Goal: Answer question/provide support: Share knowledge or assist other users

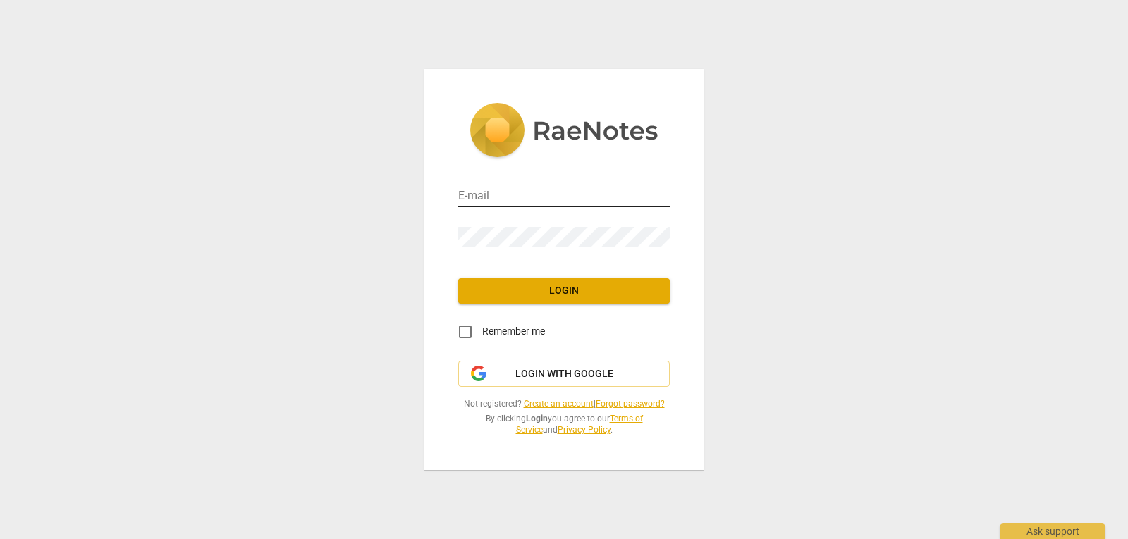
click at [541, 199] on input "email" at bounding box center [563, 197] width 211 height 20
type input "[EMAIL_ADDRESS][DOMAIN_NAME]"
click at [477, 327] on input "Remember me" at bounding box center [465, 332] width 34 height 34
checkbox input "true"
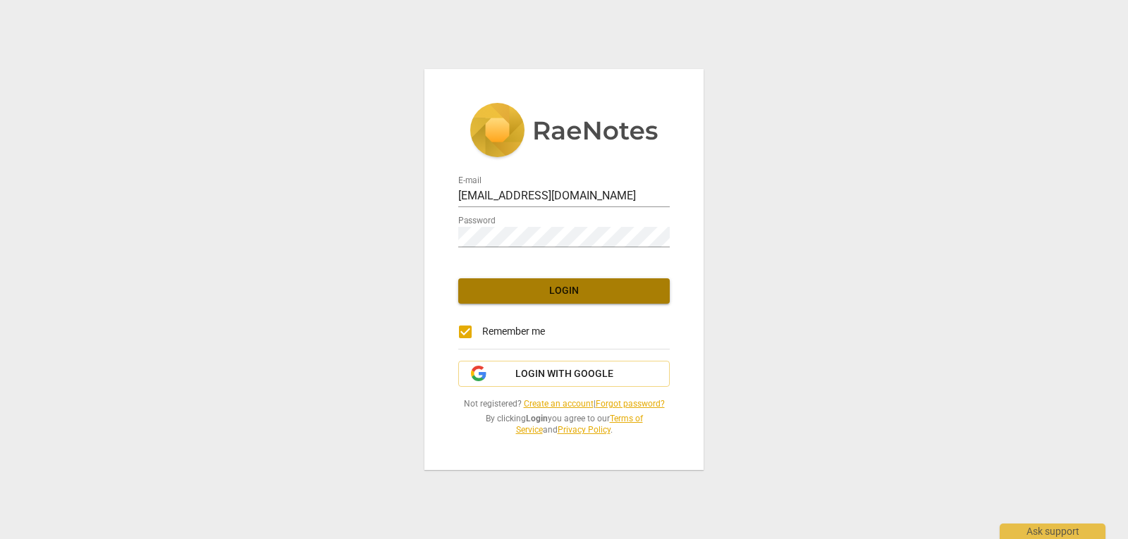
click at [545, 285] on span "Login" at bounding box center [563, 291] width 189 height 14
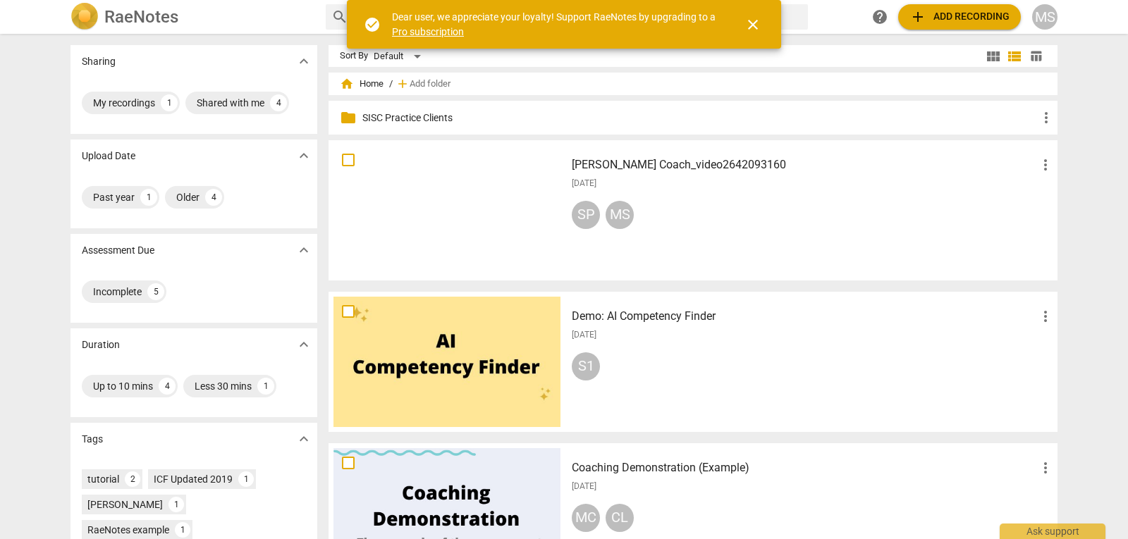
click at [756, 26] on span "close" at bounding box center [752, 24] width 17 height 17
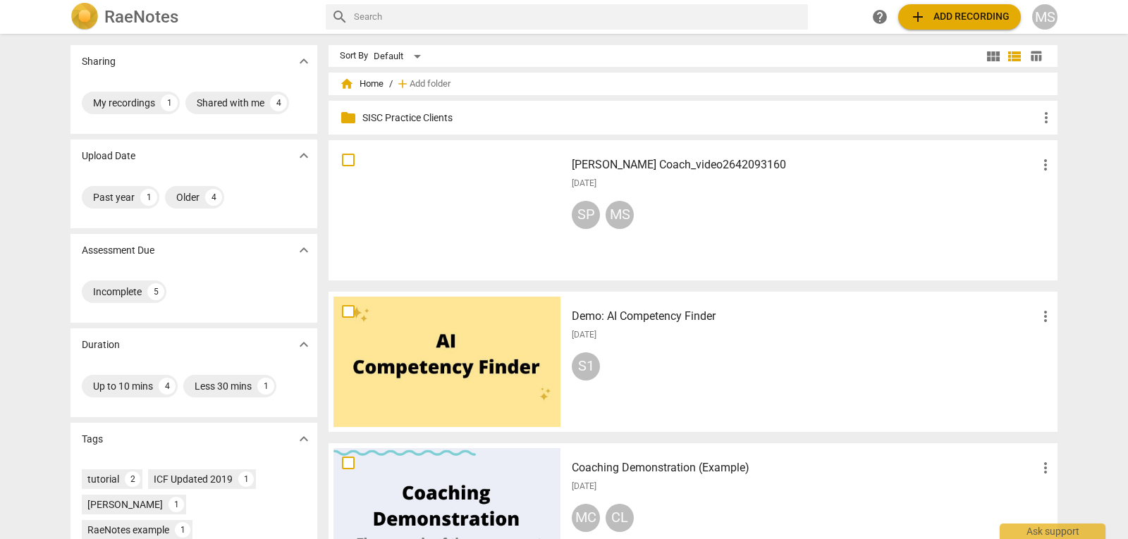
click at [398, 113] on p "SISC Practice Clients" at bounding box center [699, 118] width 675 height 15
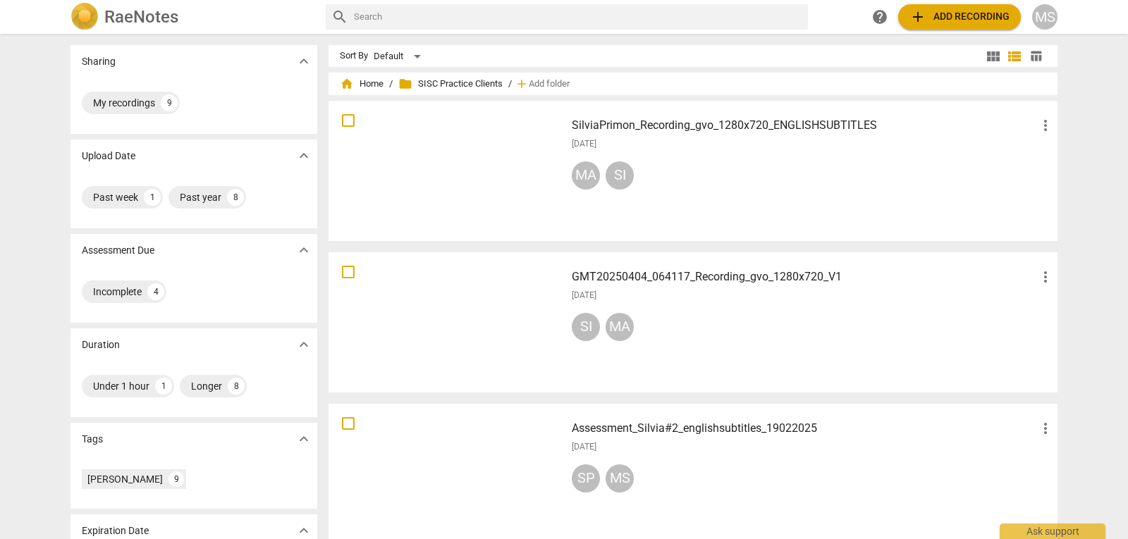
click at [440, 156] on div at bounding box center [446, 171] width 227 height 130
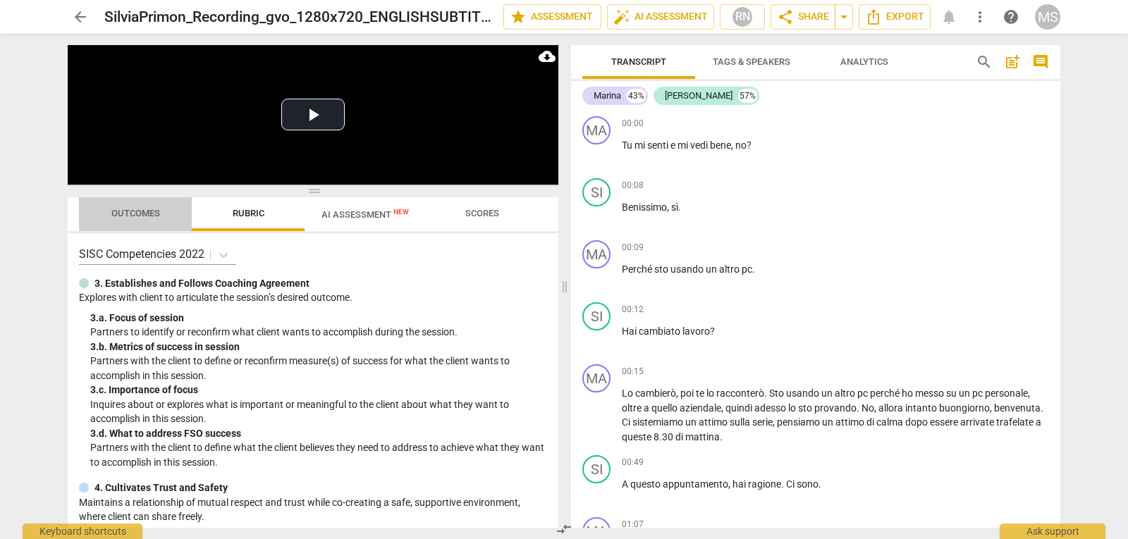
click at [144, 219] on span "Outcomes" at bounding box center [135, 213] width 49 height 11
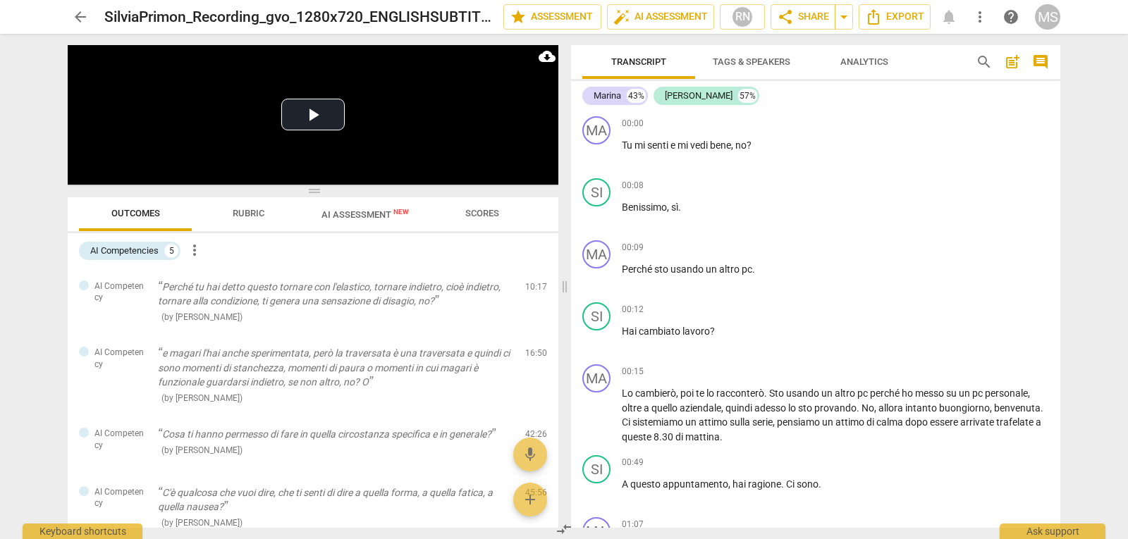
click at [371, 219] on span "AI Assessment New" at bounding box center [364, 214] width 87 height 11
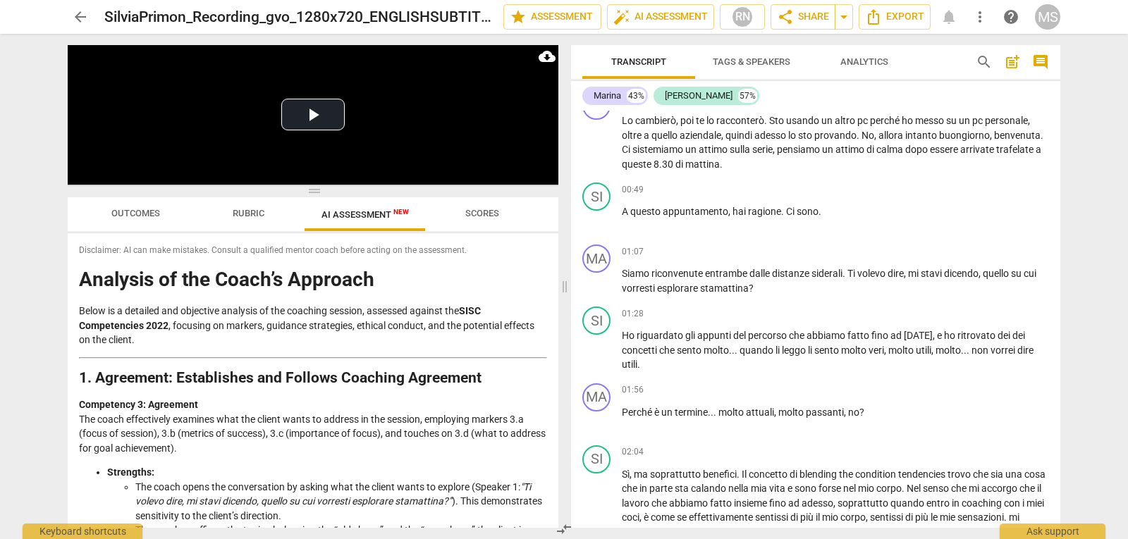
scroll to position [282, 0]
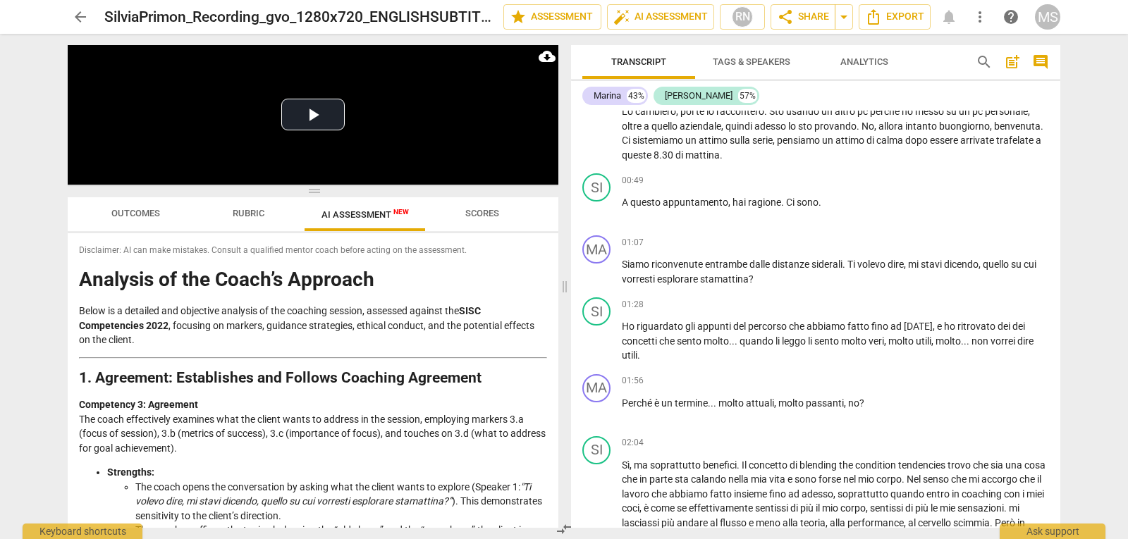
click at [252, 219] on span "Rubric" at bounding box center [249, 213] width 32 height 11
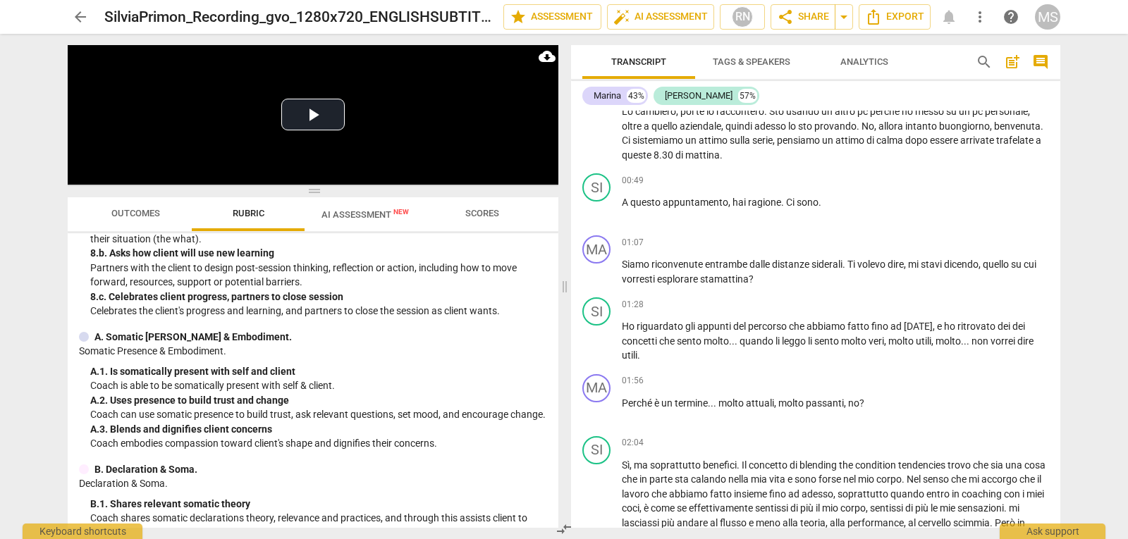
scroll to position [1198, 0]
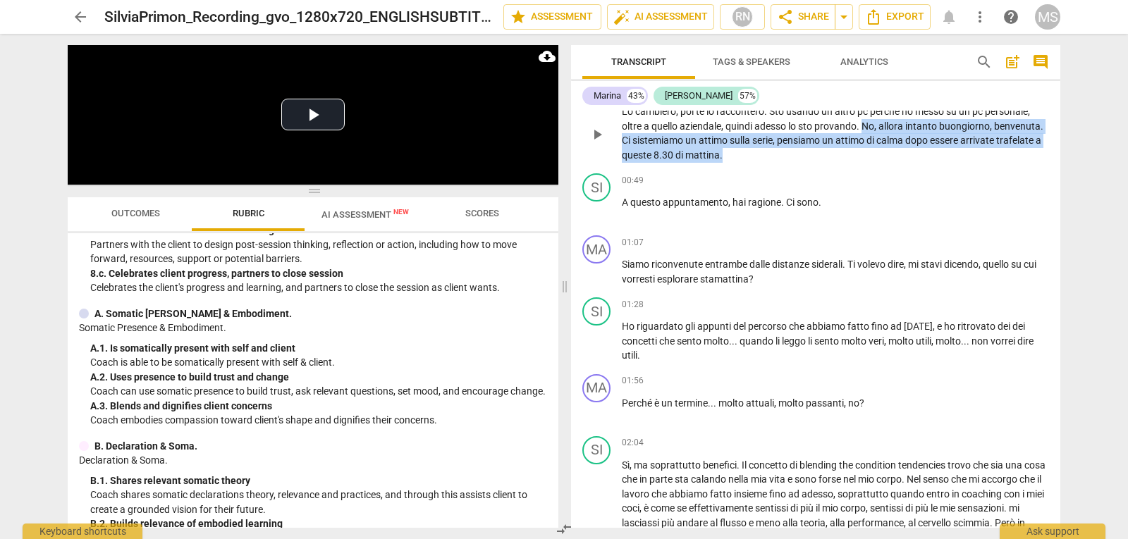
drag, startPoint x: 865, startPoint y: 127, endPoint x: 897, endPoint y: 152, distance: 40.6
click at [897, 152] on p "Lo cambierò , poi te lo racconterò . Sto usando un altro pc perché ho messo su …" at bounding box center [835, 133] width 427 height 58
click at [745, 137] on div "+" at bounding box center [743, 137] width 14 height 14
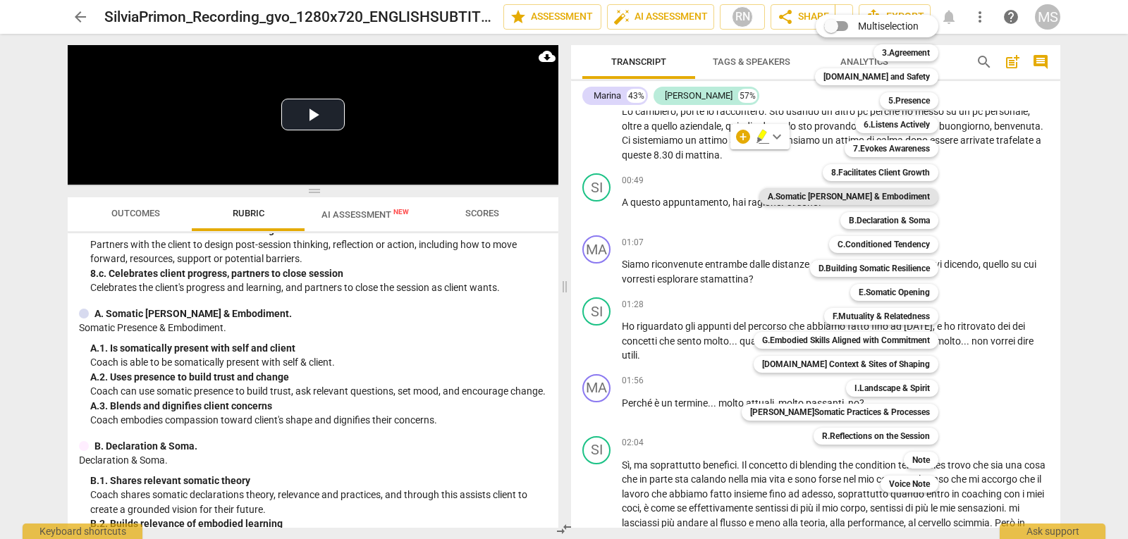
click at [868, 198] on b "A.Somatic [PERSON_NAME] & Embodiment" at bounding box center [849, 196] width 162 height 17
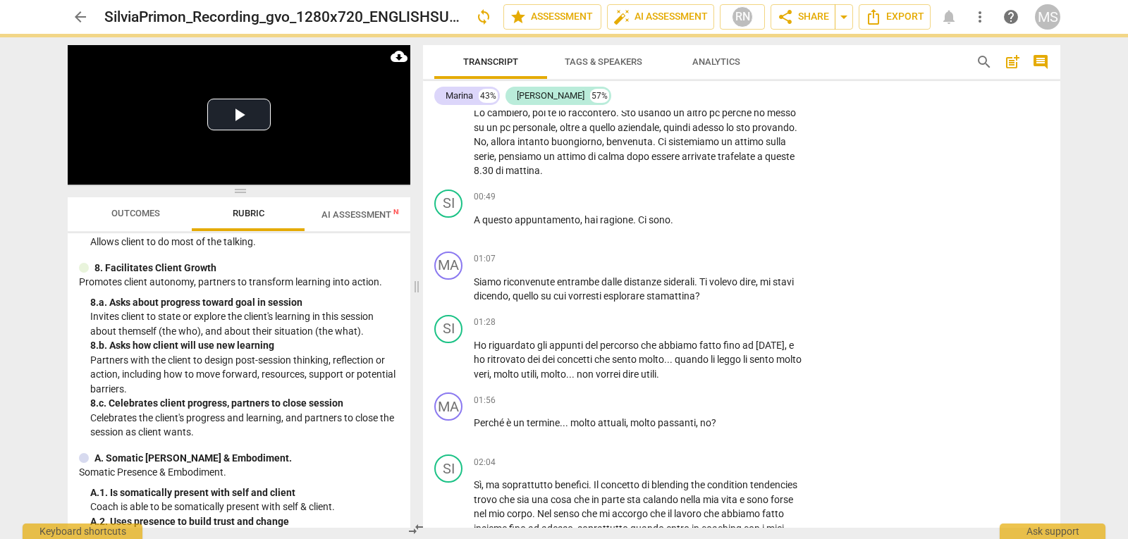
scroll to position [1314, 0]
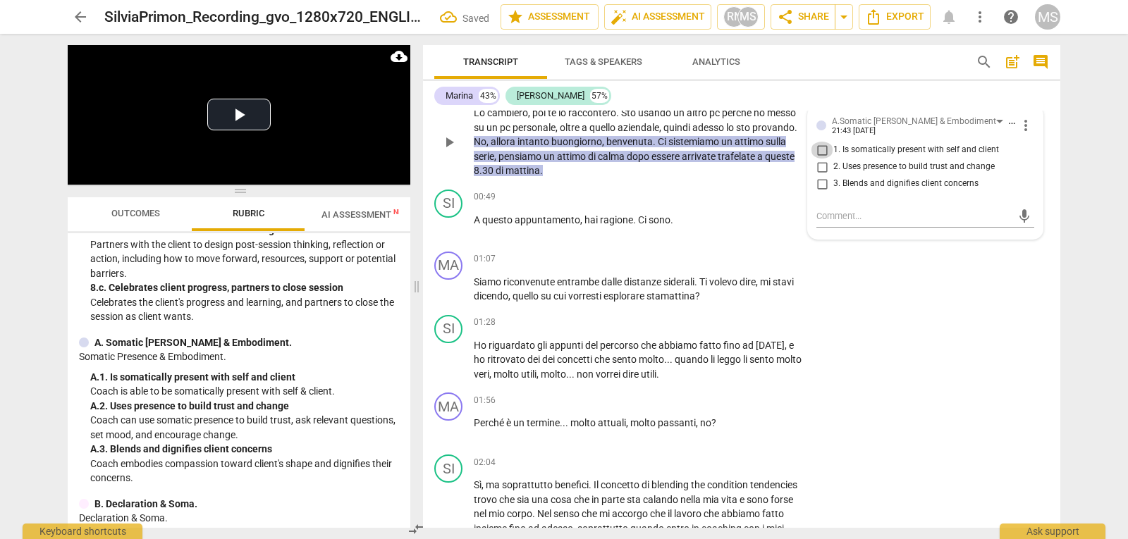
click at [822, 147] on input "1. Is somatically present with self and client" at bounding box center [822, 150] width 23 height 17
click at [818, 152] on input "1. Is somatically present with self and client" at bounding box center [822, 150] width 23 height 17
checkbox input "true"
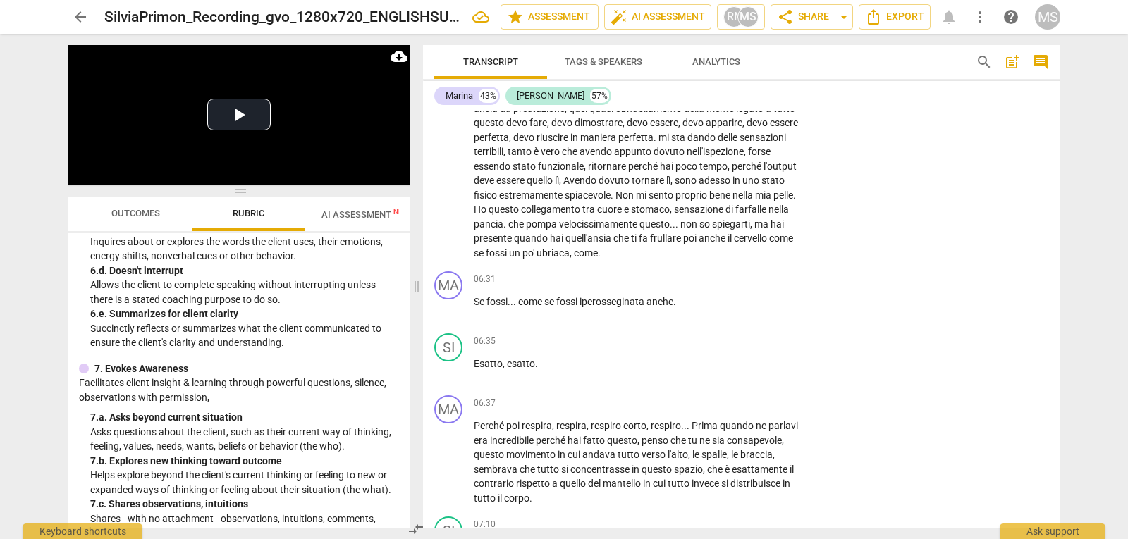
scroll to position [1198, 0]
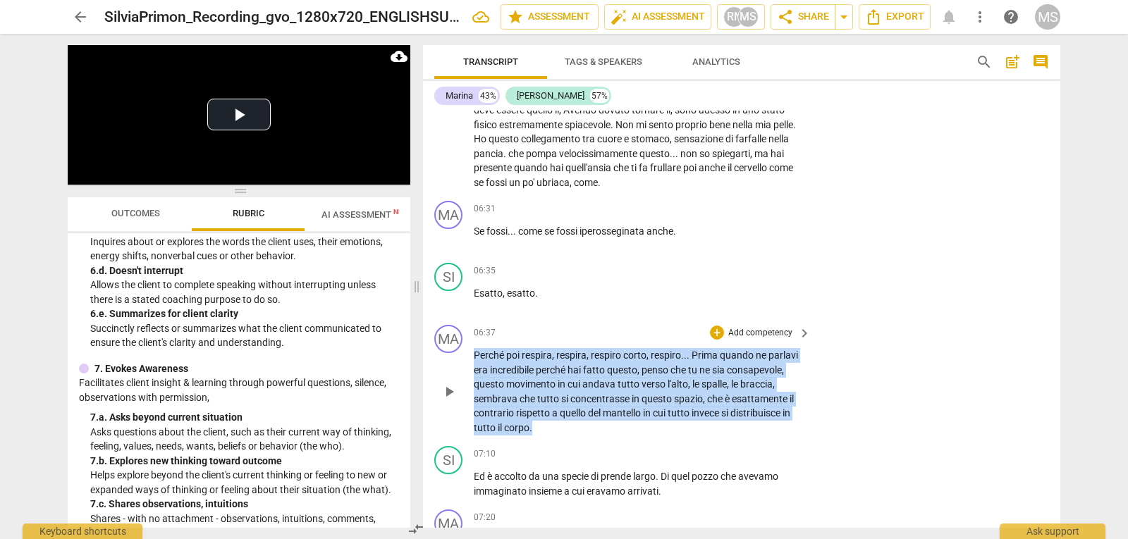
drag, startPoint x: 477, startPoint y: 355, endPoint x: 579, endPoint y: 436, distance: 130.5
click at [579, 436] on div "MA play_arrow pause 06:37 + Add competency keyboard_arrow_right Perché poi resp…" at bounding box center [741, 379] width 637 height 121
click at [544, 407] on div "+" at bounding box center [545, 410] width 14 height 14
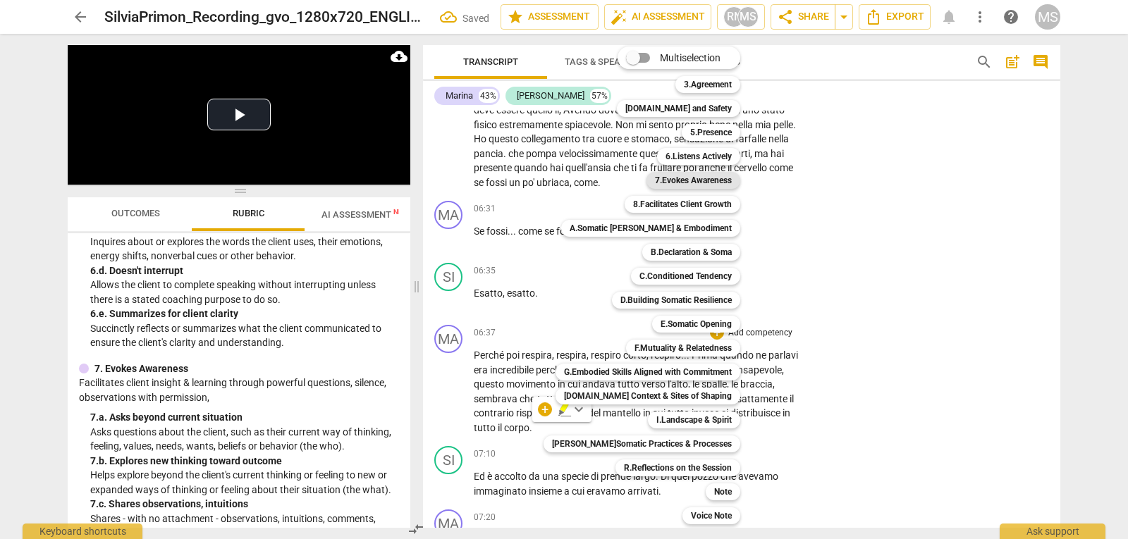
click at [701, 184] on b "7.Evokes Awareness" at bounding box center [693, 180] width 77 height 17
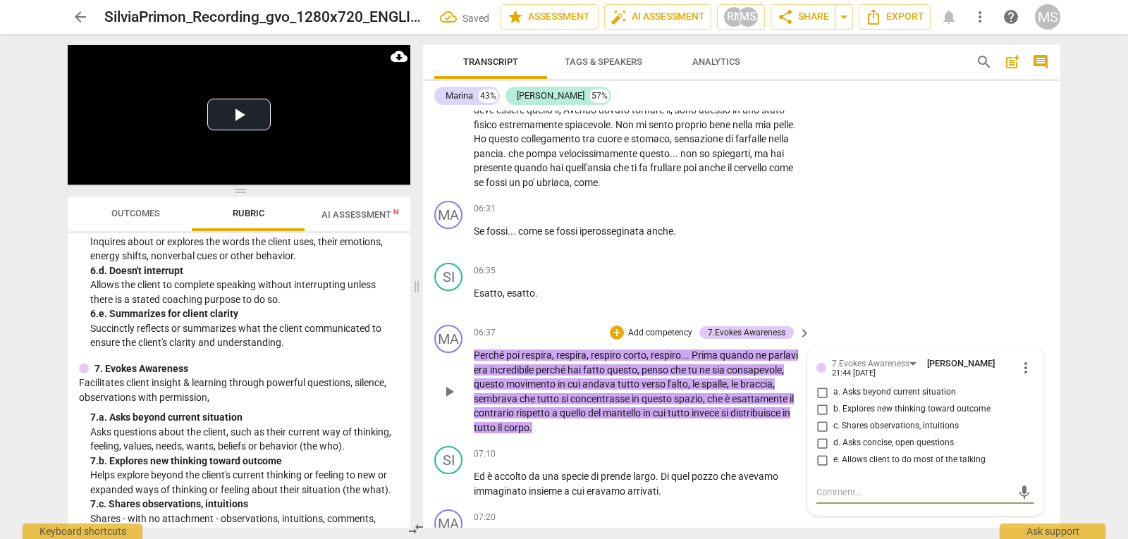
click at [897, 426] on span "c. Shares observations, intuitions" at bounding box center [895, 426] width 125 height 13
click at [833, 426] on input "c. Shares observations, intuitions" at bounding box center [822, 426] width 23 height 17
checkbox input "true"
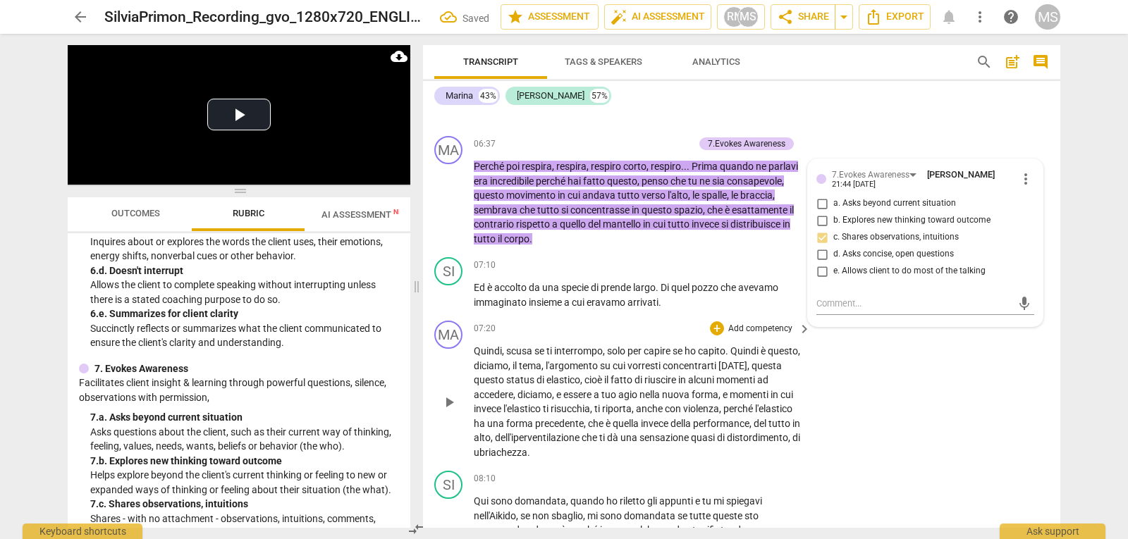
scroll to position [1410, 0]
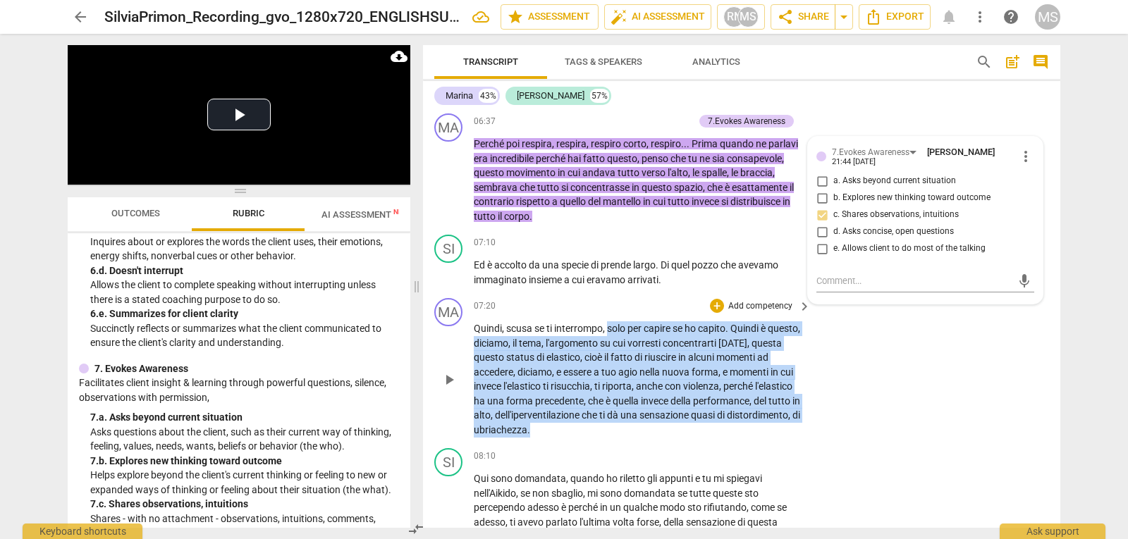
drag, startPoint x: 608, startPoint y: 326, endPoint x: 802, endPoint y: 435, distance: 222.5
click at [802, 435] on div "Quindi , scusa se ti interrompo , solo per capire se ho capito . Quindi è quest…" at bounding box center [643, 379] width 338 height 116
click at [617, 410] on div "+" at bounding box center [618, 412] width 14 height 14
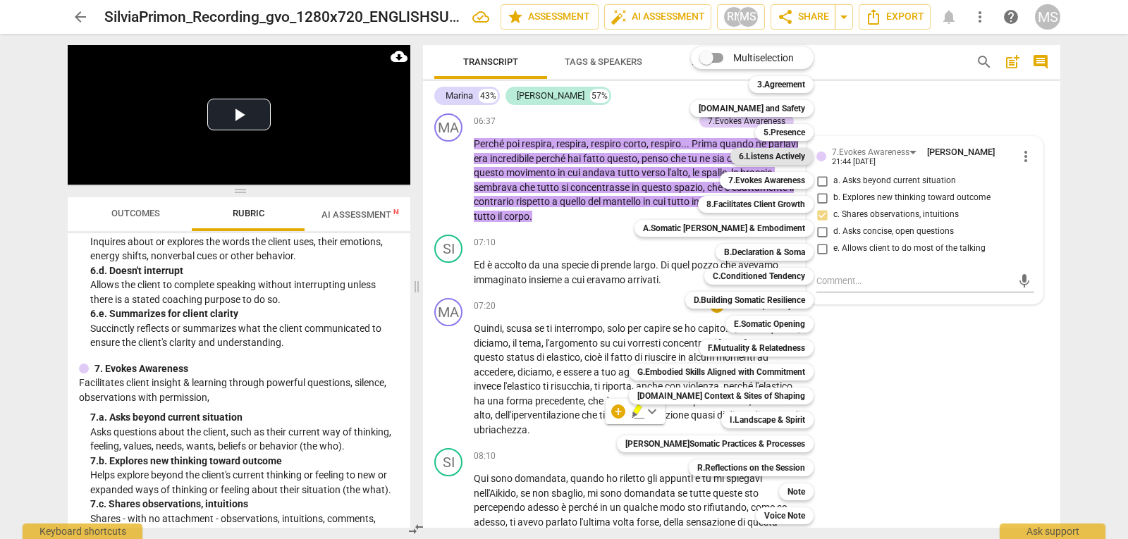
click at [755, 152] on b "6.Listens Actively" at bounding box center [772, 156] width 66 height 17
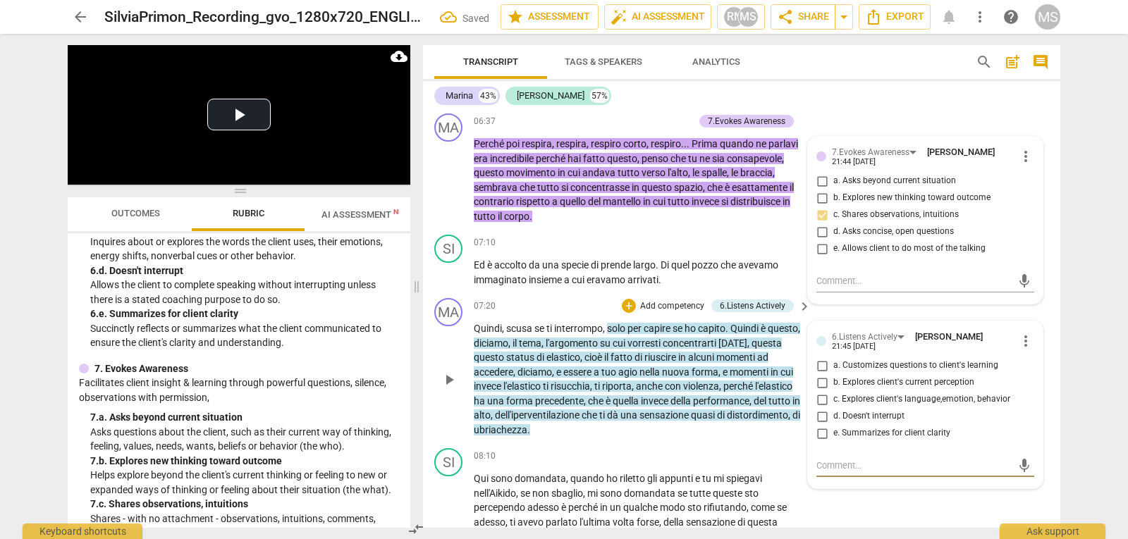
click at [821, 436] on input "e. Summarizes for client clarity" at bounding box center [822, 433] width 23 height 17
checkbox input "true"
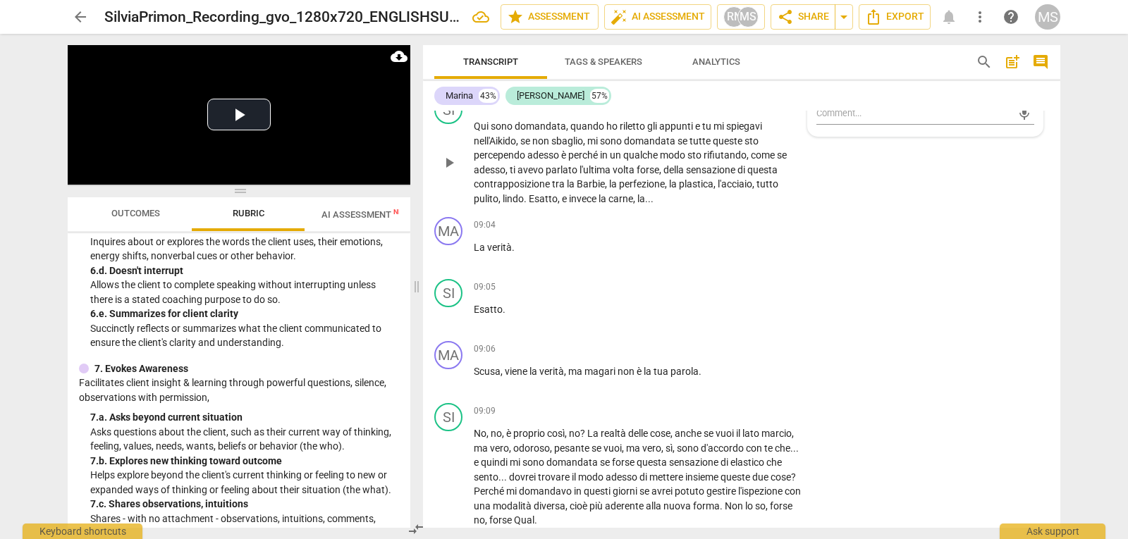
scroll to position [1903, 0]
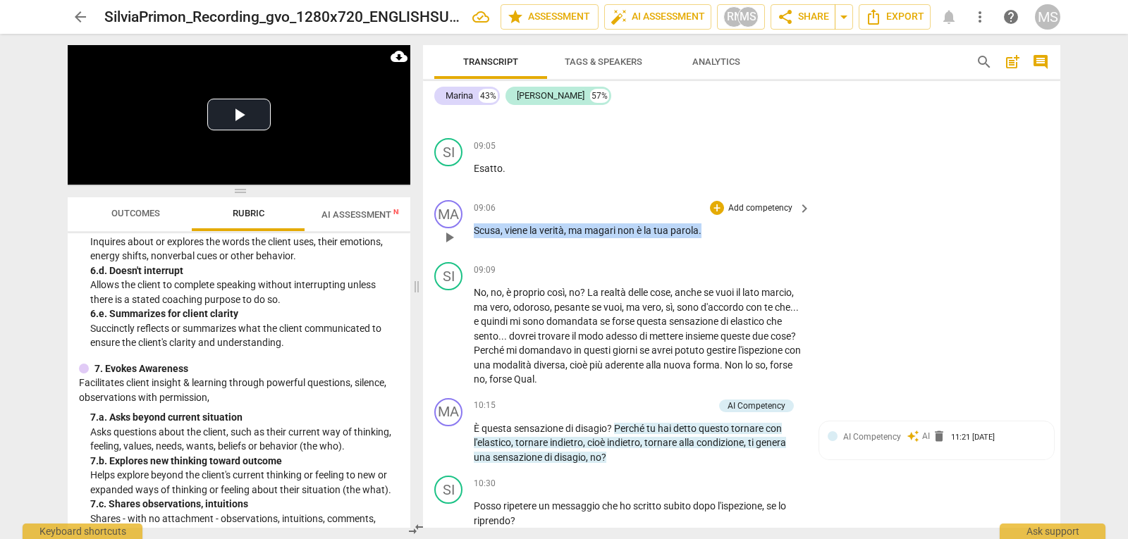
drag, startPoint x: 713, startPoint y: 232, endPoint x: 436, endPoint y: 232, distance: 277.7
click at [436, 232] on div "MA play_arrow pause 09:06 + Add competency keyboard_arrow_right Scusa , viene l…" at bounding box center [741, 226] width 637 height 62
click at [716, 212] on div "+" at bounding box center [715, 212] width 14 height 14
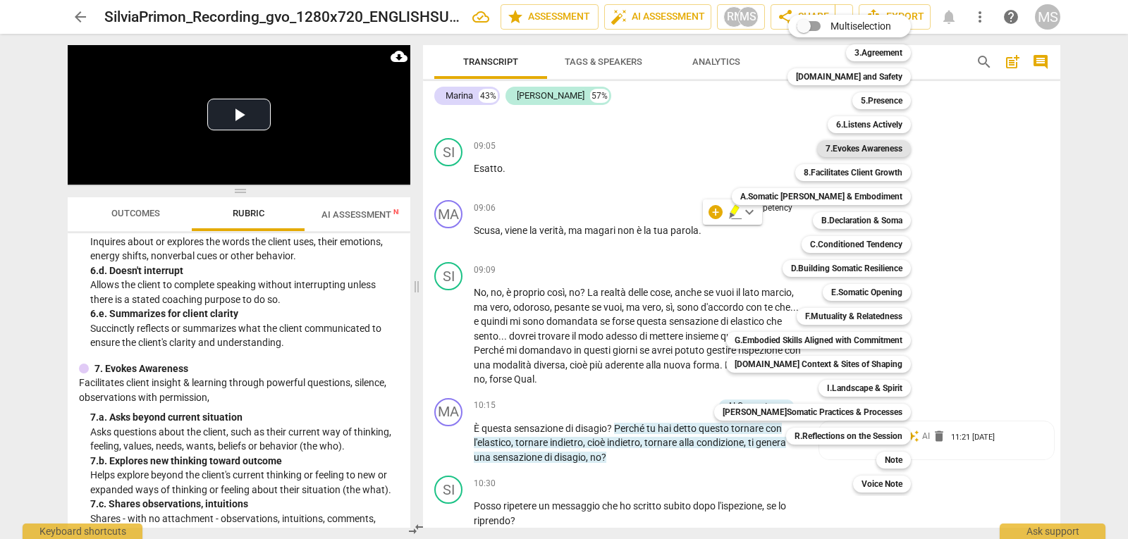
click at [836, 152] on b "7.Evokes Awareness" at bounding box center [863, 148] width 77 height 17
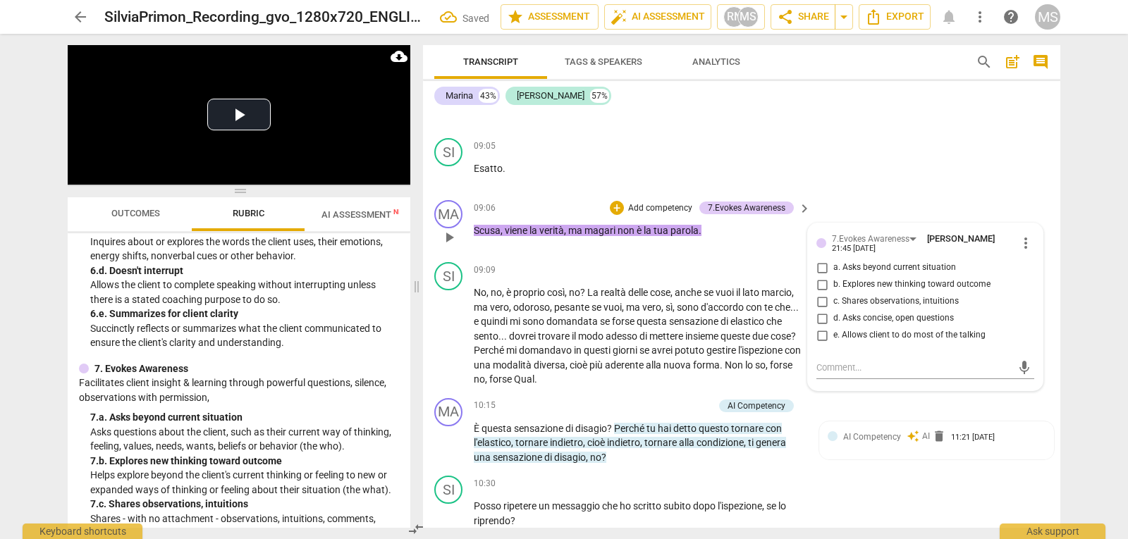
click at [868, 291] on span "b. Explores new thinking toward outcome" at bounding box center [911, 284] width 157 height 13
click at [833, 291] on input "b. Explores new thinking toward outcome" at bounding box center [822, 284] width 23 height 17
checkbox input "true"
click at [867, 301] on span "c. Shares observations, intuitions" at bounding box center [895, 301] width 125 height 13
click at [833, 301] on input "c. Shares observations, intuitions" at bounding box center [822, 301] width 23 height 17
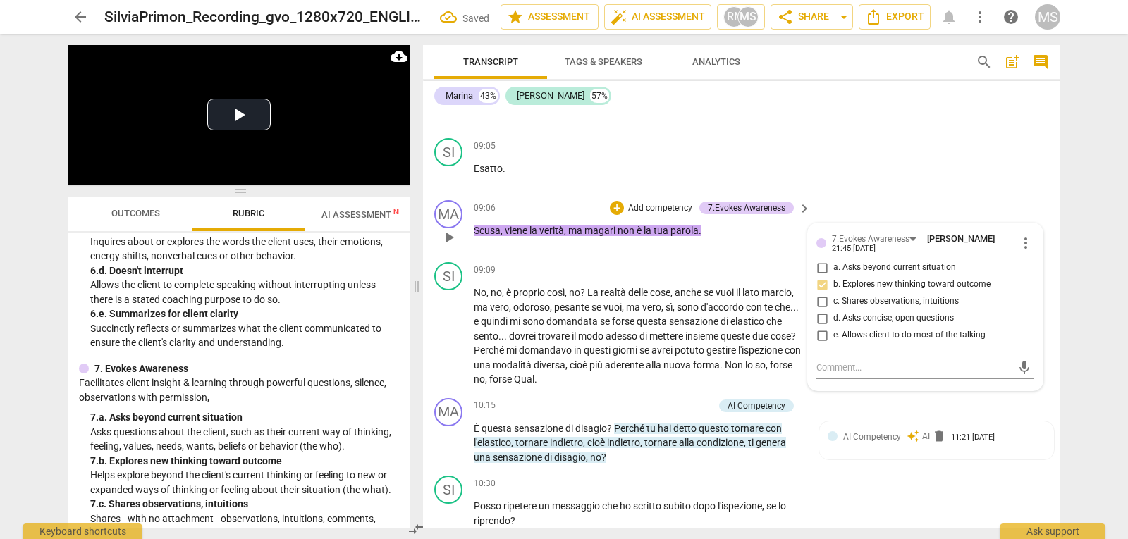
checkbox input "true"
click at [833, 281] on span "b. Explores new thinking toward outcome" at bounding box center [911, 284] width 157 height 13
click at [832, 281] on input "b. Explores new thinking toward outcome" at bounding box center [822, 284] width 23 height 17
click at [816, 284] on input "b. Explores new thinking toward outcome" at bounding box center [822, 284] width 23 height 17
checkbox input "false"
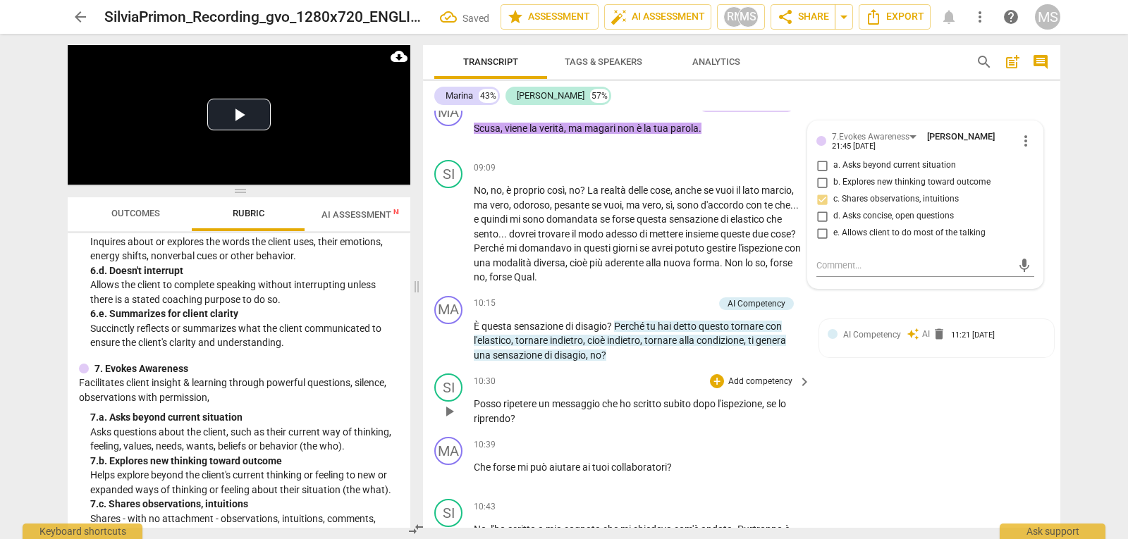
scroll to position [1974, 0]
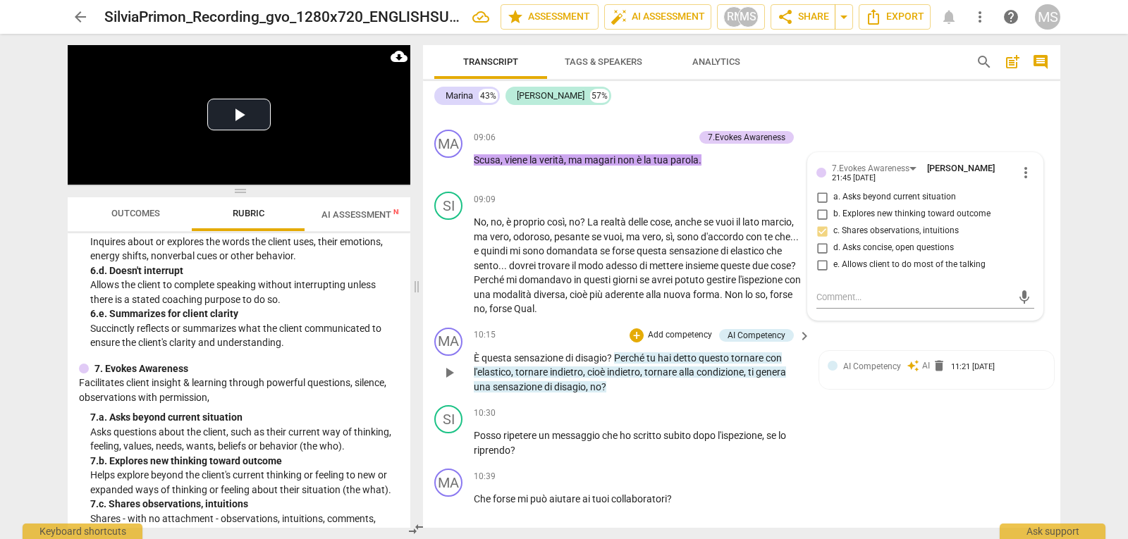
click at [801, 336] on span "keyboard_arrow_right" at bounding box center [804, 336] width 17 height 17
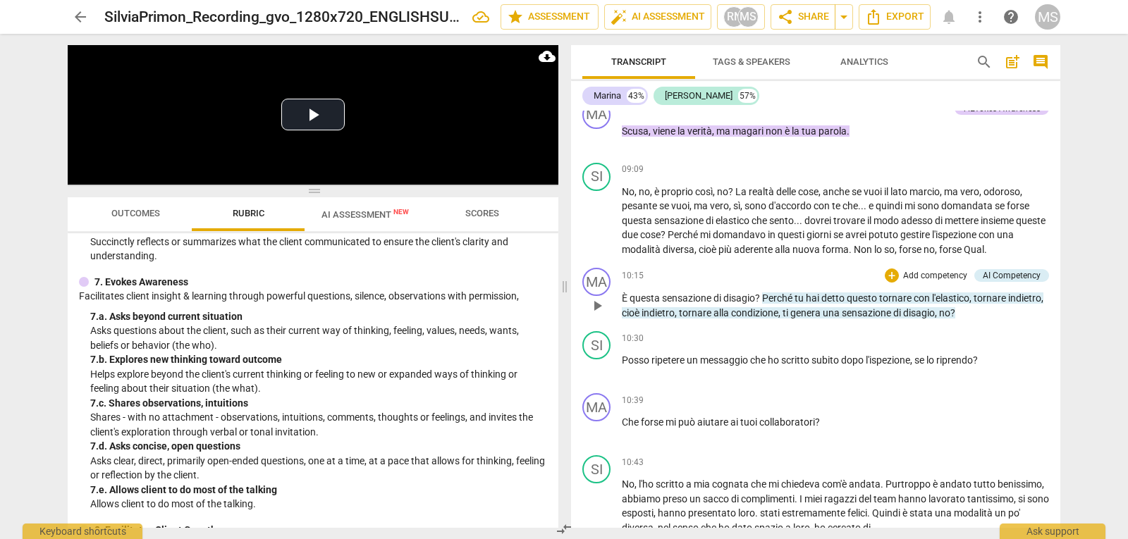
scroll to position [734, 0]
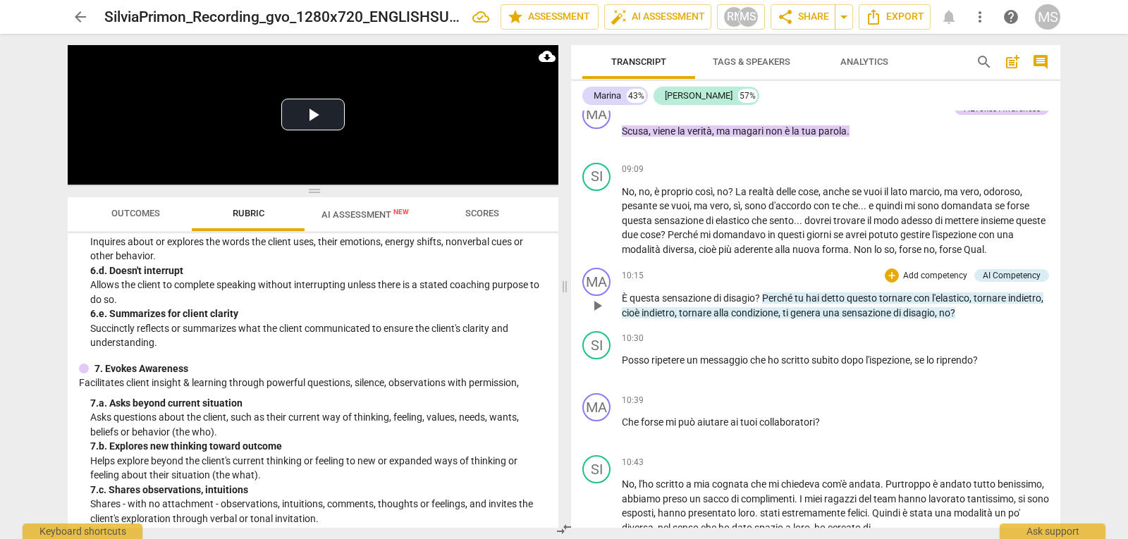
drag, startPoint x: 620, startPoint y: 325, endPoint x: 954, endPoint y: 335, distance: 333.6
click at [954, 326] on div "MA play_arrow pause 10:15 + Add competency AI Competency keyboard_arrow_right È…" at bounding box center [815, 293] width 489 height 63
drag, startPoint x: 625, startPoint y: 325, endPoint x: 766, endPoint y: 325, distance: 141.0
click at [766, 320] on p "È questa sensazione di disagio ? Perché tu hai detto questo tornare con l'elast…" at bounding box center [835, 305] width 427 height 29
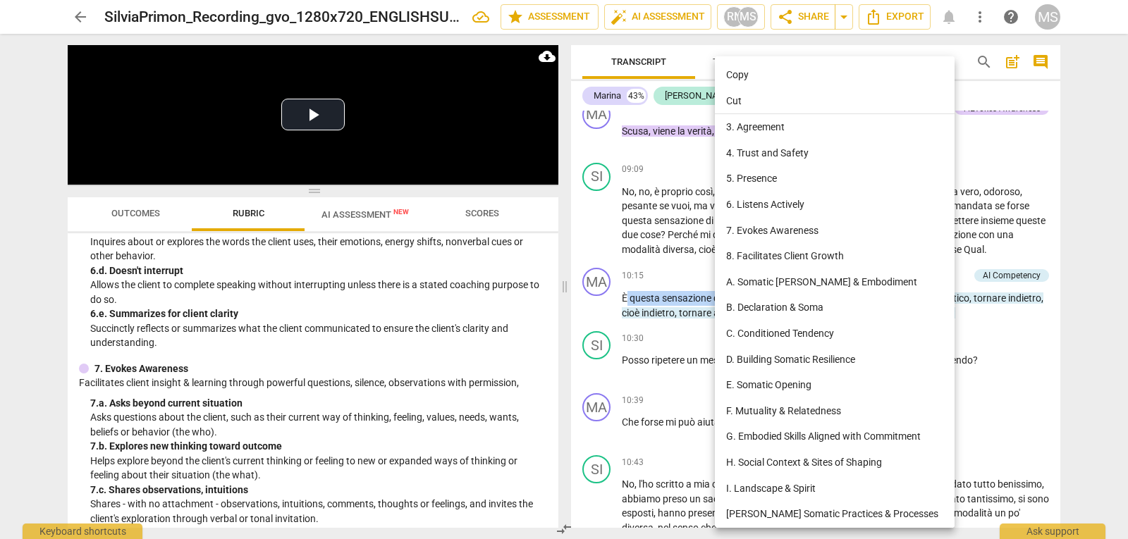
click at [804, 278] on li "A. Somatic [PERSON_NAME] & Embodiment" at bounding box center [837, 282] width 245 height 26
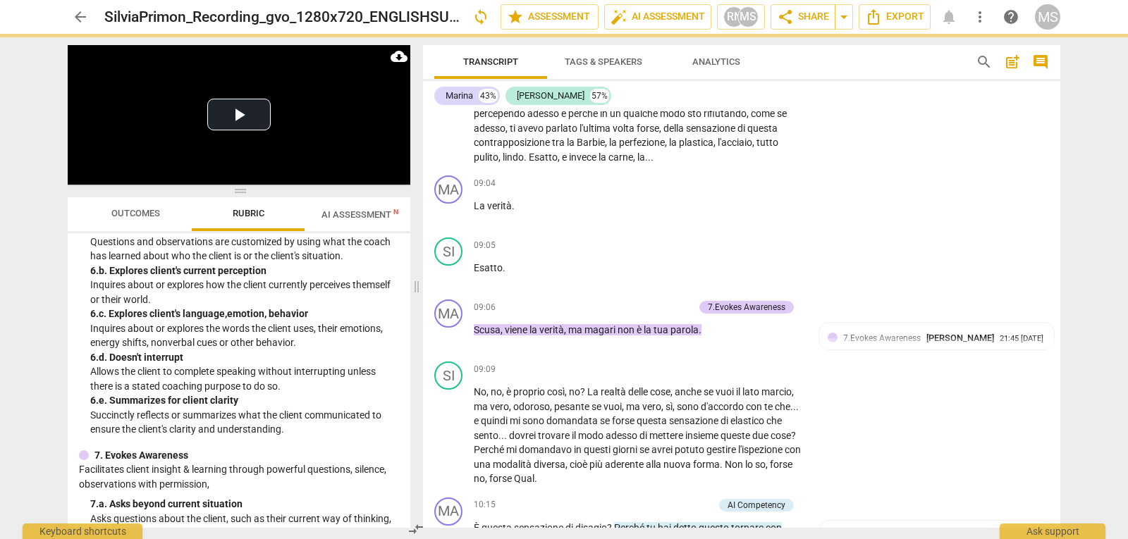
scroll to position [821, 0]
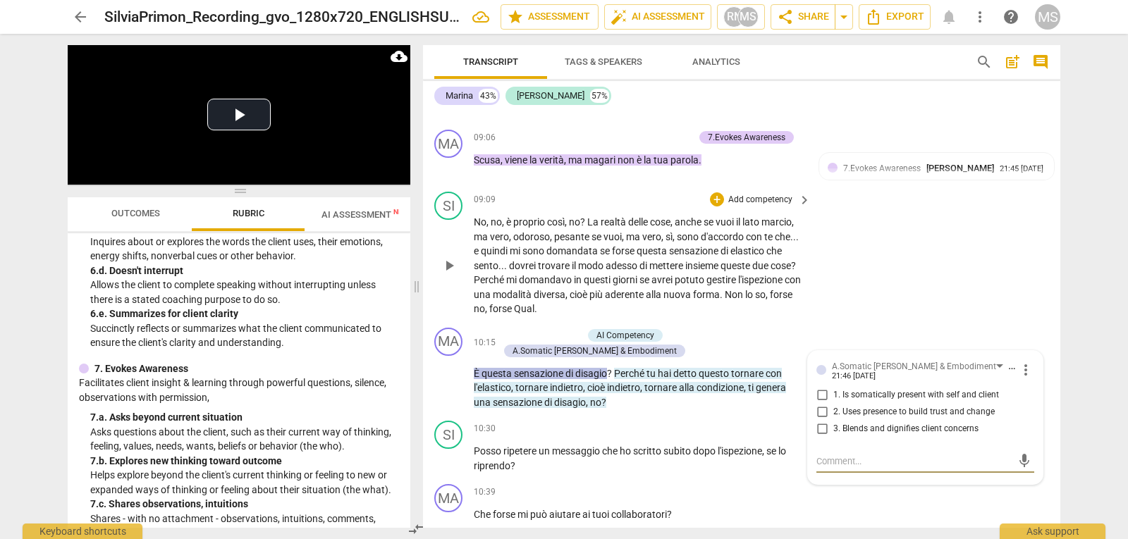
click at [890, 321] on div "SI play_arrow pause 09:09 + Add competency keyboard_arrow_right No , no , è pro…" at bounding box center [741, 254] width 637 height 136
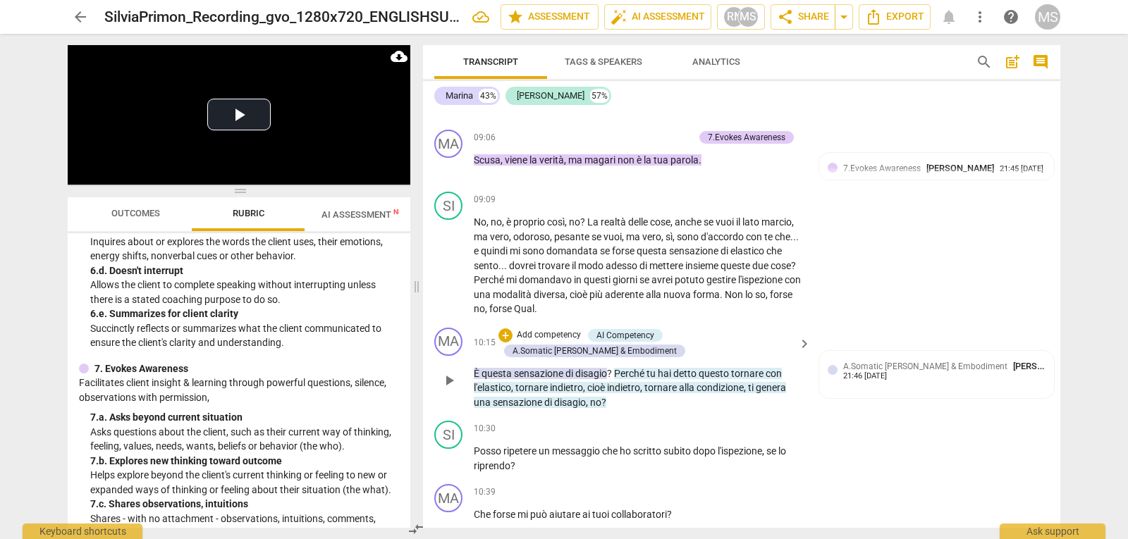
click at [571, 370] on span "di" at bounding box center [570, 373] width 10 height 11
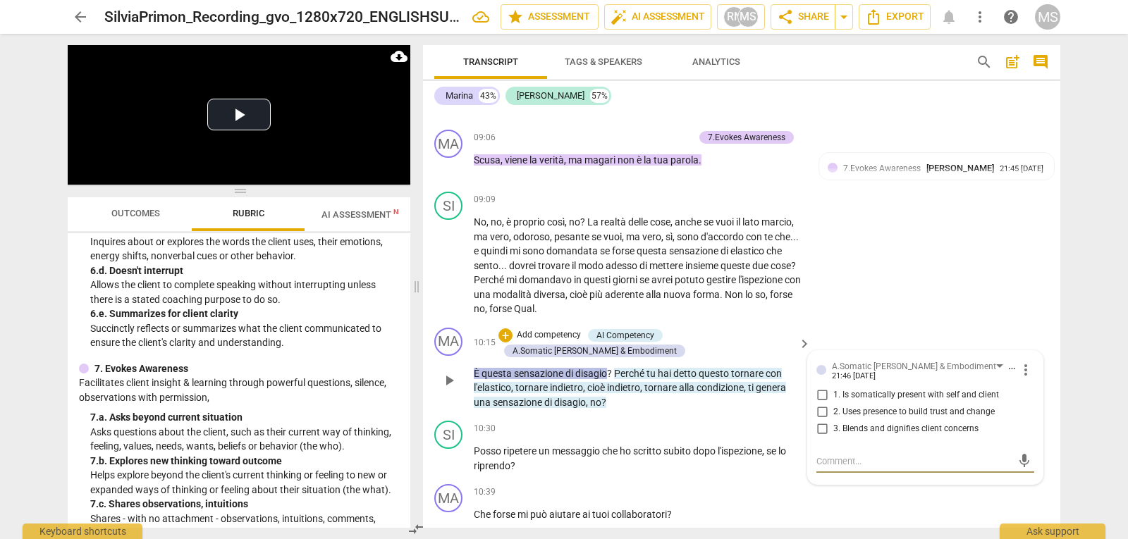
click at [1019, 370] on span "more_vert" at bounding box center [1025, 370] width 17 height 17
click at [1031, 395] on li "Delete" at bounding box center [1036, 396] width 49 height 27
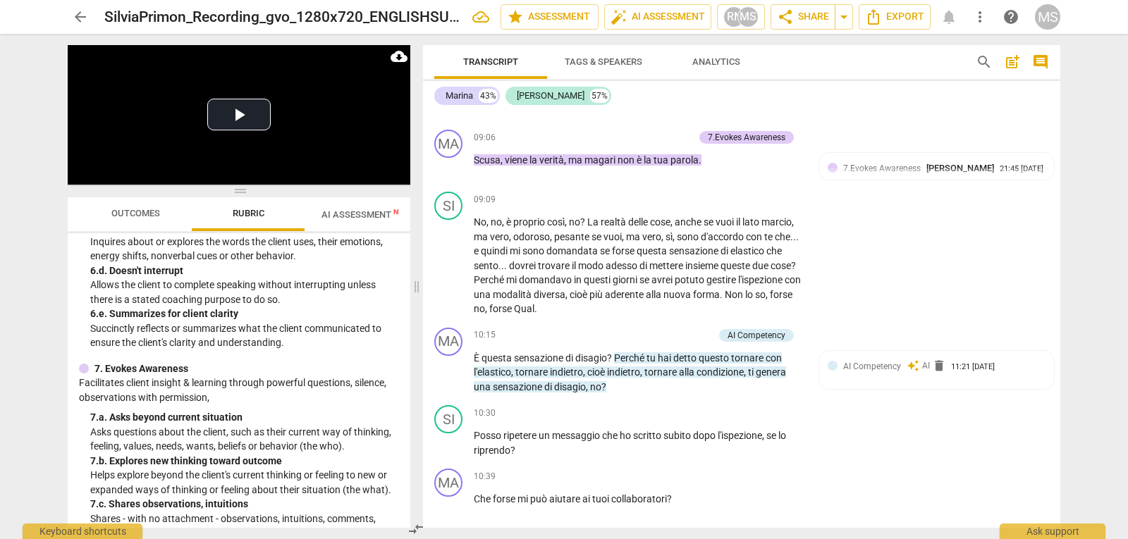
drag, startPoint x: 470, startPoint y: 358, endPoint x: 606, endPoint y: 358, distance: 136.0
click at [606, 358] on div "MA play_arrow pause 10:15 + Add competency AI Competency keyboard_arrow_right È…" at bounding box center [741, 361] width 637 height 78
click at [634, 336] on div "+" at bounding box center [636, 335] width 14 height 14
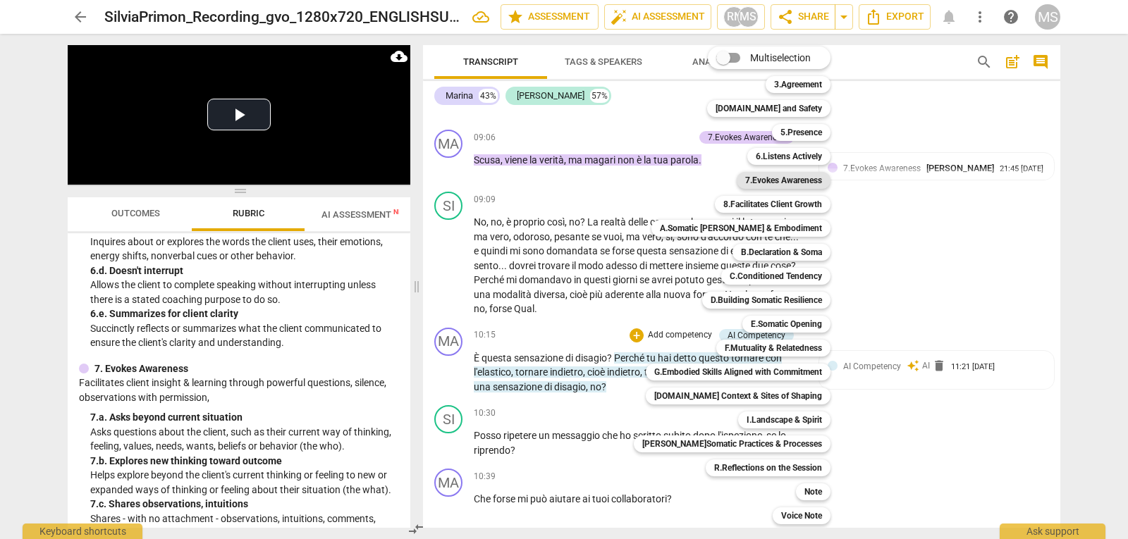
click at [782, 185] on b "7.Evokes Awareness" at bounding box center [783, 180] width 77 height 17
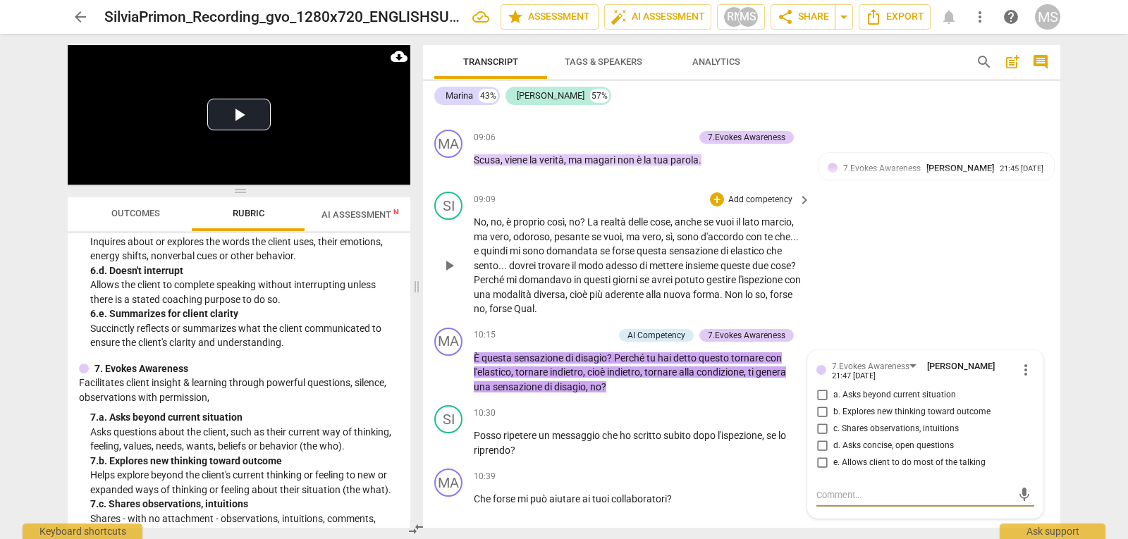
click at [969, 288] on div "SI play_arrow pause 09:09 + Add competency keyboard_arrow_right No , no , è pro…" at bounding box center [741, 254] width 637 height 136
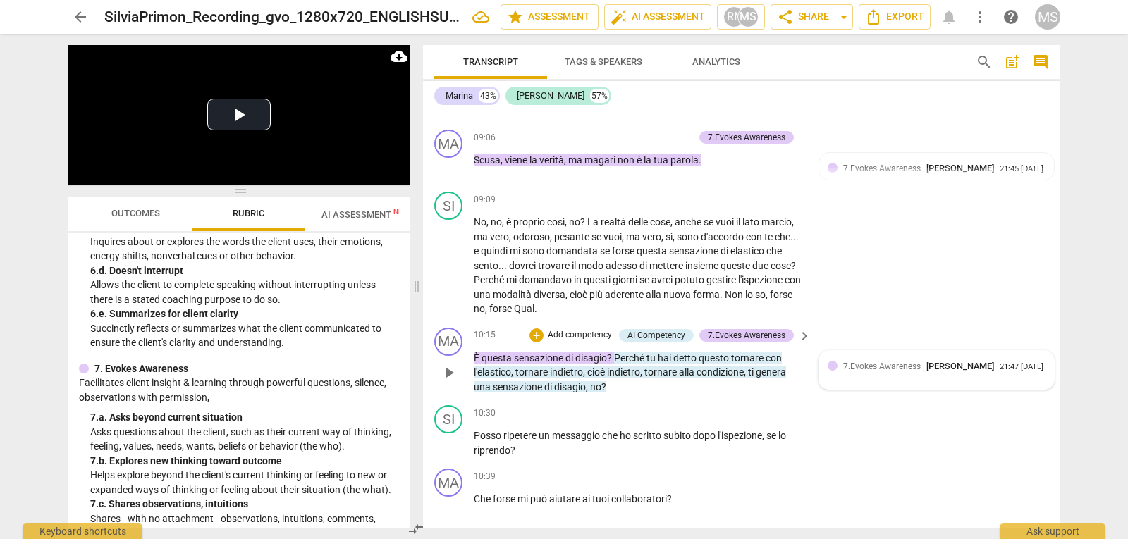
click at [954, 367] on span "[PERSON_NAME]" at bounding box center [960, 366] width 68 height 11
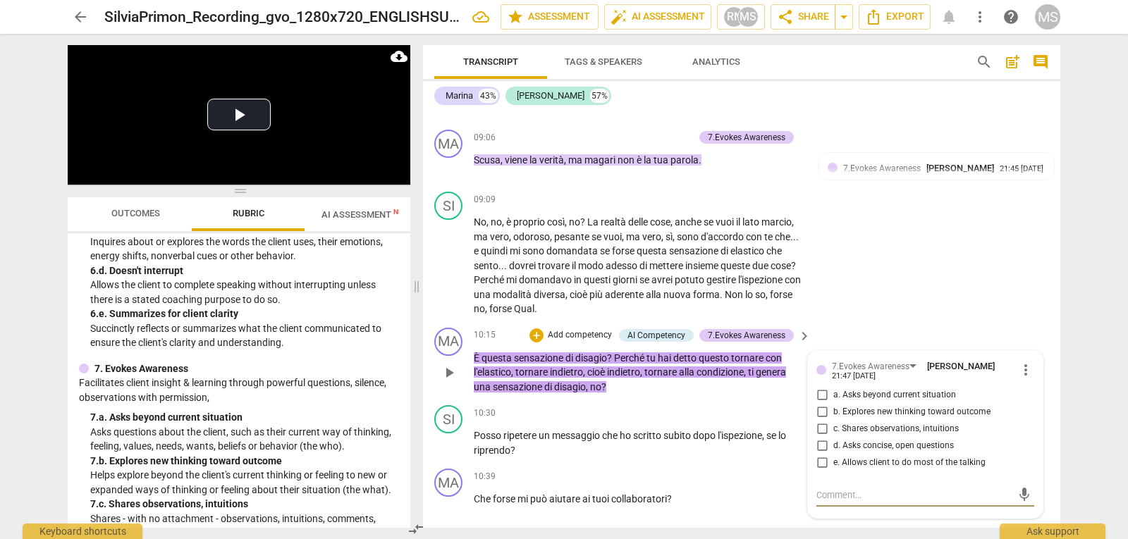
click at [1021, 374] on span "more_vert" at bounding box center [1025, 370] width 17 height 17
click at [1035, 398] on li "Delete" at bounding box center [1036, 396] width 49 height 27
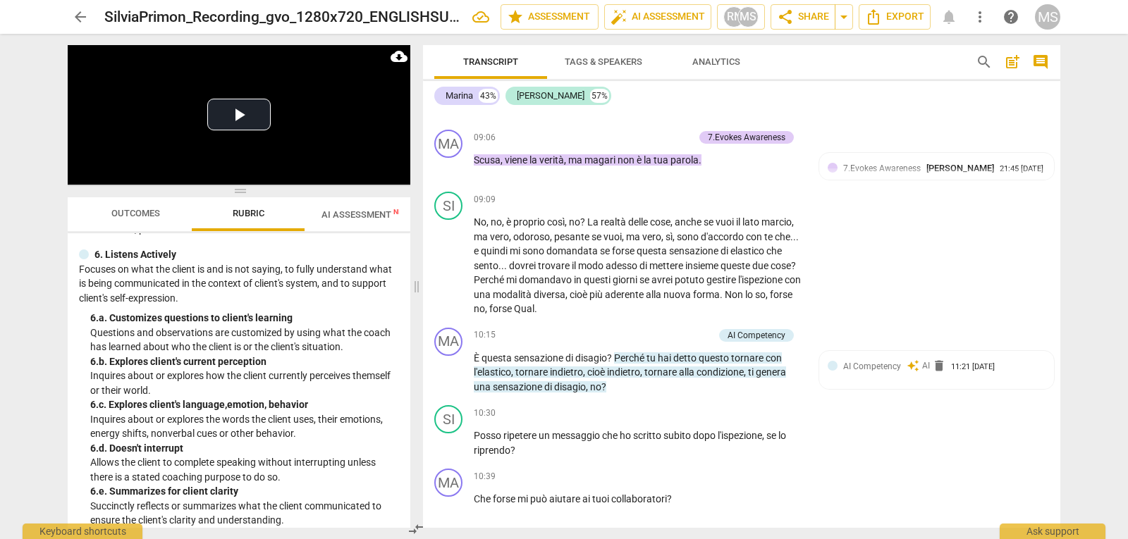
scroll to position [609, 0]
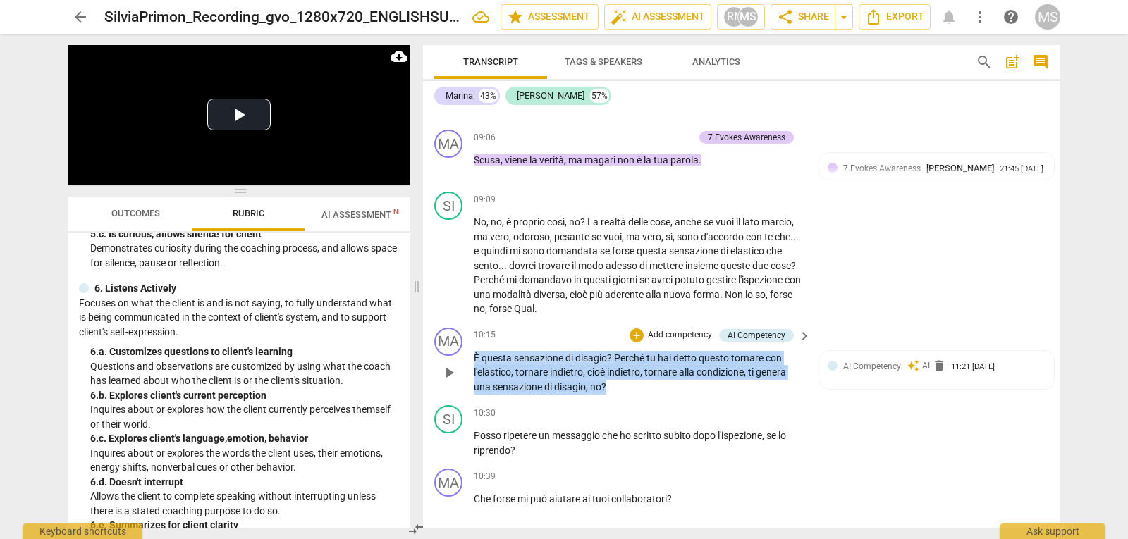
drag, startPoint x: 475, startPoint y: 355, endPoint x: 608, endPoint y: 395, distance: 138.5
click at [608, 395] on div "MA play_arrow pause 10:15 + Add competency AI Competency keyboard_arrow_right È…" at bounding box center [741, 361] width 637 height 78
click at [623, 369] on div "+" at bounding box center [620, 369] width 14 height 14
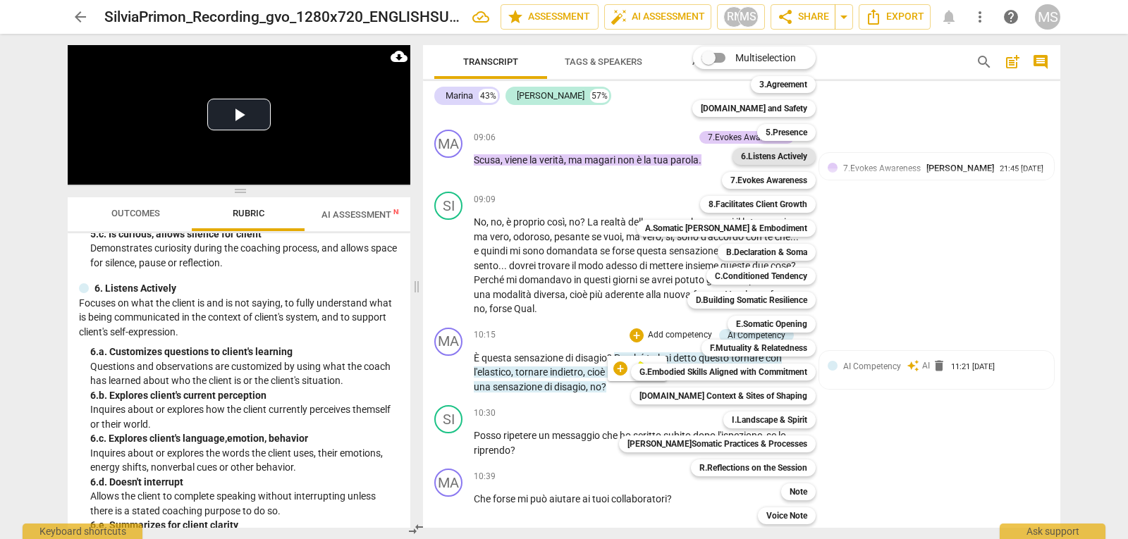
click at [751, 153] on b "6.Listens Actively" at bounding box center [774, 156] width 66 height 17
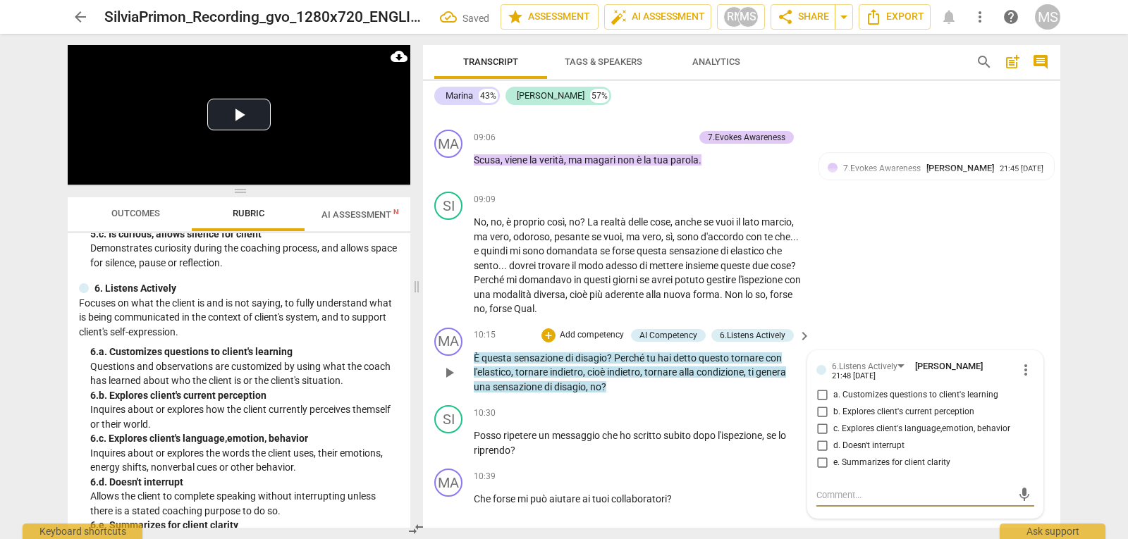
click at [939, 410] on span "b. Explores client's current perception" at bounding box center [903, 412] width 141 height 13
click at [833, 410] on input "b. Explores client's current perception" at bounding box center [822, 412] width 23 height 17
checkbox input "true"
click at [850, 427] on span "c. Explores client's language,emotion, behavior" at bounding box center [921, 429] width 177 height 13
click at [833, 427] on input "c. Explores client's language,emotion, behavior" at bounding box center [822, 429] width 23 height 17
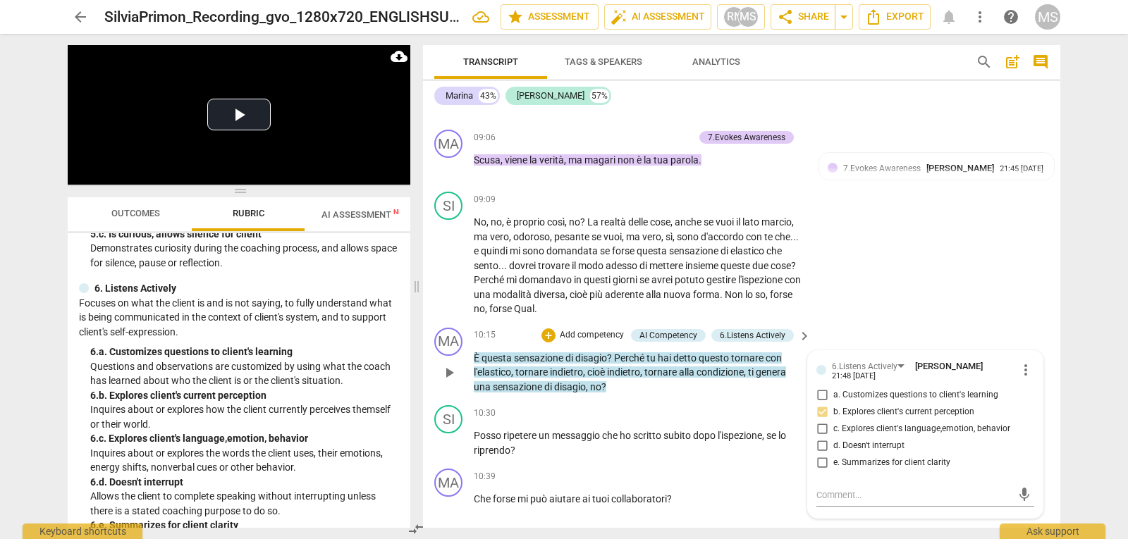
checkbox input "true"
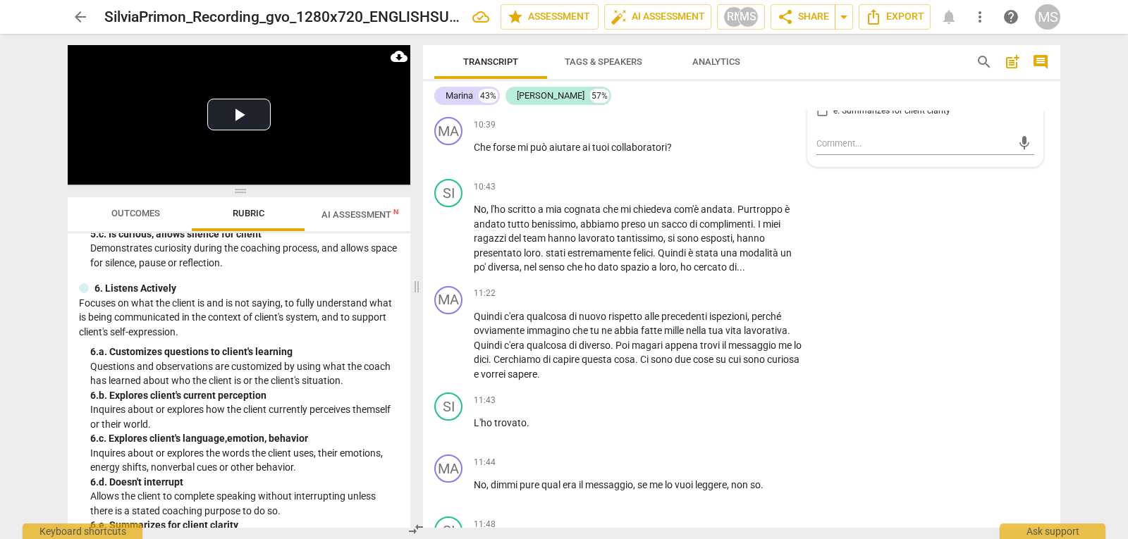
scroll to position [2326, 0]
drag, startPoint x: 471, startPoint y: 342, endPoint x: 615, endPoint y: 349, distance: 144.7
click at [617, 348] on div "MA play_arrow pause 11:22 + Add competency keyboard_arrow_right Quindi c'era qu…" at bounding box center [741, 333] width 637 height 107
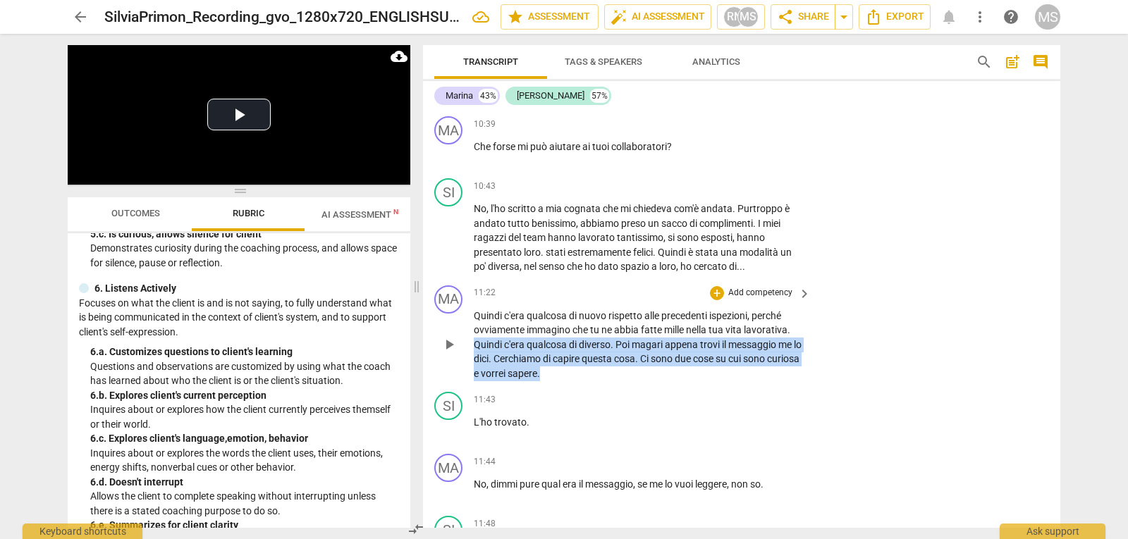
drag, startPoint x: 477, startPoint y: 343, endPoint x: 592, endPoint y: 374, distance: 119.7
click at [592, 374] on p "Quindi c'era qualcosa di nuovo rispetto alle precedenti ispezioni , perché ovvi…" at bounding box center [639, 345] width 330 height 73
click at [591, 357] on div "+" at bounding box center [589, 355] width 14 height 14
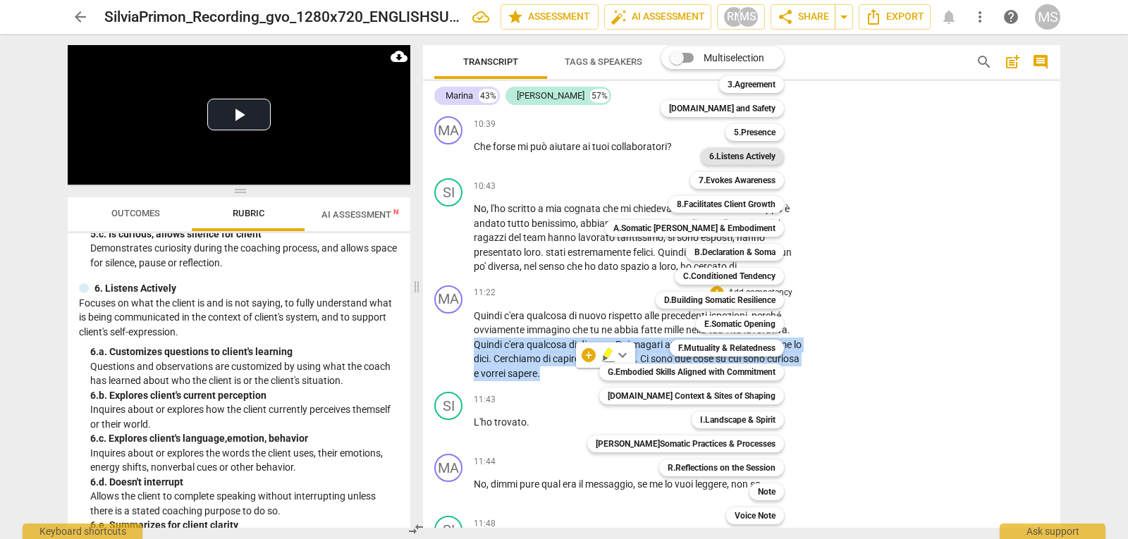
click at [727, 154] on b "6.Listens Actively" at bounding box center [742, 156] width 66 height 17
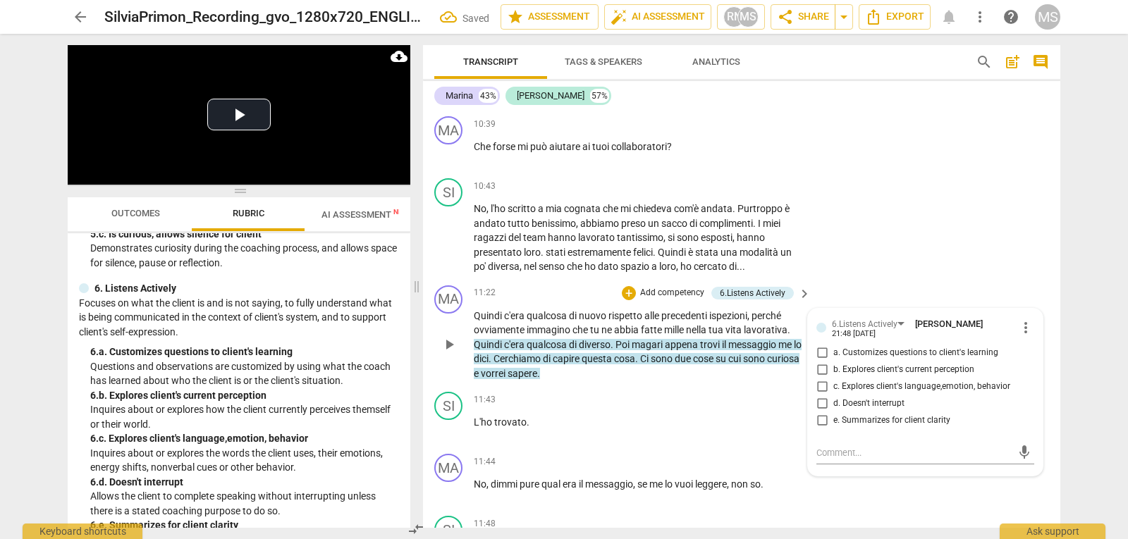
click at [907, 352] on span "a. Customizes questions to client's learning" at bounding box center [915, 353] width 165 height 13
click at [833, 352] on input "a. Customizes questions to client's learning" at bounding box center [822, 353] width 23 height 17
checkbox input "true"
click at [889, 371] on span "b. Explores client's current perception" at bounding box center [903, 370] width 141 height 13
click at [833, 371] on input "b. Explores client's current perception" at bounding box center [822, 370] width 23 height 17
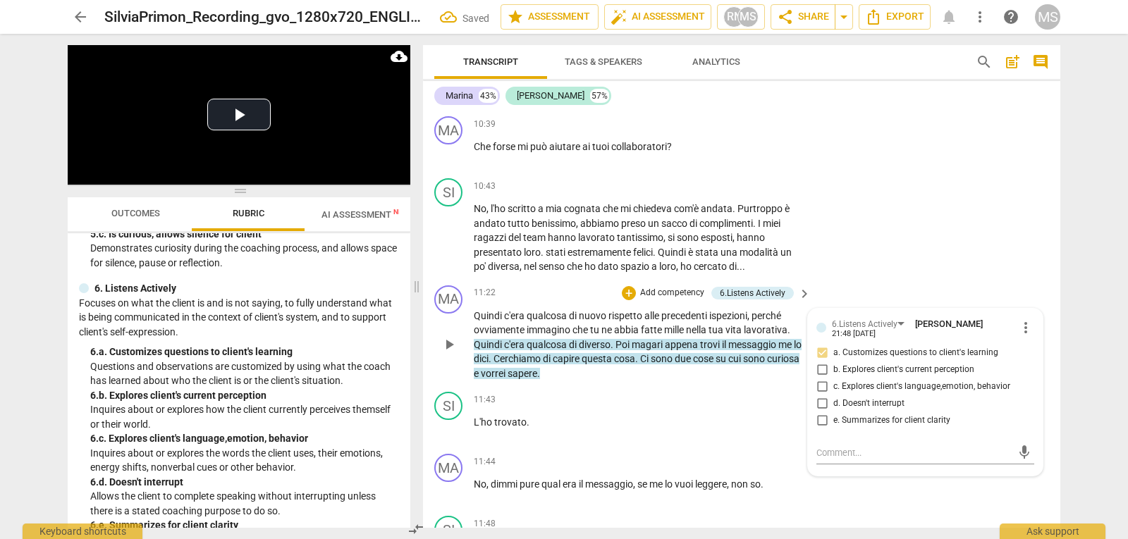
checkbox input "true"
click at [960, 388] on span "c. Explores client's language,emotion, behavior" at bounding box center [921, 387] width 177 height 13
click at [833, 388] on input "c. Explores client's language,emotion, behavior" at bounding box center [822, 387] width 23 height 17
checkbox input "true"
click at [899, 350] on span "a. Customizes questions to client's learning" at bounding box center [915, 353] width 165 height 13
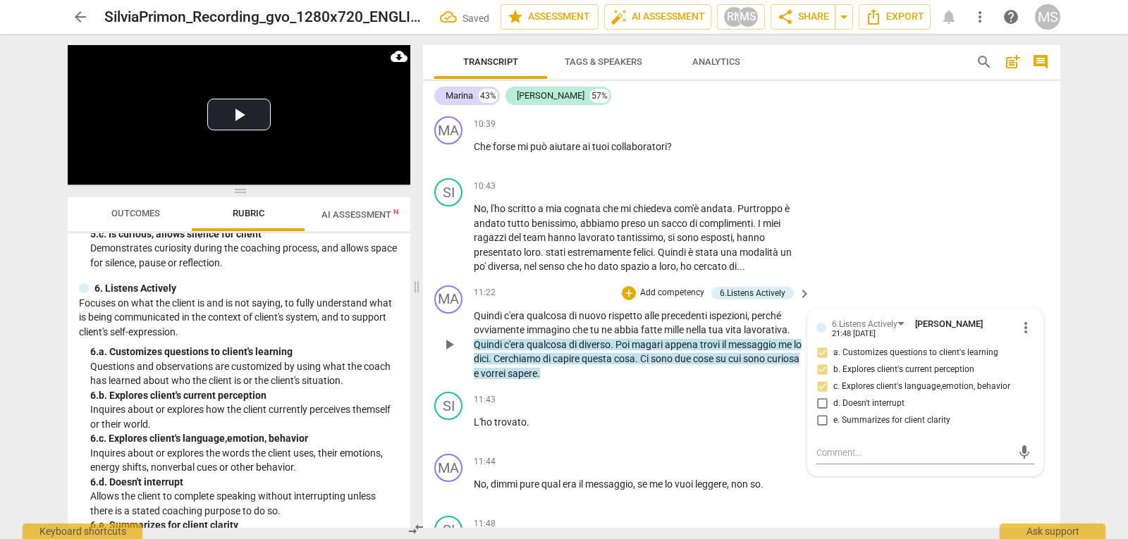
click at [833, 350] on input "a. Customizes questions to client's learning" at bounding box center [822, 353] width 23 height 17
click at [899, 350] on span "a. Customizes questions to client's learning" at bounding box center [915, 353] width 165 height 13
click at [833, 350] on input "a. Customizes questions to client's learning" at bounding box center [822, 353] width 23 height 17
checkbox input "false"
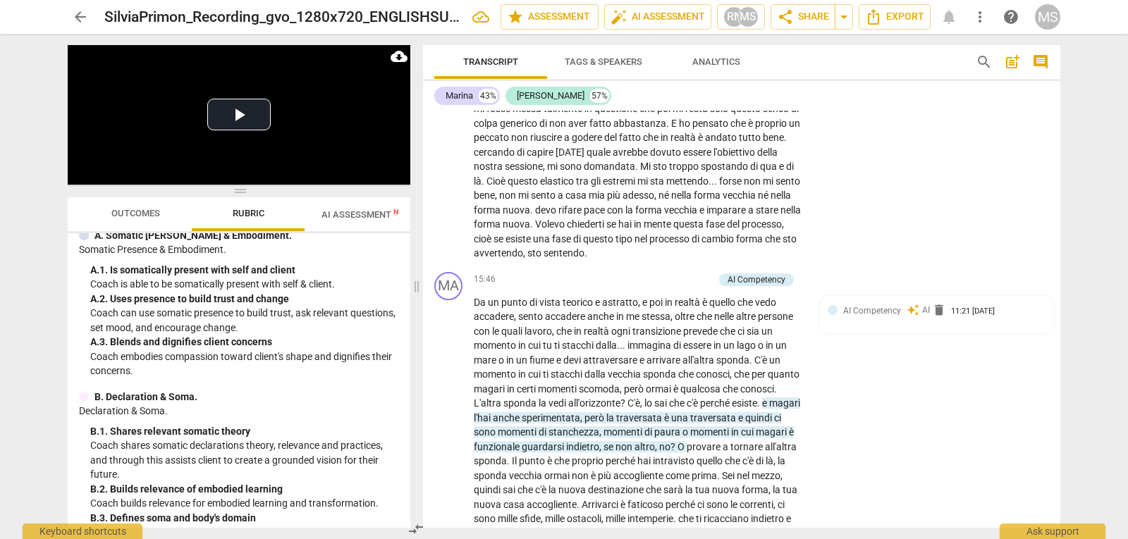
scroll to position [1455, 0]
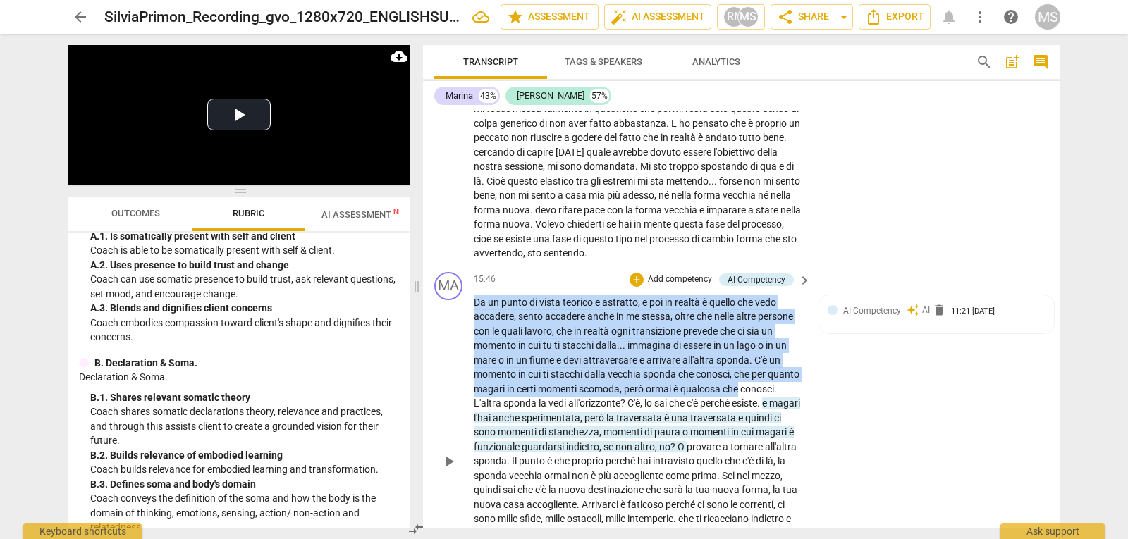
drag, startPoint x: 474, startPoint y: 302, endPoint x: 782, endPoint y: 388, distance: 319.3
click at [782, 388] on p "Da un punto di vista teorico e astratto , e poi in realtà è quello che vedo acc…" at bounding box center [639, 461] width 330 height 333
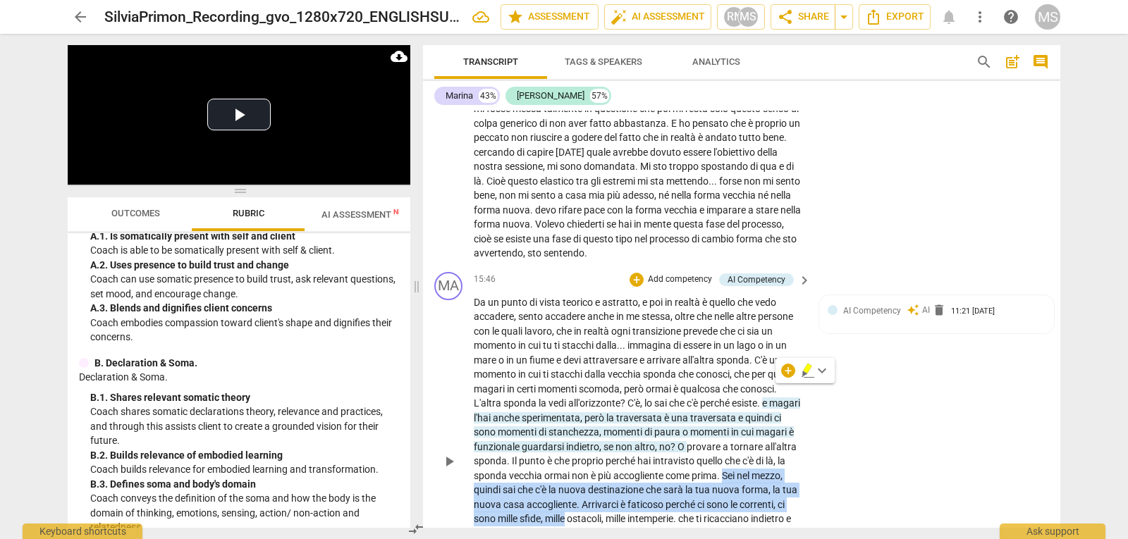
drag, startPoint x: 585, startPoint y: 492, endPoint x: 816, endPoint y: 514, distance: 231.5
click at [816, 514] on div "MA play_arrow pause 15:46 + Add competency AI Competency keyboard_arrow_right D…" at bounding box center [741, 449] width 637 height 367
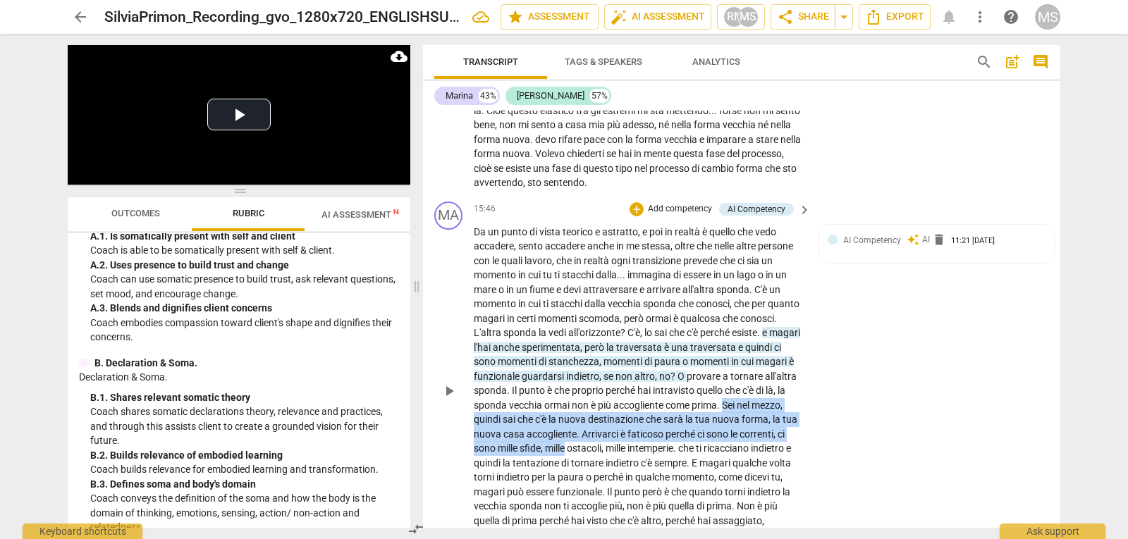
scroll to position [3666, 0]
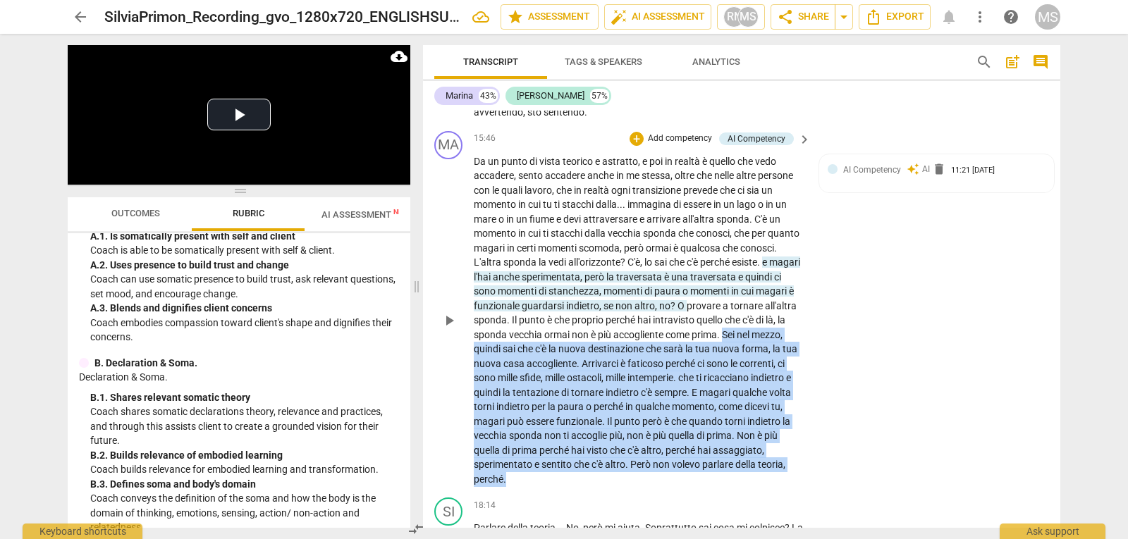
click at [741, 481] on p "Da un punto di vista teorico e astratto , e poi in realtà è quello che vedo acc…" at bounding box center [639, 320] width 330 height 333
click at [715, 462] on div "+" at bounding box center [716, 461] width 14 height 14
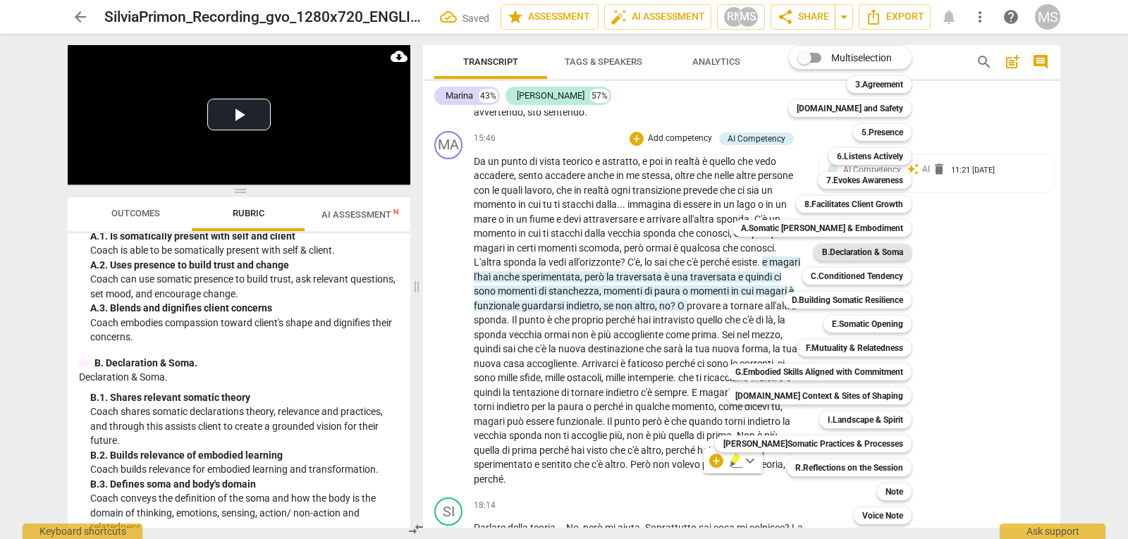
click at [840, 250] on b "B.Declaration & Soma" at bounding box center [862, 252] width 81 height 17
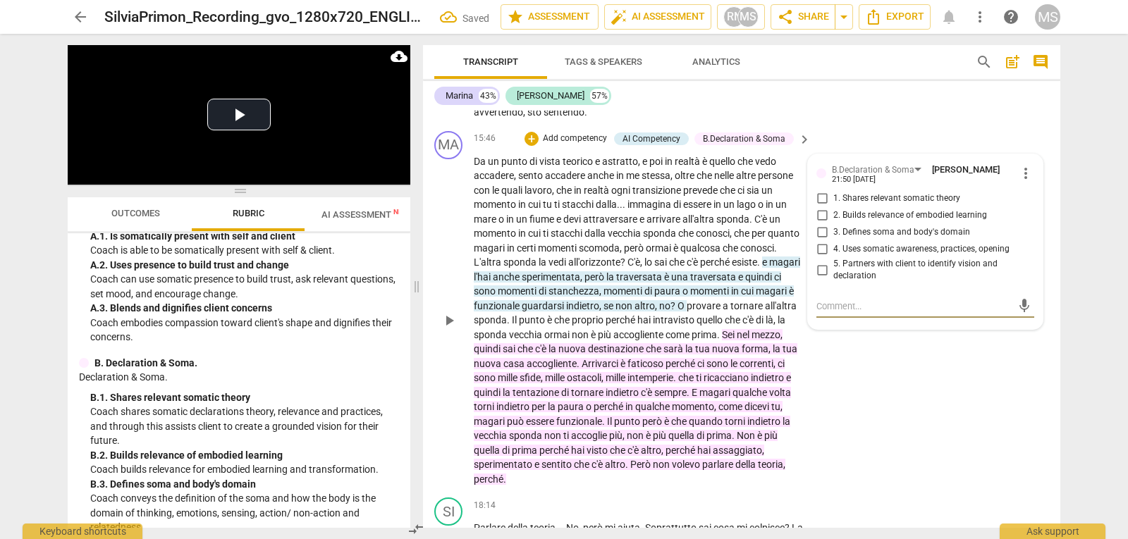
click at [894, 199] on span "1. Shares relevant somatic theory" at bounding box center [896, 198] width 127 height 13
click at [833, 199] on input "1. Shares relevant somatic theory" at bounding box center [822, 198] width 23 height 17
checkbox input "true"
click at [894, 214] on span "2. Builds relevance of embodied learning" at bounding box center [910, 215] width 154 height 13
click at [833, 214] on input "2. Builds relevance of embodied learning" at bounding box center [822, 215] width 23 height 17
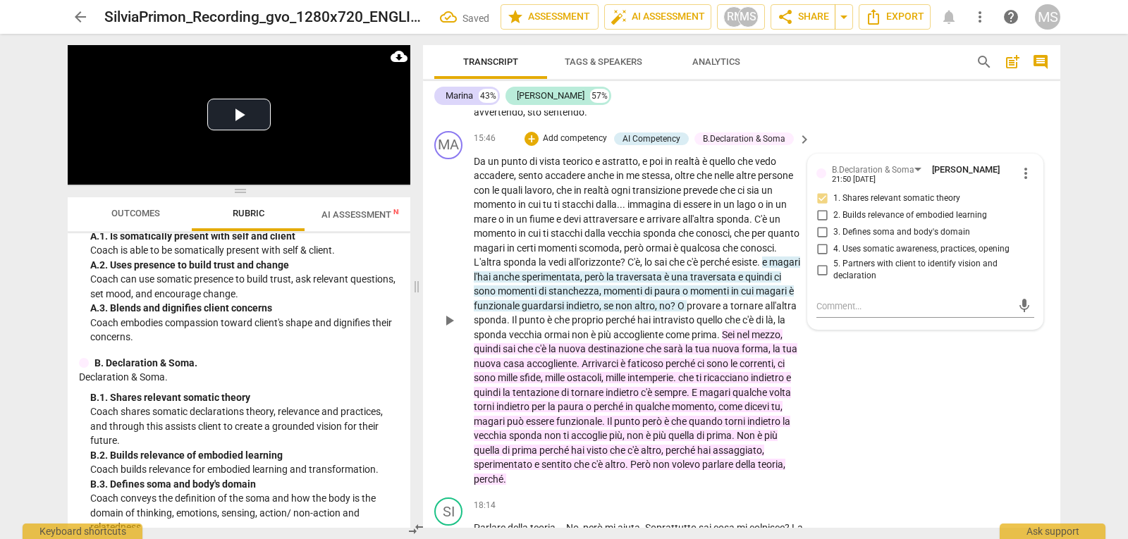
checkbox input "true"
click at [907, 407] on div "MA play_arrow pause 15:46 + Add competency AI Competency B.Declaration & Soma k…" at bounding box center [741, 308] width 637 height 367
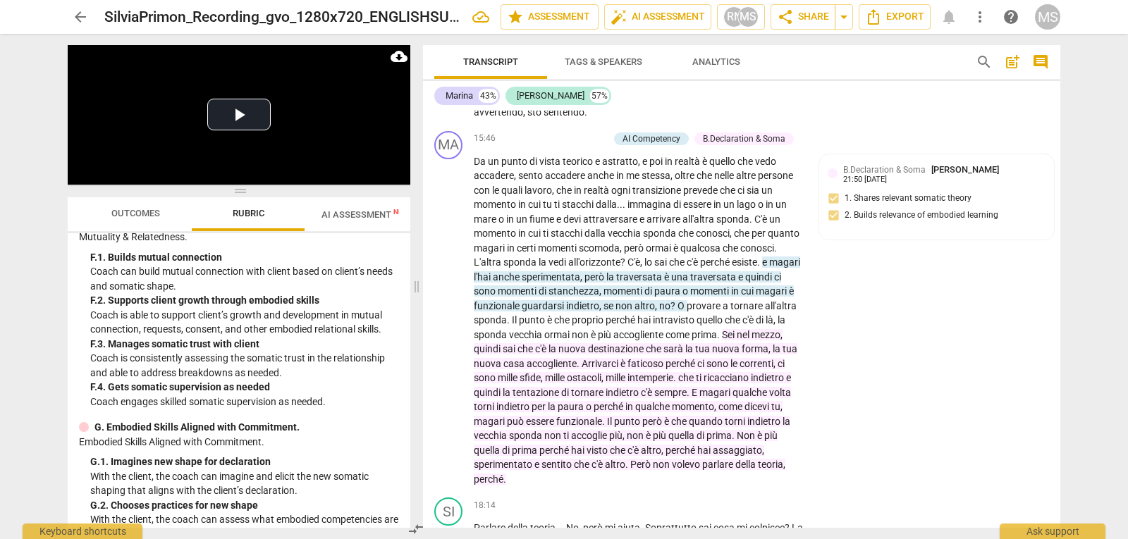
scroll to position [2653, 0]
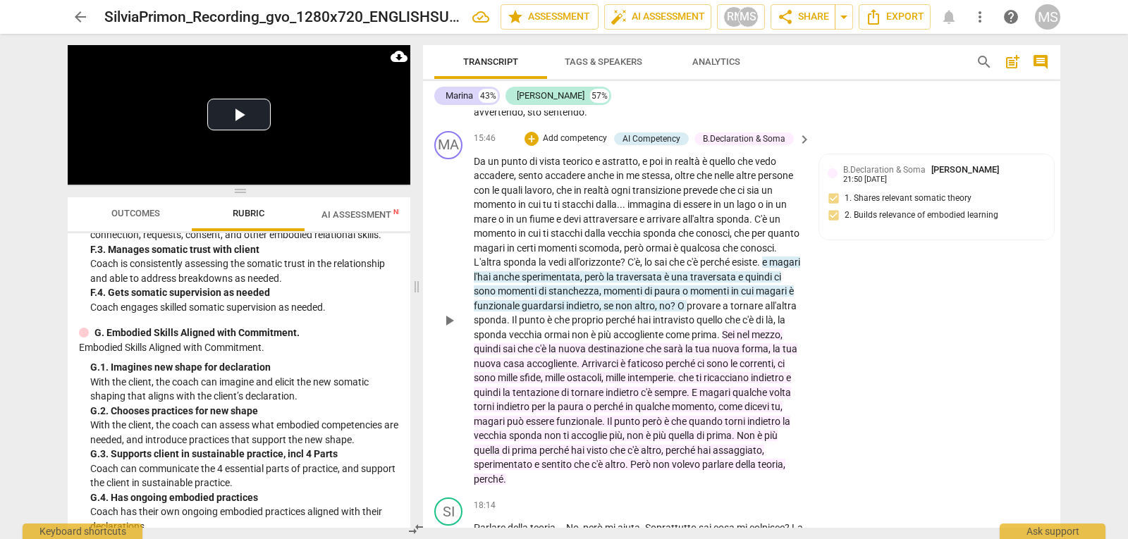
drag, startPoint x: 470, startPoint y: 163, endPoint x: 723, endPoint y: 237, distance: 263.0
click at [720, 236] on div "MA play_arrow pause 15:46 + Add competency AI Competency B.Declaration & Soma k…" at bounding box center [741, 308] width 637 height 367
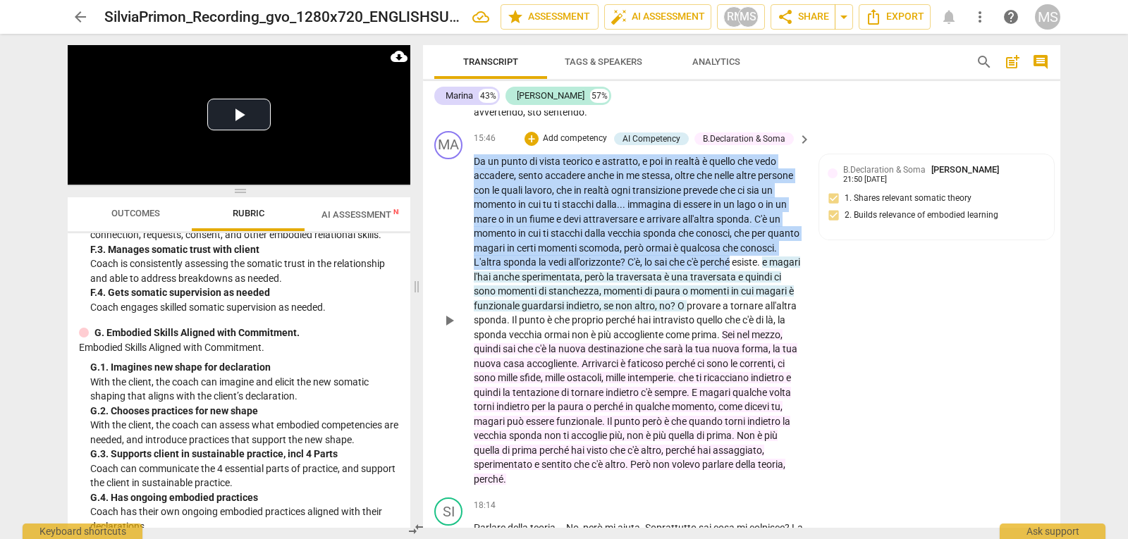
drag, startPoint x: 475, startPoint y: 160, endPoint x: 811, endPoint y: 258, distance: 349.5
click at [811, 258] on div "MA play_arrow pause 15:46 + Add competency AI Competency B.Declaration & Soma k…" at bounding box center [741, 308] width 637 height 367
click at [789, 245] on div "+" at bounding box center [785, 244] width 14 height 14
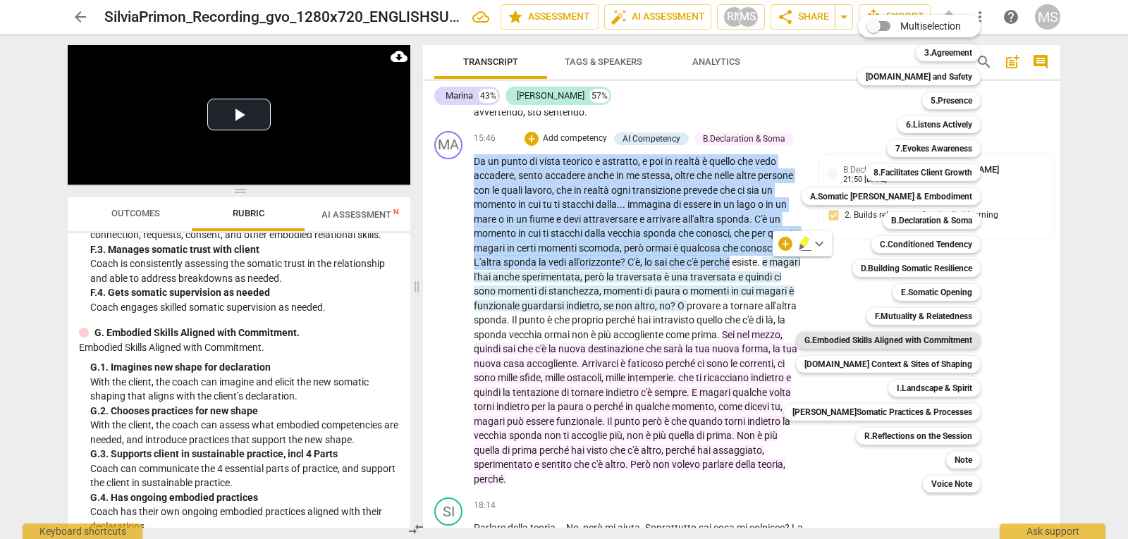
click at [926, 340] on b "G.Embodied Skills Aligned with Commitment" at bounding box center [888, 340] width 168 height 17
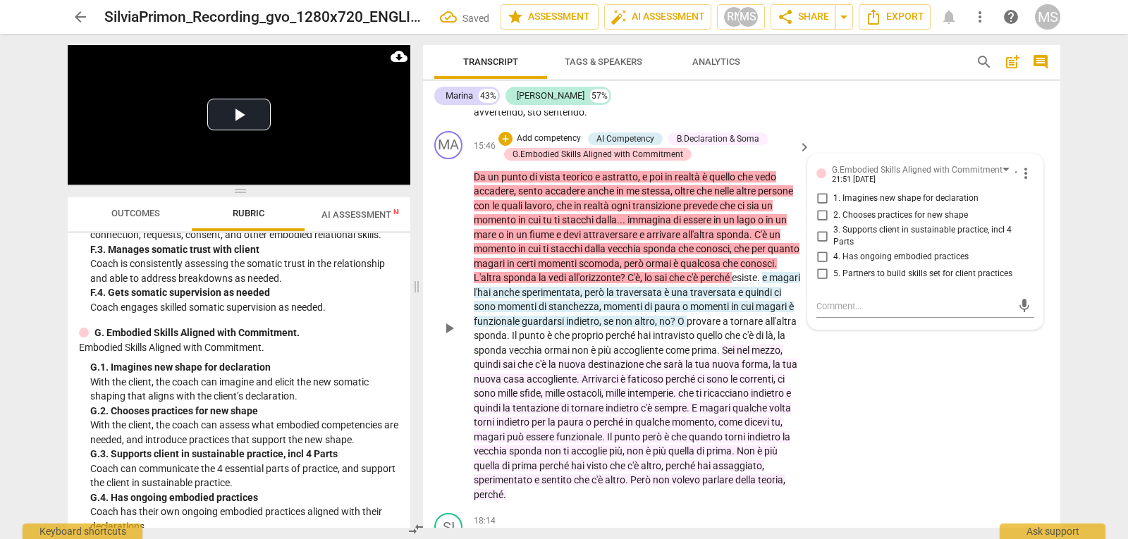
click at [932, 196] on span "1. Imagines new shape for declaration" at bounding box center [905, 198] width 145 height 13
click at [833, 196] on input "1. Imagines new shape for declaration" at bounding box center [822, 198] width 23 height 17
checkbox input "true"
click at [879, 367] on div "MA play_arrow pause 15:46 + Add competency AI Competency B.Declaration & Soma G…" at bounding box center [741, 316] width 637 height 383
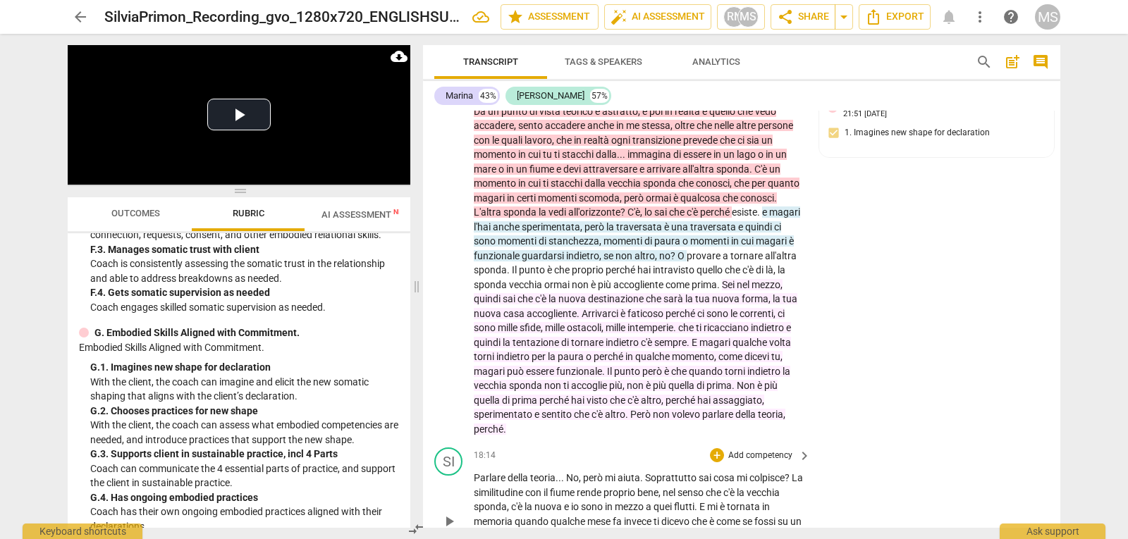
scroll to position [3666, 0]
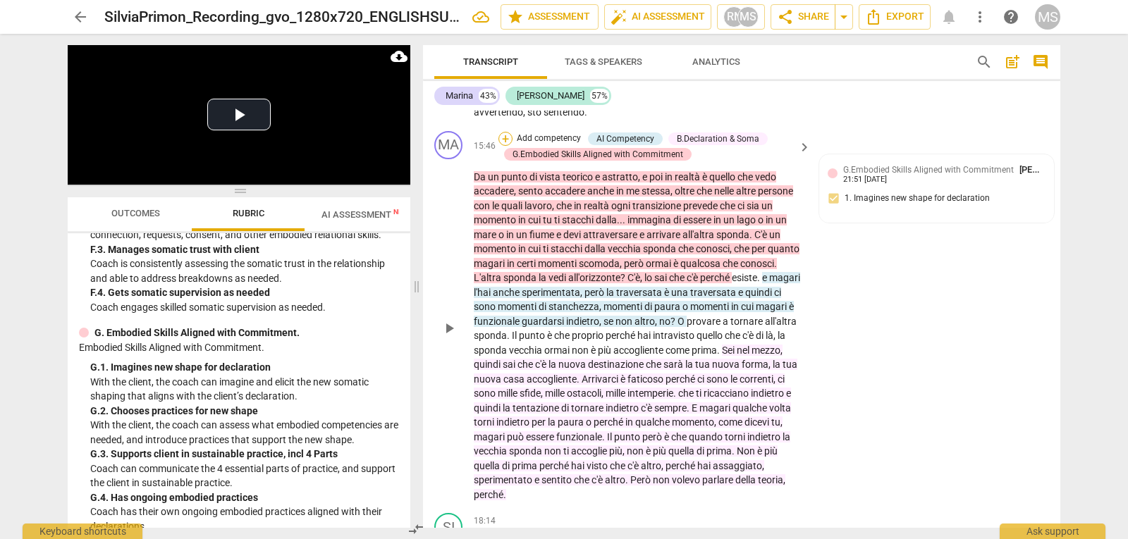
click at [510, 137] on div "+" at bounding box center [505, 139] width 14 height 14
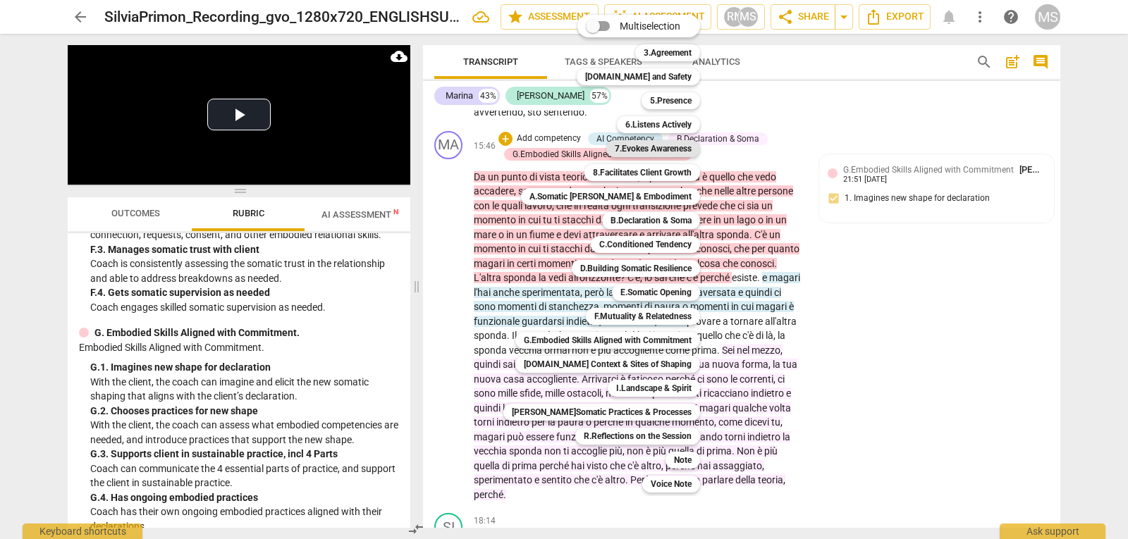
click at [632, 146] on b "7.Evokes Awareness" at bounding box center [653, 148] width 77 height 17
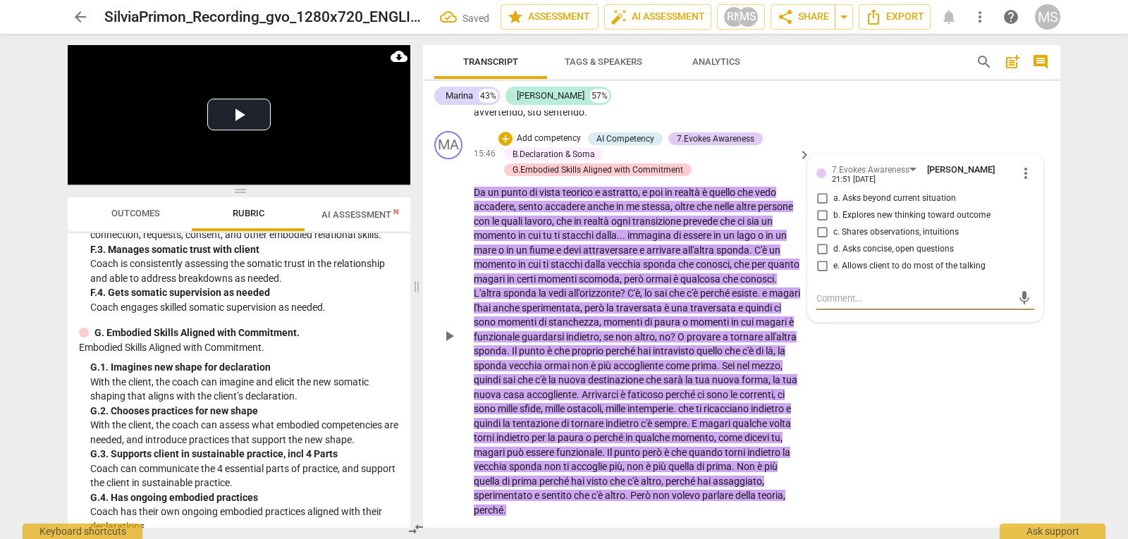
click at [895, 222] on label "b. Explores new thinking toward outcome" at bounding box center [920, 215] width 218 height 17
click at [833, 222] on input "b. Explores new thinking toward outcome" at bounding box center [822, 215] width 23 height 17
checkbox input "true"
click at [893, 226] on span "c. Shares observations, intuitions" at bounding box center [895, 232] width 125 height 13
click at [833, 226] on input "c. Shares observations, intuitions" at bounding box center [822, 232] width 23 height 17
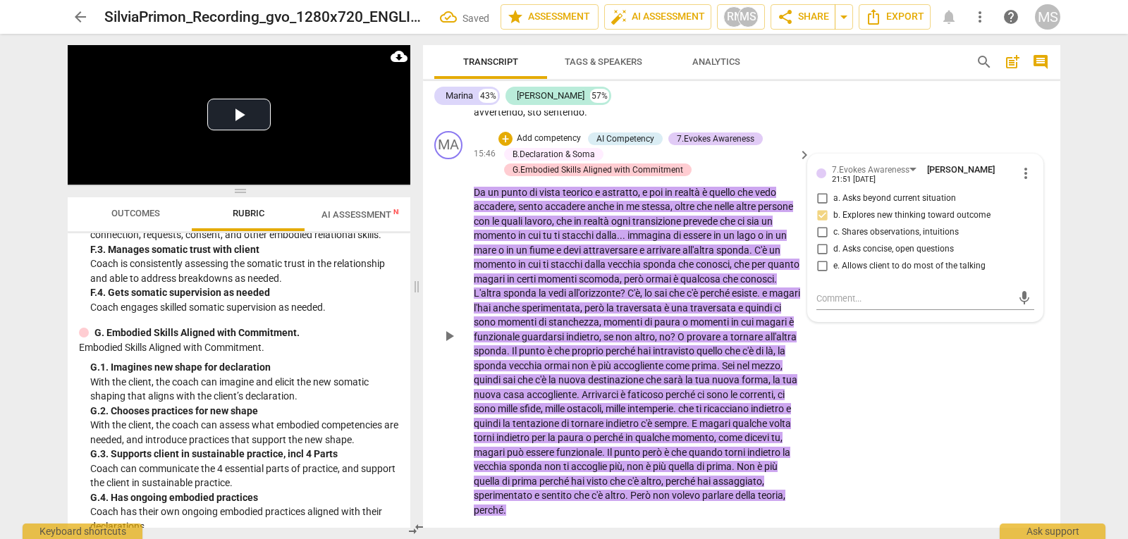
checkbox input "true"
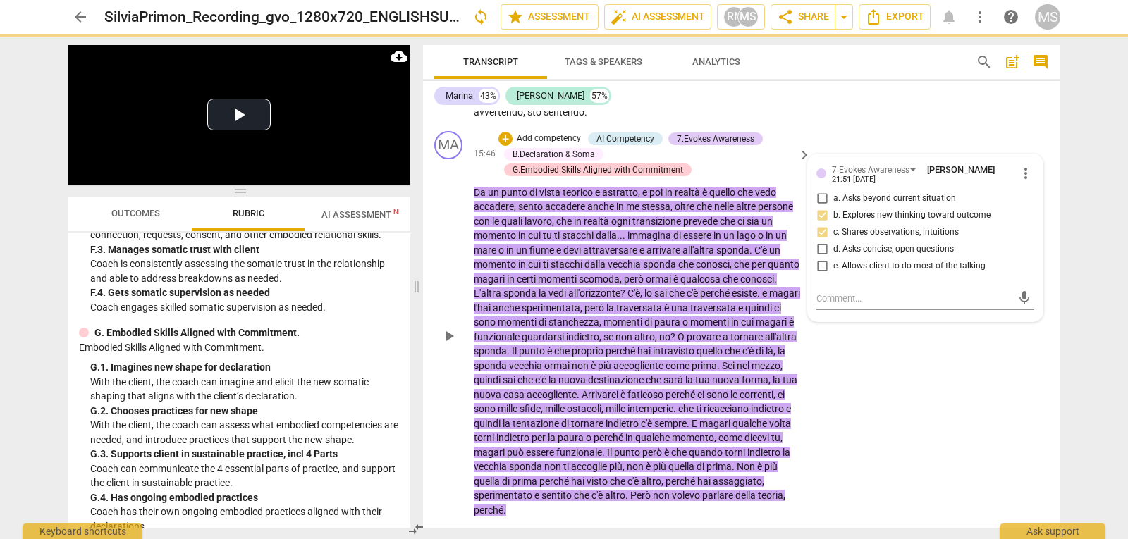
click at [870, 365] on div "MA play_arrow pause 15:46 + Add competency AI Competency 7.Evokes Awareness B.D…" at bounding box center [741, 324] width 637 height 398
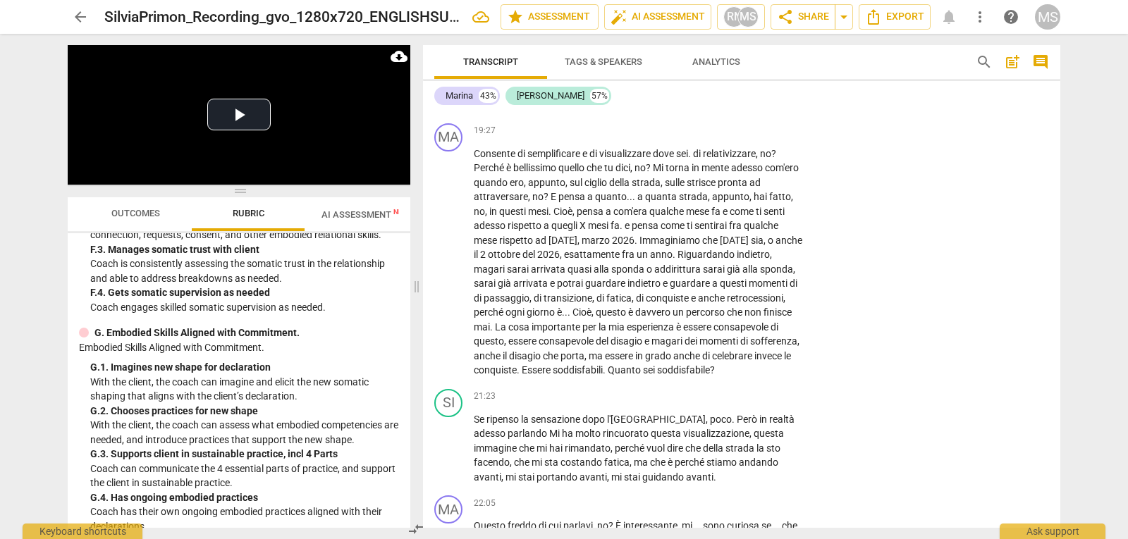
scroll to position [4511, 0]
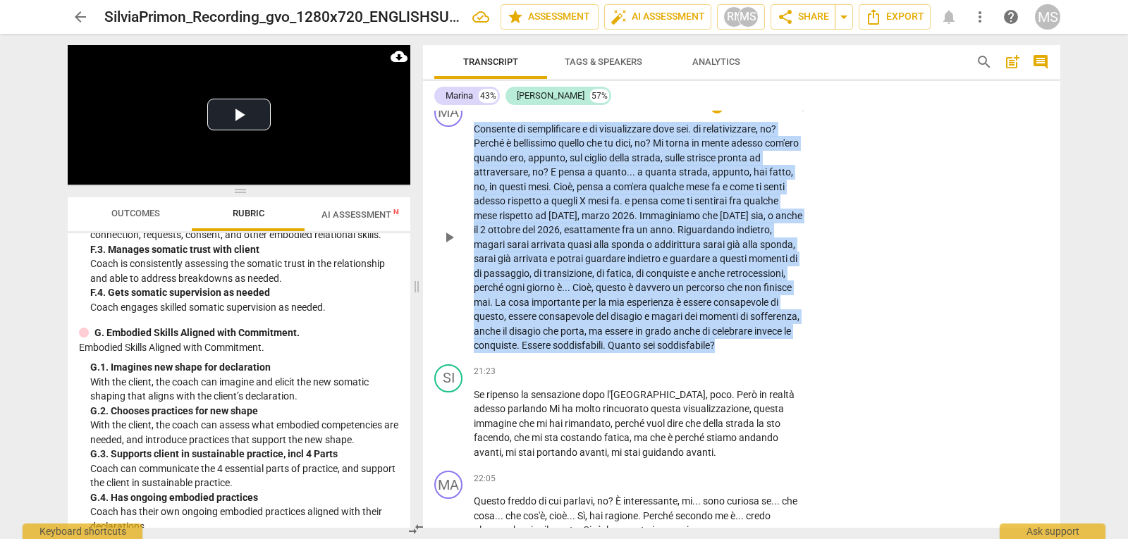
drag, startPoint x: 474, startPoint y: 126, endPoint x: 731, endPoint y: 361, distance: 348.3
click at [731, 353] on p "Consente di semplificare e di visualizzare dove sei . di relativizzare , no ? P…" at bounding box center [639, 237] width 330 height 231
click at [540, 343] on div "+" at bounding box center [545, 342] width 14 height 14
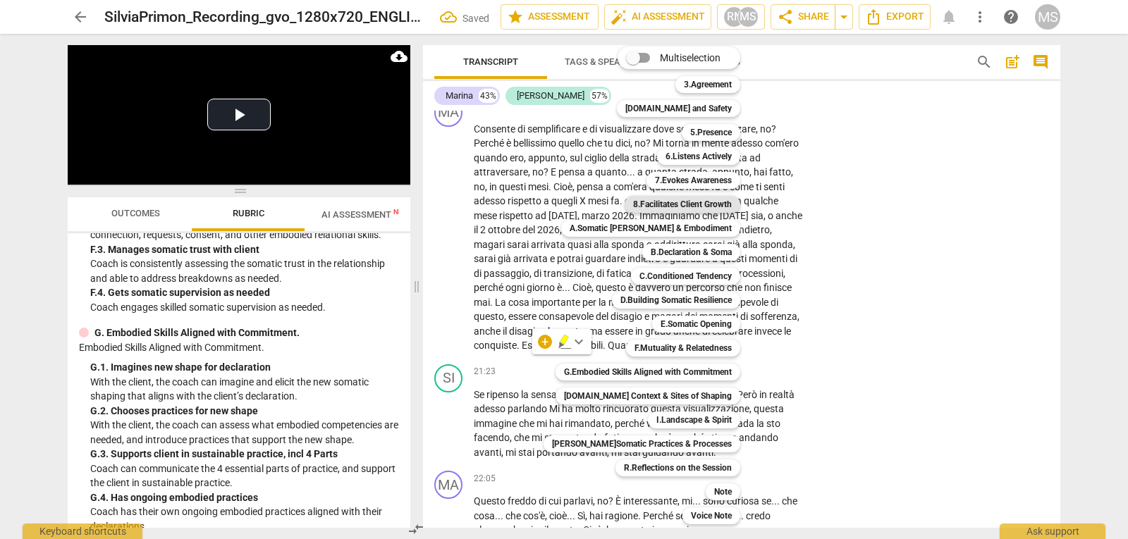
click at [695, 207] on b "8.Facilitates Client Growth" at bounding box center [682, 204] width 99 height 17
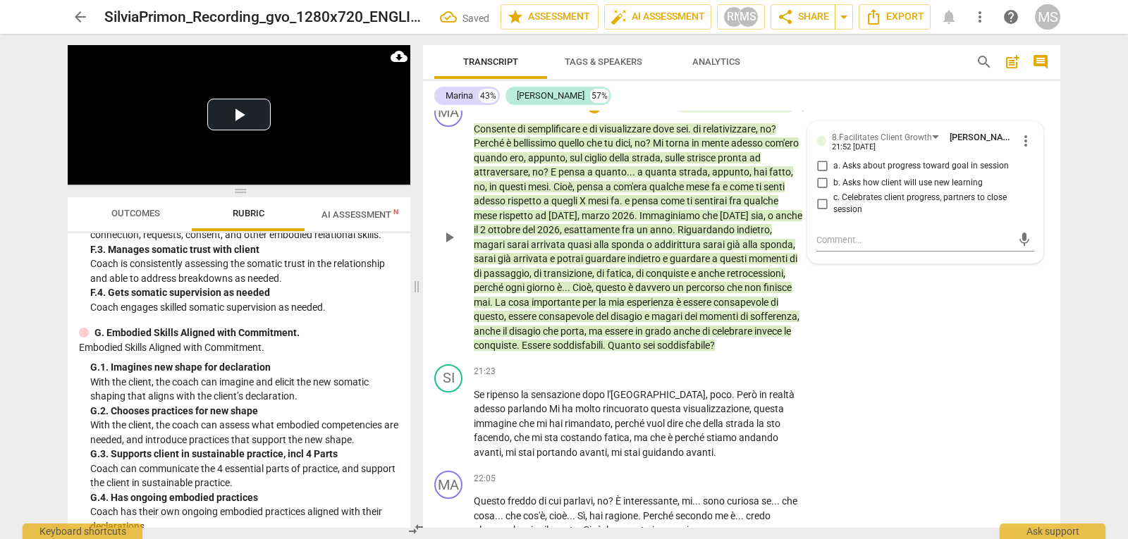
click at [941, 165] on span "a. Asks about progress toward goal in session" at bounding box center [921, 166] width 176 height 13
click at [833, 165] on input "a. Asks about progress toward goal in session" at bounding box center [822, 166] width 23 height 17
checkbox input "true"
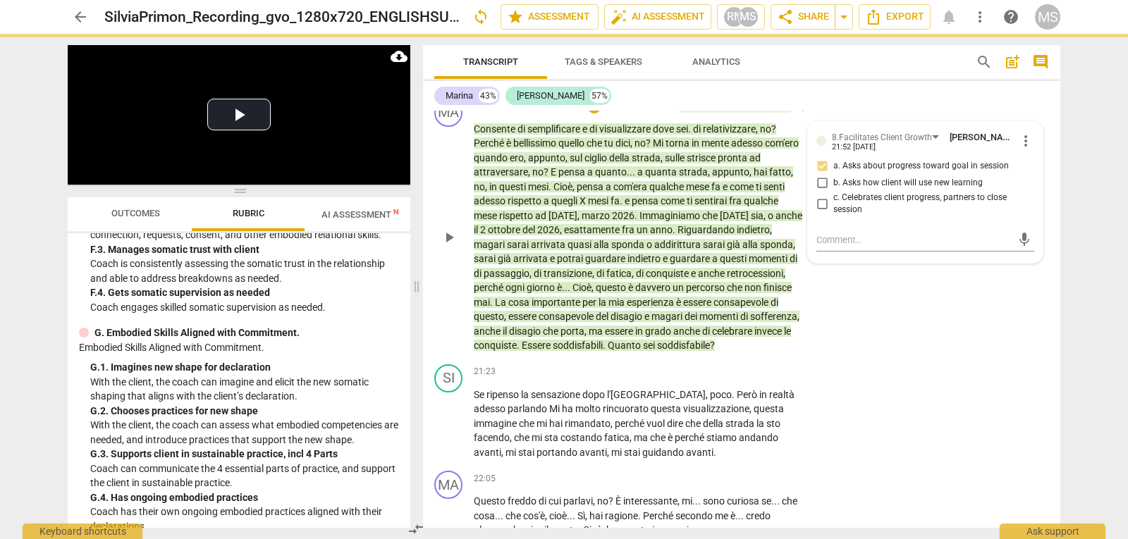
click at [904, 200] on span "c. Celebrates client progress, partners to close session" at bounding box center [930, 204] width 195 height 25
click at [833, 200] on input "c. Celebrates client progress, partners to close session" at bounding box center [822, 203] width 23 height 17
checkbox input "true"
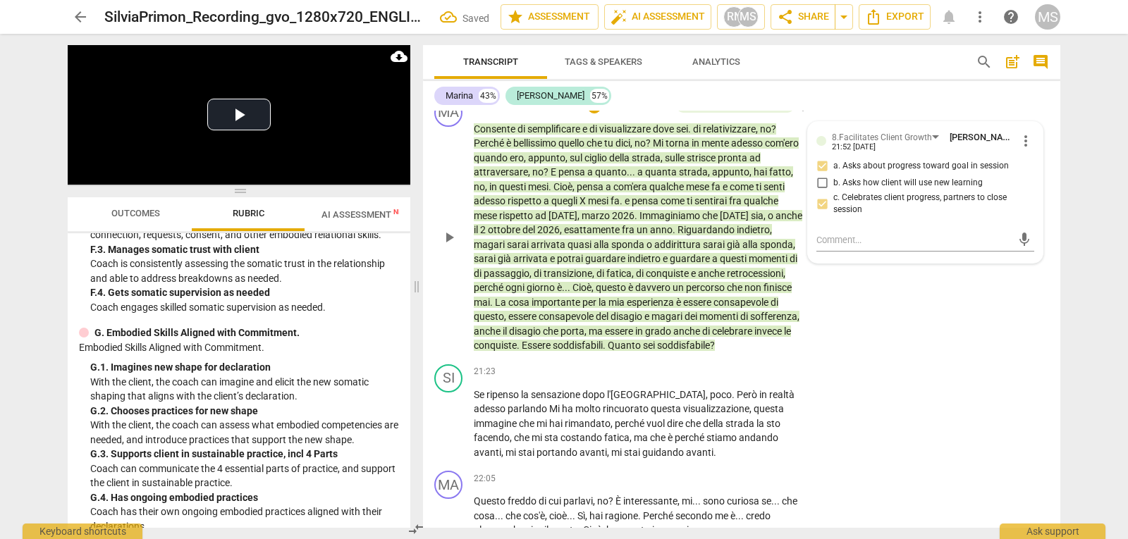
click at [840, 285] on div "MA play_arrow pause 19:27 + Add competency 8.Facilitates Client Growth keyboard…" at bounding box center [741, 226] width 637 height 266
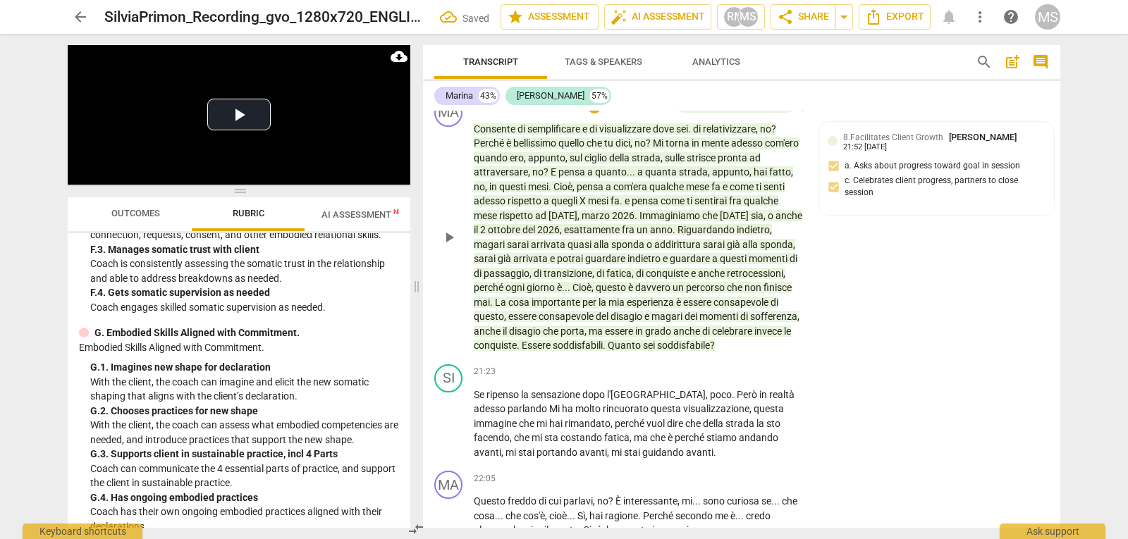
scroll to position [4370, 0]
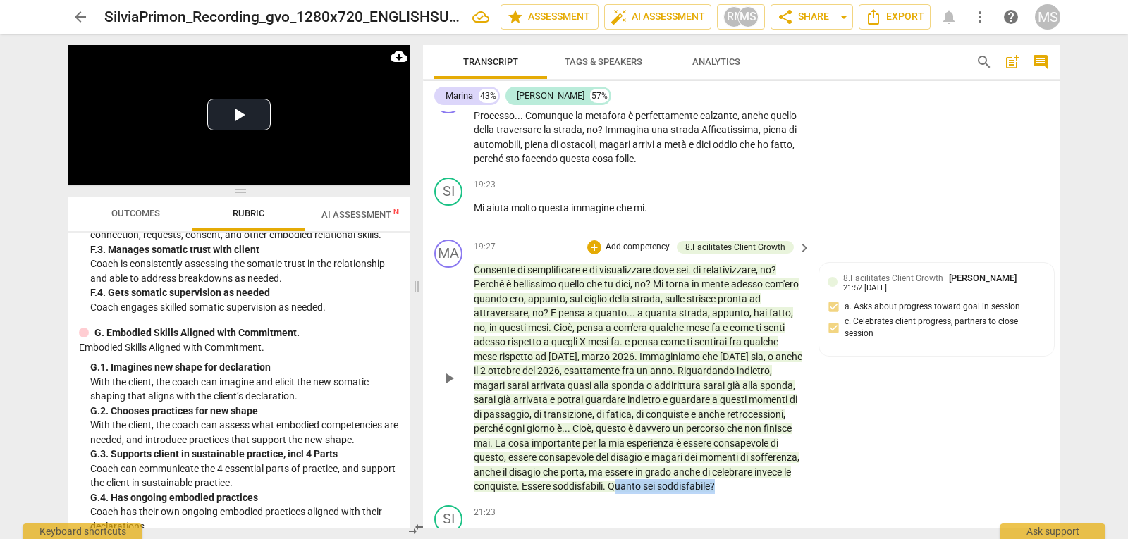
drag, startPoint x: 699, startPoint y: 489, endPoint x: 749, endPoint y: 503, distance: 52.7
click at [749, 494] on p "Consente di semplificare e di visualizzare dove sei . di relativizzare , no ? P…" at bounding box center [639, 378] width 330 height 231
click at [550, 486] on div "+" at bounding box center [545, 483] width 14 height 14
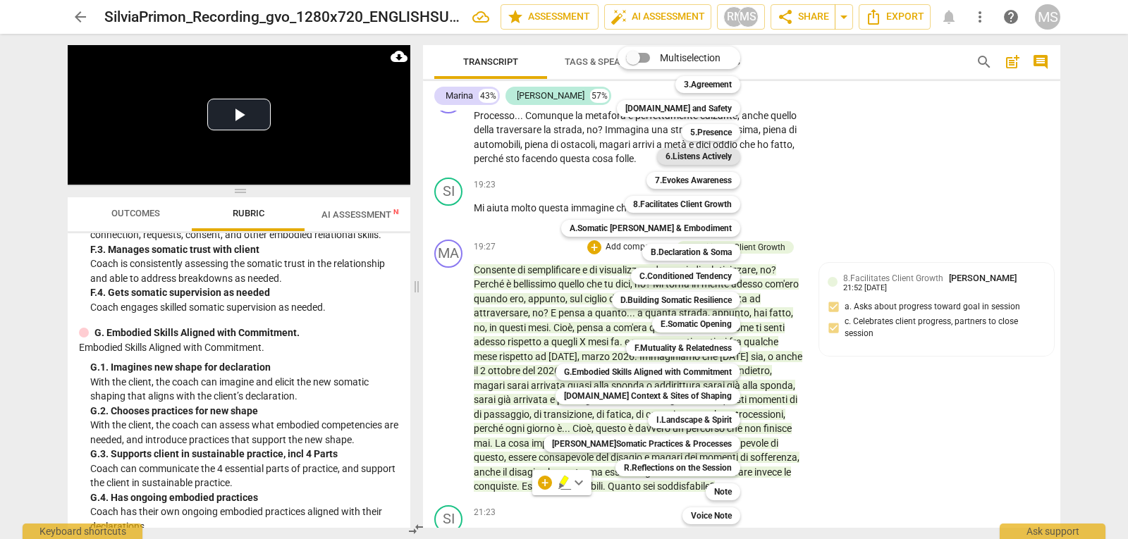
click at [692, 155] on b "6.Listens Actively" at bounding box center [698, 156] width 66 height 17
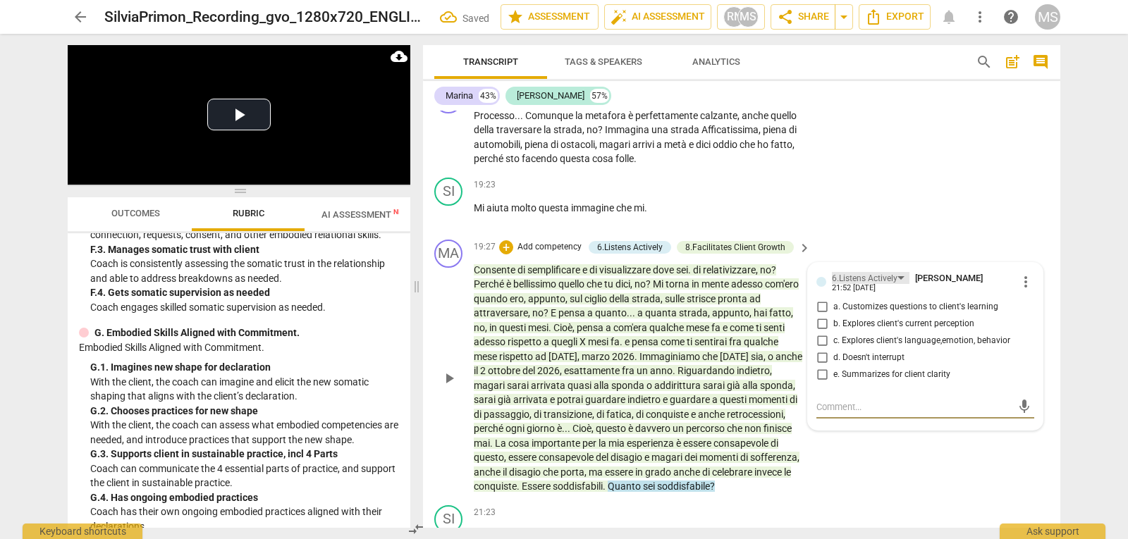
click at [896, 277] on div "6.Listens Actively" at bounding box center [871, 278] width 78 height 12
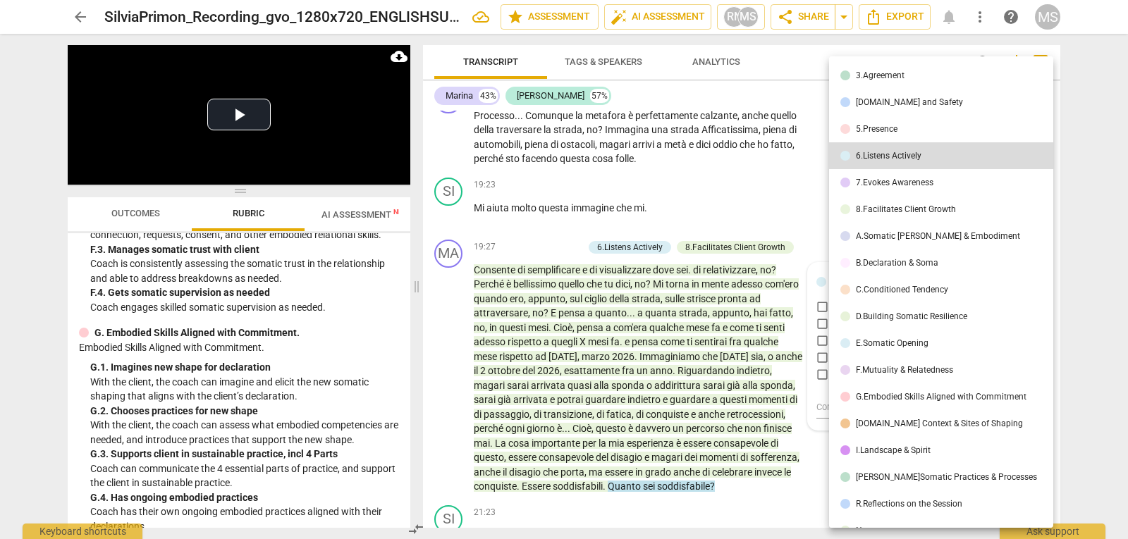
click at [898, 185] on div "7.Evokes Awareness" at bounding box center [895, 182] width 78 height 8
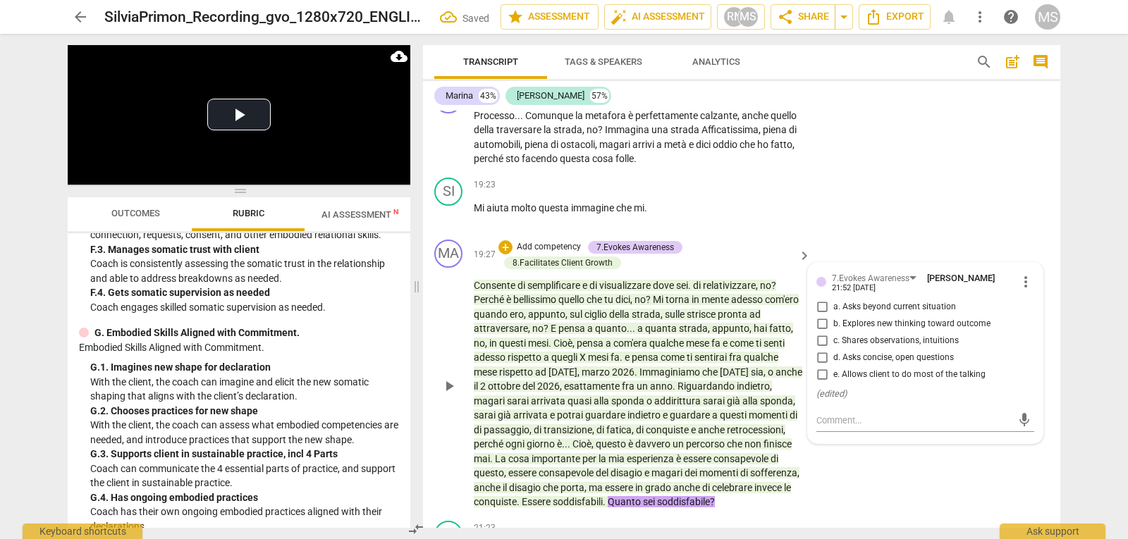
click at [923, 356] on span "d. Asks concise, open questions" at bounding box center [893, 358] width 121 height 13
click at [833, 356] on input "d. Asks concise, open questions" at bounding box center [822, 358] width 23 height 17
checkbox input "true"
click at [898, 468] on div "MA play_arrow pause 19:27 + Add competency 7.Evokes Awareness 8.Facilitates Cli…" at bounding box center [741, 374] width 637 height 281
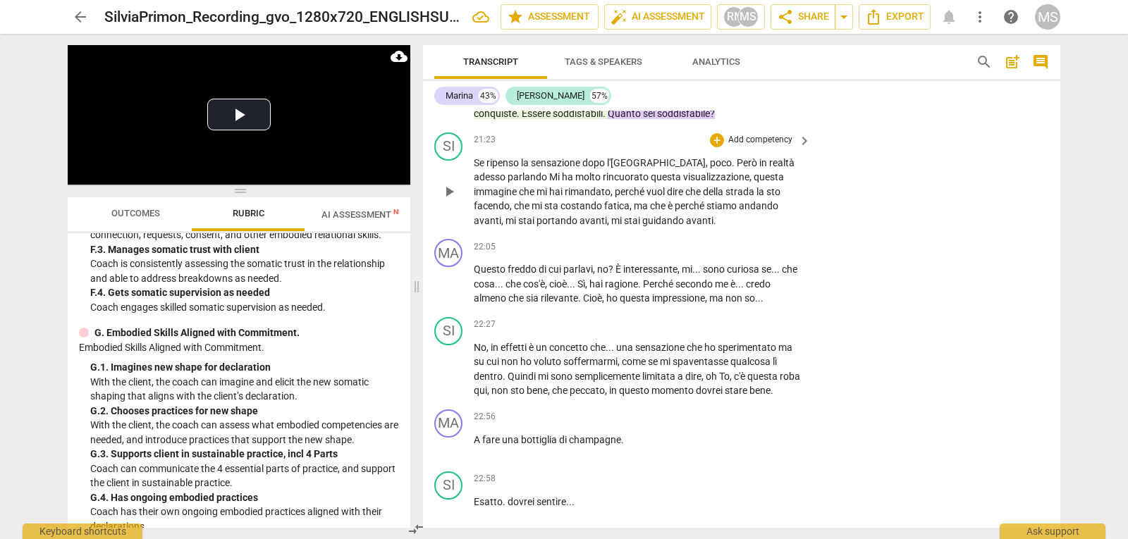
scroll to position [4793, 0]
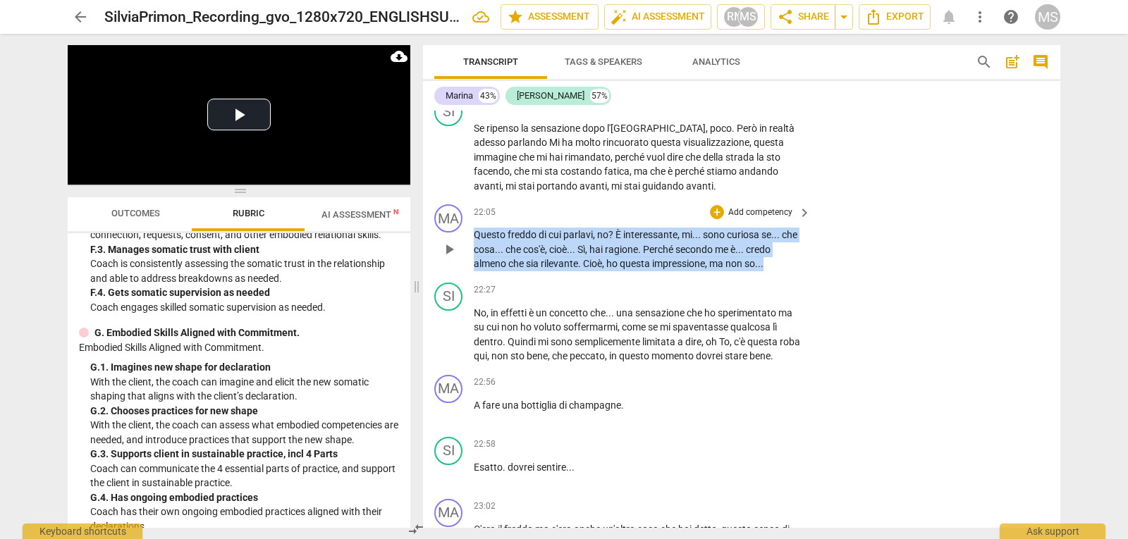
drag, startPoint x: 475, startPoint y: 248, endPoint x: 789, endPoint y: 282, distance: 315.5
click at [789, 271] on p "Questo freddo di cui parlavi , no ? È interessante , mi.. . sono curiosa se.. .…" at bounding box center [639, 250] width 330 height 44
click at [776, 262] on div "+" at bounding box center [780, 260] width 14 height 14
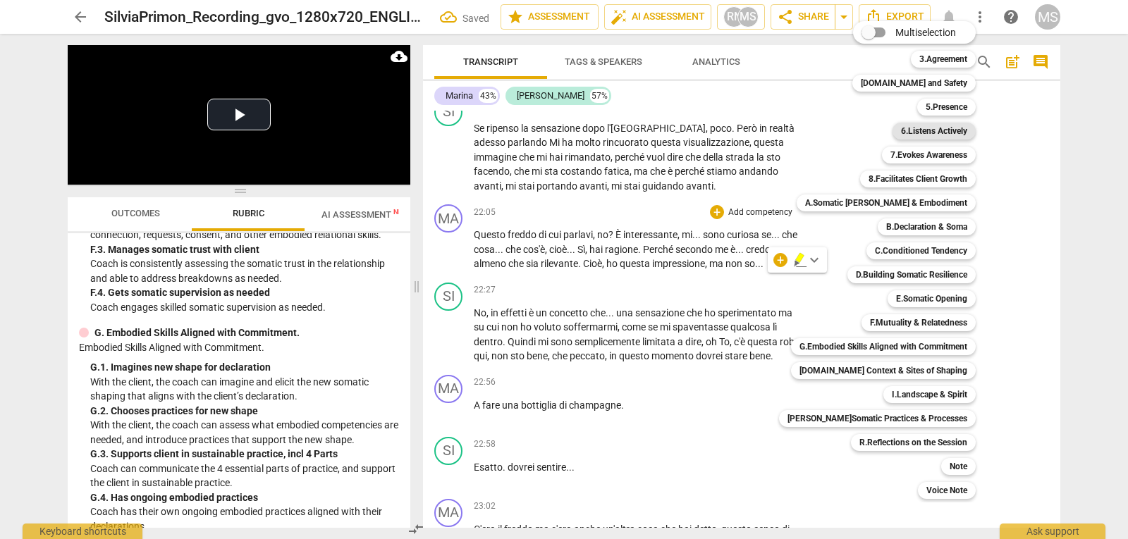
click at [935, 132] on b "6.Listens Actively" at bounding box center [934, 131] width 66 height 17
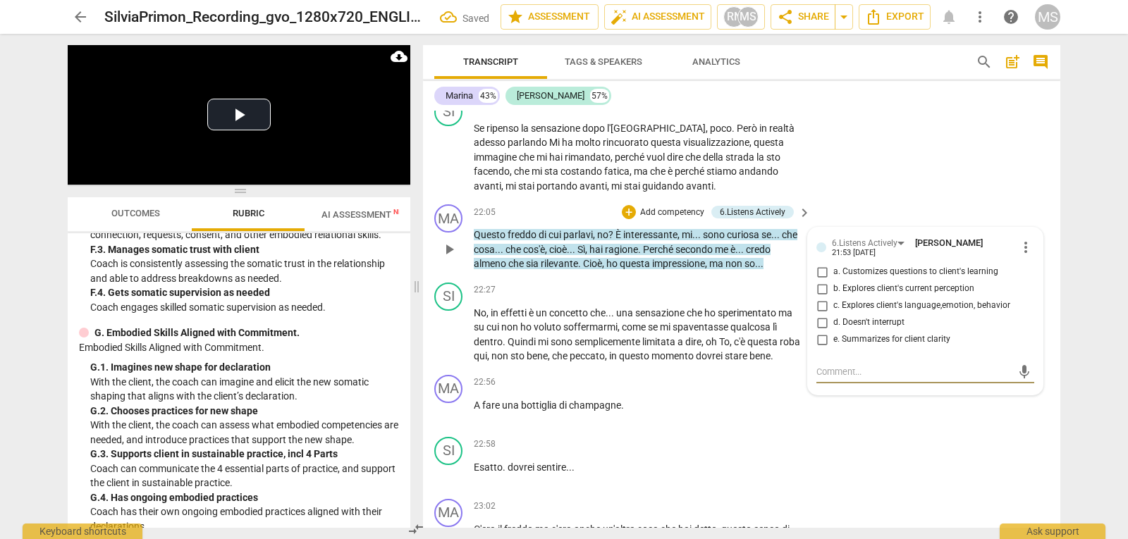
click at [942, 278] on span "a. Customizes questions to client's learning" at bounding box center [915, 272] width 165 height 13
click at [833, 281] on input "a. Customizes questions to client's learning" at bounding box center [822, 272] width 23 height 17
checkbox input "true"
click at [919, 295] on span "b. Explores client's current perception" at bounding box center [903, 289] width 141 height 13
click at [833, 297] on input "b. Explores client's current perception" at bounding box center [822, 289] width 23 height 17
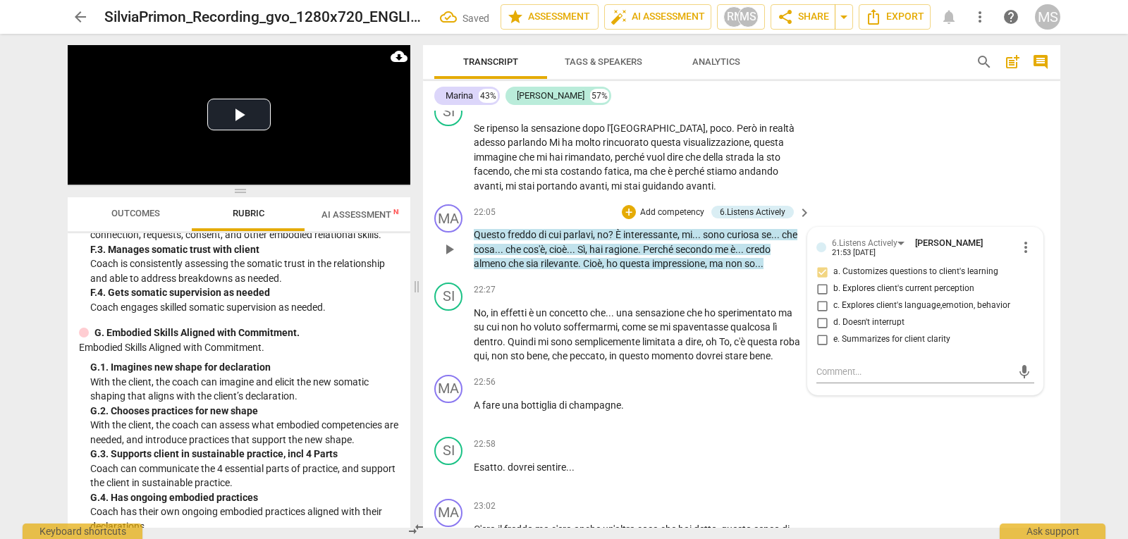
checkbox input "true"
click at [919, 312] on span "c. Explores client's language,emotion, behavior" at bounding box center [921, 306] width 177 height 13
click at [833, 314] on input "c. Explores client's language,emotion, behavior" at bounding box center [822, 305] width 23 height 17
checkbox input "true"
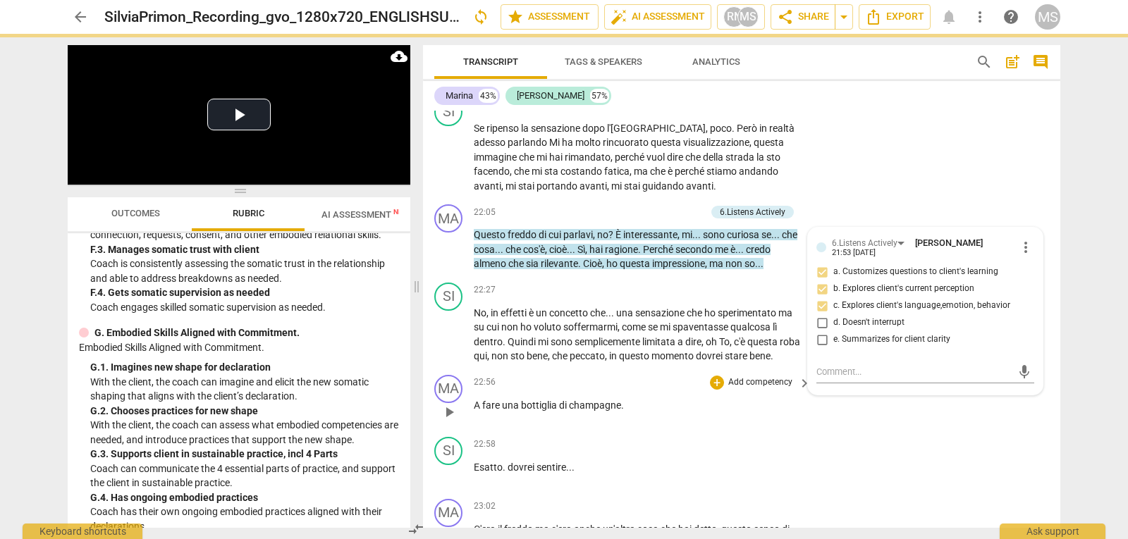
click at [780, 426] on div "22:56 + Add competency keyboard_arrow_right A fare una bottiglia di champagne ." at bounding box center [643, 400] width 338 height 51
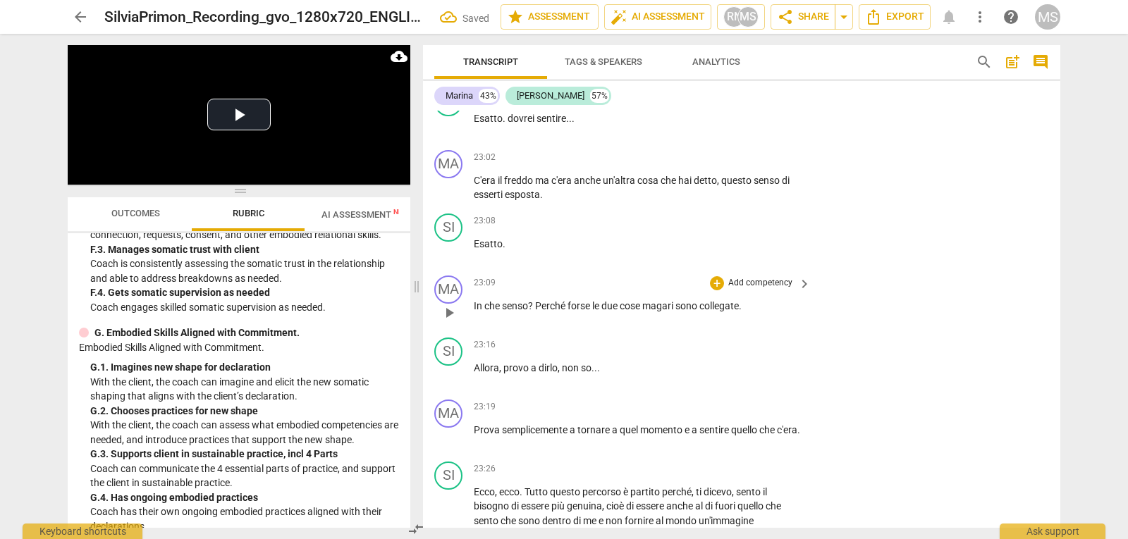
scroll to position [5146, 0]
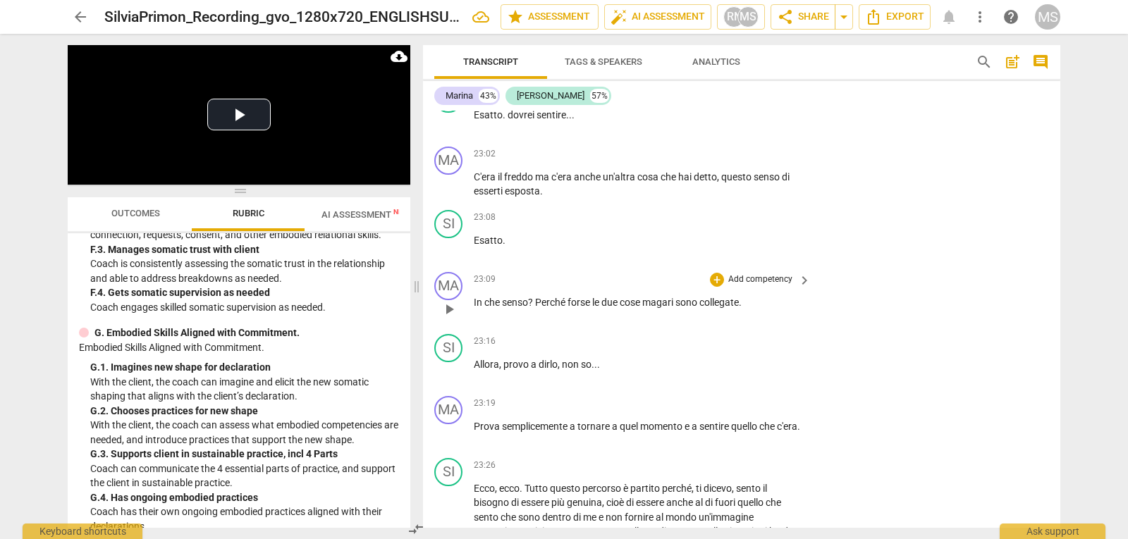
drag, startPoint x: 472, startPoint y: 317, endPoint x: 541, endPoint y: 317, distance: 68.4
click at [541, 317] on div "MA play_arrow pause 23:09 + Add competency keyboard_arrow_right In che senso ? …" at bounding box center [741, 297] width 637 height 62
drag, startPoint x: 477, startPoint y: 315, endPoint x: 563, endPoint y: 317, distance: 86.0
click at [563, 310] on p "In che senso ? Perché forse le due cose magari sono collegate ." at bounding box center [639, 302] width 330 height 15
click at [555, 345] on div "SI play_arrow pause 23:16 + Add competency keyboard_arrow_right Allora , provo …" at bounding box center [741, 359] width 637 height 62
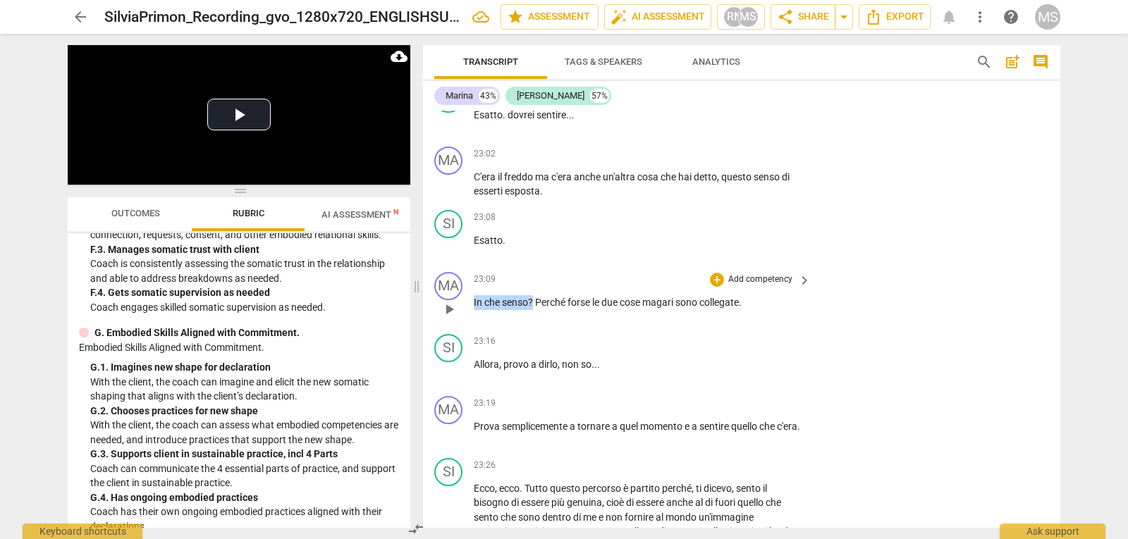
drag, startPoint x: 534, startPoint y: 315, endPoint x: 470, endPoint y: 313, distance: 63.5
click at [470, 313] on div "MA play_arrow pause 23:09 + Add competency keyboard_arrow_right In che senso ? …" at bounding box center [741, 297] width 637 height 62
click at [547, 299] on div "+" at bounding box center [549, 298] width 14 height 14
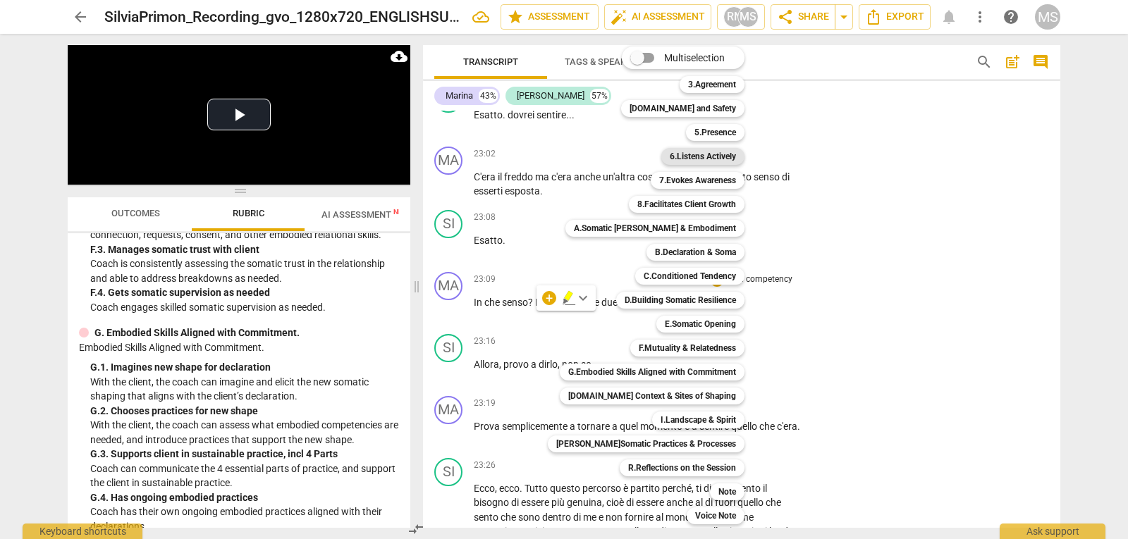
click at [693, 150] on b "6.Listens Actively" at bounding box center [703, 156] width 66 height 17
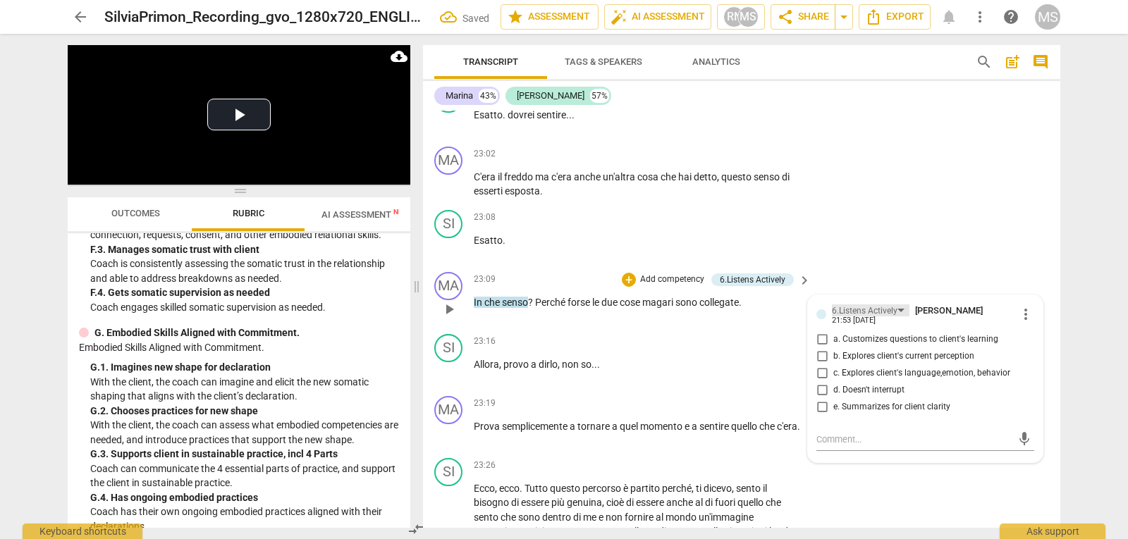
click at [850, 318] on div "6.Listens Actively" at bounding box center [865, 311] width 66 height 13
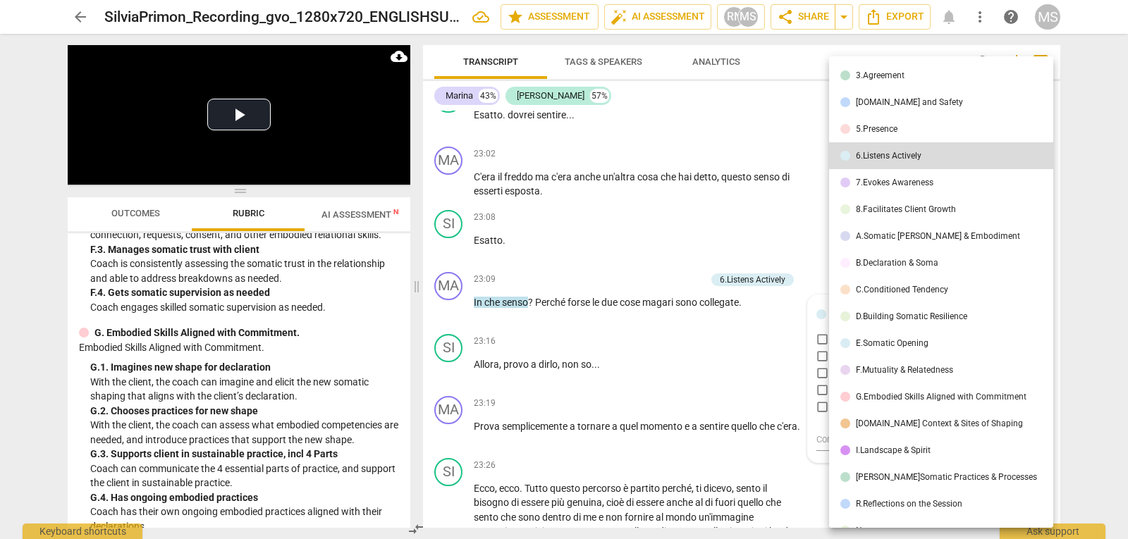
click at [887, 179] on div "7.Evokes Awareness" at bounding box center [895, 182] width 78 height 8
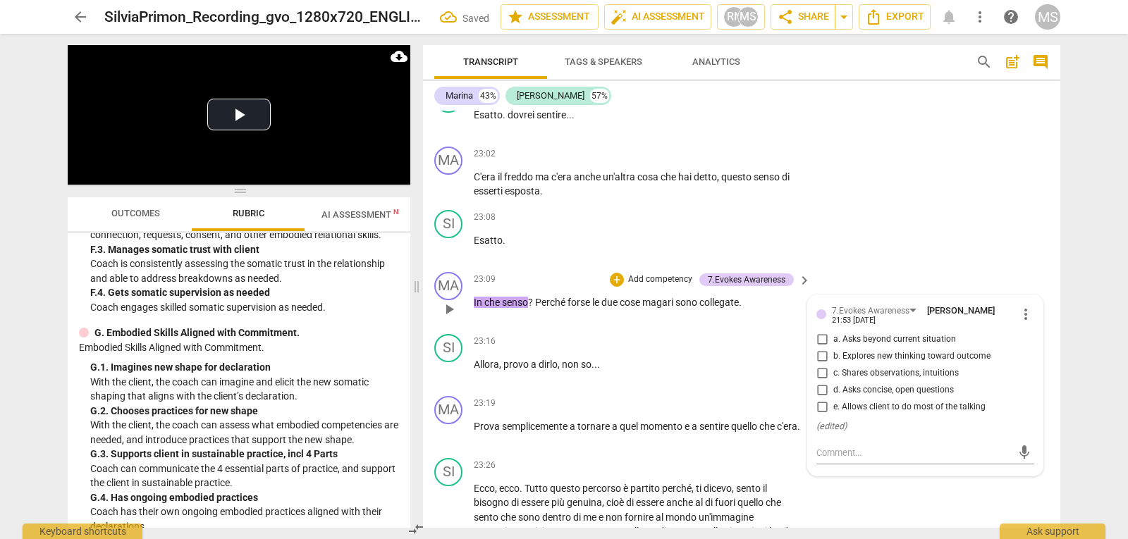
click at [902, 397] on span "d. Asks concise, open questions" at bounding box center [893, 390] width 121 height 13
click at [833, 399] on input "d. Asks concise, open questions" at bounding box center [822, 390] width 23 height 17
checkbox input "true"
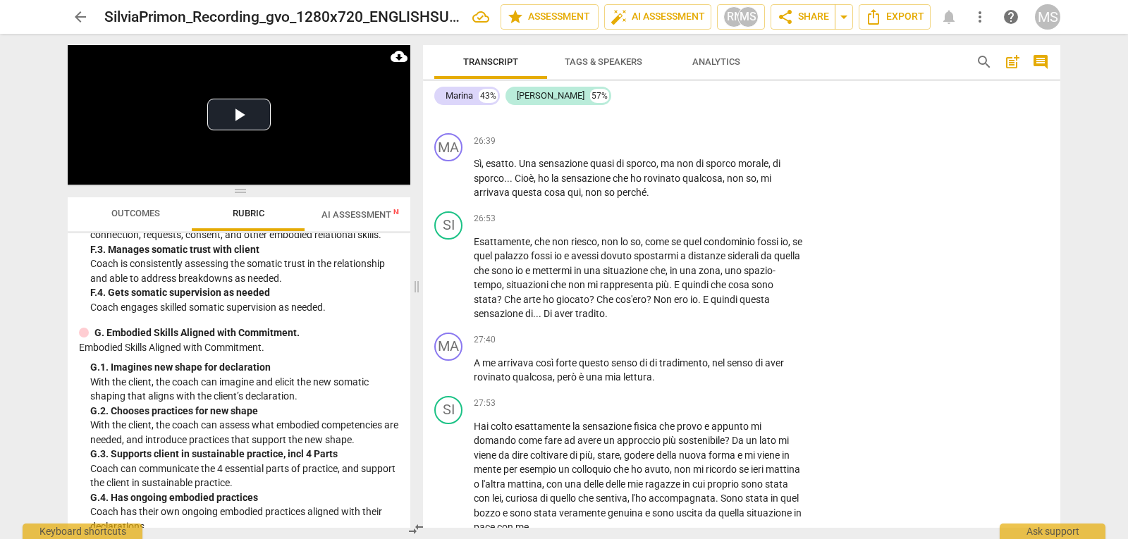
scroll to position [5851, 0]
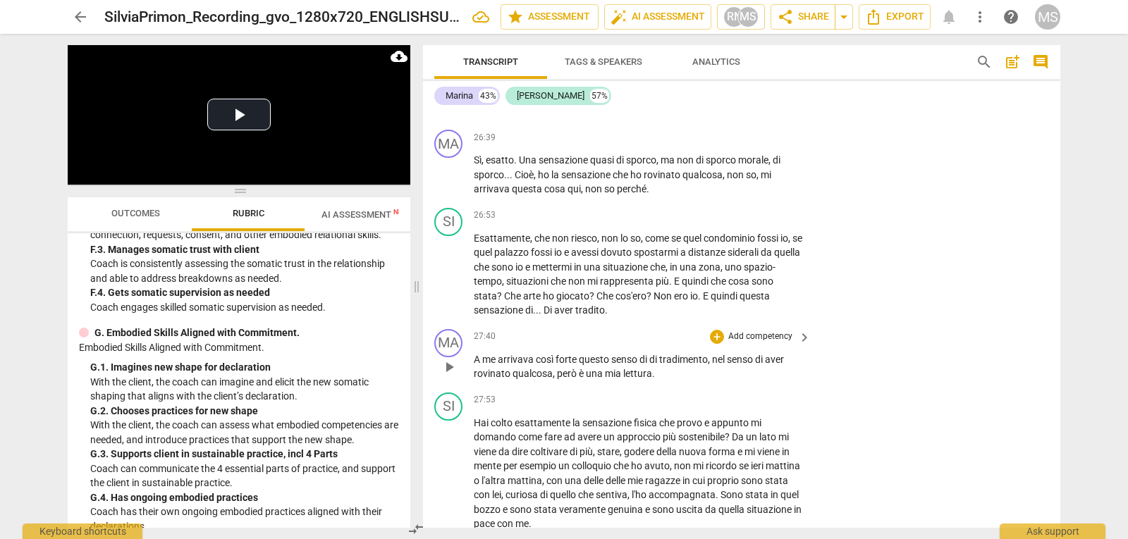
drag, startPoint x: 472, startPoint y: 389, endPoint x: 663, endPoint y: 408, distance: 192.0
click at [663, 387] on div "MA play_arrow pause 27:40 + Add competency keyboard_arrow_right A me arrivava c…" at bounding box center [741, 355] width 637 height 63
click at [718, 344] on div "+" at bounding box center [717, 337] width 14 height 14
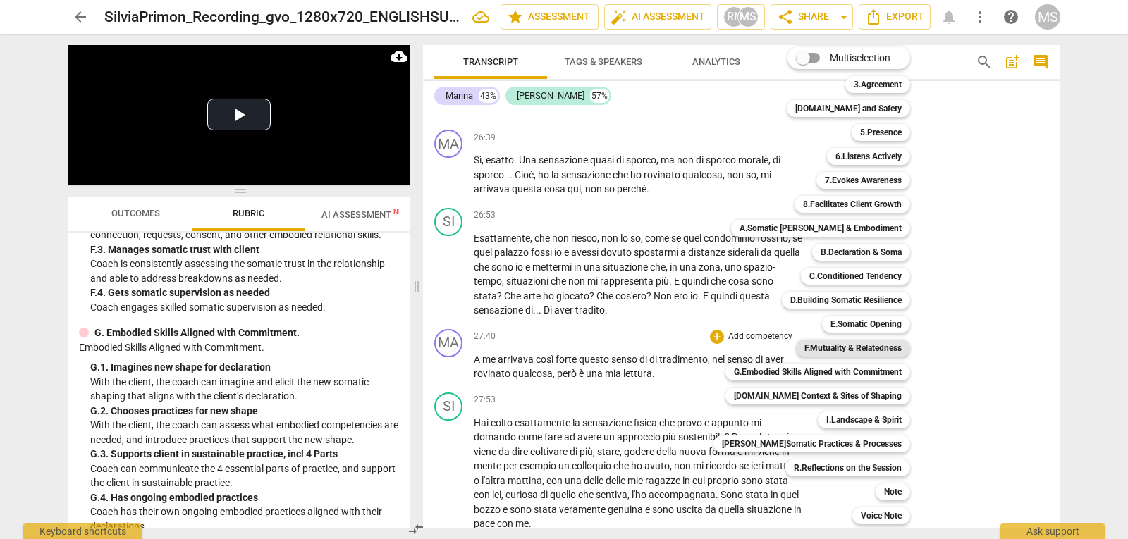
click at [854, 352] on b "F.Mutuality & Relatedness" at bounding box center [852, 348] width 97 height 17
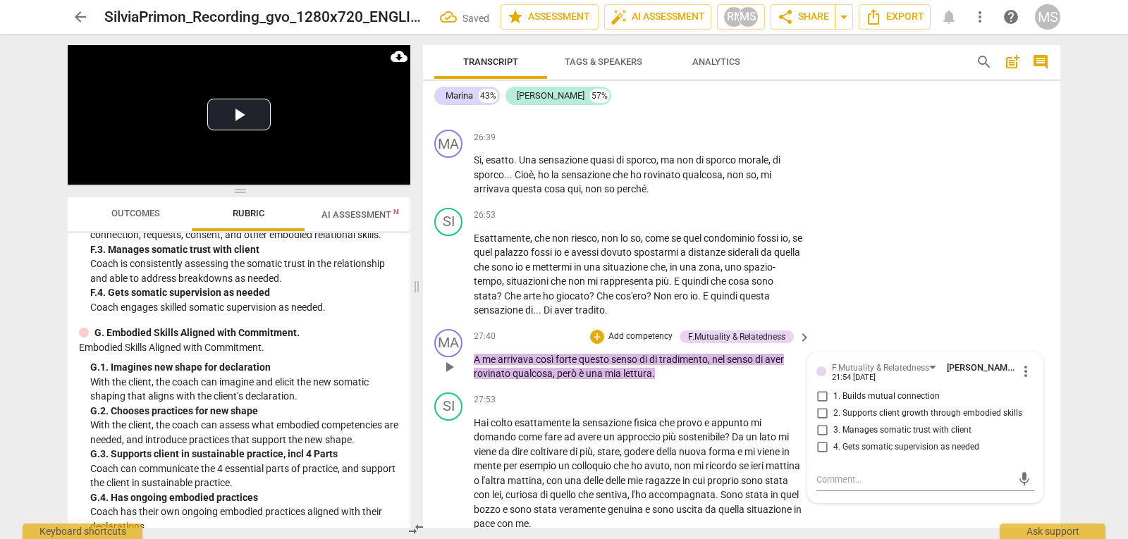
click at [909, 403] on span "1. Builds mutual connection" at bounding box center [886, 397] width 106 height 13
click at [833, 405] on input "1. Builds mutual connection" at bounding box center [822, 396] width 23 height 17
checkbox input "true"
click at [913, 420] on span "2. Supports client growth through embodied skills" at bounding box center [927, 413] width 189 height 13
click at [833, 422] on input "2. Supports client growth through embodied skills" at bounding box center [822, 413] width 23 height 17
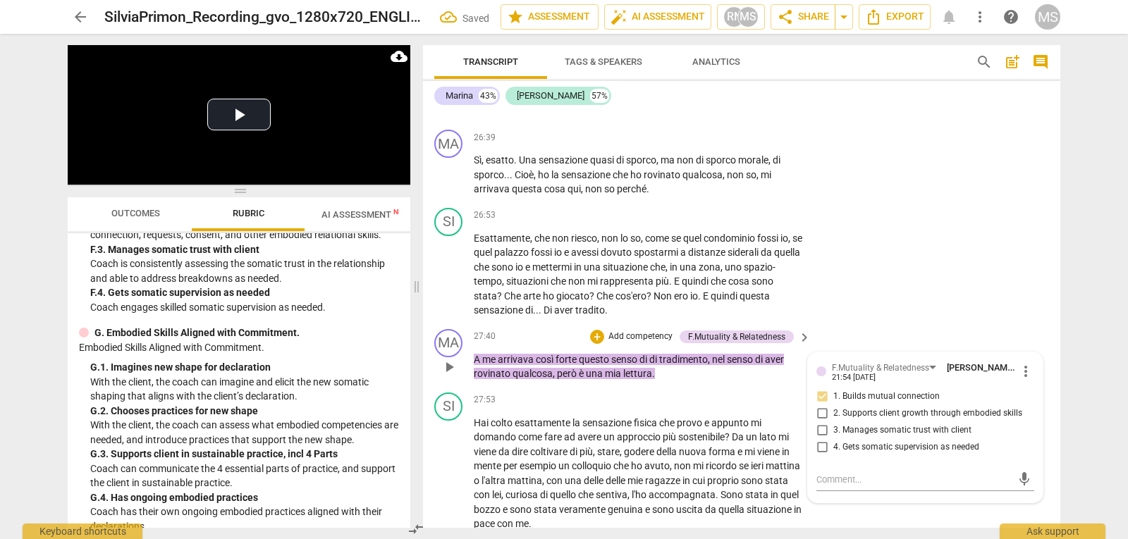
checkbox input "true"
click at [913, 437] on span "3. Manages somatic trust with client" at bounding box center [902, 430] width 138 height 13
click at [833, 439] on input "3. Manages somatic trust with client" at bounding box center [822, 430] width 23 height 17
checkbox input "true"
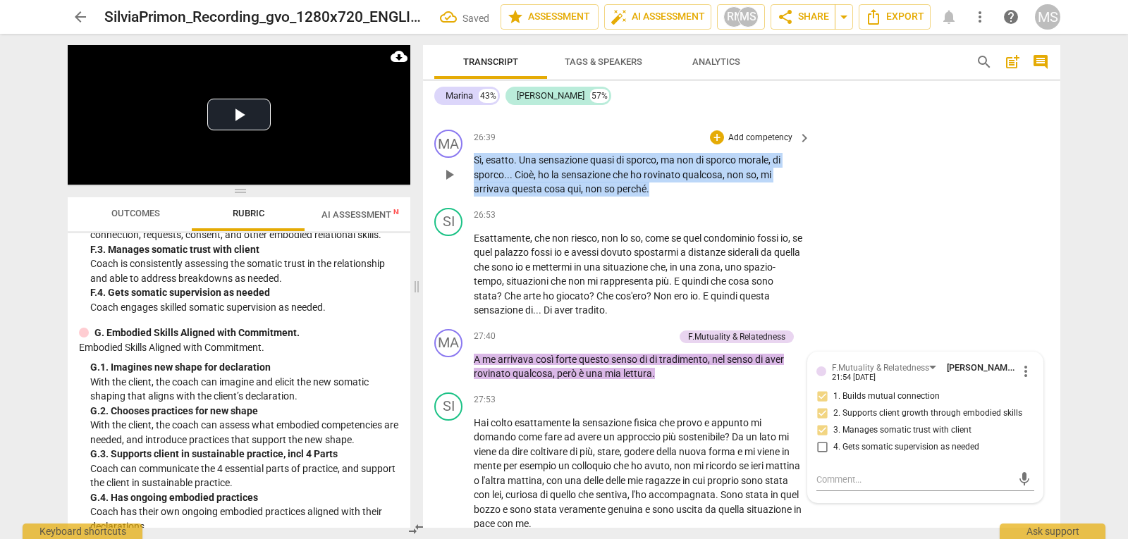
drag, startPoint x: 475, startPoint y: 185, endPoint x: 669, endPoint y: 229, distance: 198.7
click at [669, 202] on div "MA play_arrow pause 26:39 + Add competency keyboard_arrow_right Sì , esatto . U…" at bounding box center [741, 163] width 637 height 78
click at [740, 145] on p "Add competency" at bounding box center [760, 138] width 67 height 13
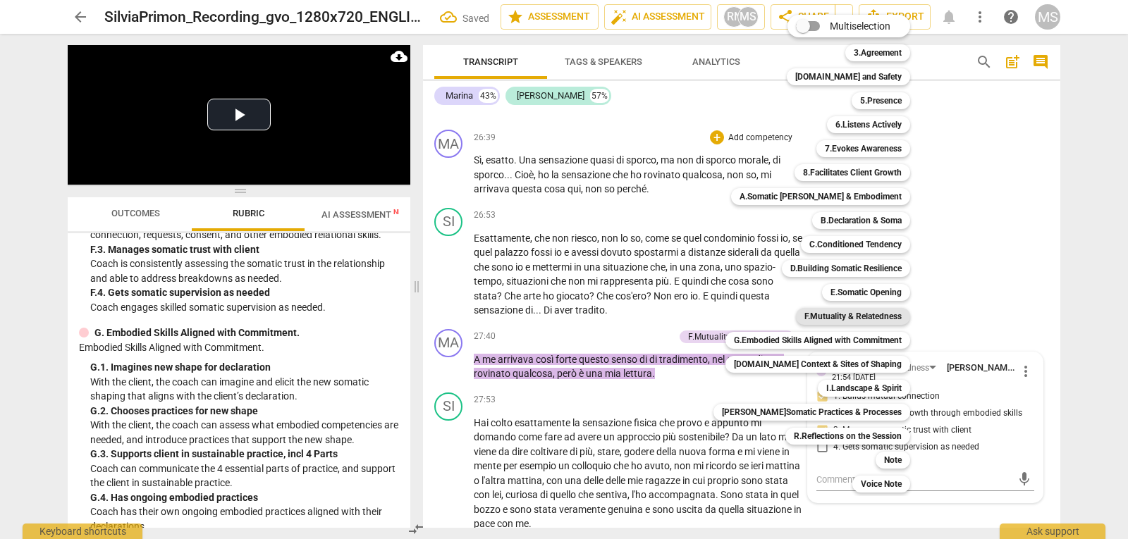
click at [844, 317] on b "F.Mutuality & Relatedness" at bounding box center [852, 316] width 97 height 17
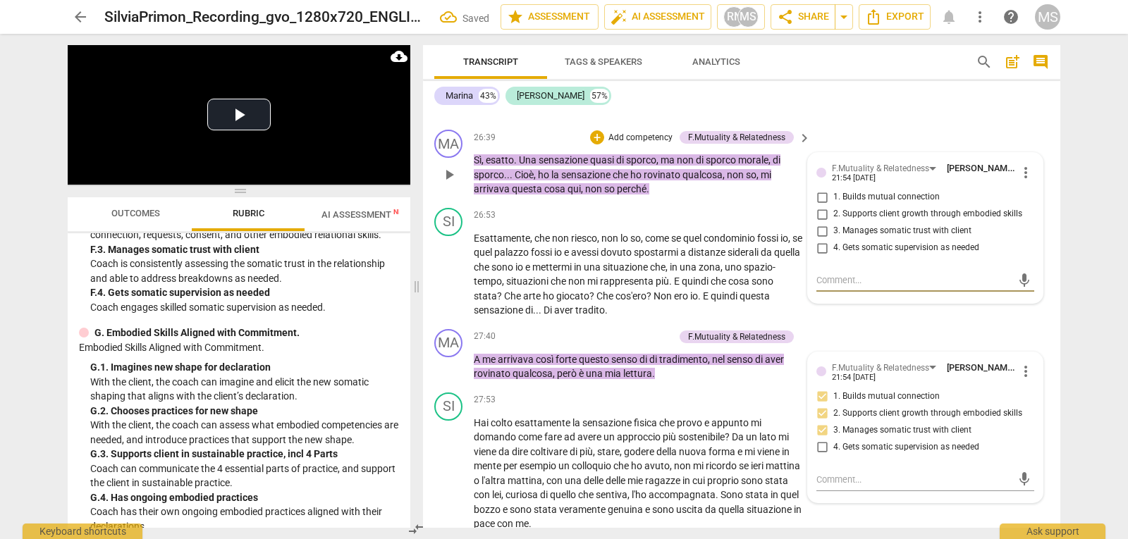
click at [872, 204] on span "1. Builds mutual connection" at bounding box center [886, 197] width 106 height 13
click at [833, 206] on input "1. Builds mutual connection" at bounding box center [822, 197] width 23 height 17
checkbox input "true"
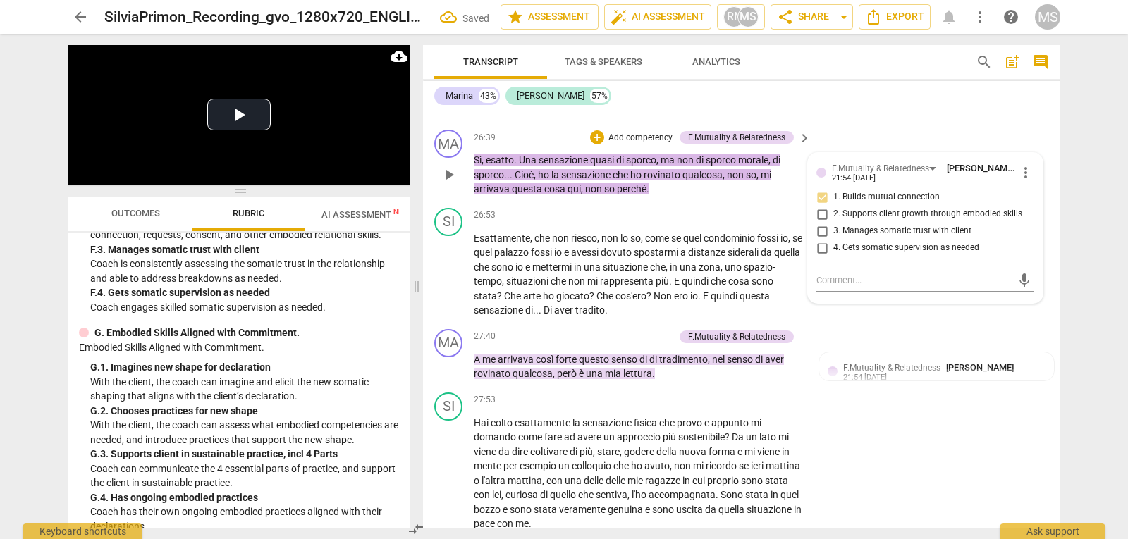
click at [872, 221] on span "2. Supports client growth through embodied skills" at bounding box center [927, 214] width 189 height 13
click at [833, 223] on input "2. Supports client growth through embodied skills" at bounding box center [822, 214] width 23 height 17
checkbox input "true"
click at [872, 238] on span "3. Manages somatic trust with client" at bounding box center [902, 231] width 138 height 13
click at [833, 240] on input "3. Manages somatic trust with client" at bounding box center [822, 231] width 23 height 17
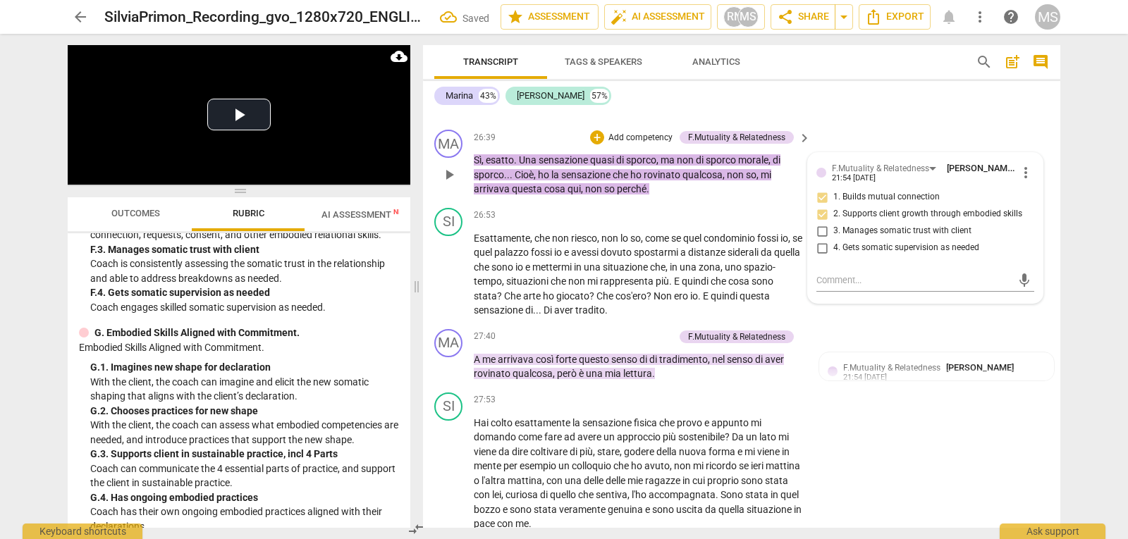
checkbox input "true"
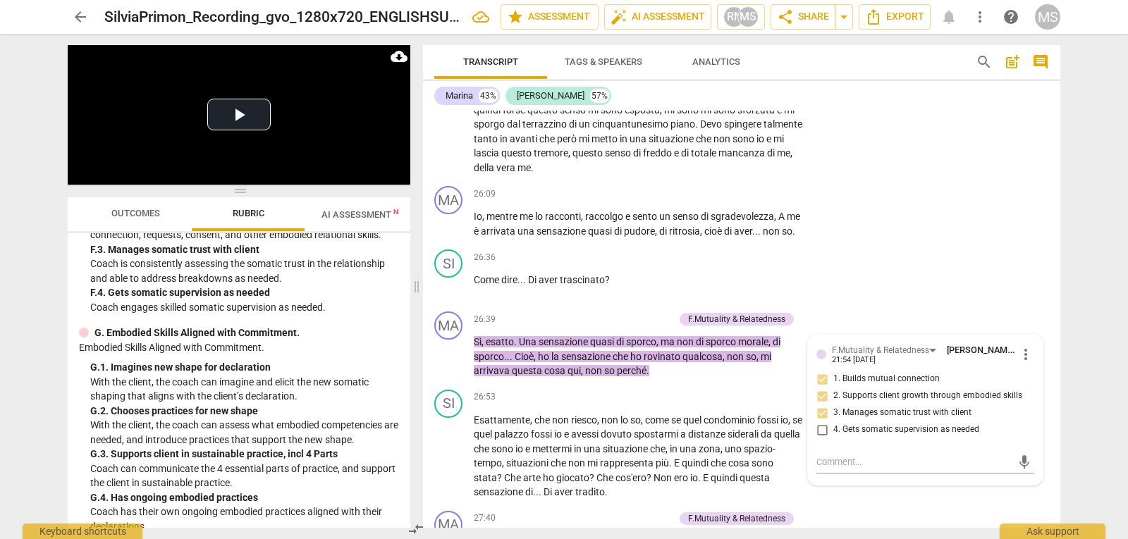
scroll to position [5639, 0]
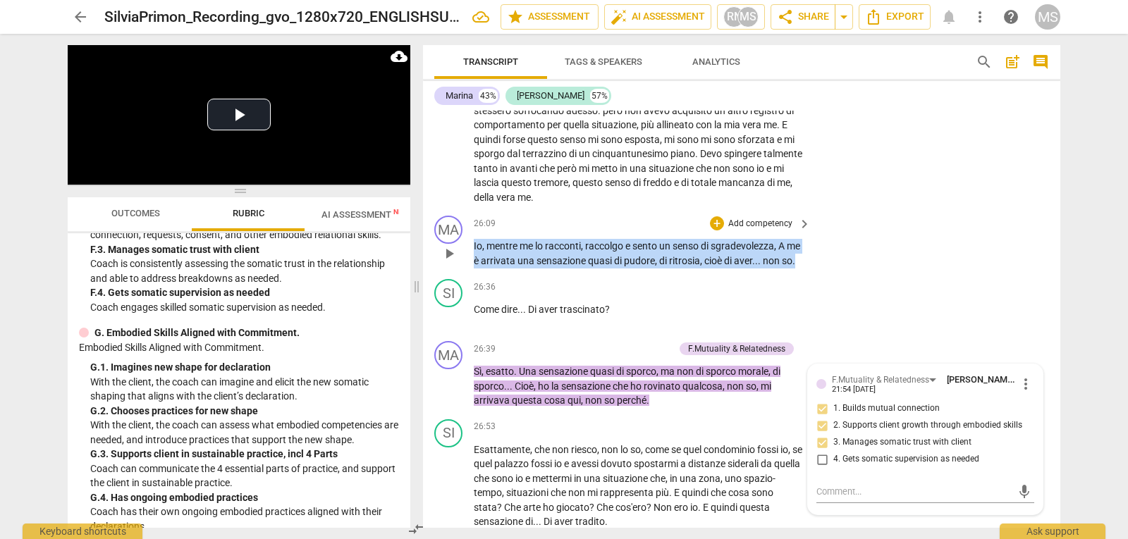
drag, startPoint x: 474, startPoint y: 262, endPoint x: 543, endPoint y: 296, distance: 77.6
click at [543, 268] on p "Io , mentre me lo racconti , raccolgo e sento un senso di sgradevolezza , A me …" at bounding box center [639, 253] width 330 height 29
click at [739, 231] on p "Add competency" at bounding box center [760, 224] width 67 height 13
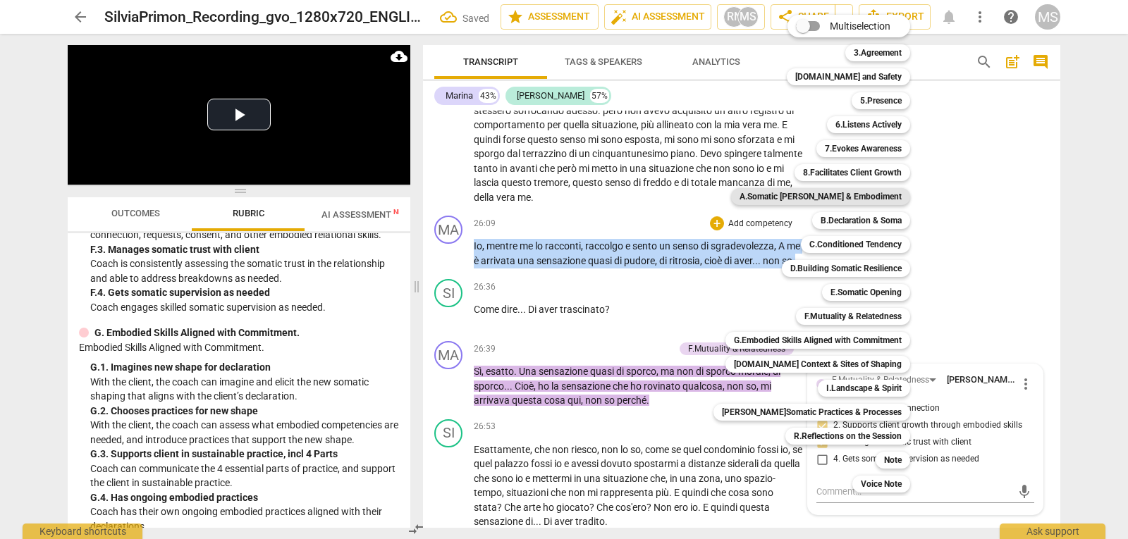
click at [868, 194] on b "A.Somatic [PERSON_NAME] & Embodiment" at bounding box center [820, 196] width 162 height 17
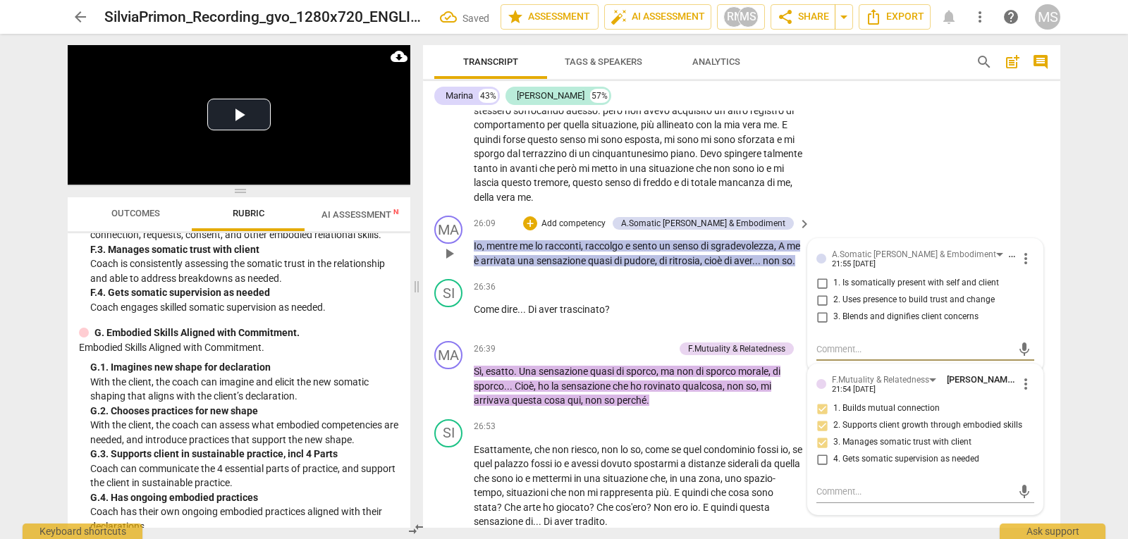
click at [899, 290] on span "1. Is somatically present with self and client" at bounding box center [916, 283] width 166 height 13
click at [833, 292] on input "1. Is somatically present with self and client" at bounding box center [822, 283] width 23 height 17
checkbox input "true"
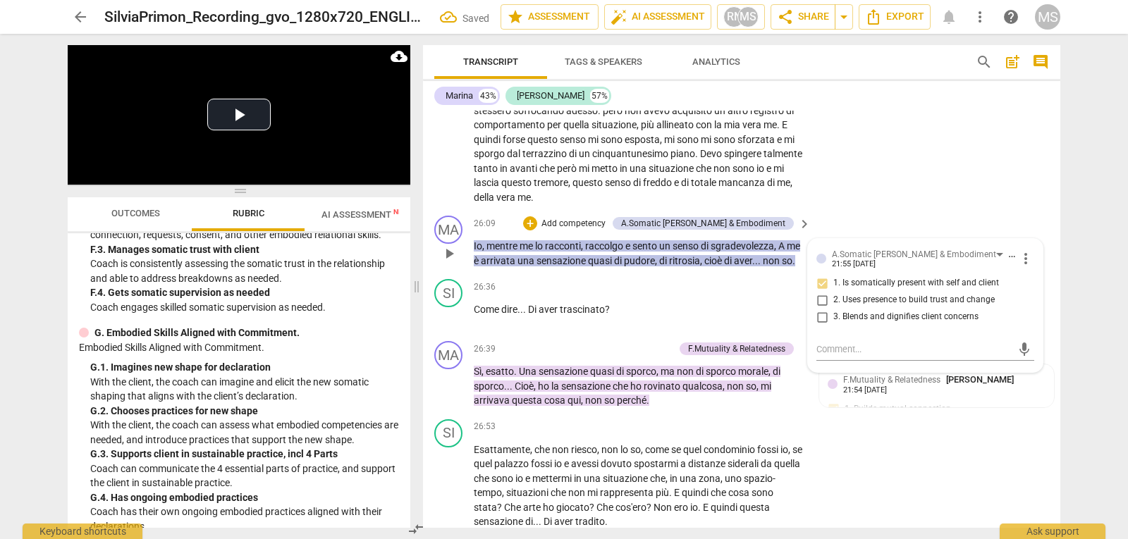
click at [900, 307] on span "2. Uses presence to build trust and change" at bounding box center [913, 300] width 161 height 13
click at [833, 309] on input "2. Uses presence to build trust and change" at bounding box center [822, 300] width 23 height 17
checkbox input "true"
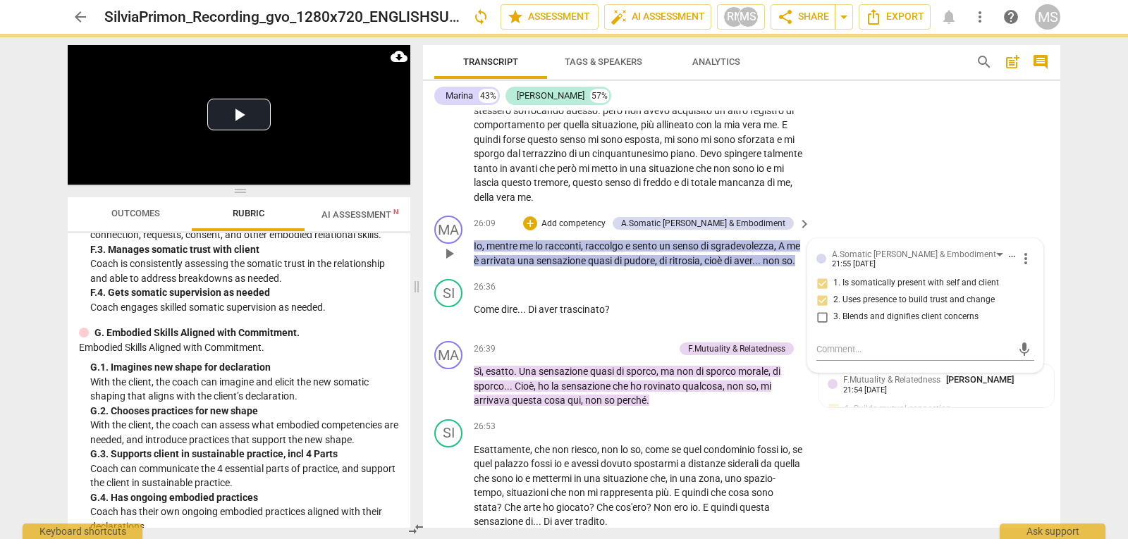
drag, startPoint x: 900, startPoint y: 333, endPoint x: 773, endPoint y: 340, distance: 127.0
click at [900, 324] on span "3. Blends and dignifies client concerns" at bounding box center [905, 317] width 145 height 13
click at [833, 326] on input "3. Blends and dignifies client concerns" at bounding box center [822, 317] width 23 height 17
checkbox input "true"
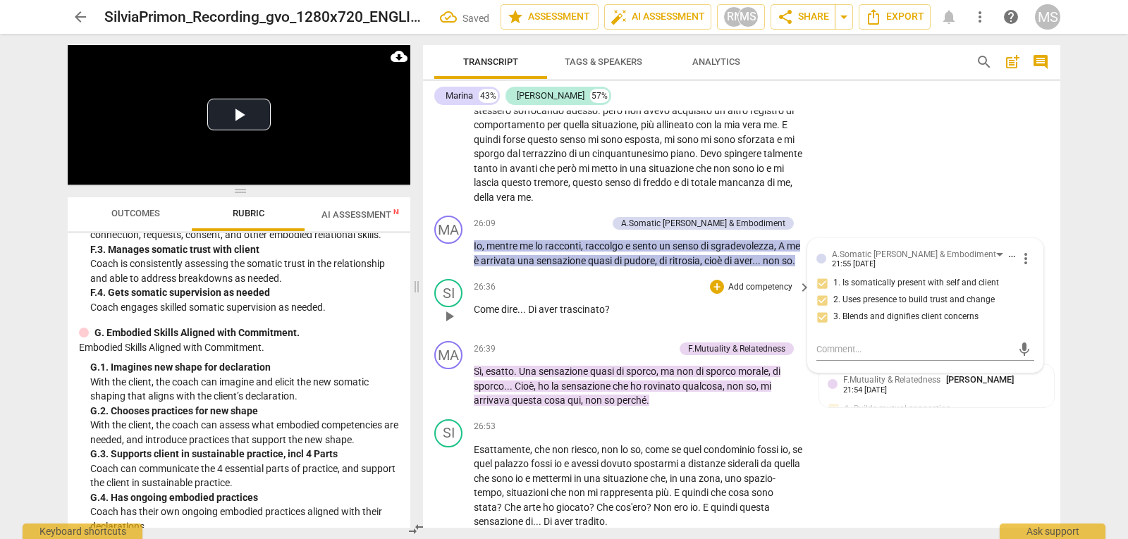
click at [701, 328] on div "26:36 + Add competency keyboard_arrow_right Come dire.. . Di aver trascinato ?" at bounding box center [643, 304] width 338 height 51
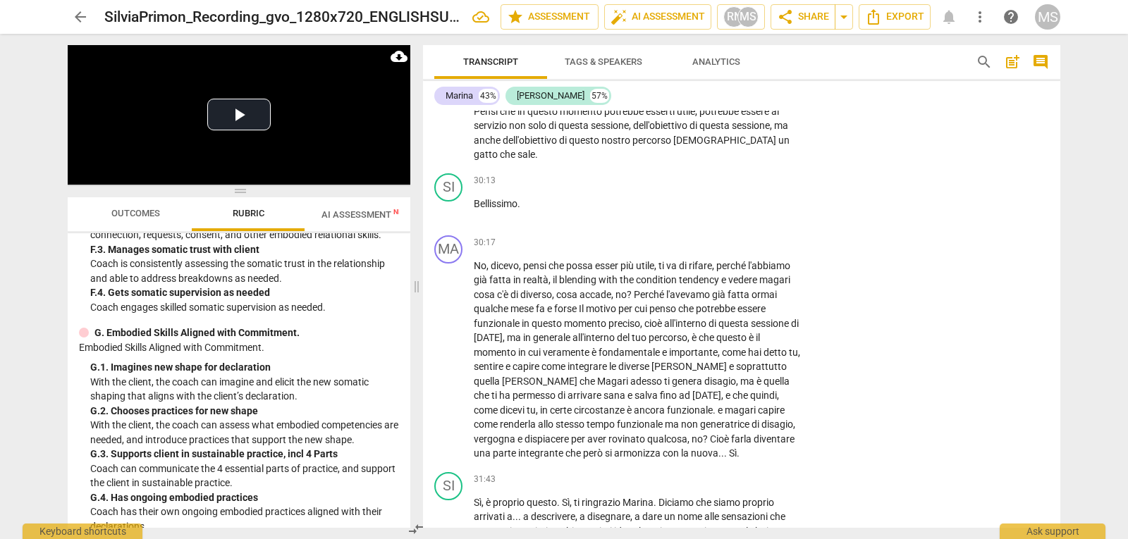
scroll to position [6485, 0]
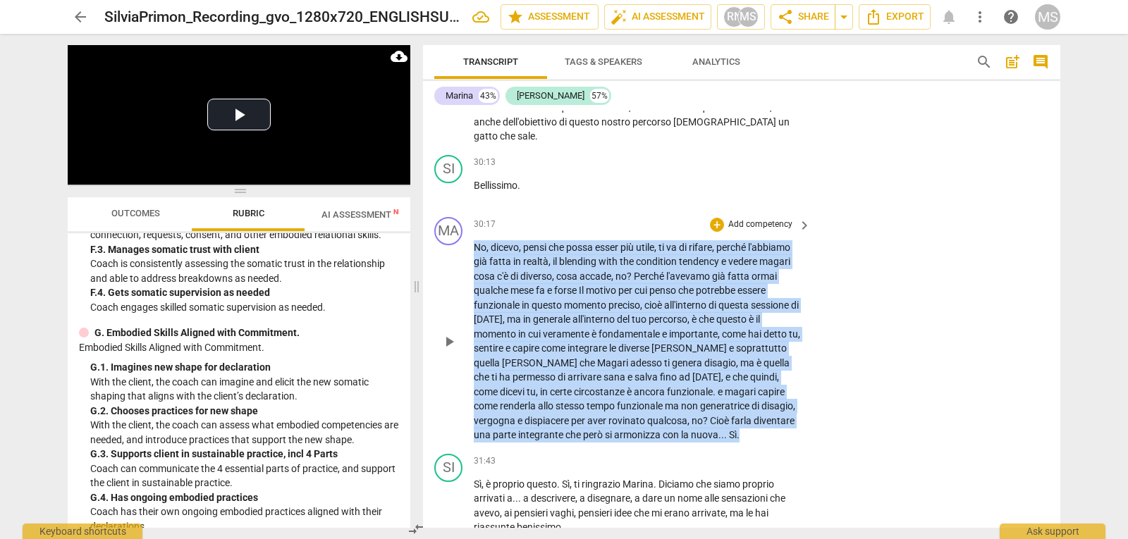
drag, startPoint x: 474, startPoint y: 263, endPoint x: 715, endPoint y: 451, distance: 305.8
click at [715, 443] on p "No , dicevo , pensi che possa esser più utile , ti va di rifare , perché l'abbi…" at bounding box center [639, 341] width 330 height 202
click at [748, 231] on p "Add competency" at bounding box center [760, 225] width 67 height 13
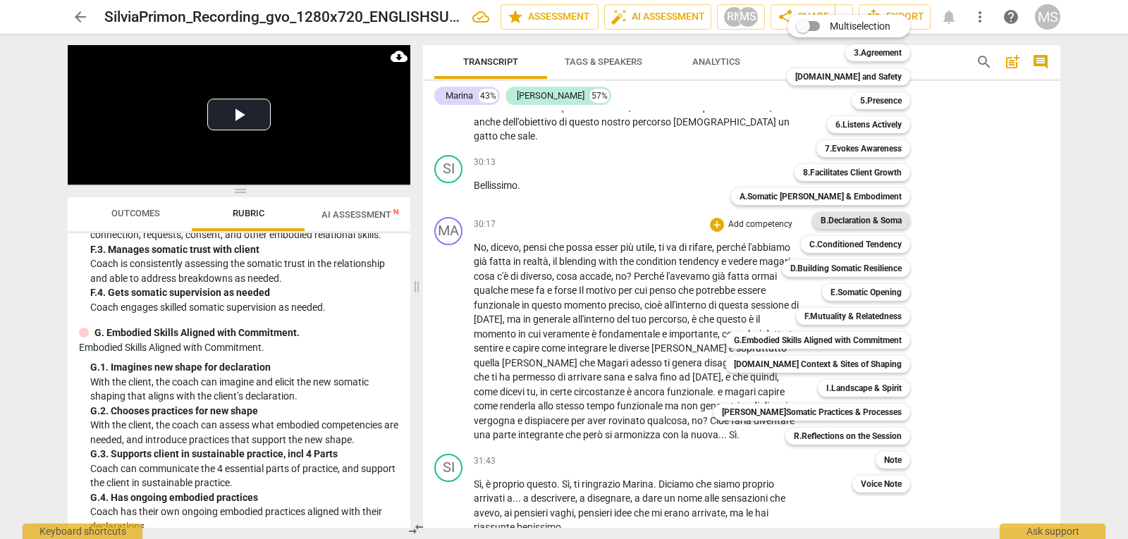
click at [859, 224] on b "B.Declaration & Soma" at bounding box center [861, 220] width 81 height 17
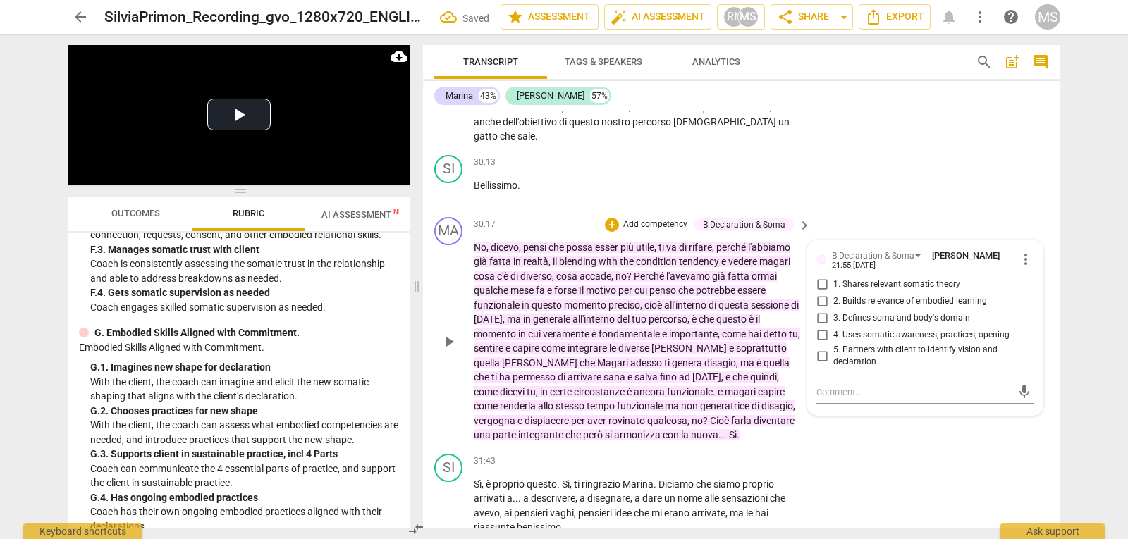
click at [923, 291] on span "1. Shares relevant somatic theory" at bounding box center [896, 284] width 127 height 13
click at [833, 293] on input "1. Shares relevant somatic theory" at bounding box center [822, 284] width 23 height 17
checkbox input "true"
click at [894, 342] on span "4. Uses somatic awareness, practices, opening" at bounding box center [921, 335] width 176 height 13
click at [833, 344] on input "4. Uses somatic awareness, practices, opening" at bounding box center [822, 335] width 23 height 17
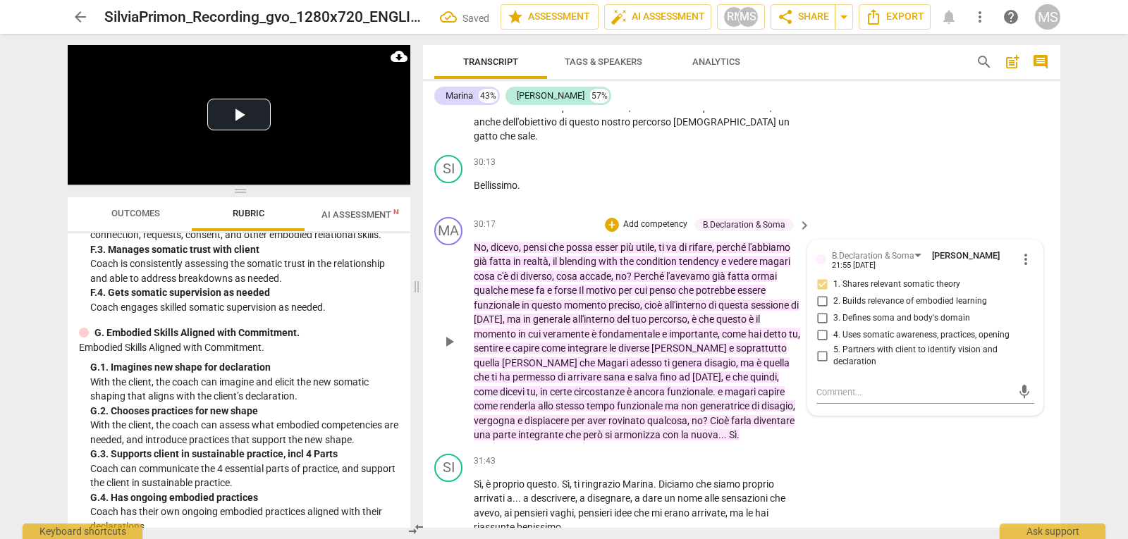
checkbox input "true"
click at [858, 325] on span "3. Defines soma and body's domain" at bounding box center [901, 318] width 137 height 13
click at [833, 327] on input "3. Defines soma and body's domain" at bounding box center [822, 318] width 23 height 17
checkbox input "true"
click at [948, 308] on span "2. Builds relevance of embodied learning" at bounding box center [910, 301] width 154 height 13
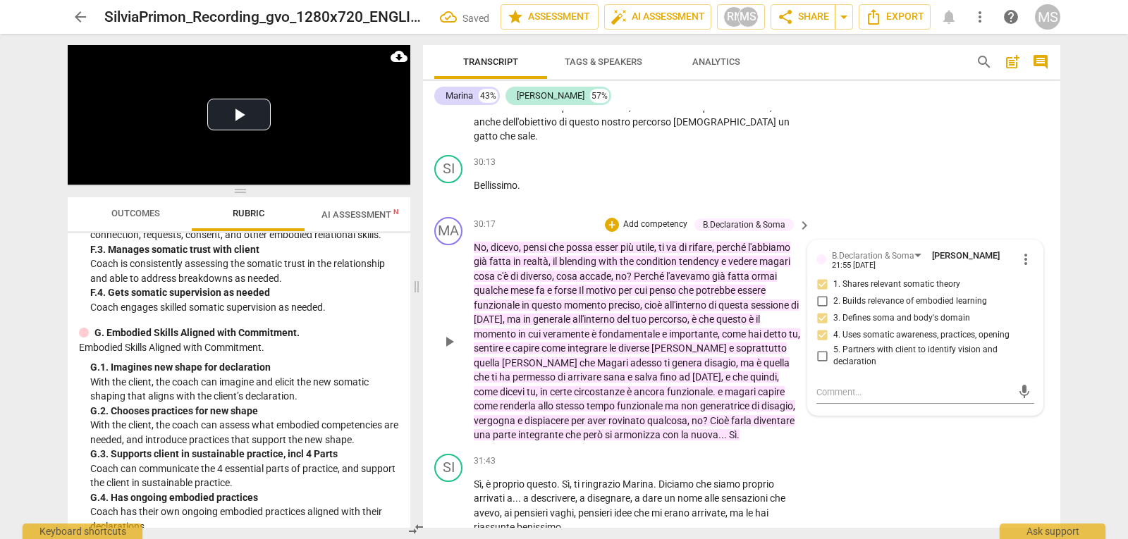
click at [833, 310] on input "2. Builds relevance of embodied learning" at bounding box center [822, 301] width 23 height 17
checkbox input "true"
click at [985, 183] on div "SI play_arrow pause 30:13 + Add competency keyboard_arrow_right Bellissimo ." at bounding box center [741, 180] width 637 height 62
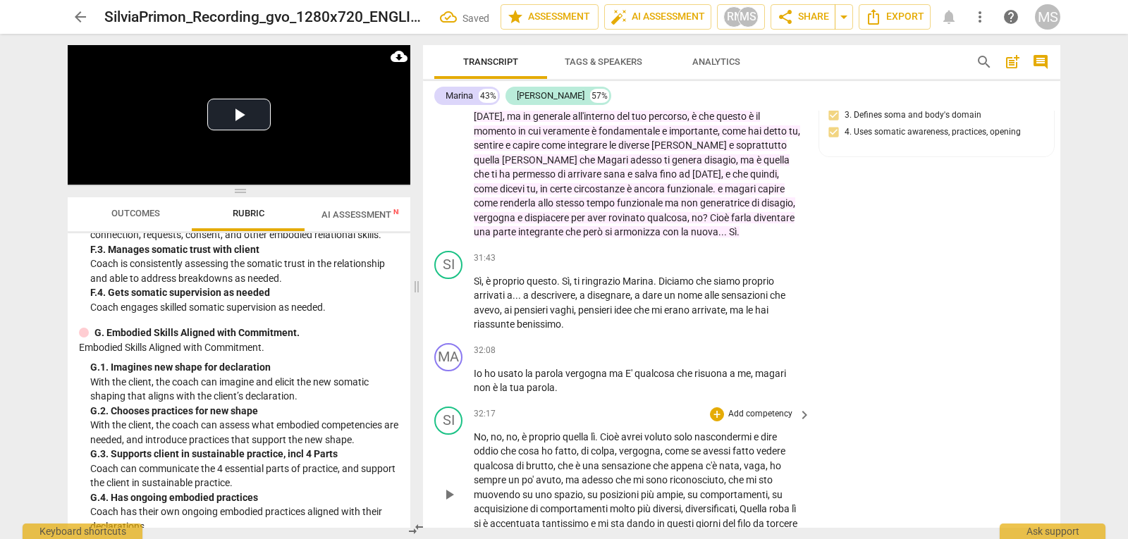
scroll to position [6697, 0]
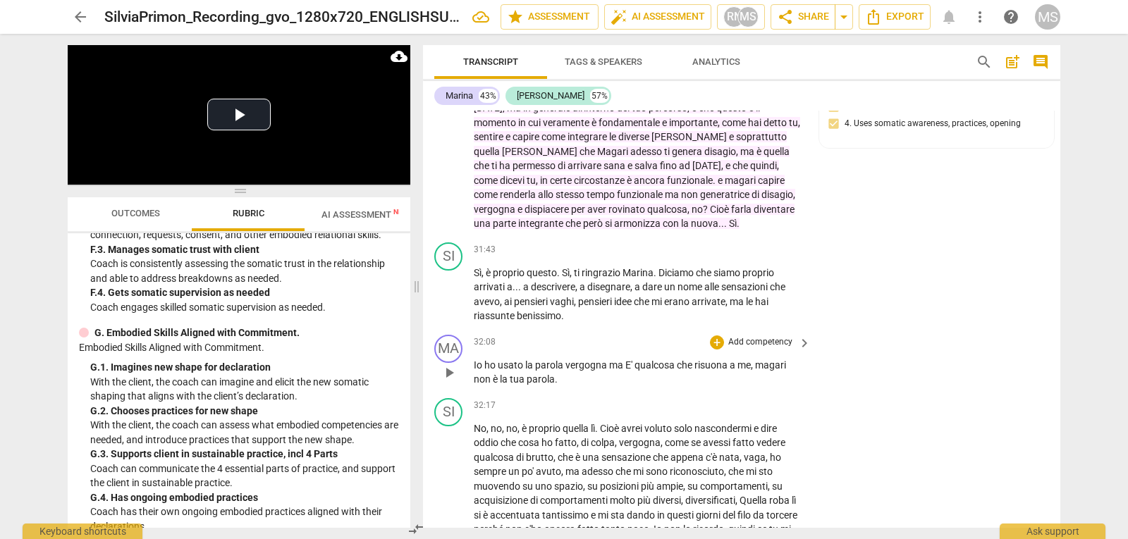
drag, startPoint x: 472, startPoint y: 379, endPoint x: 569, endPoint y: 398, distance: 98.4
click at [569, 393] on div "MA play_arrow pause 32:08 + Add competency keyboard_arrow_right Io ho usato la …" at bounding box center [741, 360] width 637 height 63
click at [727, 349] on p "Add competency" at bounding box center [760, 342] width 67 height 13
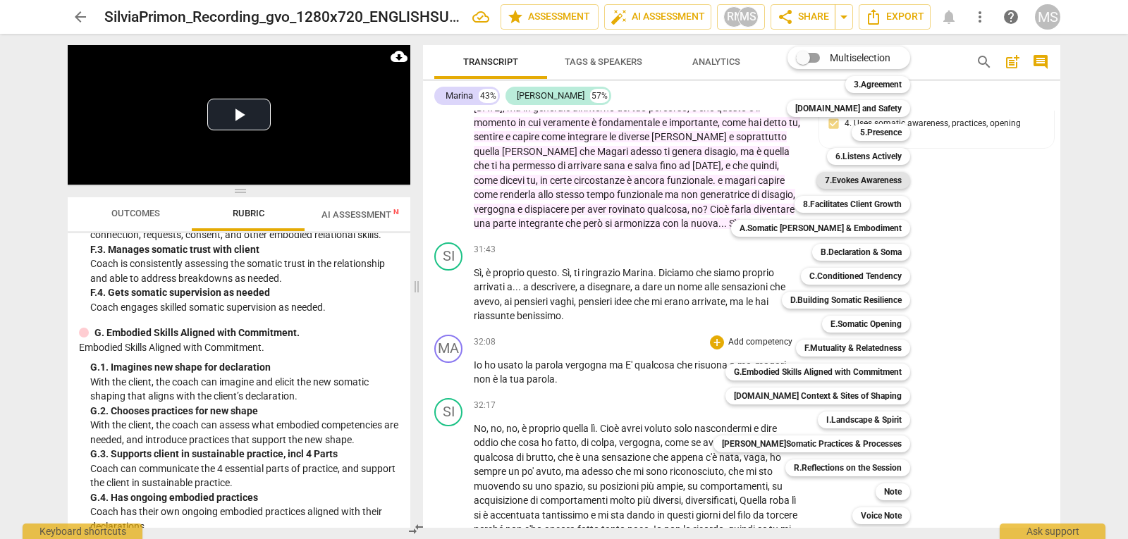
click at [866, 178] on b "7.Evokes Awareness" at bounding box center [863, 180] width 77 height 17
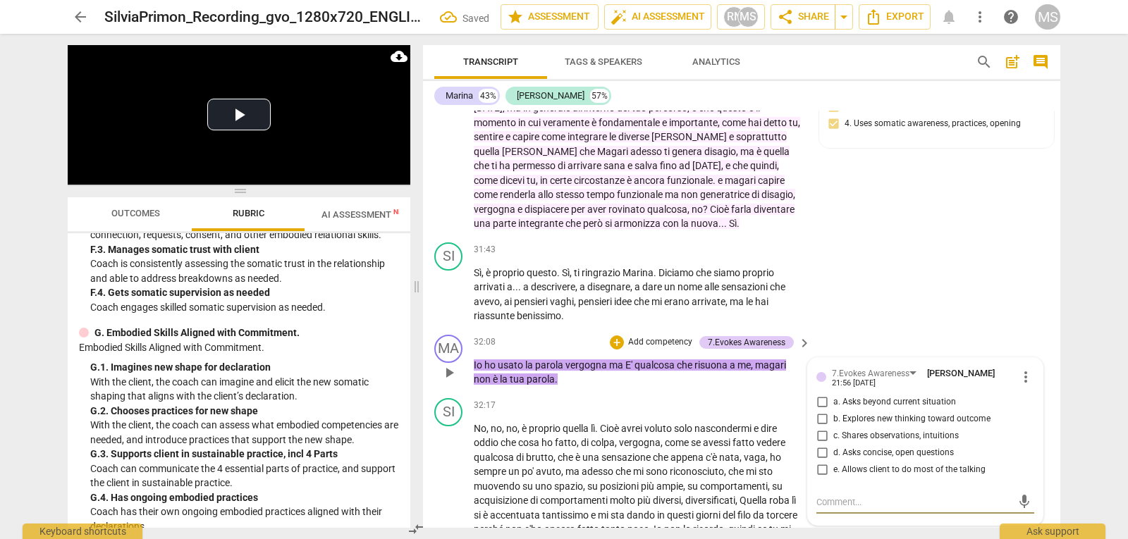
click at [940, 443] on span "c. Shares observations, intuitions" at bounding box center [895, 436] width 125 height 13
click at [833, 445] on input "c. Shares observations, intuitions" at bounding box center [822, 436] width 23 height 17
checkbox input "true"
click at [876, 426] on span "b. Explores new thinking toward outcome" at bounding box center [911, 419] width 157 height 13
click at [833, 428] on input "b. Explores new thinking toward outcome" at bounding box center [822, 419] width 23 height 17
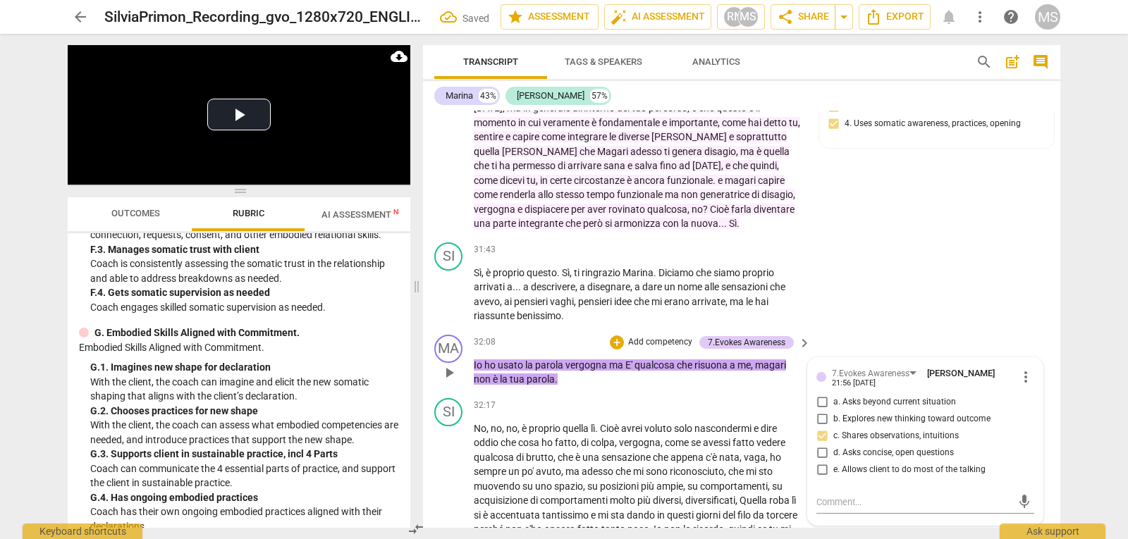
checkbox input "true"
click at [878, 409] on span "a. Asks beyond current situation" at bounding box center [894, 402] width 123 height 13
click at [833, 411] on input "a. Asks beyond current situation" at bounding box center [822, 402] width 23 height 17
click at [827, 411] on input "a. Asks beyond current situation" at bounding box center [822, 402] width 23 height 17
click at [813, 411] on input "a. Asks beyond current situation" at bounding box center [822, 402] width 23 height 17
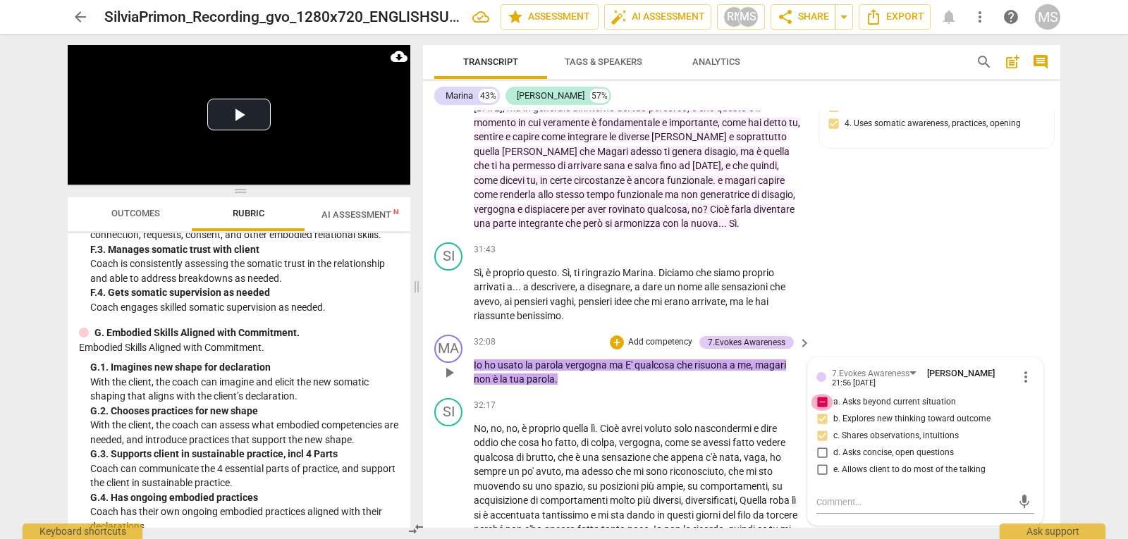
checkbox input "false"
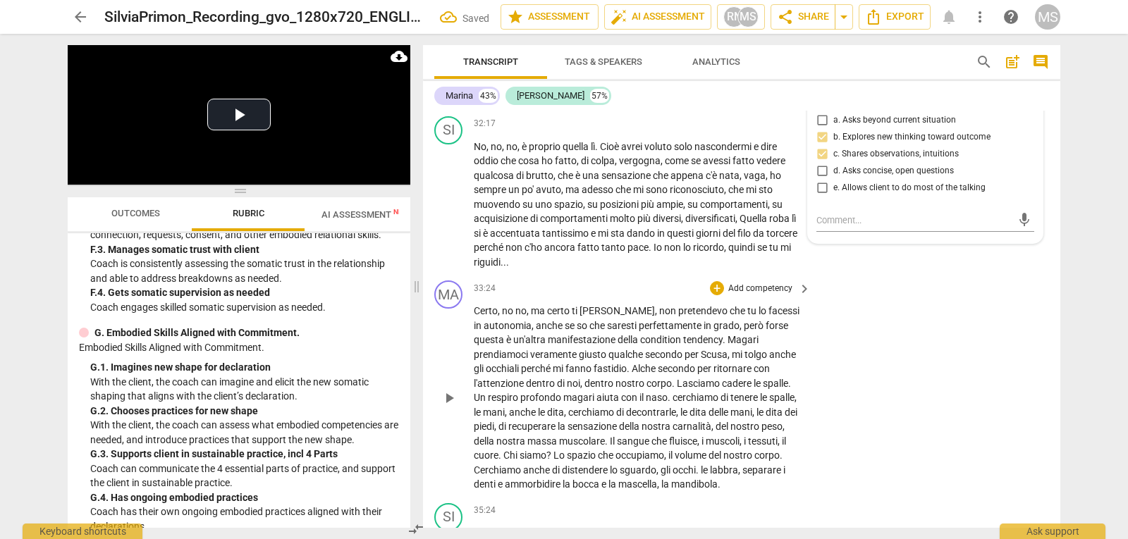
scroll to position [7049, 0]
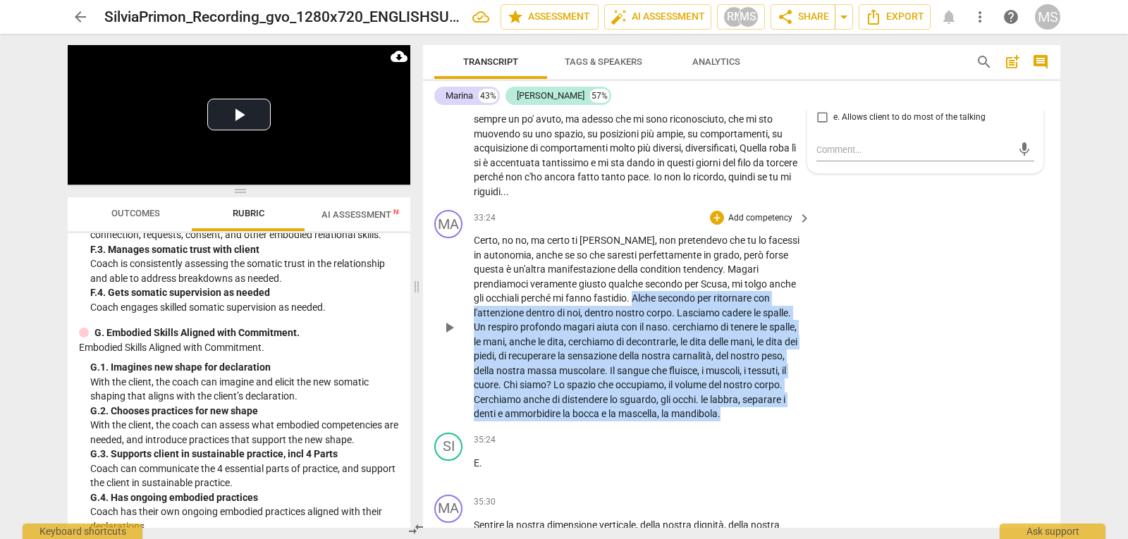
drag, startPoint x: 636, startPoint y: 315, endPoint x: 785, endPoint y: 435, distance: 191.6
click at [785, 422] on p "Certo , no no , ma certo ti [PERSON_NAME] , non pretendevo che tu lo facessi in…" at bounding box center [639, 327] width 330 height 188
click at [785, 416] on div "+" at bounding box center [783, 412] width 14 height 14
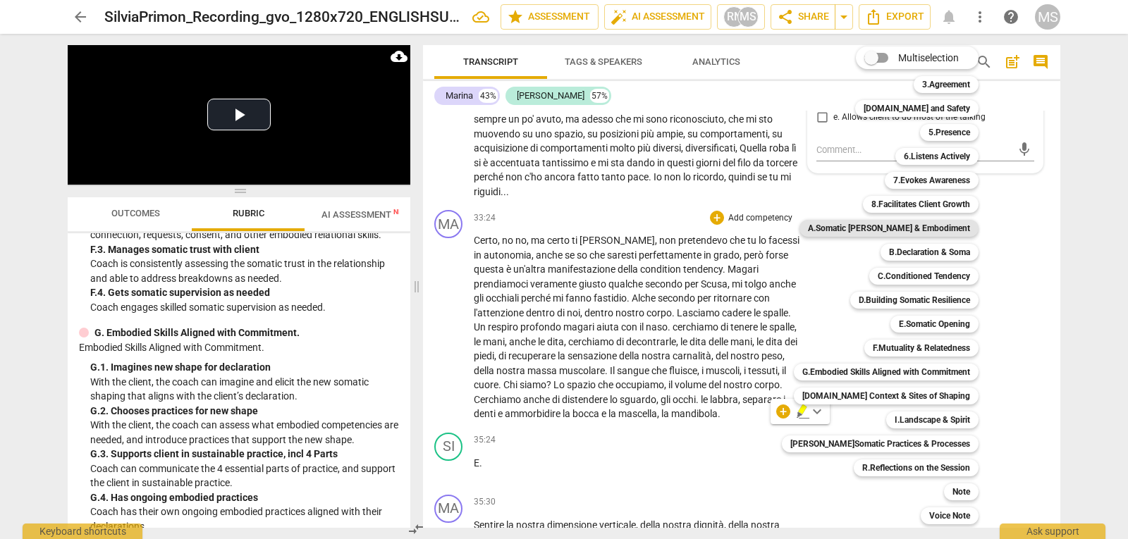
click at [916, 229] on b "A.Somatic [PERSON_NAME] & Embodiment" at bounding box center [889, 228] width 162 height 17
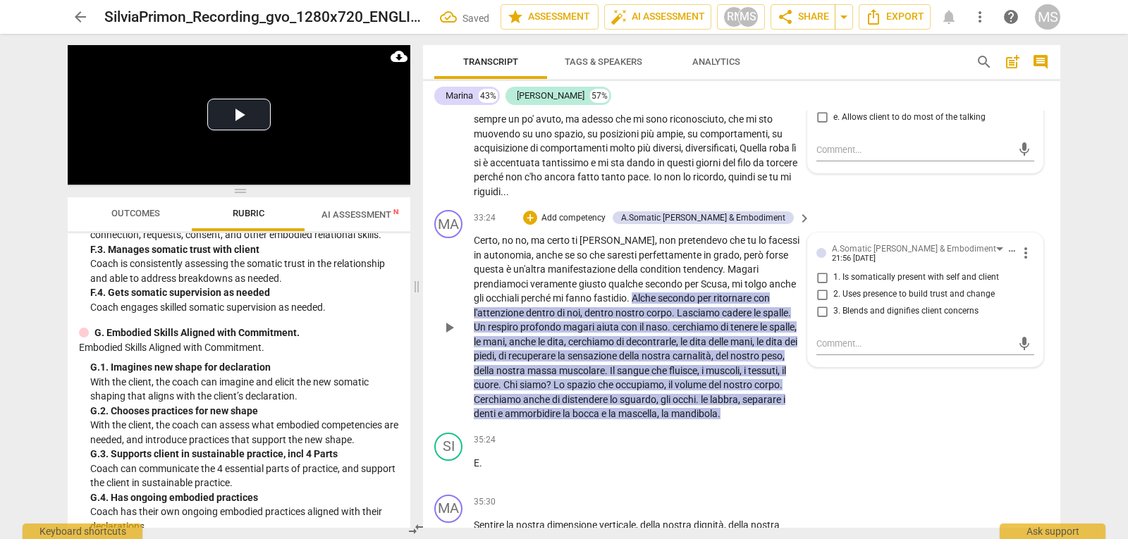
click at [911, 284] on span "1. Is somatically present with self and client" at bounding box center [916, 277] width 166 height 13
click at [833, 286] on input "1. Is somatically present with self and client" at bounding box center [822, 277] width 23 height 17
checkbox input "true"
click at [902, 301] on span "2. Uses presence to build trust and change" at bounding box center [913, 294] width 161 height 13
click at [833, 303] on input "2. Uses presence to build trust and change" at bounding box center [822, 294] width 23 height 17
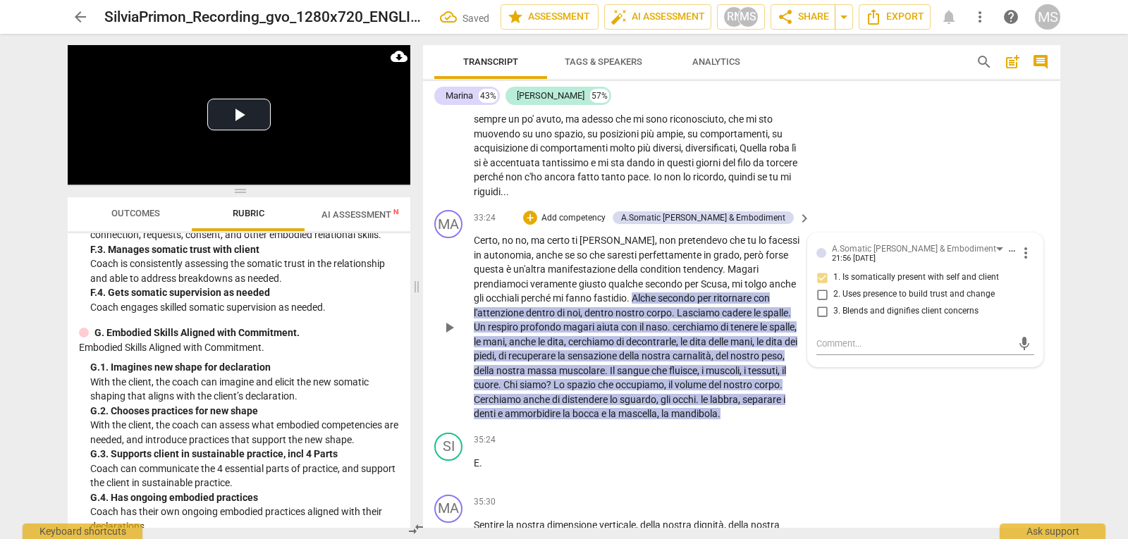
checkbox input "true"
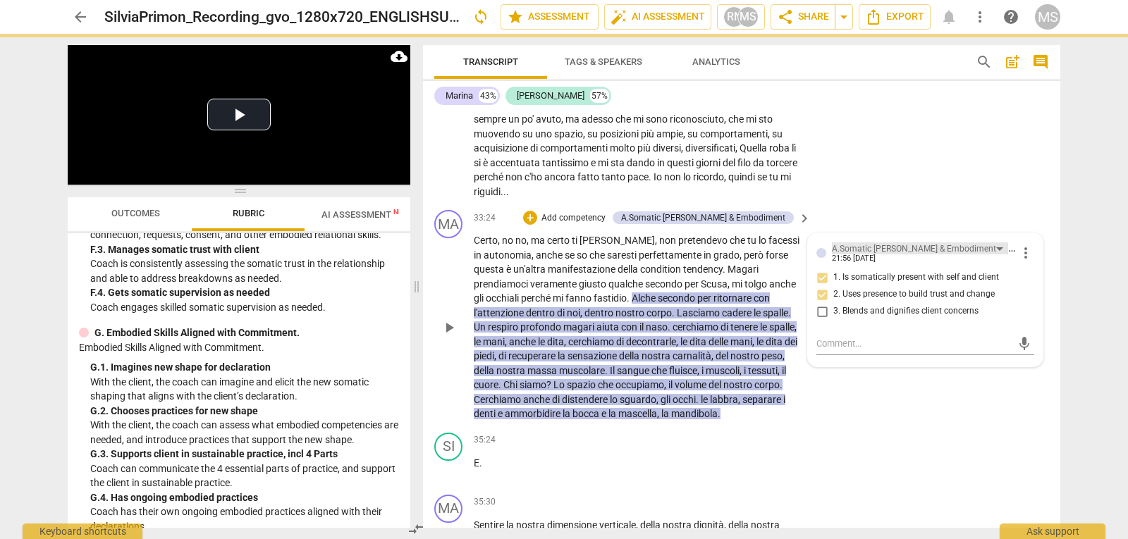
click at [929, 256] on div "A.Somatic [PERSON_NAME] & Embodiment" at bounding box center [914, 248] width 164 height 13
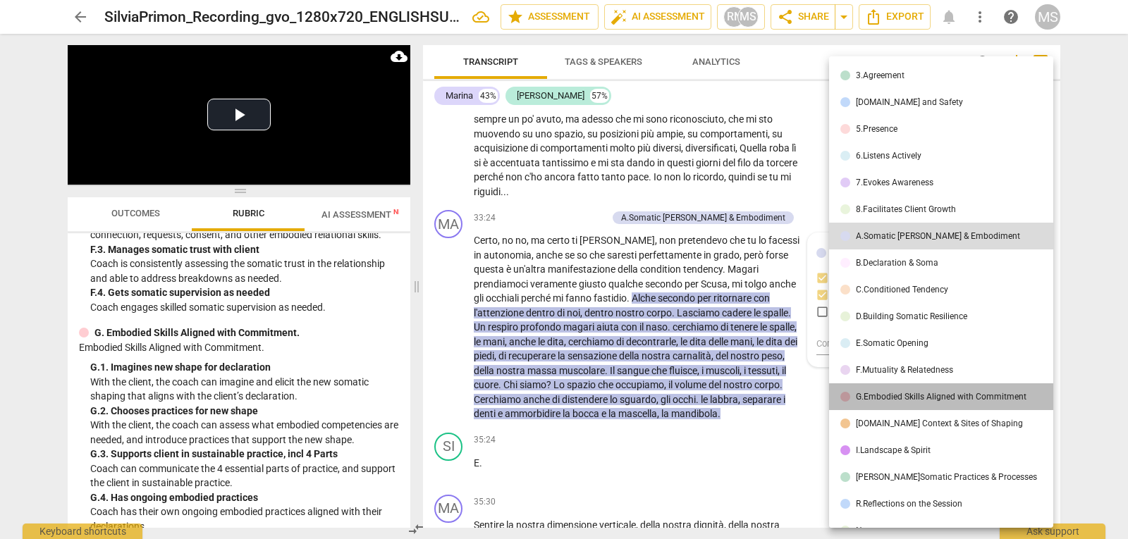
click at [950, 395] on div "G.Embodied Skills Aligned with Commitment" at bounding box center [941, 397] width 171 height 8
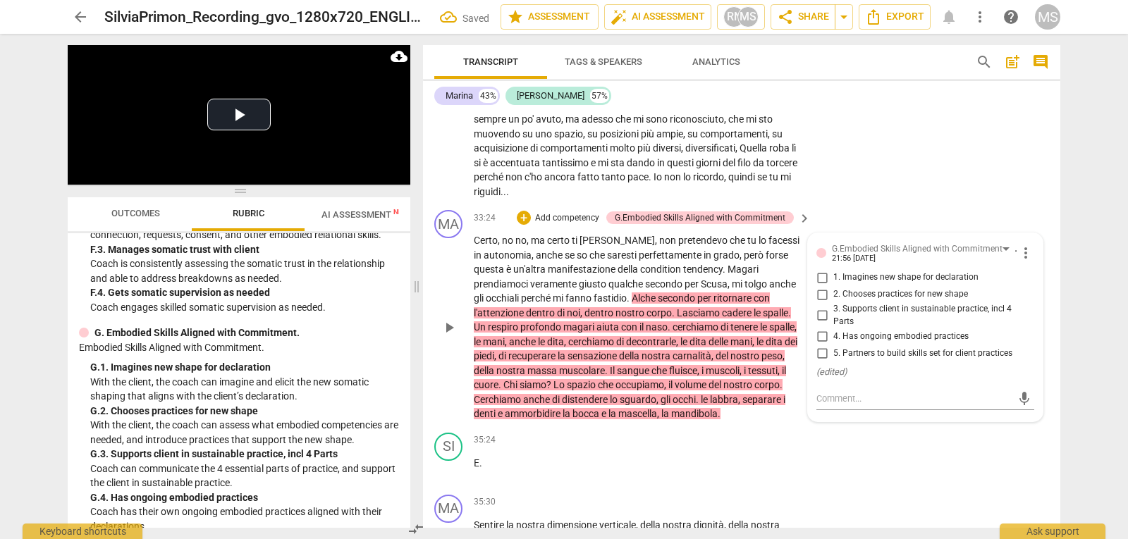
click at [940, 301] on span "2. Chooses practices for new shape" at bounding box center [900, 294] width 135 height 13
click at [833, 303] on input "2. Chooses practices for new shape" at bounding box center [822, 294] width 23 height 17
checkbox input "true"
click at [950, 325] on span "3. Supports client in sustainable practice, incl 4 Parts" at bounding box center [930, 315] width 195 height 25
click at [833, 324] on input "3. Supports client in sustainable practice, incl 4 Parts" at bounding box center [822, 315] width 23 height 17
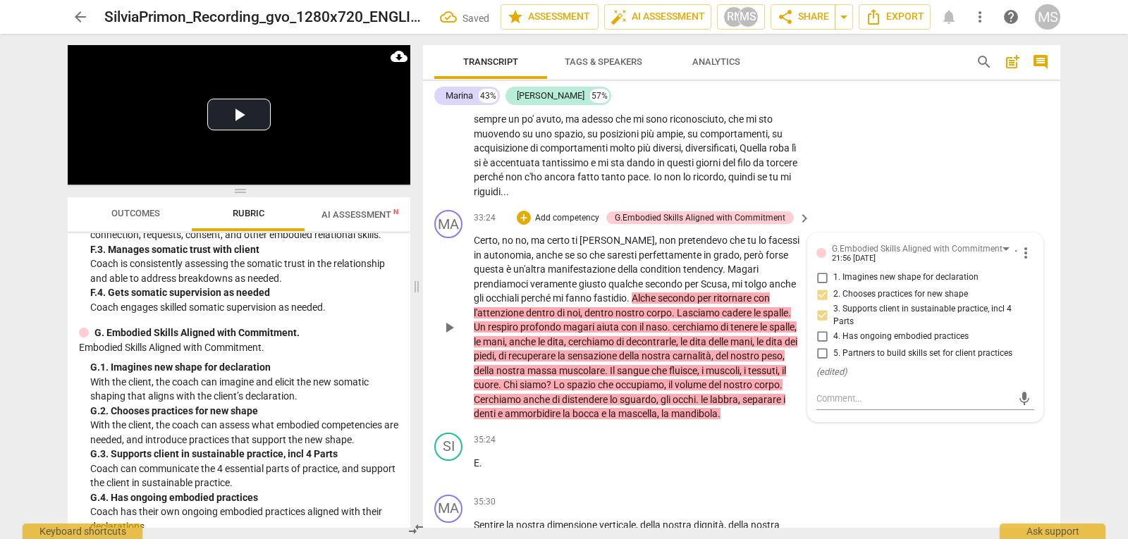
click at [926, 322] on span "3. Supports client in sustainable practice, incl 4 Parts" at bounding box center [930, 315] width 195 height 25
click at [833, 322] on input "3. Supports client in sustainable practice, incl 4 Parts" at bounding box center [822, 315] width 23 height 17
click at [816, 324] on input "3. Supports client in sustainable practice, incl 4 Parts" at bounding box center [822, 315] width 23 height 17
checkbox input "false"
click at [817, 345] on input "4. Has ongoing embodied practices" at bounding box center [822, 336] width 23 height 17
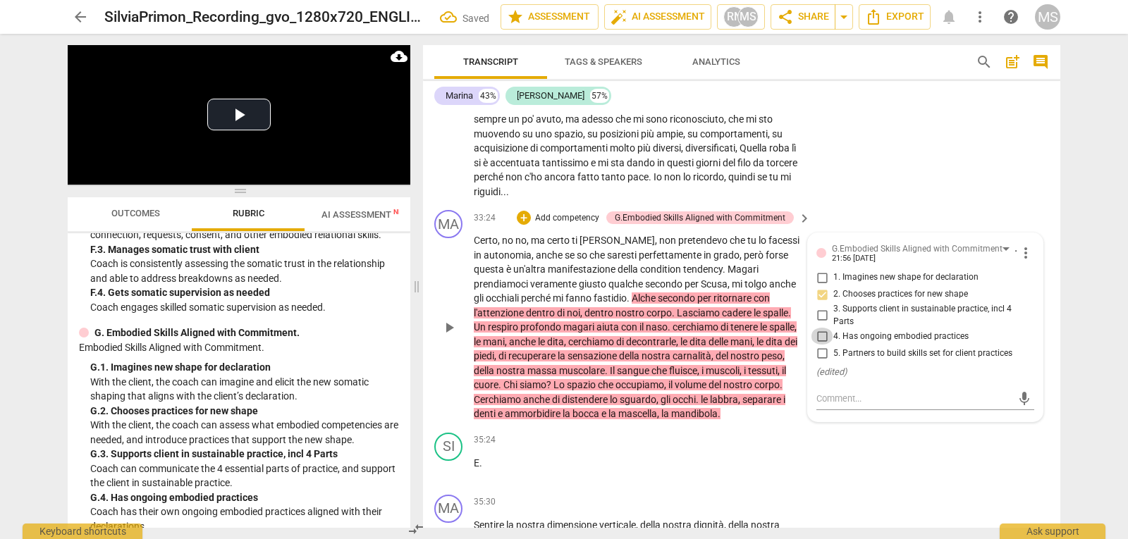
checkbox input "true"
click at [818, 362] on input "5. Partners to build skills set for client practices" at bounding box center [822, 353] width 23 height 17
checkbox input "true"
click at [883, 456] on div "SI play_arrow pause 35:24 + Add competency keyboard_arrow_right E ." at bounding box center [741, 458] width 637 height 62
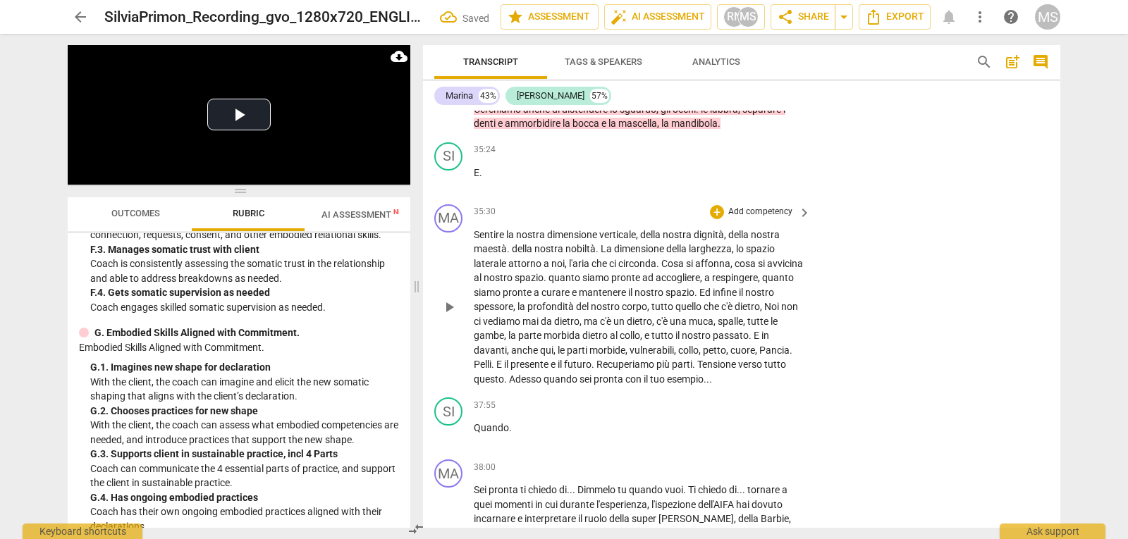
scroll to position [7402, 0]
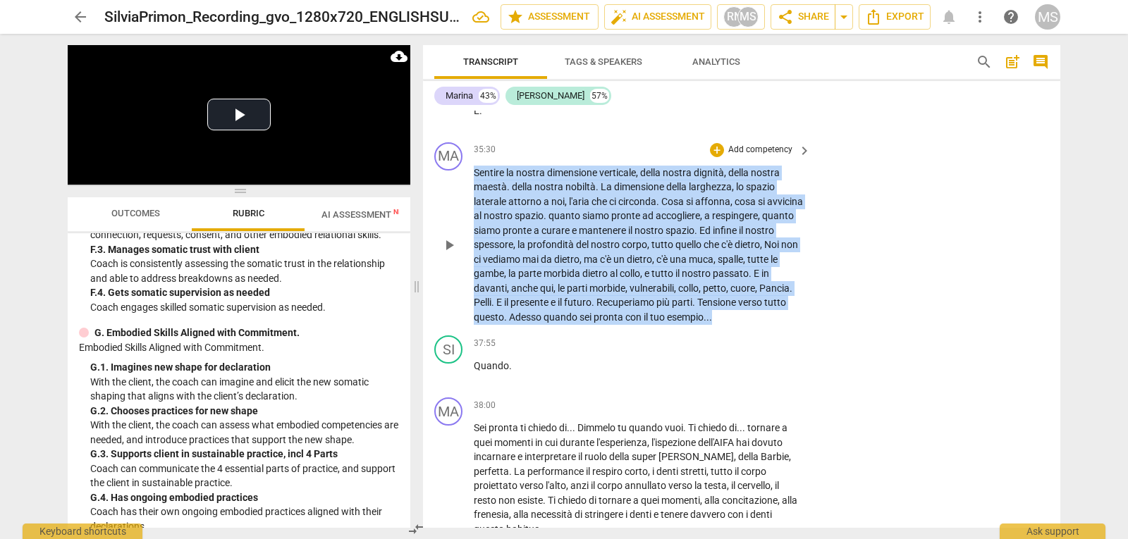
drag, startPoint x: 474, startPoint y: 186, endPoint x: 809, endPoint y: 334, distance: 366.1
click at [809, 331] on div "MA play_arrow pause 35:30 + Add competency keyboard_arrow_right Sentire la nost…" at bounding box center [741, 234] width 637 height 194
click at [743, 156] on p "Add competency" at bounding box center [760, 150] width 67 height 13
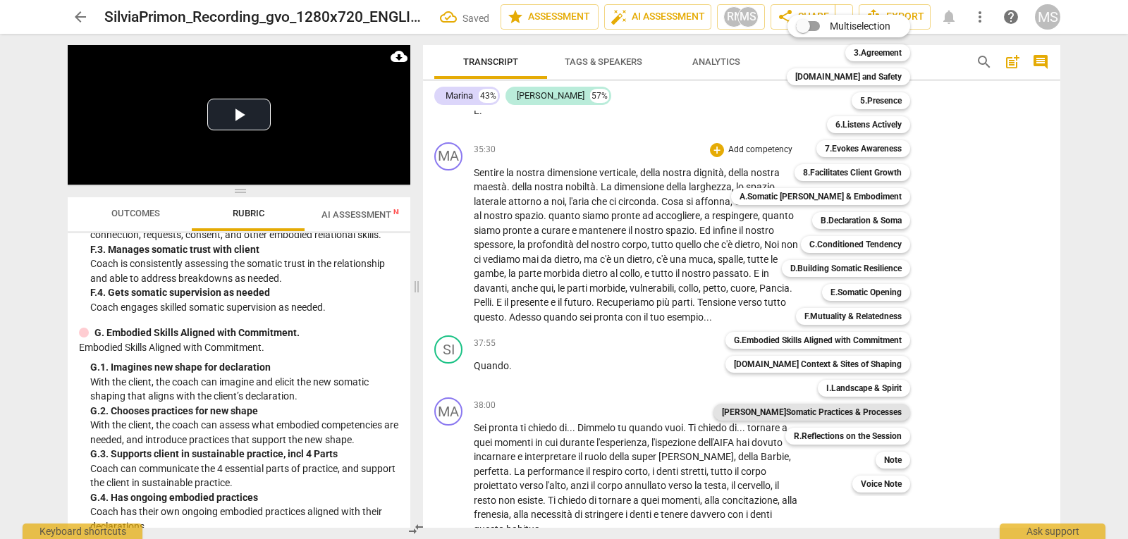
click at [817, 412] on b "[PERSON_NAME]Somatic Practices & Processes" at bounding box center [812, 412] width 180 height 17
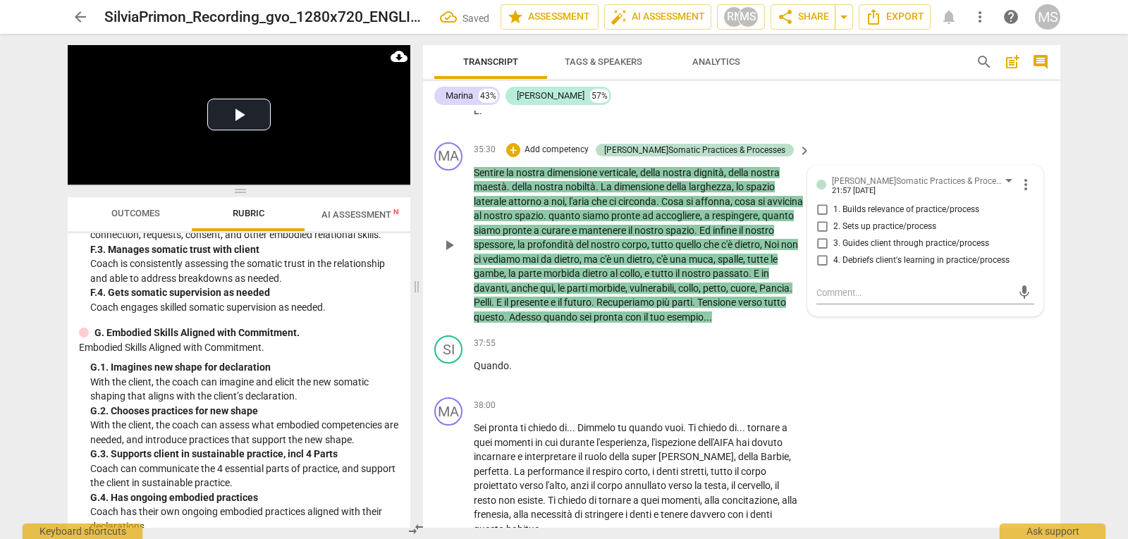
click at [915, 216] on span "1. Builds relevance of practice/process" at bounding box center [906, 210] width 146 height 13
click at [833, 219] on input "1. Builds relevance of practice/process" at bounding box center [822, 210] width 23 height 17
checkbox input "true"
click at [906, 233] on span "2. Sets up practice/process" at bounding box center [884, 227] width 103 height 13
click at [833, 235] on input "2. Sets up practice/process" at bounding box center [822, 227] width 23 height 17
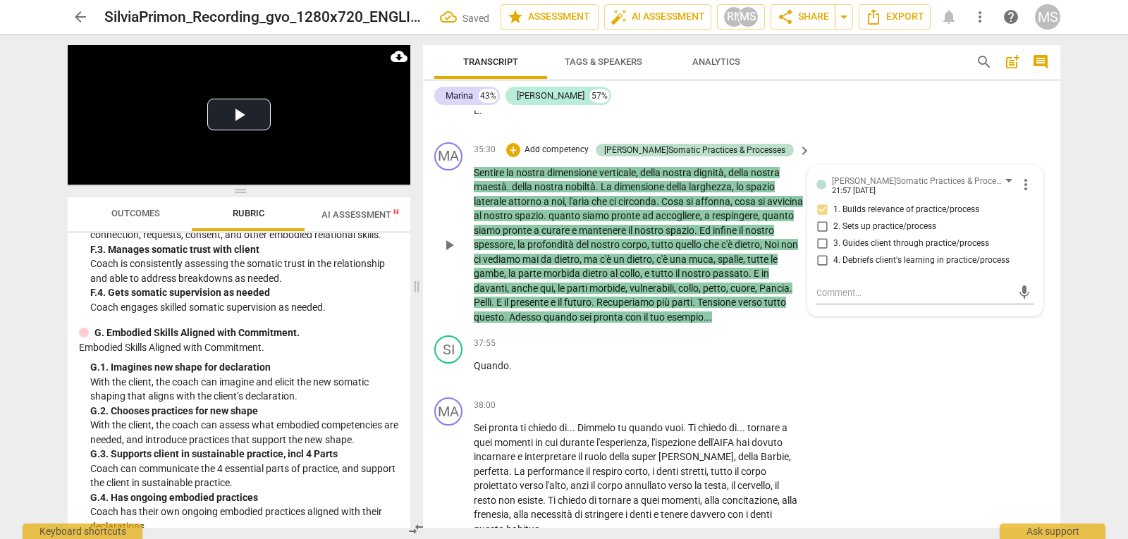
checkbox input "true"
click at [907, 250] on span "3. Guides client through practice/process" at bounding box center [911, 244] width 156 height 13
click at [833, 252] on input "3. Guides client through practice/process" at bounding box center [822, 243] width 23 height 17
checkbox input "true"
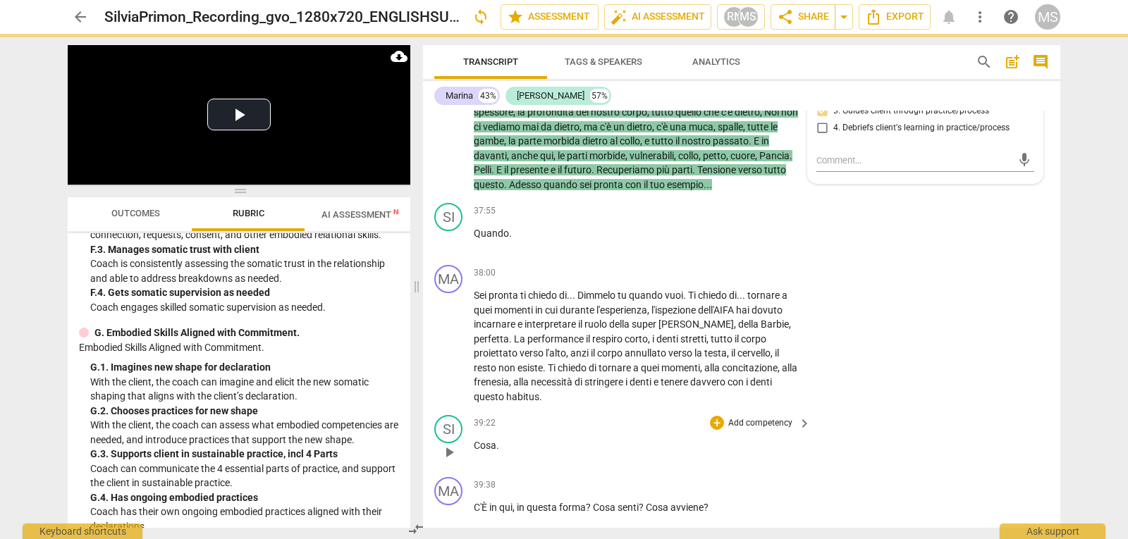
scroll to position [7613, 0]
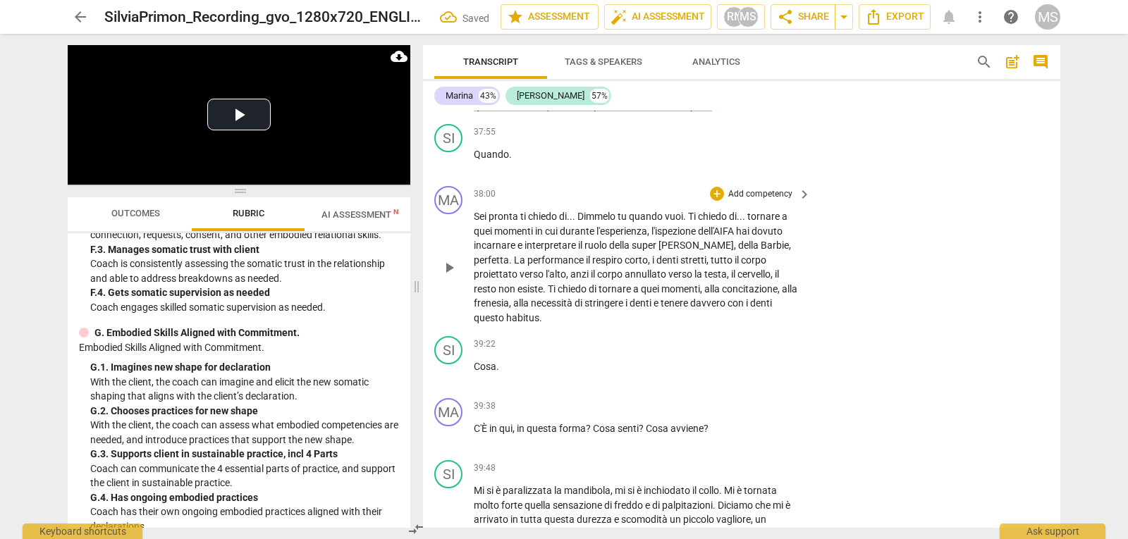
drag, startPoint x: 473, startPoint y: 233, endPoint x: 771, endPoint y: 328, distance: 313.0
click at [771, 328] on div "MA play_arrow pause 38:00 + Add competency keyboard_arrow_right Sei pronta ti c…" at bounding box center [741, 255] width 637 height 150
click at [766, 201] on p "Add competency" at bounding box center [760, 194] width 67 height 13
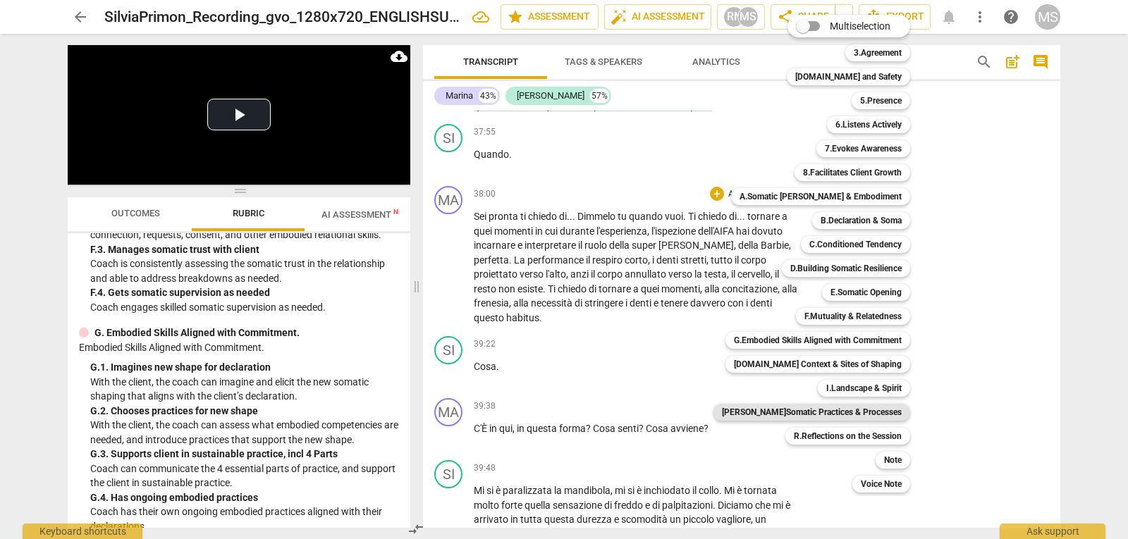
click at [849, 419] on b "[PERSON_NAME]Somatic Practices & Processes" at bounding box center [812, 412] width 180 height 17
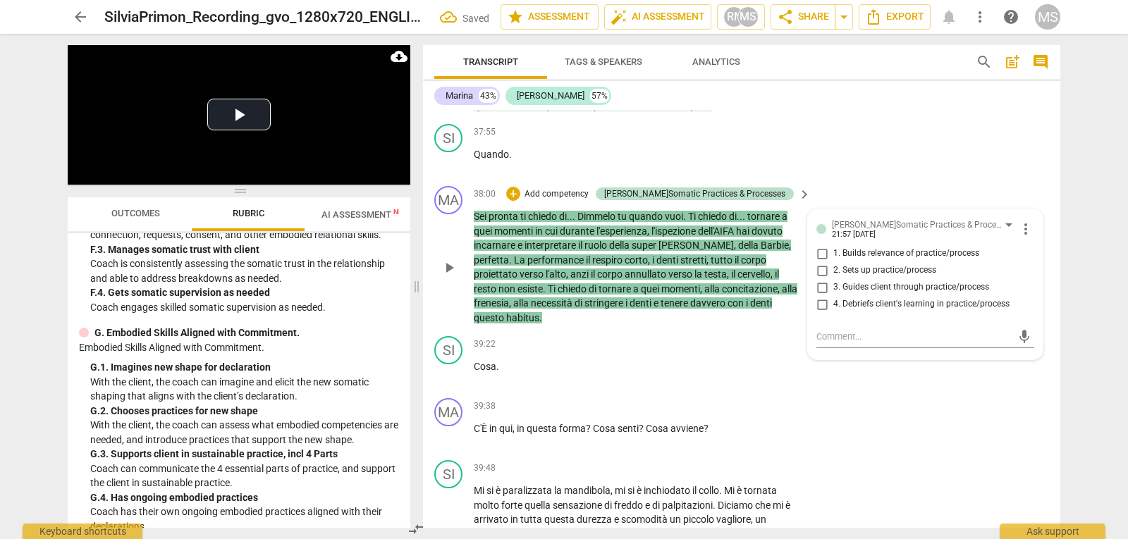
click at [876, 294] on span "3. Guides client through practice/process" at bounding box center [911, 287] width 156 height 13
click at [833, 296] on input "3. Guides client through practice/process" at bounding box center [822, 287] width 23 height 17
checkbox input "true"
click at [878, 277] on span "2. Sets up practice/process" at bounding box center [884, 270] width 103 height 13
click at [833, 279] on input "2. Sets up practice/process" at bounding box center [822, 270] width 23 height 17
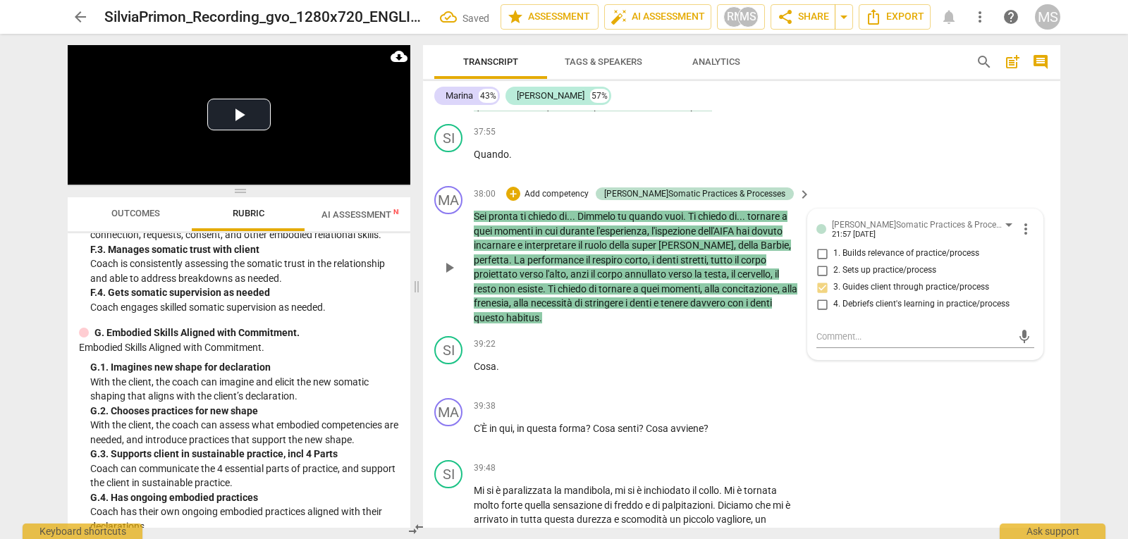
checkbox input "true"
click at [886, 260] on span "1. Builds relevance of practice/process" at bounding box center [906, 253] width 146 height 13
click at [833, 262] on input "1. Builds relevance of practice/process" at bounding box center [822, 253] width 23 height 17
checkbox input "true"
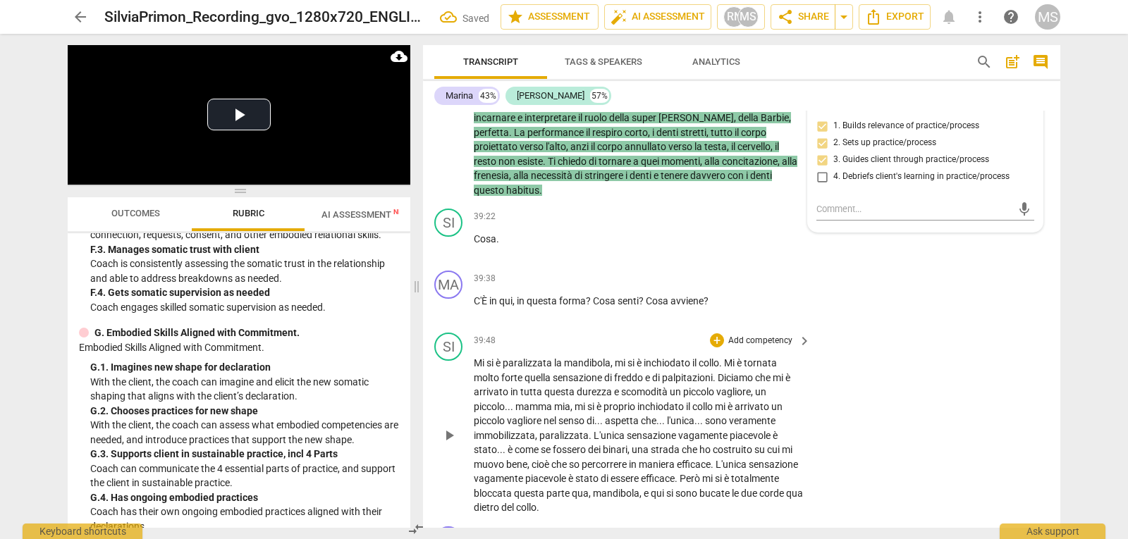
scroll to position [7754, 0]
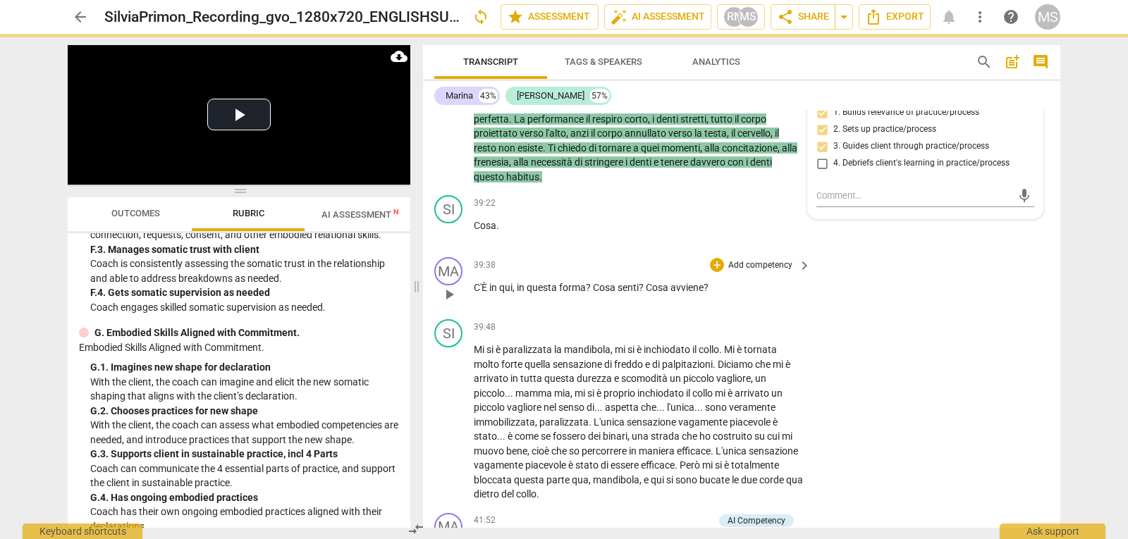
drag, startPoint x: 477, startPoint y: 290, endPoint x: 707, endPoint y: 293, distance: 229.8
click at [703, 293] on p "C'È in qui , in questa forma ? Cosa senti ? Cosa avviene ?" at bounding box center [639, 288] width 330 height 15
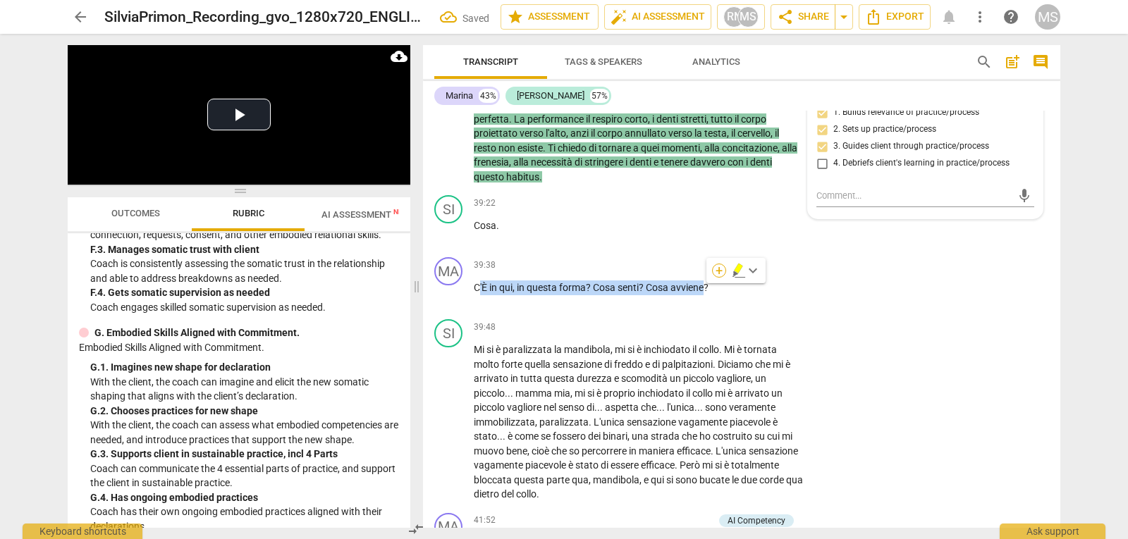
click at [719, 269] on div "+" at bounding box center [719, 271] width 14 height 14
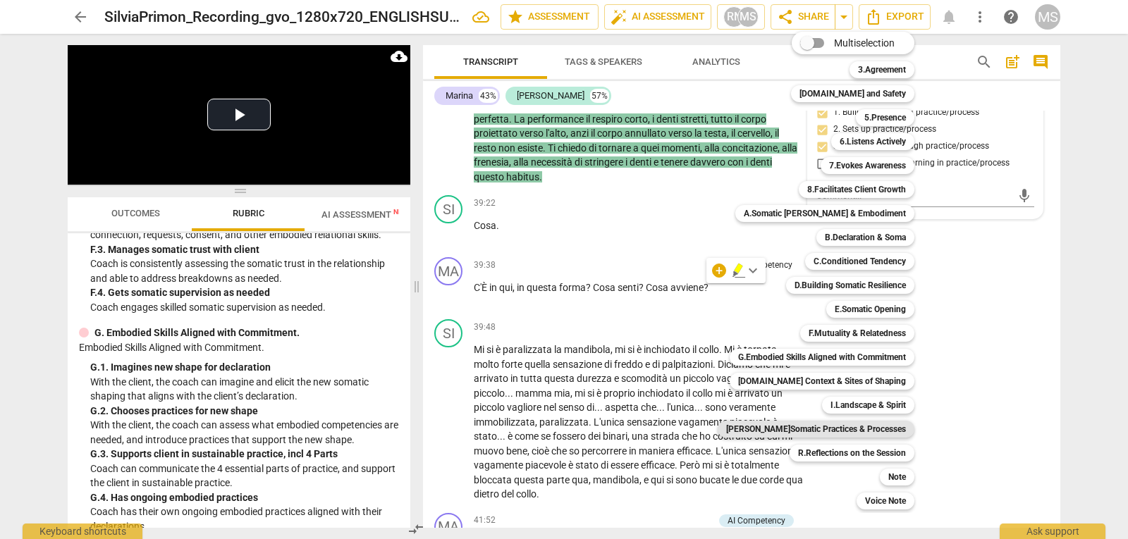
click at [836, 430] on b "[PERSON_NAME]Somatic Practices & Processes" at bounding box center [816, 429] width 180 height 17
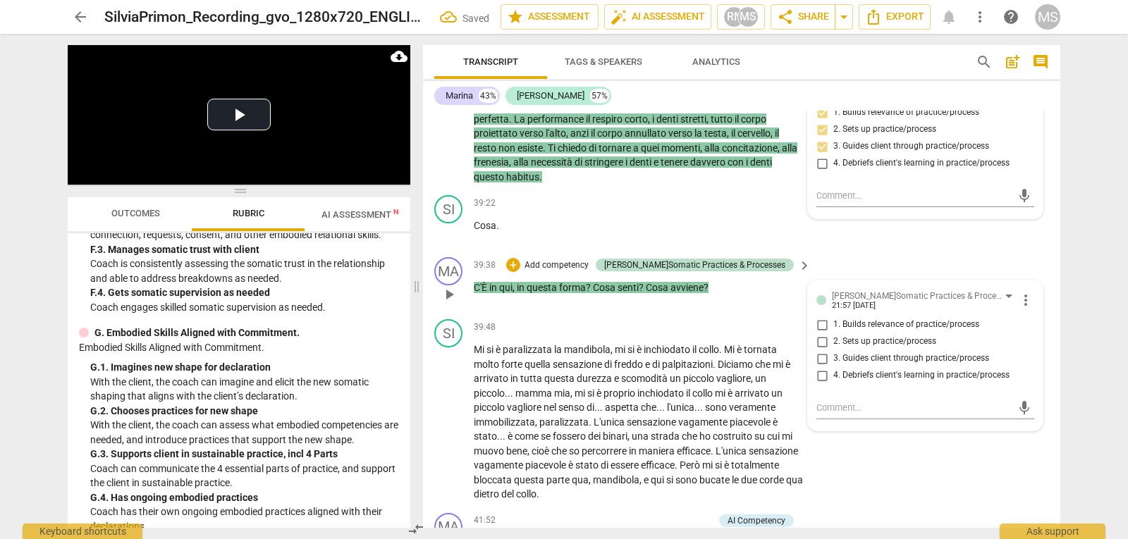
click at [880, 358] on span "3. Guides client through practice/process" at bounding box center [911, 358] width 156 height 13
click at [833, 358] on input "3. Guides client through practice/process" at bounding box center [822, 358] width 23 height 17
checkbox input "true"
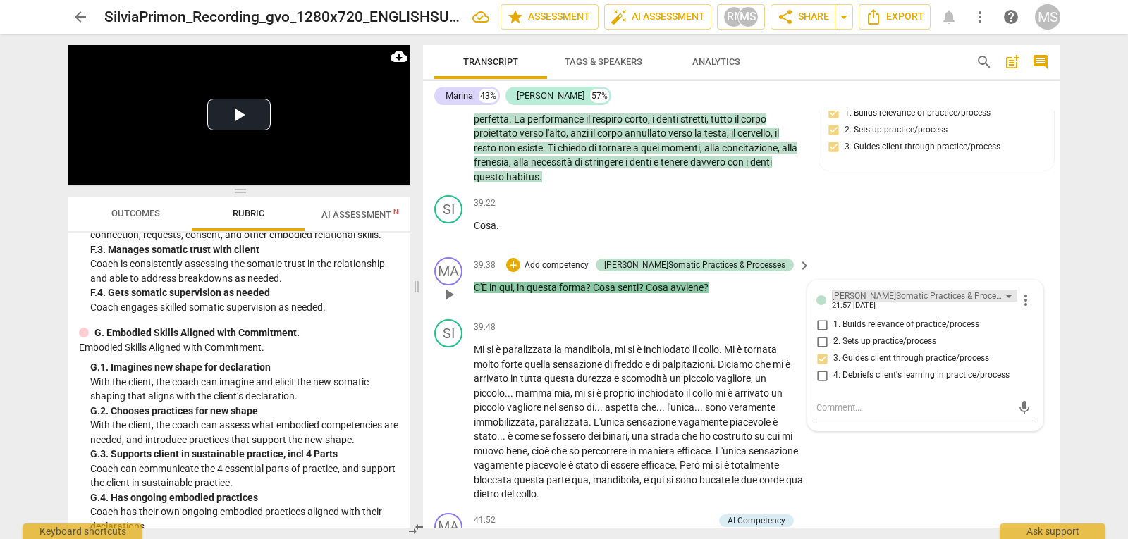
click at [942, 294] on div "[PERSON_NAME]Somatic Practices & Processes" at bounding box center [918, 296] width 173 height 13
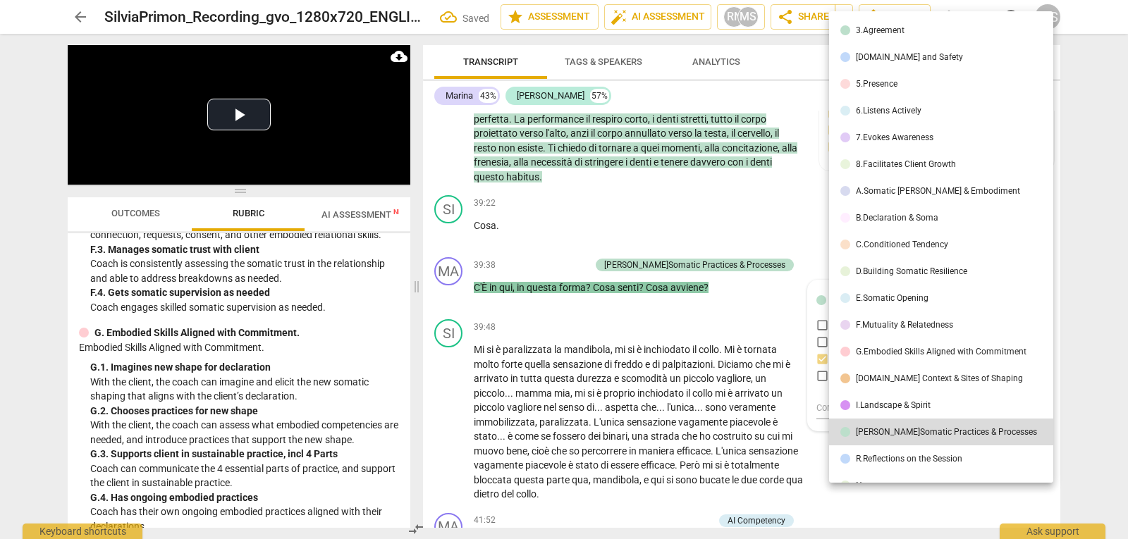
click at [896, 148] on li "7.Evokes Awareness" at bounding box center [943, 137] width 229 height 27
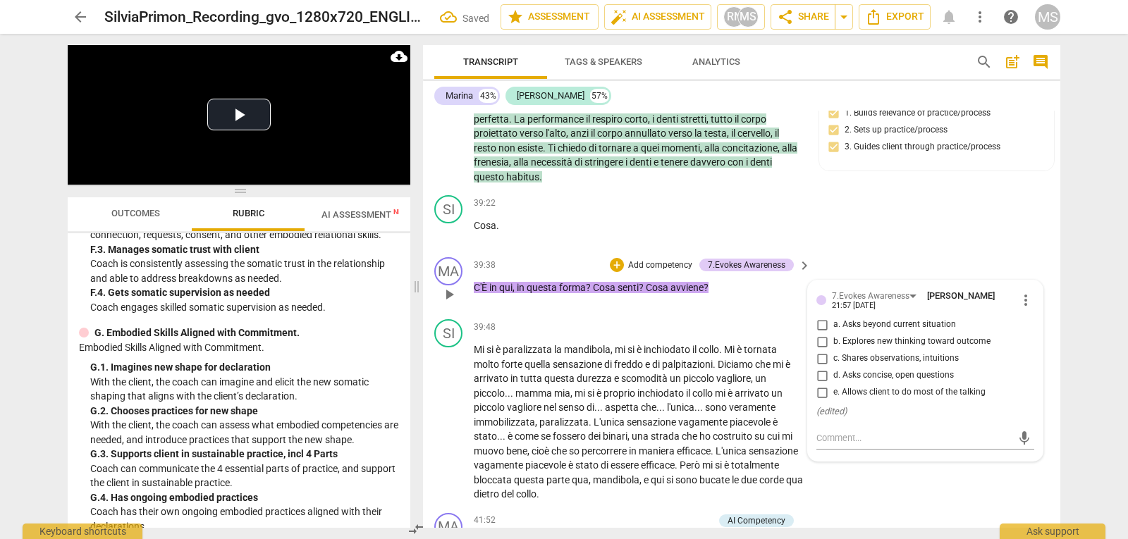
click at [866, 377] on span "d. Asks concise, open questions" at bounding box center [893, 375] width 121 height 13
click at [833, 377] on input "d. Asks concise, open questions" at bounding box center [822, 375] width 23 height 17
checkbox input "true"
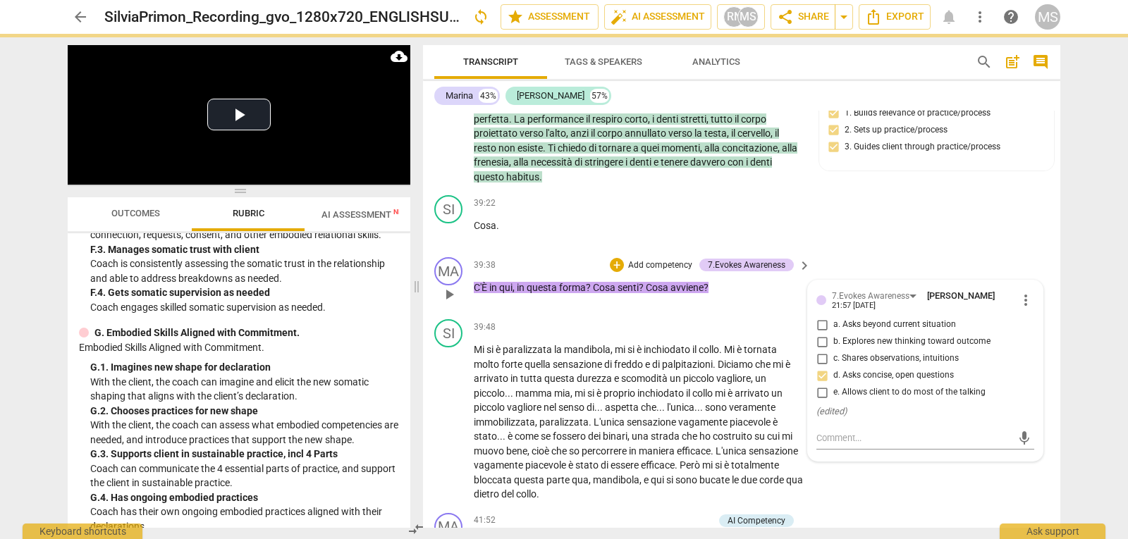
click at [849, 398] on span "e. Allows client to do most of the talking" at bounding box center [909, 392] width 152 height 13
click at [833, 398] on input "e. Allows client to do most of the talking" at bounding box center [822, 392] width 23 height 17
checkbox input "true"
click at [915, 341] on span "b. Explores new thinking toward outcome" at bounding box center [911, 342] width 157 height 13
click at [833, 341] on input "b. Explores new thinking toward outcome" at bounding box center [822, 341] width 23 height 17
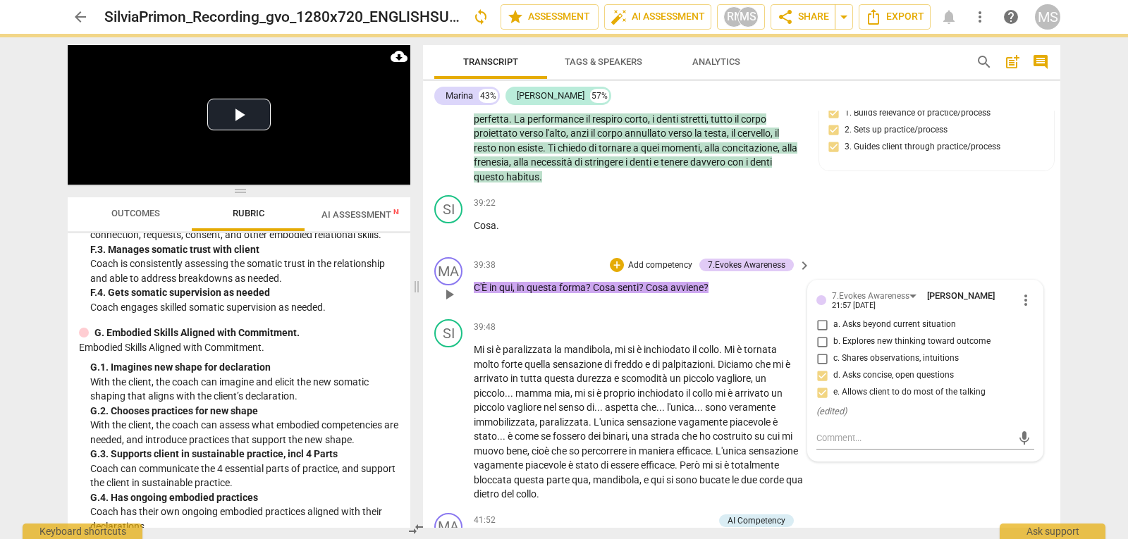
checkbox input "true"
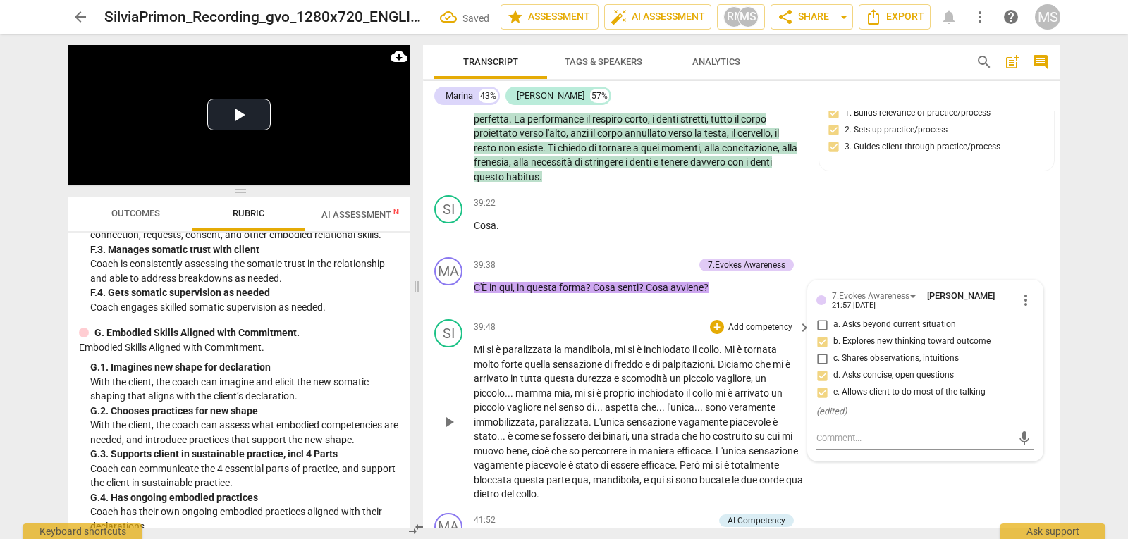
scroll to position [7895, 0]
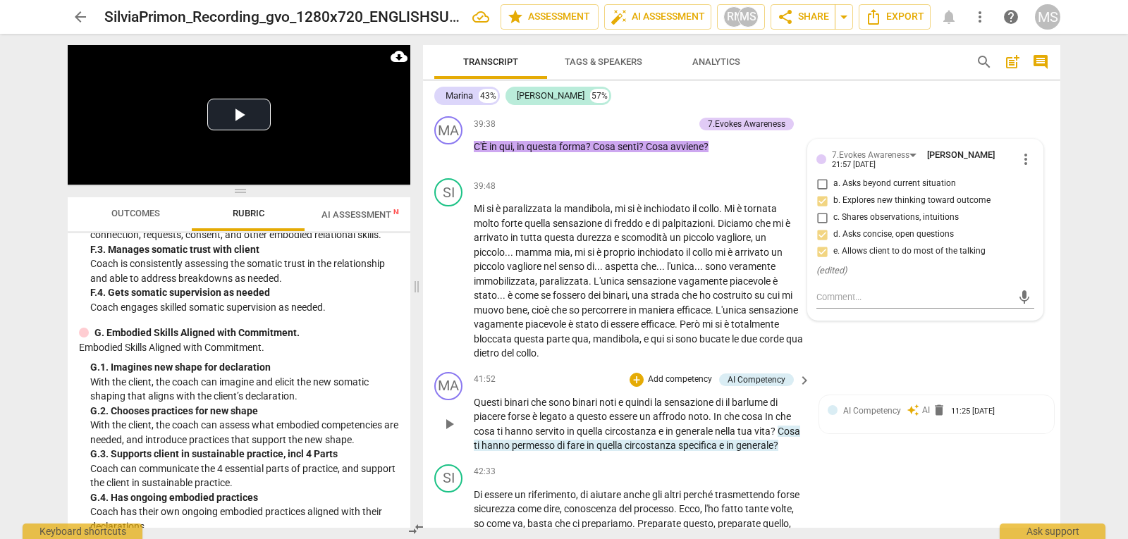
click at [801, 383] on span "keyboard_arrow_right" at bounding box center [804, 380] width 17 height 17
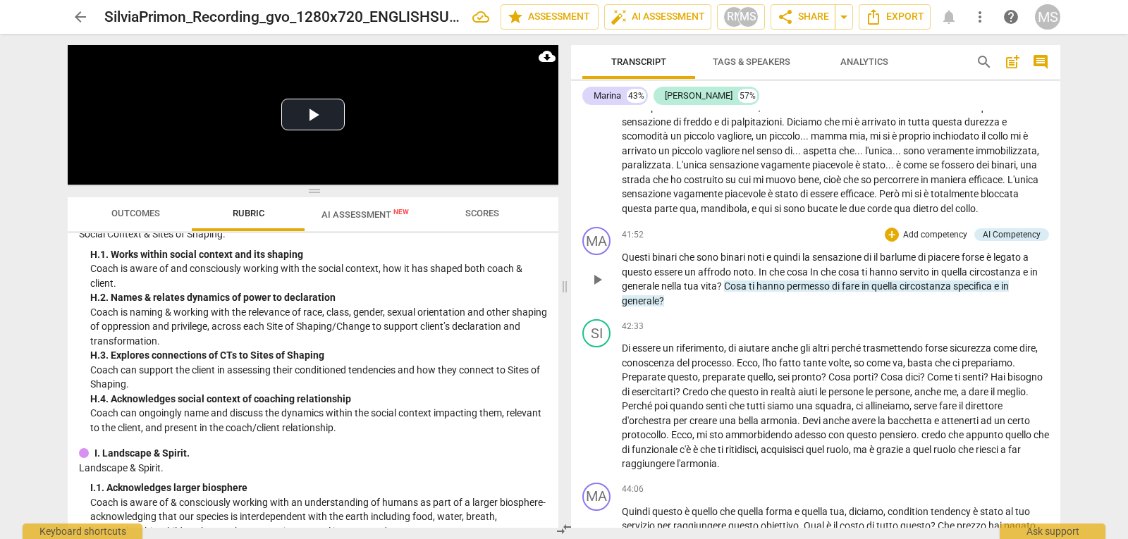
scroll to position [2335, 0]
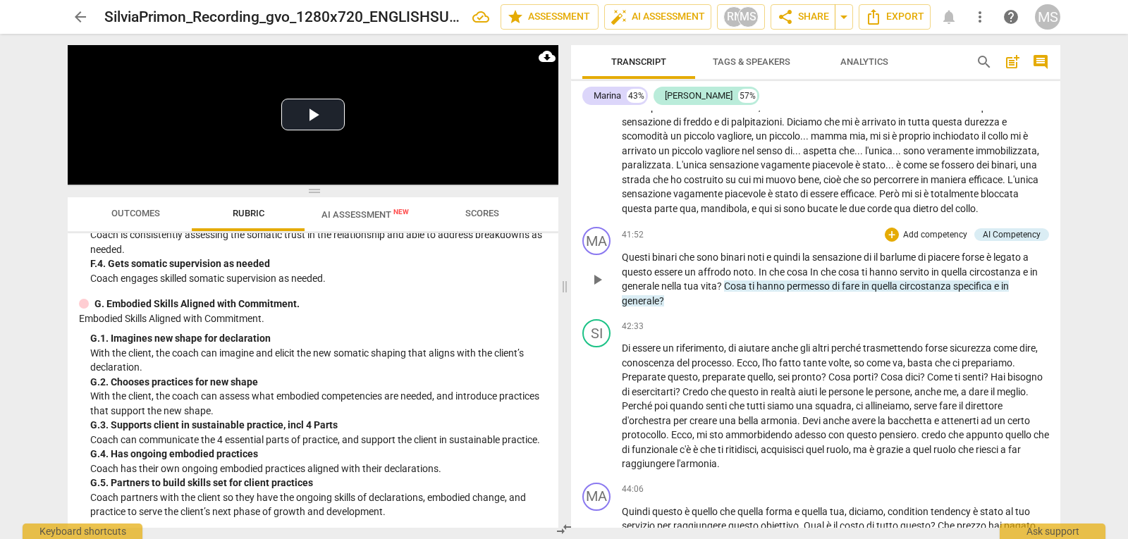
click at [912, 242] on p "Add competency" at bounding box center [935, 235] width 67 height 13
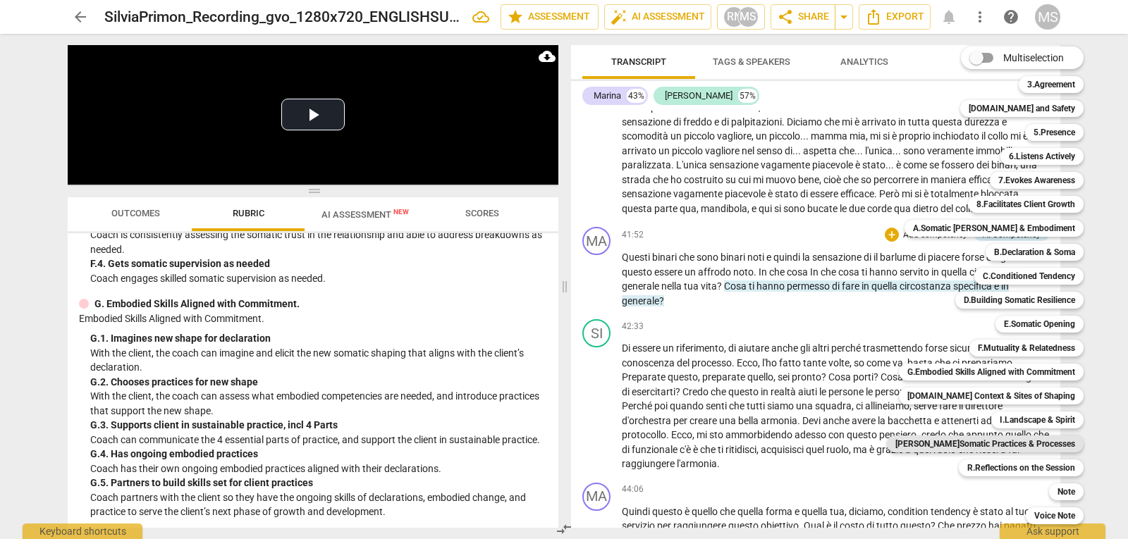
click at [996, 446] on b "[PERSON_NAME]Somatic Practices & Processes" at bounding box center [985, 444] width 180 height 17
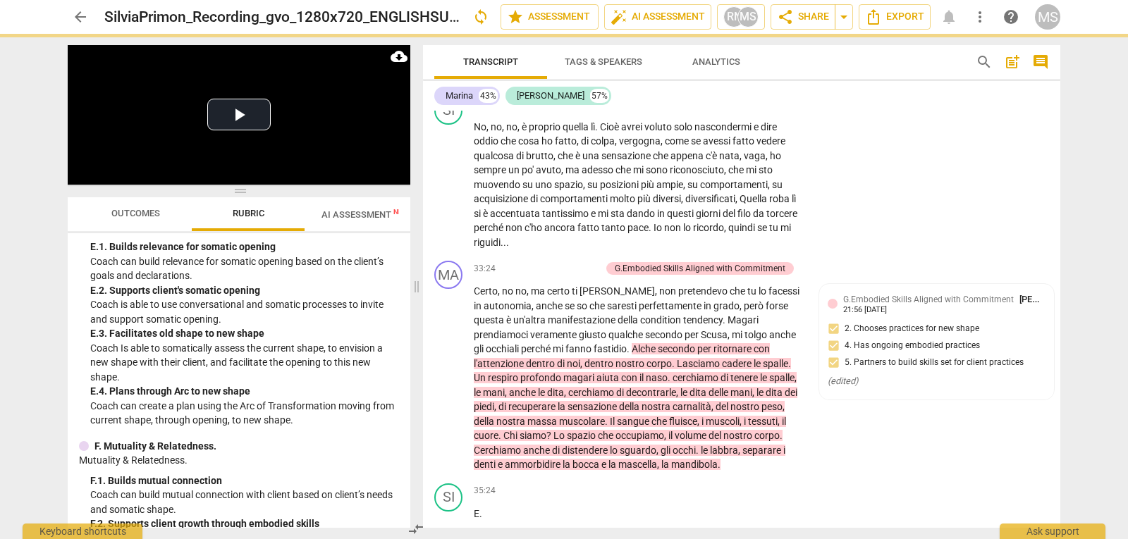
scroll to position [2653, 0]
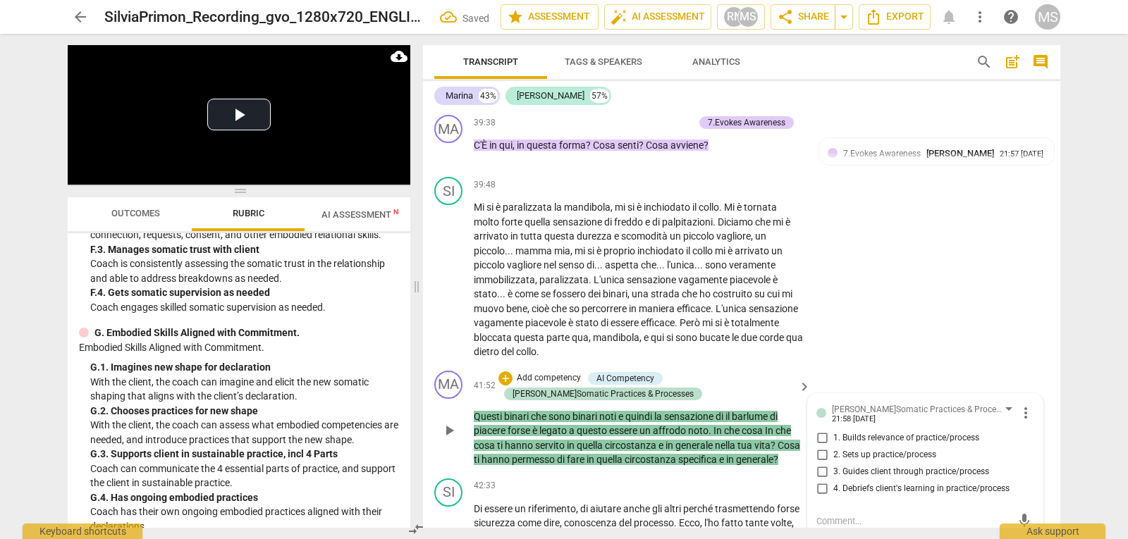
click at [935, 440] on span "1. Builds relevance of practice/process" at bounding box center [906, 438] width 146 height 13
click at [833, 440] on input "1. Builds relevance of practice/process" at bounding box center [822, 438] width 23 height 17
checkbox input "true"
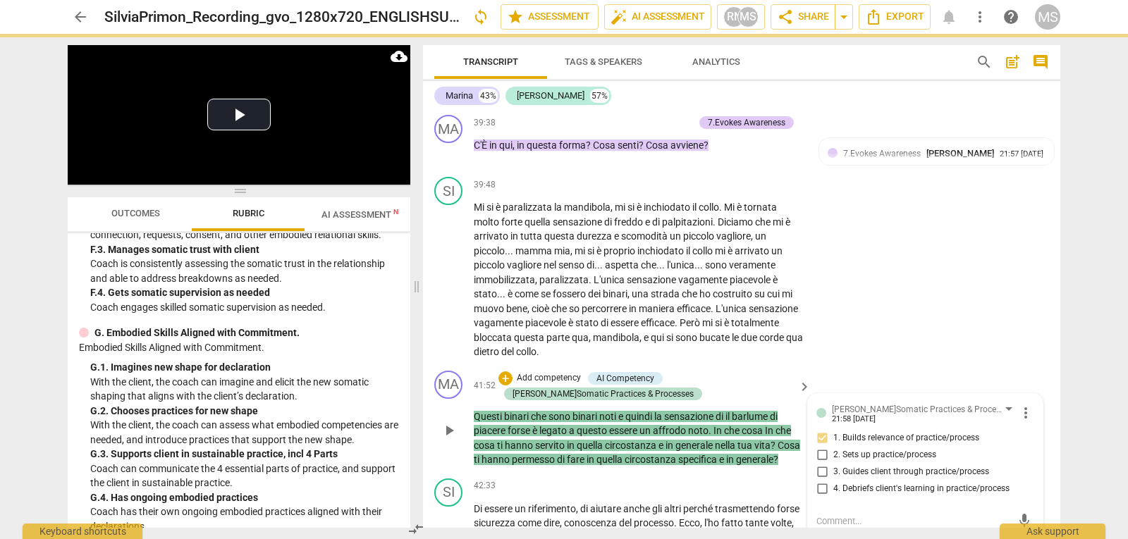
click at [904, 473] on span "3. Guides client through practice/process" at bounding box center [911, 472] width 156 height 13
click at [833, 473] on input "3. Guides client through practice/process" at bounding box center [822, 472] width 23 height 17
checkbox input "true"
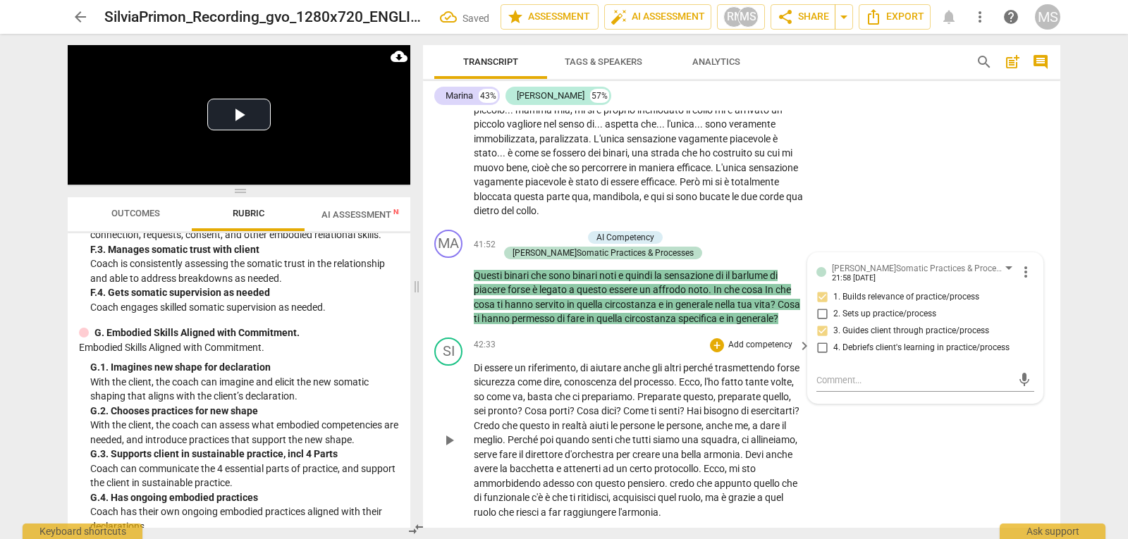
scroll to position [8178, 0]
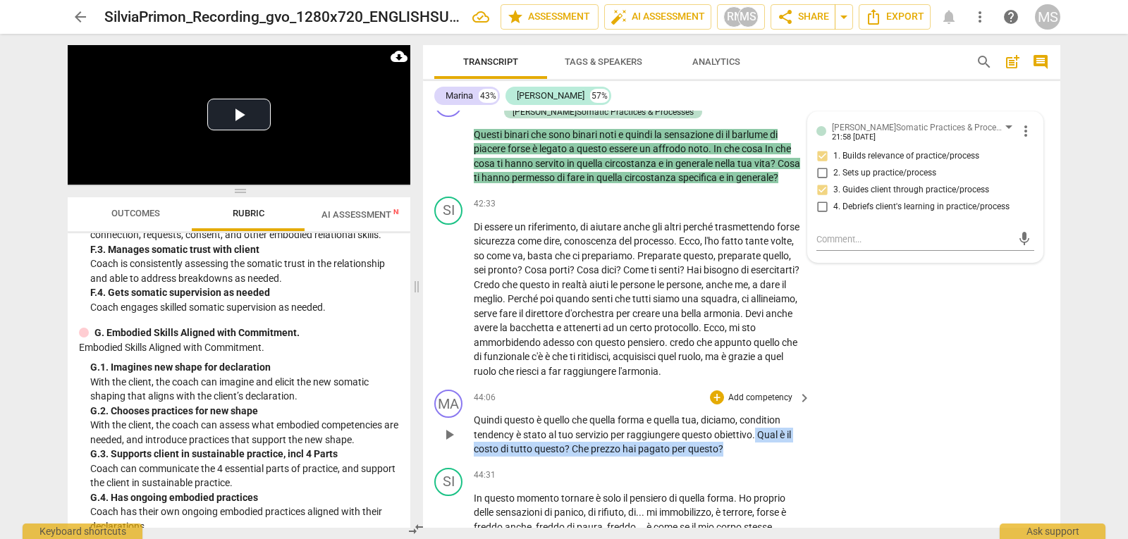
drag, startPoint x: 756, startPoint y: 447, endPoint x: 771, endPoint y: 462, distance: 20.9
click at [771, 457] on p "Quindi questo è quello che quella forma e quella tua , diciamo , condition tend…" at bounding box center [639, 435] width 330 height 44
click at [761, 405] on p "Add competency" at bounding box center [760, 398] width 67 height 13
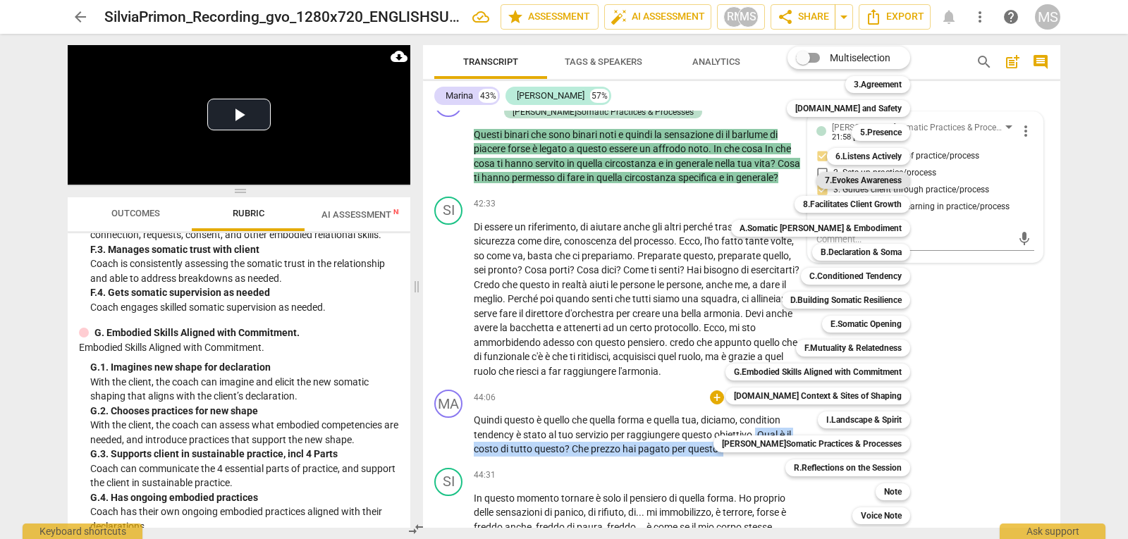
click at [862, 179] on b "7.Evokes Awareness" at bounding box center [863, 180] width 77 height 17
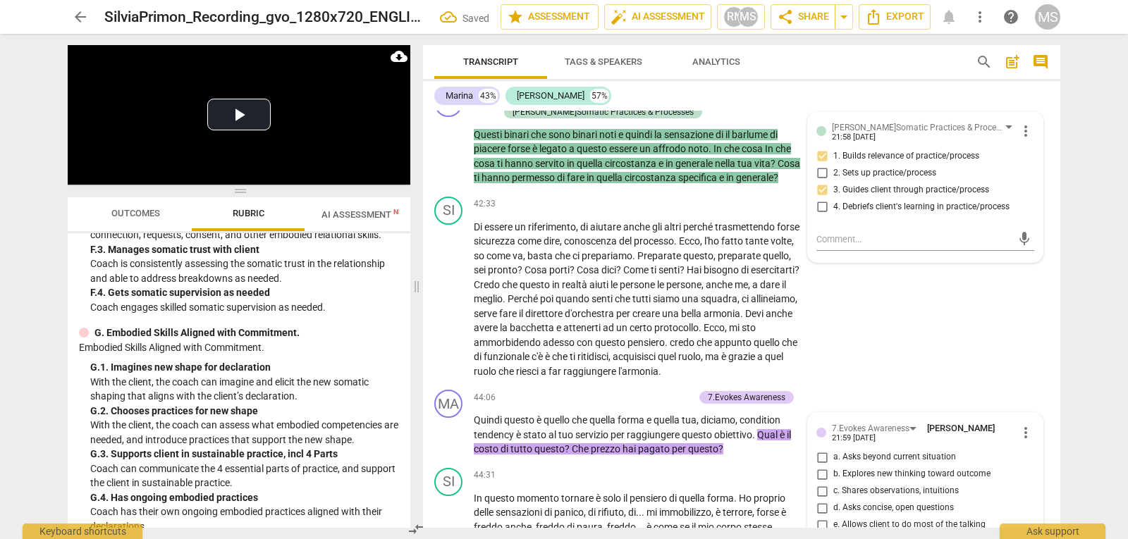
scroll to position [8432, 0]
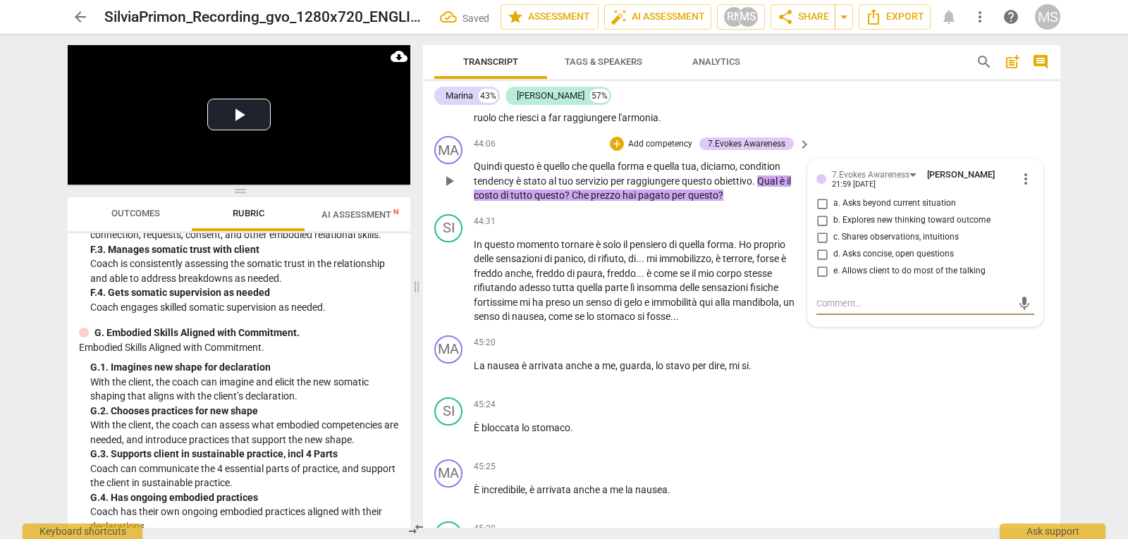
click at [895, 261] on span "d. Asks concise, open questions" at bounding box center [893, 254] width 121 height 13
click at [833, 263] on input "d. Asks concise, open questions" at bounding box center [822, 254] width 23 height 17
checkbox input "true"
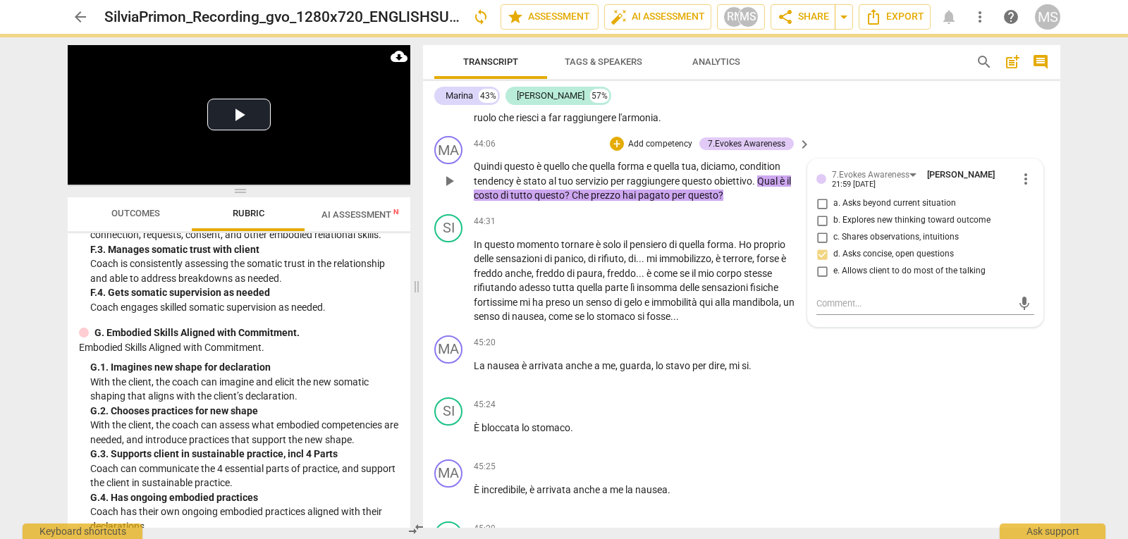
click at [899, 227] on span "b. Explores new thinking toward outcome" at bounding box center [911, 220] width 157 height 13
click at [833, 229] on input "b. Explores new thinking toward outcome" at bounding box center [822, 220] width 23 height 17
checkbox input "true"
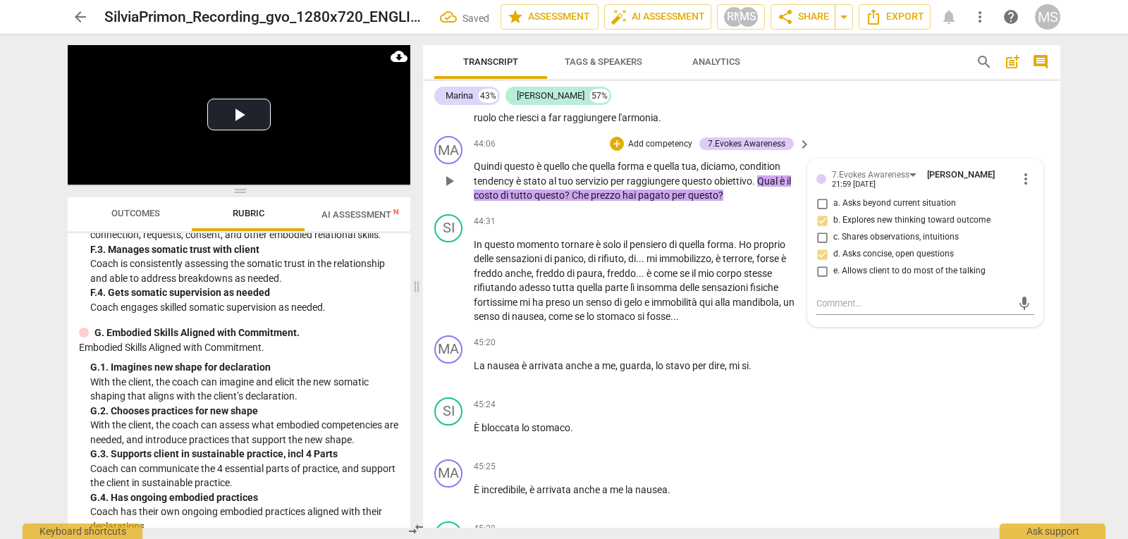
click at [890, 210] on span "a. Asks beyond current situation" at bounding box center [894, 203] width 123 height 13
click at [833, 212] on input "a. Asks beyond current situation" at bounding box center [822, 203] width 23 height 17
checkbox input "true"
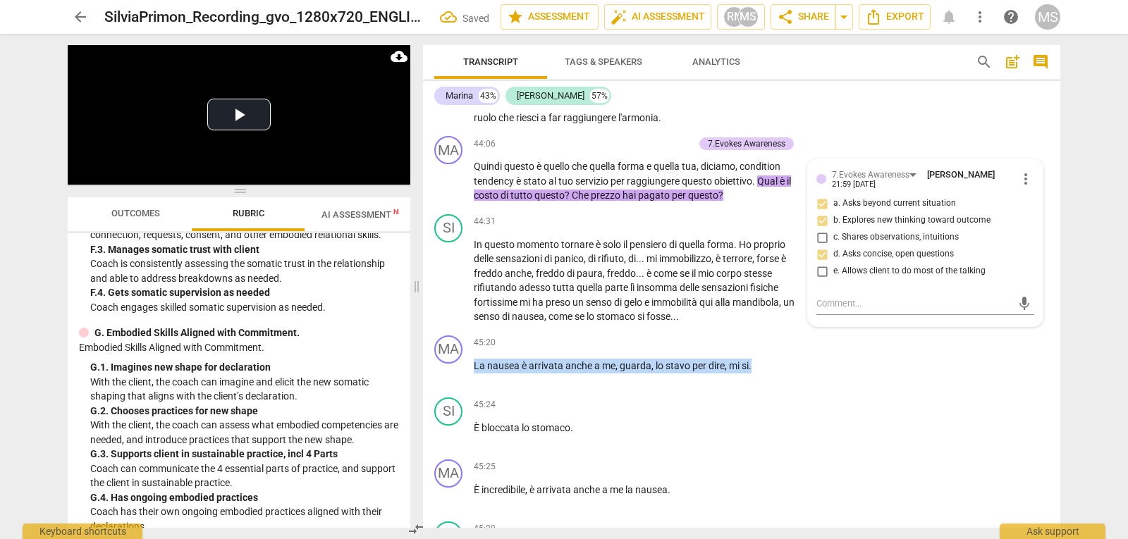
drag, startPoint x: 762, startPoint y: 379, endPoint x: 422, endPoint y: 373, distance: 339.8
click at [422, 373] on div "Transcript Tags & Speakers Analytics search post_add comment Marina 43% [PERSON…" at bounding box center [744, 286] width 654 height 505
click at [727, 350] on p "Add competency" at bounding box center [760, 343] width 67 height 13
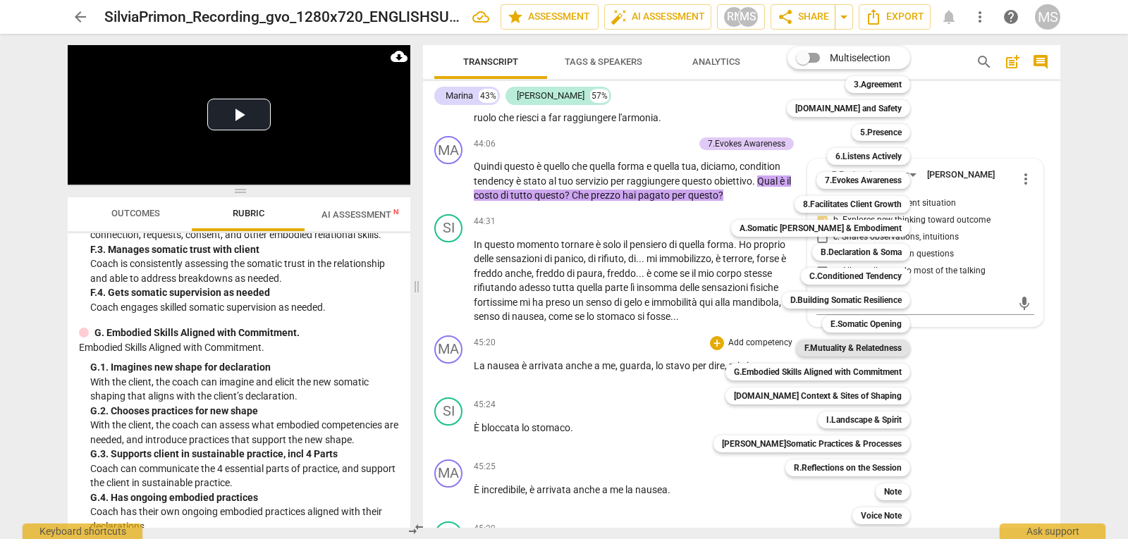
click at [871, 350] on b "F.Mutuality & Relatedness" at bounding box center [852, 348] width 97 height 17
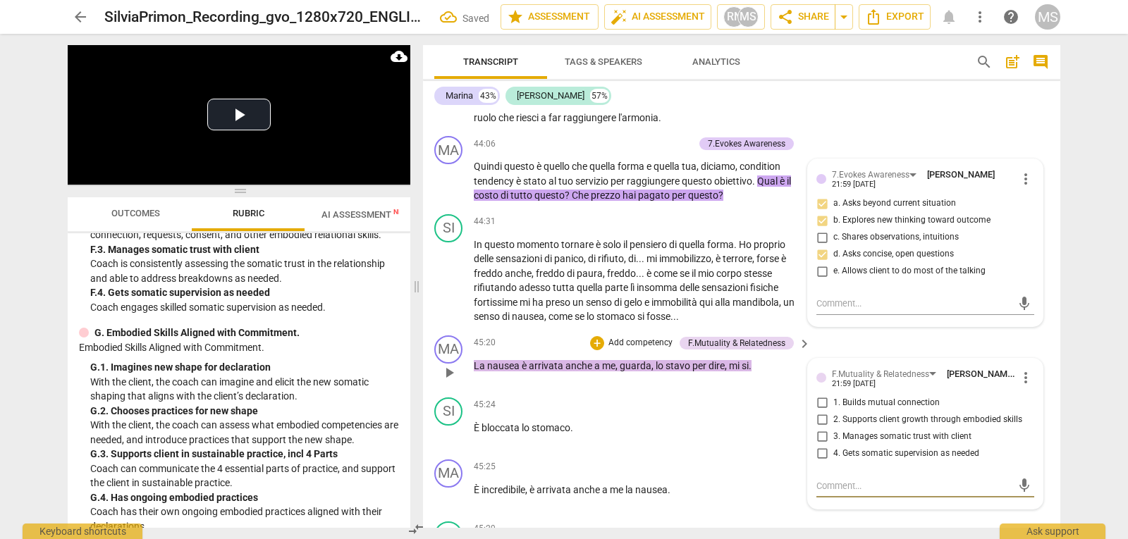
click at [867, 410] on span "1. Builds mutual connection" at bounding box center [886, 403] width 106 height 13
click at [833, 412] on input "1. Builds mutual connection" at bounding box center [822, 403] width 23 height 17
checkbox input "true"
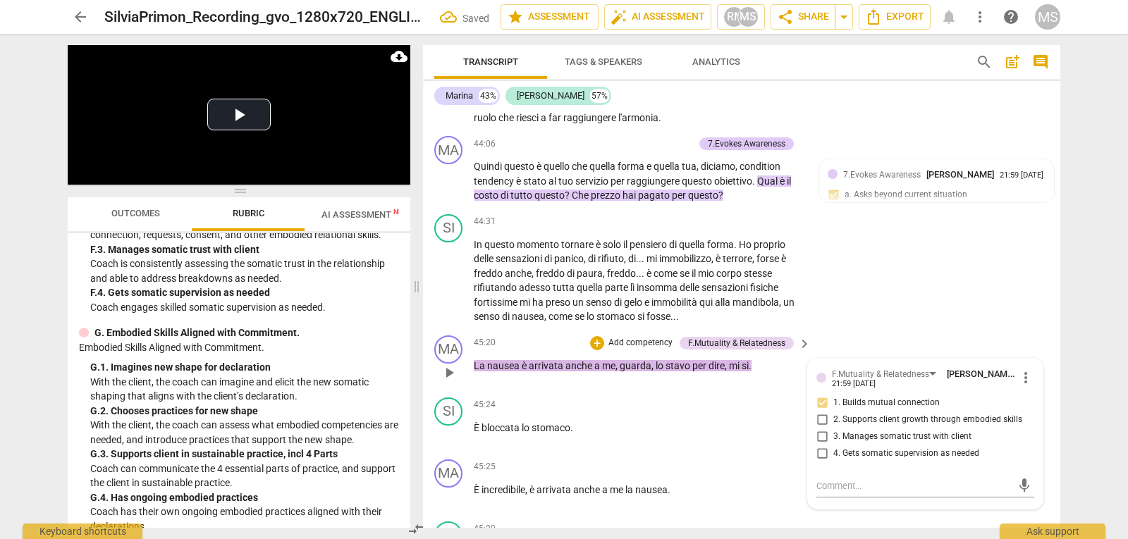
click at [870, 426] on span "2. Supports client growth through embodied skills" at bounding box center [927, 420] width 189 height 13
click at [833, 429] on input "2. Supports client growth through embodied skills" at bounding box center [822, 420] width 23 height 17
click at [870, 426] on span "2. Supports client growth through embodied skills" at bounding box center [927, 420] width 189 height 13
click at [833, 429] on input "2. Supports client growth through embodied skills" at bounding box center [822, 420] width 23 height 17
click at [840, 426] on span "2. Supports client growth through embodied skills" at bounding box center [927, 420] width 189 height 13
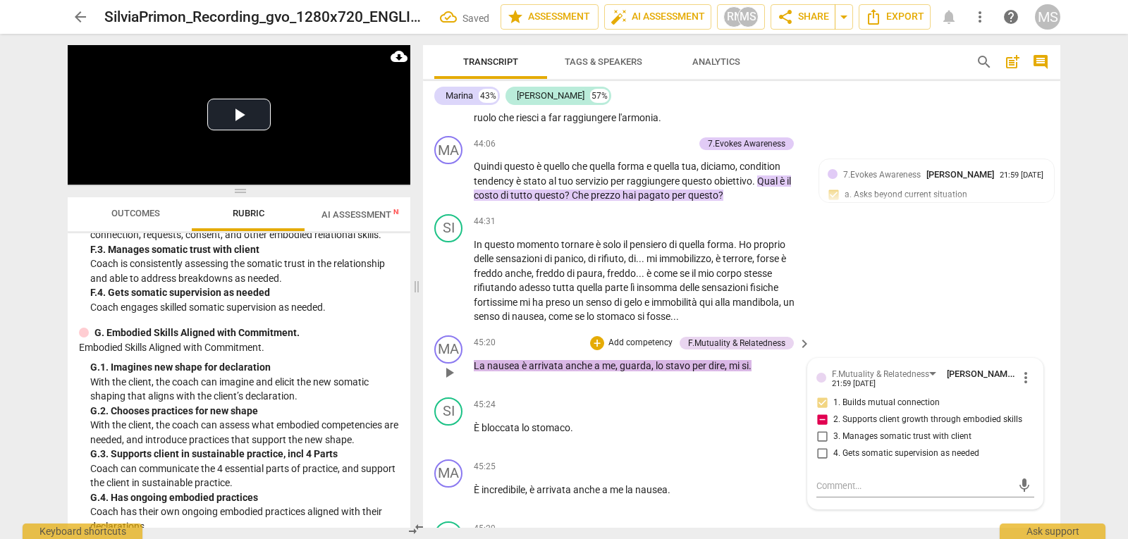
click at [833, 429] on input "2. Supports client growth through embodied skills" at bounding box center [822, 420] width 23 height 17
checkbox input "false"
click at [837, 443] on span "3. Manages somatic trust with client" at bounding box center [902, 437] width 138 height 13
click at [833, 446] on input "3. Manages somatic trust with client" at bounding box center [822, 437] width 23 height 17
checkbox input "true"
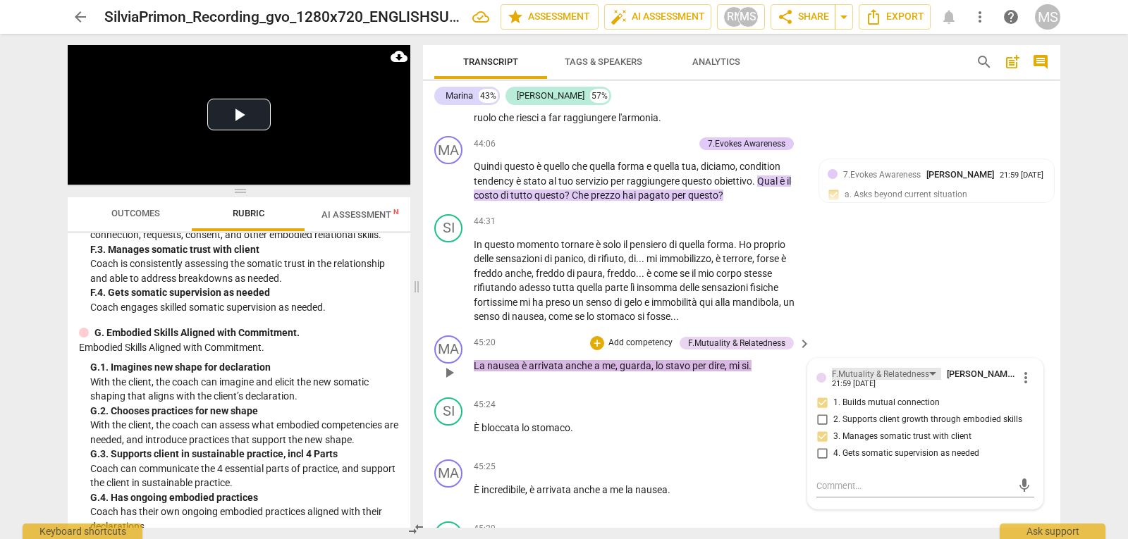
click at [878, 381] on div "F.Mutuality & Relatedness" at bounding box center [880, 374] width 97 height 13
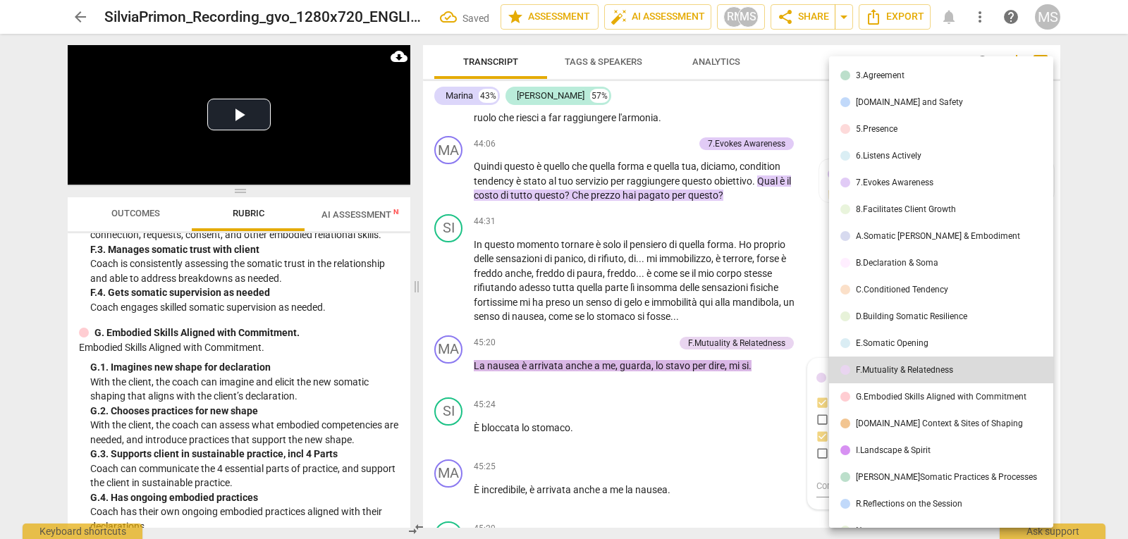
click at [897, 130] on div "5.Presence" at bounding box center [877, 129] width 42 height 8
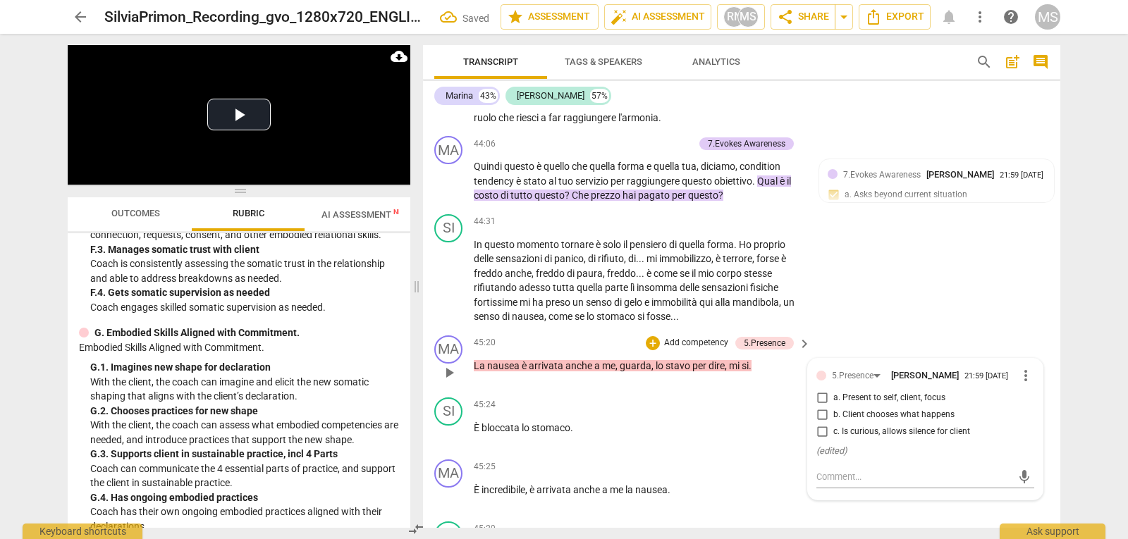
click at [934, 405] on span "a. Present to self, client, focus" at bounding box center [889, 398] width 112 height 13
click at [833, 407] on input "a. Present to self, client, focus" at bounding box center [822, 398] width 23 height 17
checkbox input "true"
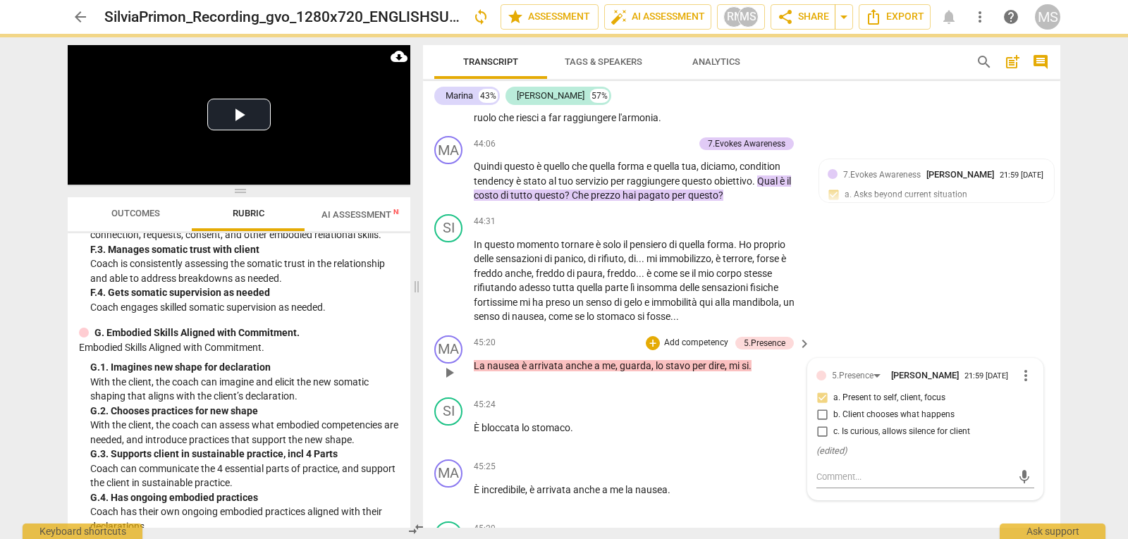
click at [930, 438] on span "c. Is curious, allows silence for client" at bounding box center [901, 432] width 137 height 13
click at [833, 441] on input "c. Is curious, allows silence for client" at bounding box center [822, 432] width 23 height 17
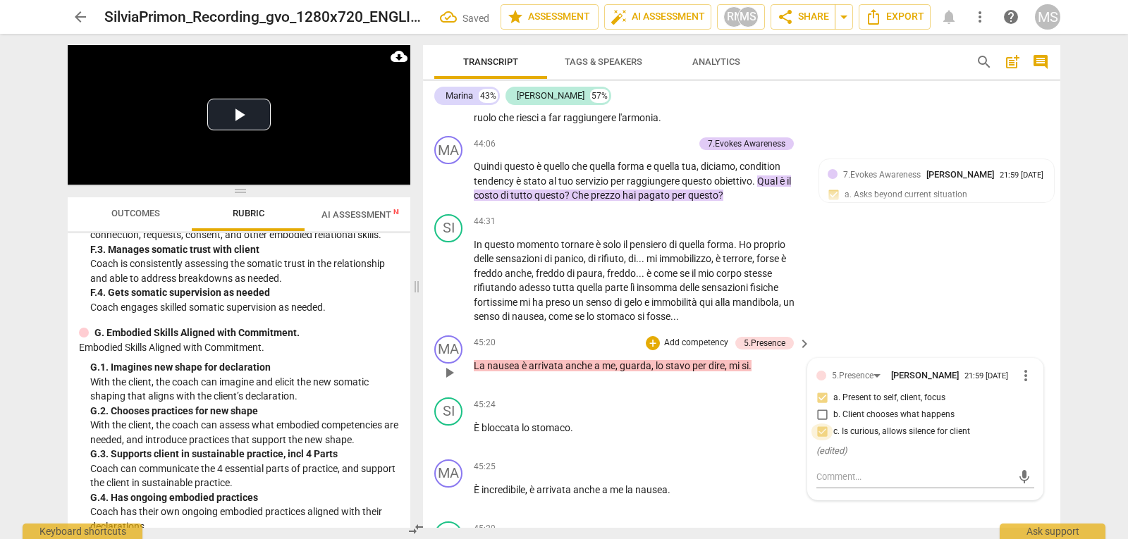
click at [827, 441] on input "c. Is curious, allows silence for client" at bounding box center [822, 432] width 23 height 17
click at [821, 441] on input "c. Is curious, allows silence for client" at bounding box center [822, 432] width 23 height 17
checkbox input "false"
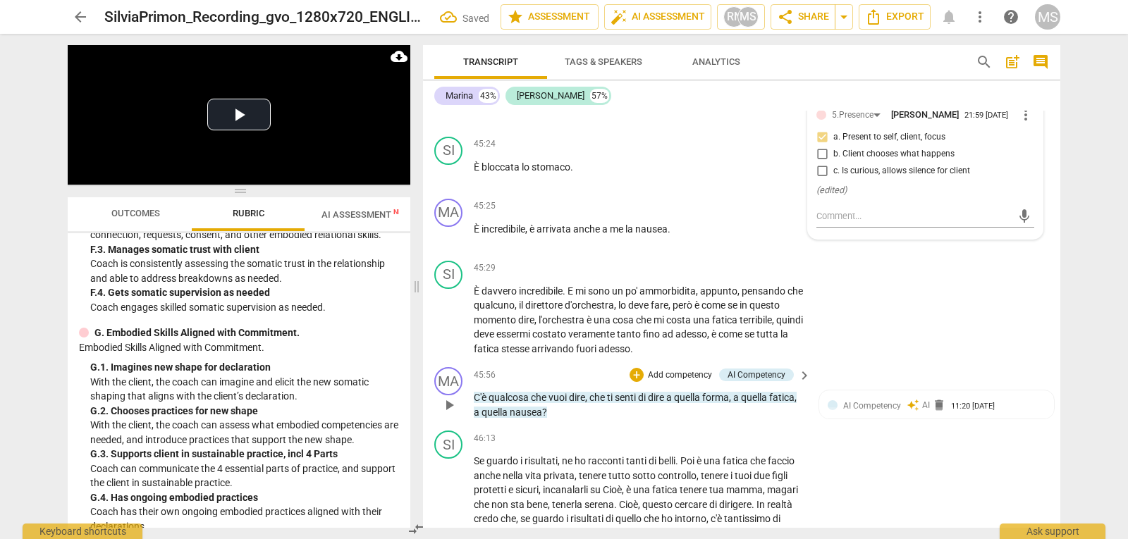
scroll to position [8714, 0]
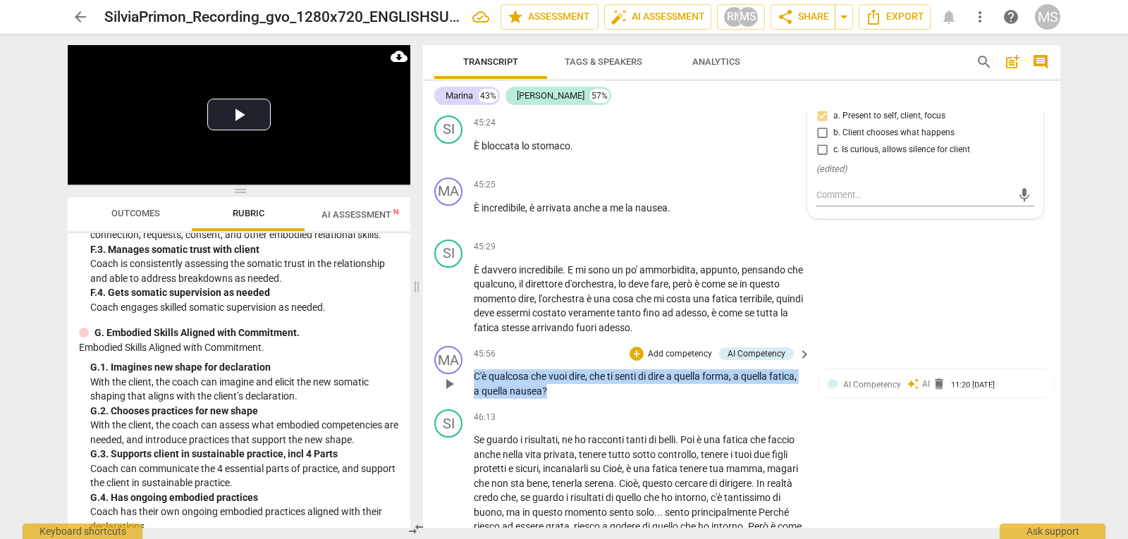
drag, startPoint x: 596, startPoint y: 407, endPoint x: 453, endPoint y: 395, distance: 143.6
click at [453, 395] on div "MA play_arrow pause 45:56 + Add competency AI Competency keyboard_arrow_right C…" at bounding box center [741, 371] width 637 height 63
click at [675, 361] on p "Add competency" at bounding box center [679, 354] width 67 height 13
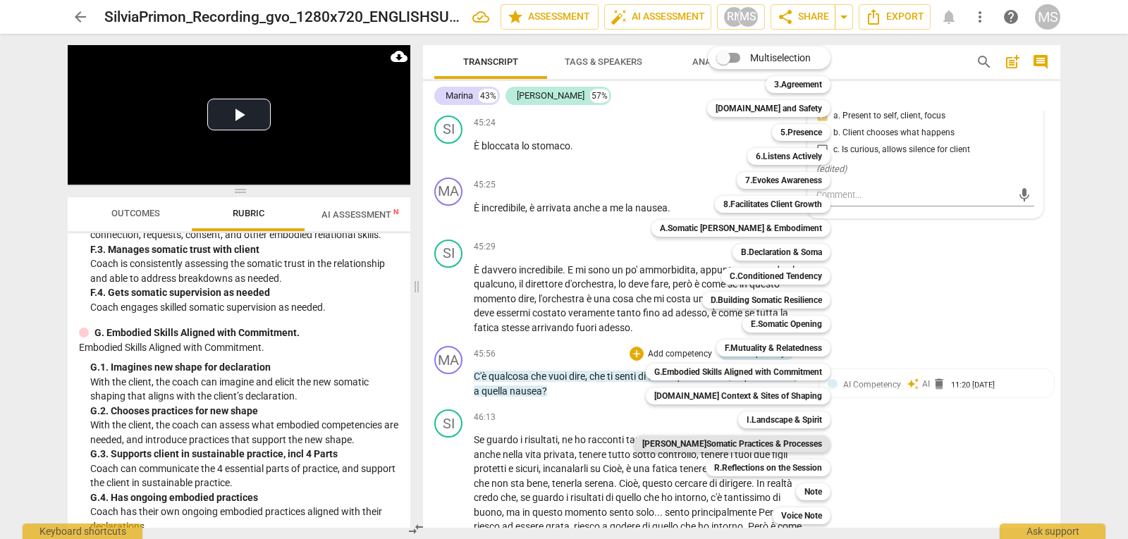
click at [775, 448] on b "[PERSON_NAME]Somatic Practices & Processes" at bounding box center [732, 444] width 180 height 17
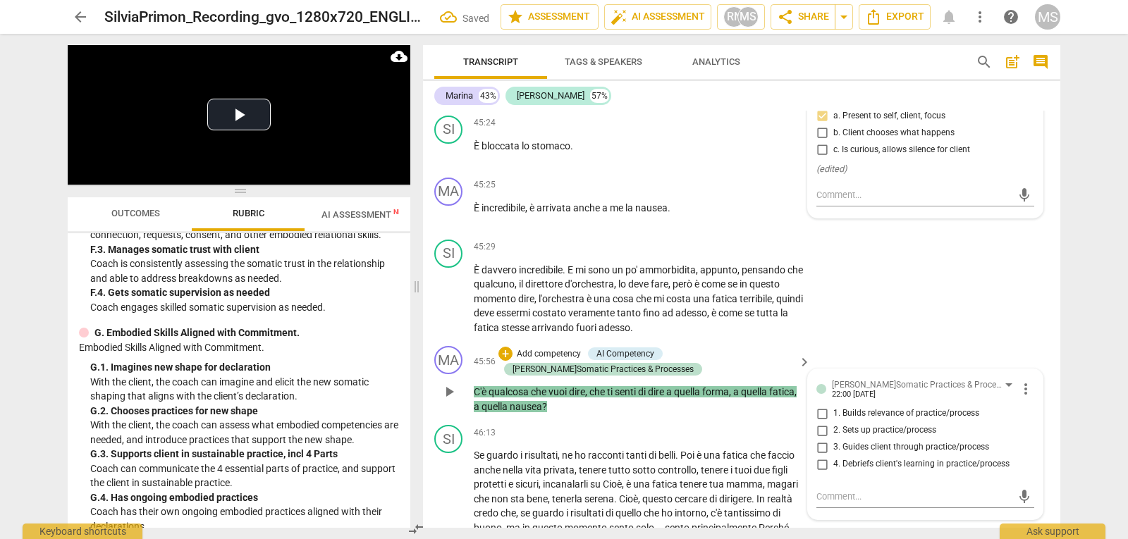
click at [883, 420] on span "1. Builds relevance of practice/process" at bounding box center [906, 413] width 146 height 13
click at [833, 422] on input "1. Builds relevance of practice/process" at bounding box center [822, 413] width 23 height 17
checkbox input "true"
click at [883, 437] on span "2. Sets up practice/process" at bounding box center [884, 430] width 103 height 13
click at [833, 439] on input "2. Sets up practice/process" at bounding box center [822, 430] width 23 height 17
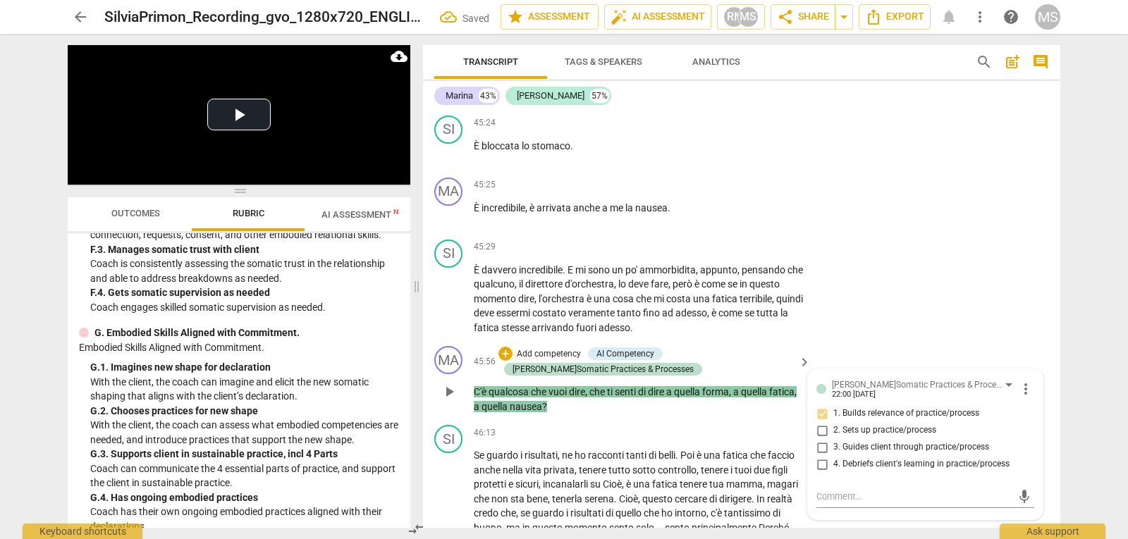
checkbox input "true"
click at [862, 454] on span "3. Guides client through practice/process" at bounding box center [911, 447] width 156 height 13
click at [833, 456] on input "3. Guides client through practice/process" at bounding box center [822, 447] width 23 height 17
checkbox input "true"
click at [866, 437] on span "2. Sets up practice/process" at bounding box center [884, 430] width 103 height 13
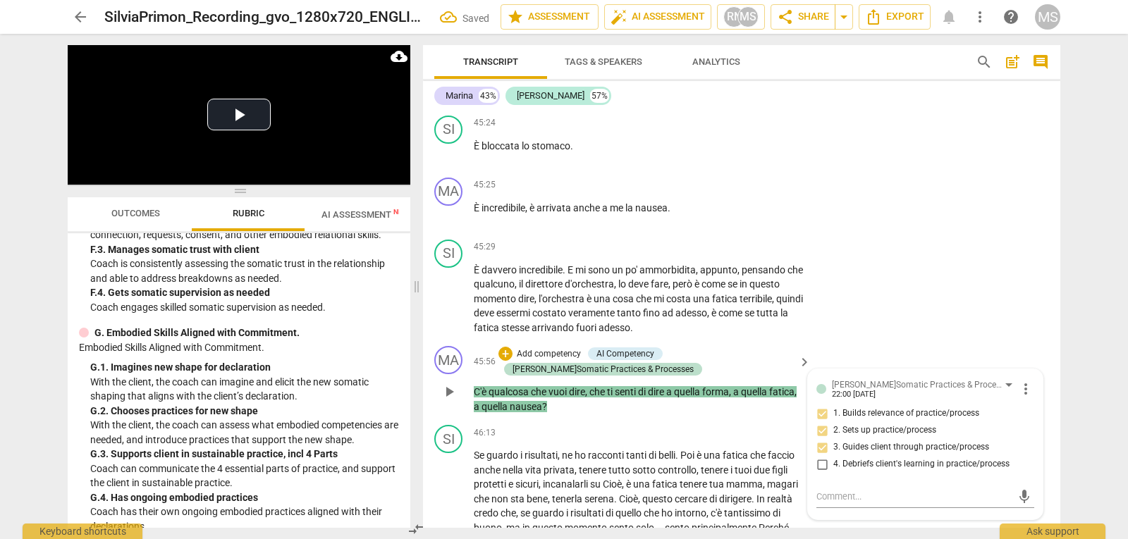
click at [833, 439] on input "2. Sets up practice/process" at bounding box center [822, 430] width 23 height 17
checkbox input "true"
click at [868, 420] on span "1. Builds relevance of practice/process" at bounding box center [906, 413] width 146 height 13
click at [833, 422] on input "1. Builds relevance of practice/process" at bounding box center [822, 413] width 23 height 17
checkbox input "true"
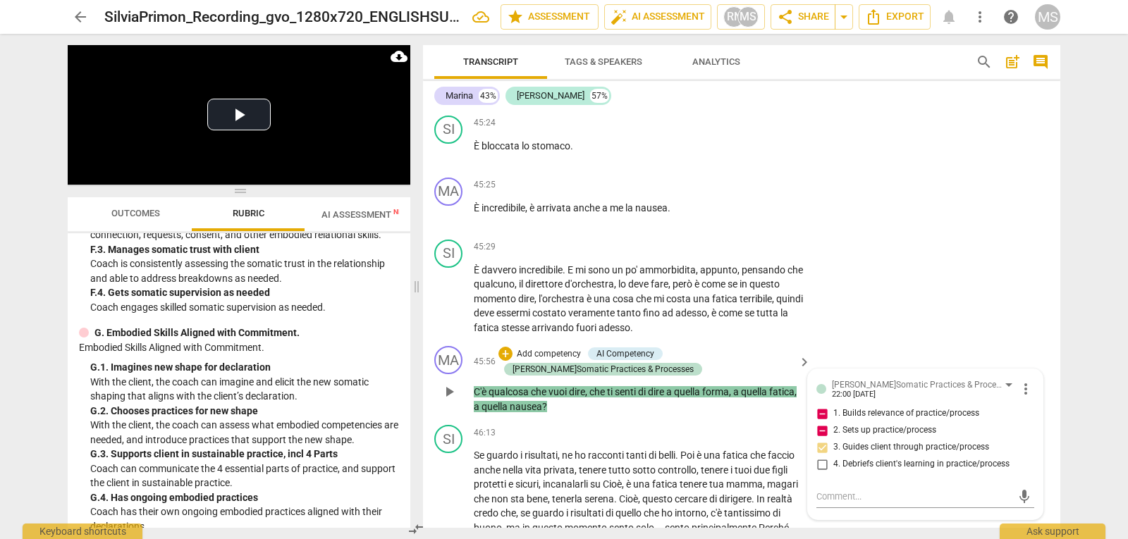
click at [857, 437] on span "2. Sets up practice/process" at bounding box center [884, 430] width 103 height 13
click at [833, 439] on input "2. Sets up practice/process" at bounding box center [822, 430] width 23 height 17
checkbox input "false"
click at [818, 422] on input "1. Builds relevance of practice/process" at bounding box center [822, 413] width 23 height 17
checkbox input "false"
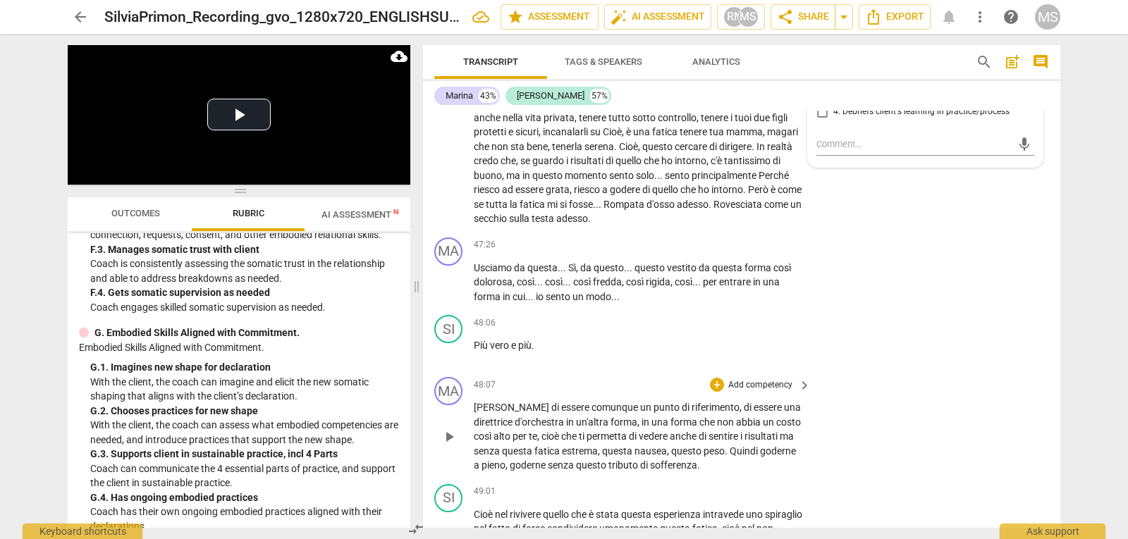
scroll to position [9137, 0]
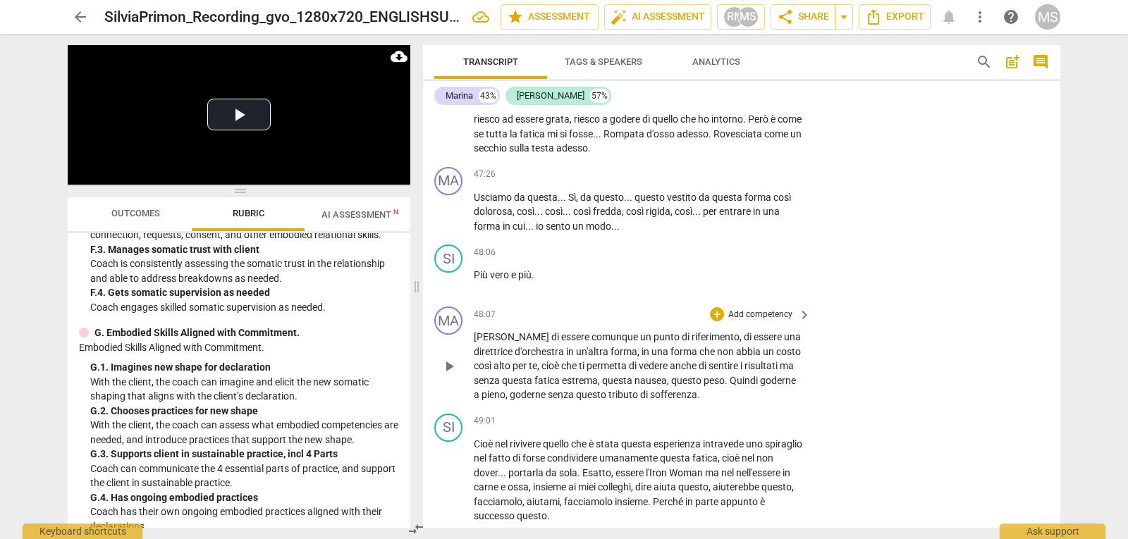
drag, startPoint x: 473, startPoint y: 349, endPoint x: 722, endPoint y: 398, distance: 253.7
click at [722, 405] on div "MA play_arrow pause 48:07 + Add competency keyboard_arrow_right Tuo di essere c…" at bounding box center [741, 354] width 637 height 107
click at [736, 321] on p "Add competency" at bounding box center [760, 315] width 67 height 13
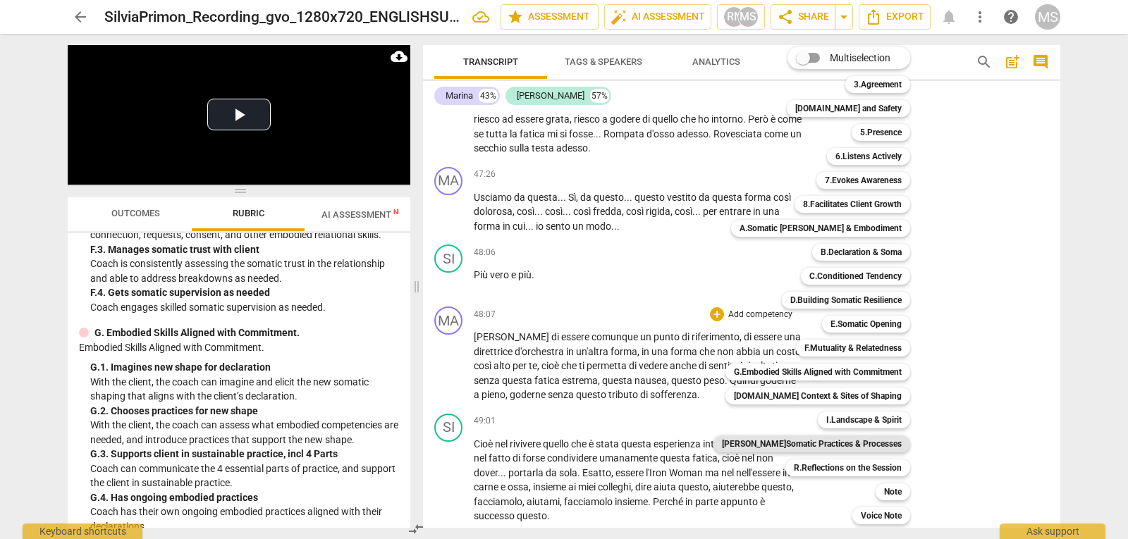
click at [864, 448] on b "[PERSON_NAME]Somatic Practices & Processes" at bounding box center [812, 444] width 180 height 17
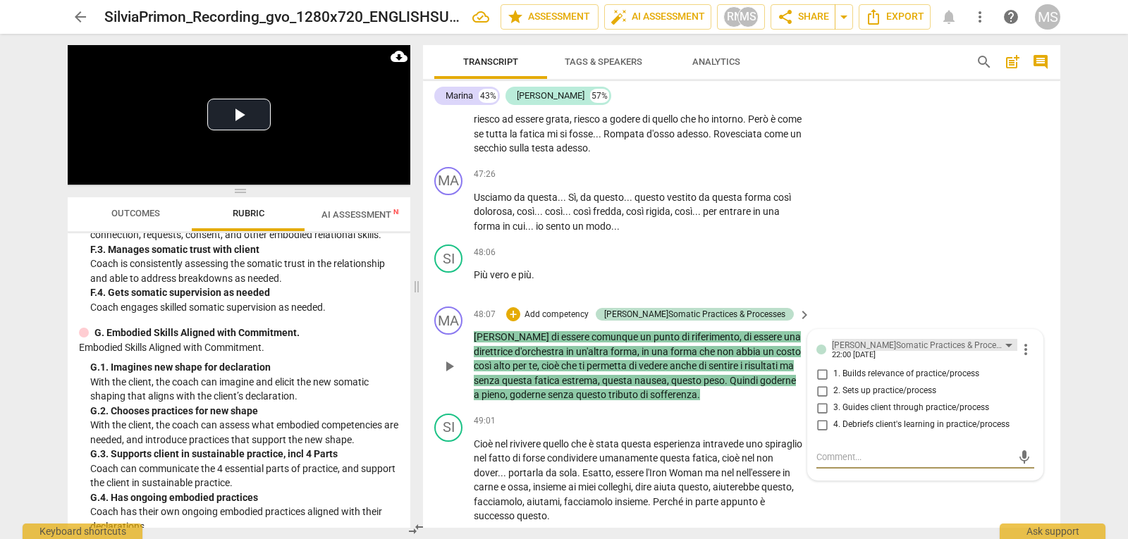
click at [899, 352] on div "[PERSON_NAME]Somatic Practices & Processes" at bounding box center [918, 345] width 173 height 13
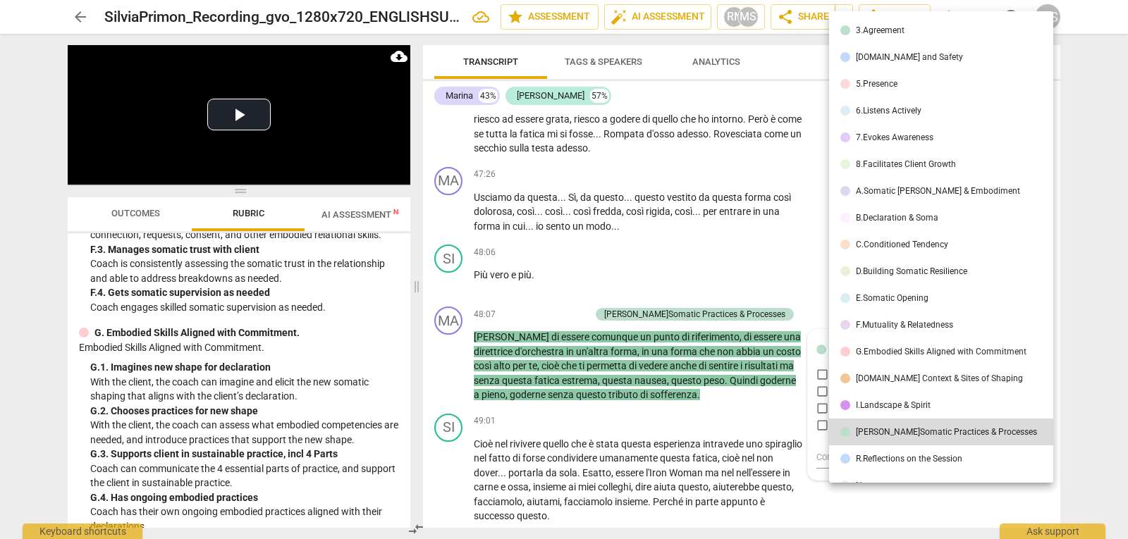
click at [899, 296] on div "E.Somatic Opening" at bounding box center [892, 298] width 73 height 8
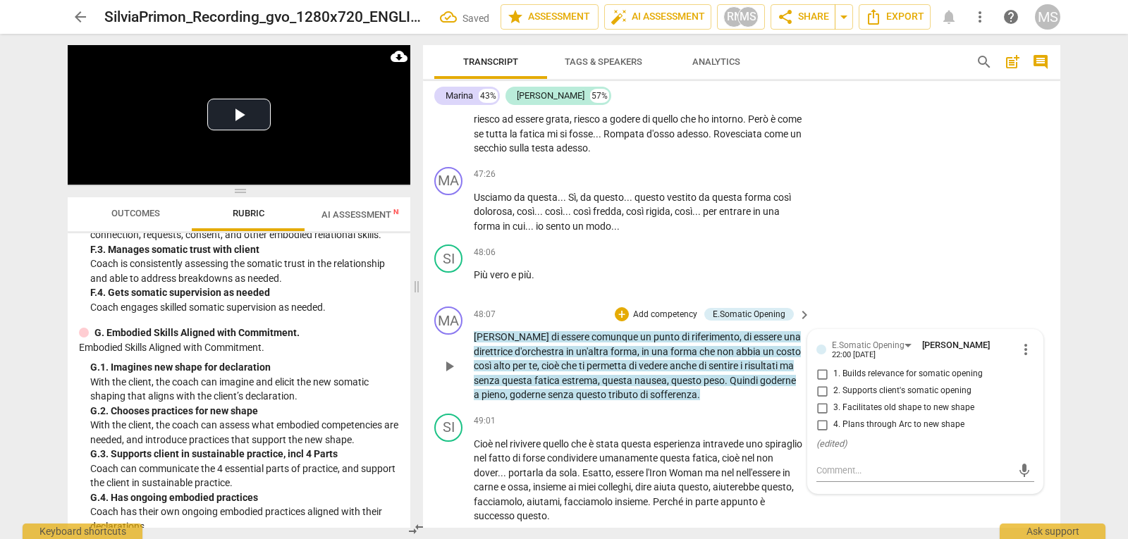
click at [949, 381] on label "1. Builds relevance for somatic opening" at bounding box center [920, 374] width 218 height 17
click at [833, 381] on input "1. Builds relevance for somatic opening" at bounding box center [822, 374] width 23 height 17
checkbox input "true"
click at [937, 398] on span "2. Supports client's somatic opening" at bounding box center [902, 391] width 138 height 13
click at [833, 400] on input "2. Supports client's somatic opening" at bounding box center [822, 391] width 23 height 17
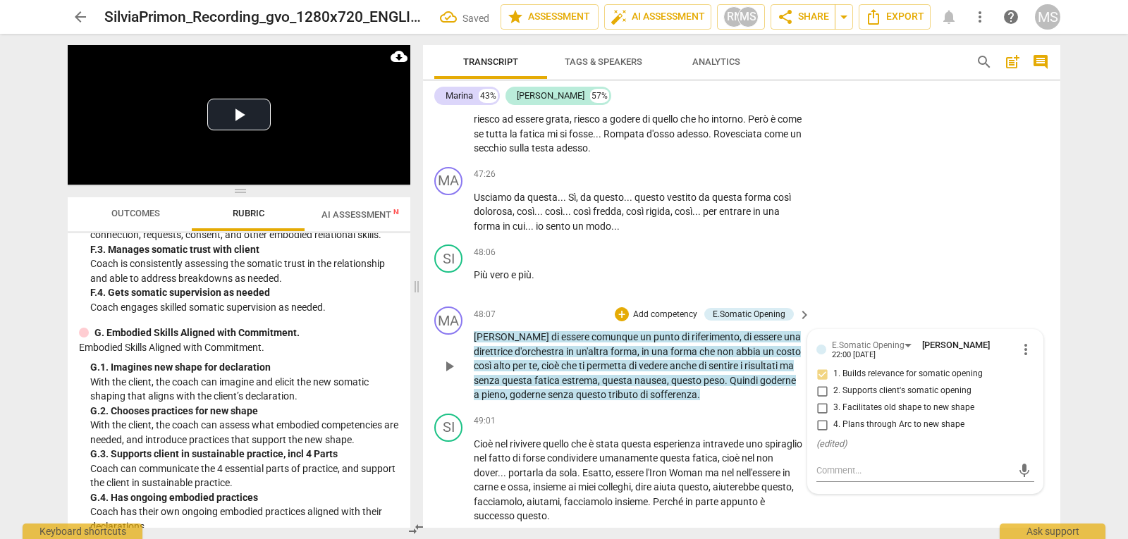
checkbox input "true"
click at [936, 414] on span "3. Facilitates old shape to new shape" at bounding box center [903, 408] width 141 height 13
click at [833, 417] on input "3. Facilitates old shape to new shape" at bounding box center [822, 408] width 23 height 17
checkbox input "true"
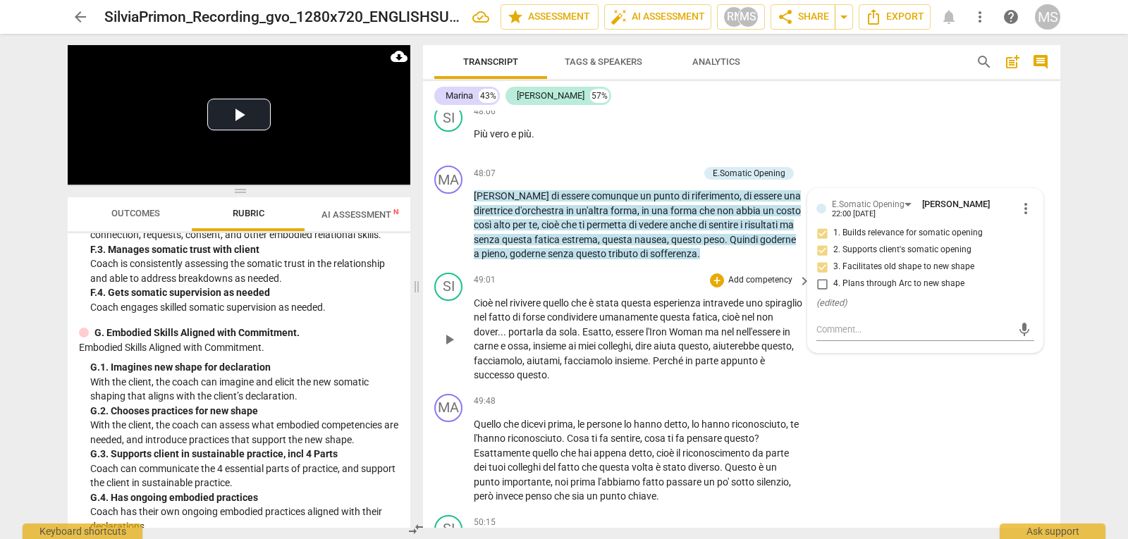
scroll to position [9348, 0]
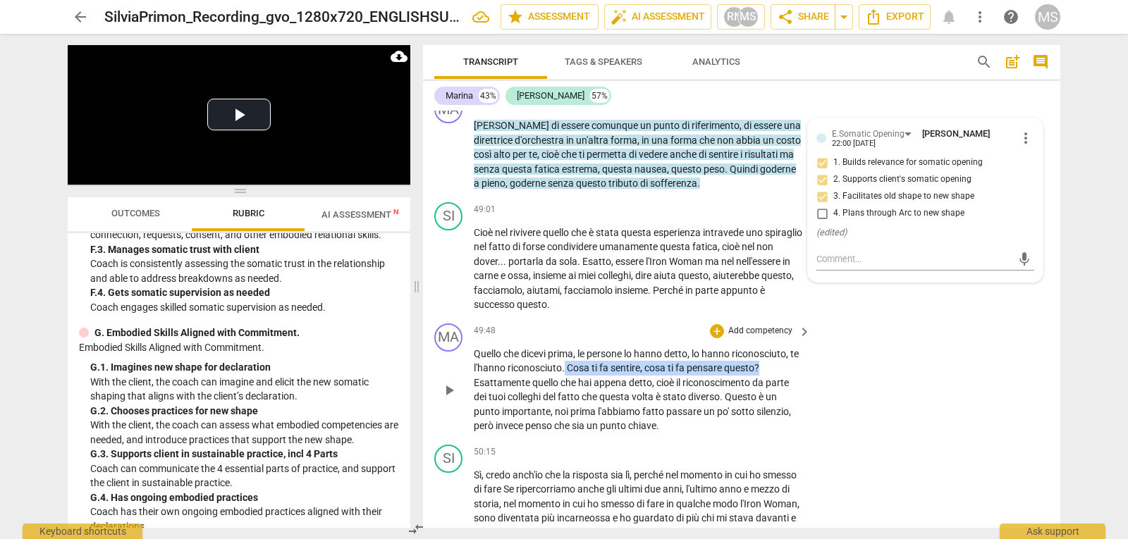
drag, startPoint x: 576, startPoint y: 383, endPoint x: 771, endPoint y: 383, distance: 195.3
click at [771, 383] on p "Quello che dicevi prima , le persone lo hanno detto , lo hanno riconosciuto , t…" at bounding box center [639, 390] width 330 height 87
click at [760, 338] on p "Add competency" at bounding box center [760, 331] width 67 height 13
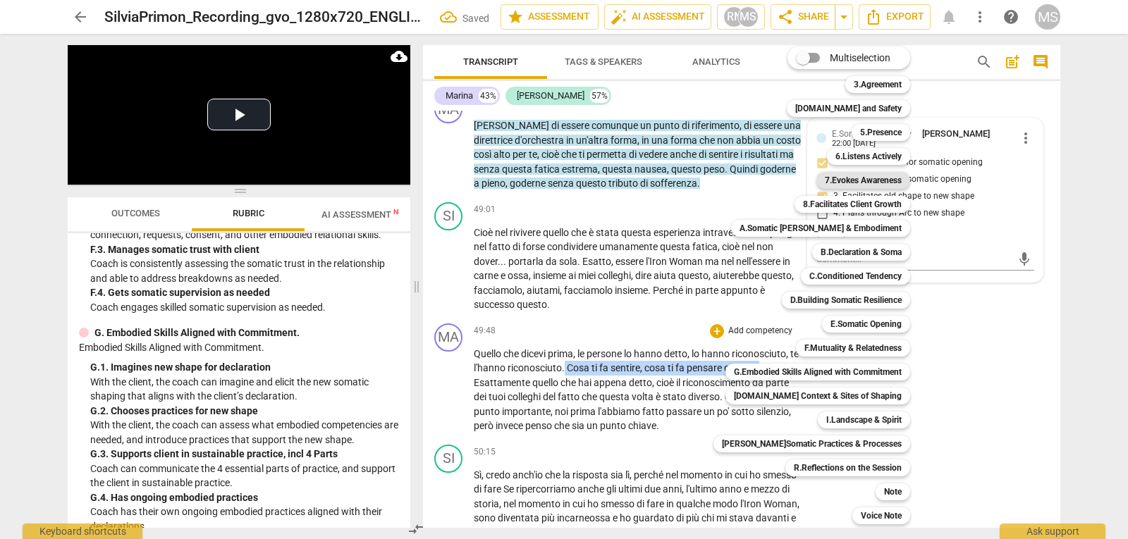
click at [847, 179] on b "7.Evokes Awareness" at bounding box center [863, 180] width 77 height 17
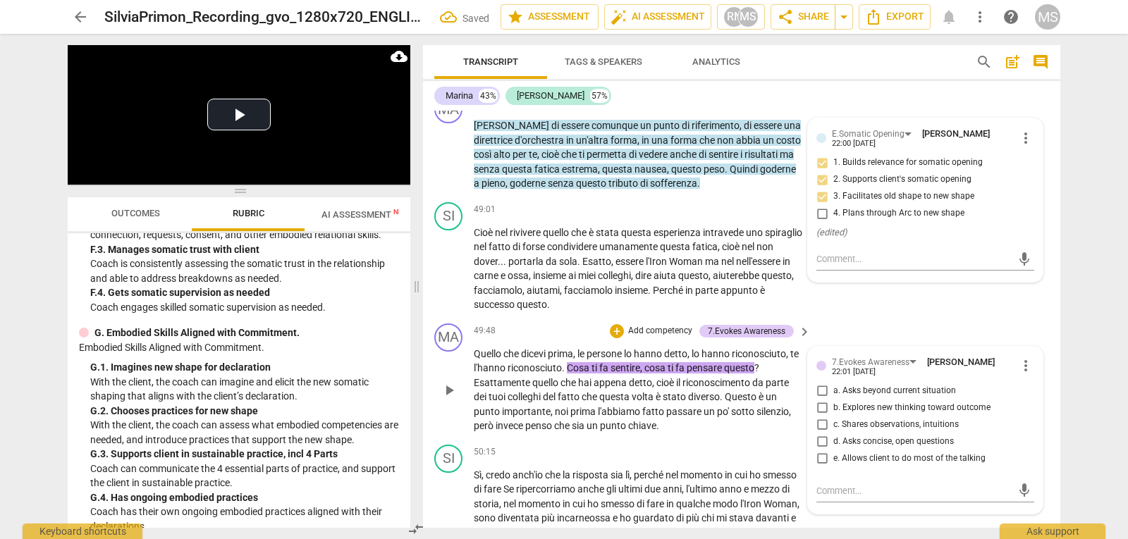
click at [897, 398] on span "a. Asks beyond current situation" at bounding box center [894, 391] width 123 height 13
click at [833, 400] on input "a. Asks beyond current situation" at bounding box center [822, 391] width 23 height 17
checkbox input "true"
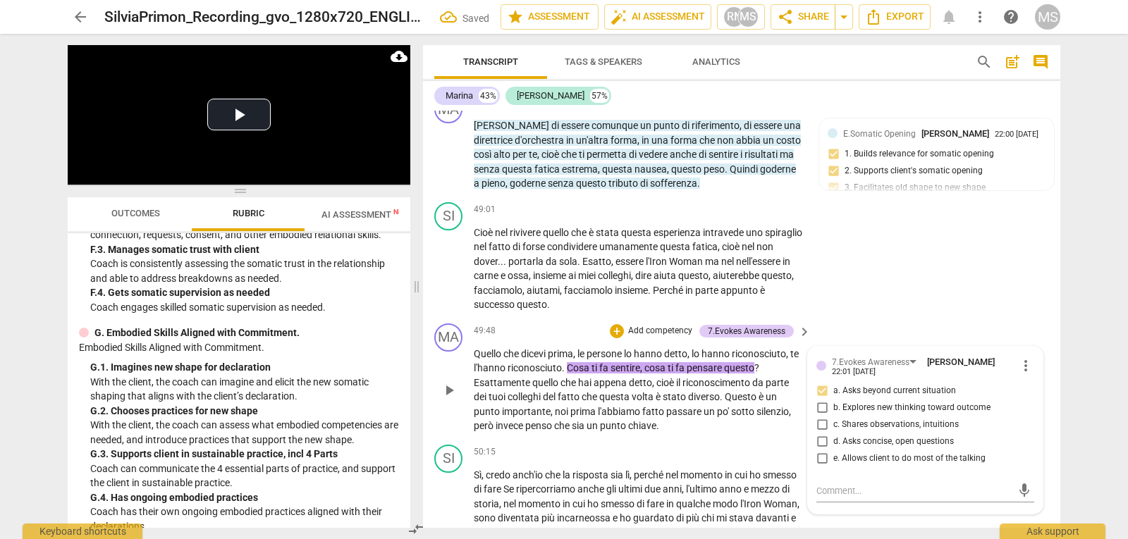
click at [893, 417] on label "b. Explores new thinking toward outcome" at bounding box center [920, 408] width 218 height 17
click at [833, 417] on input "b. Explores new thinking toward outcome" at bounding box center [822, 408] width 23 height 17
checkbox input "true"
click at [880, 431] on span "c. Shares observations, intuitions" at bounding box center [895, 425] width 125 height 13
click at [833, 434] on input "c. Shares observations, intuitions" at bounding box center [822, 425] width 23 height 17
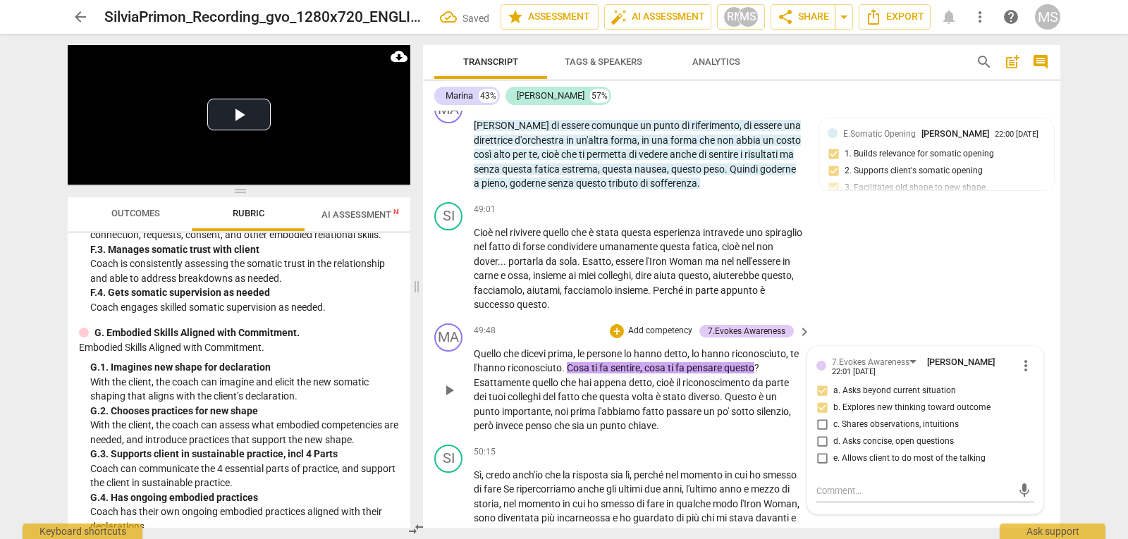
checkbox input "true"
click at [876, 448] on span "d. Asks concise, open questions" at bounding box center [893, 442] width 121 height 13
click at [833, 450] on input "d. Asks concise, open questions" at bounding box center [822, 442] width 23 height 17
checkbox input "true"
click at [869, 318] on div "SI play_arrow pause 49:01 + Add competency keyboard_arrow_right Cioè nel rivive…" at bounding box center [741, 257] width 637 height 121
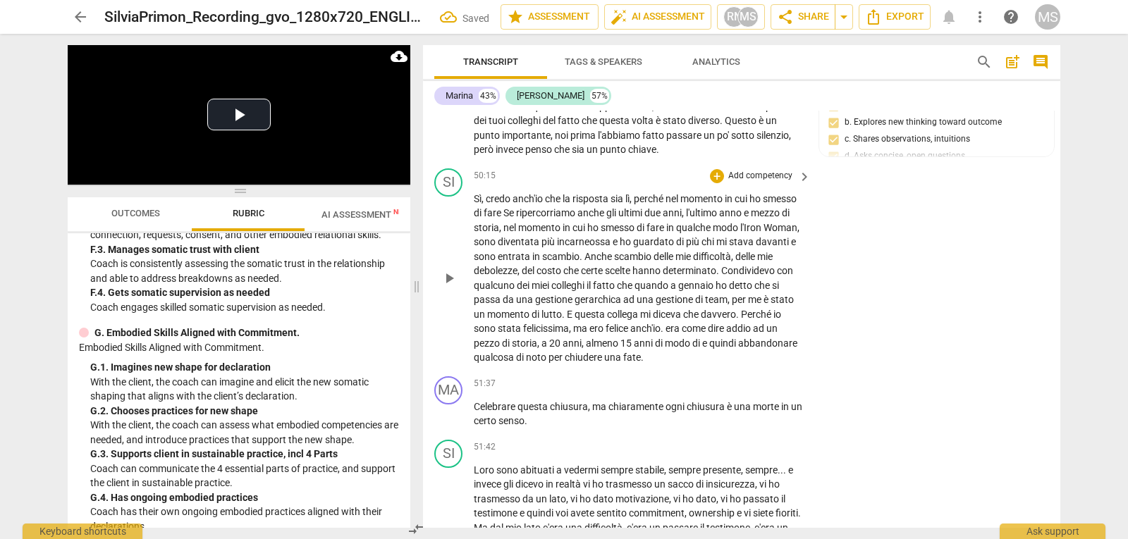
scroll to position [9630, 0]
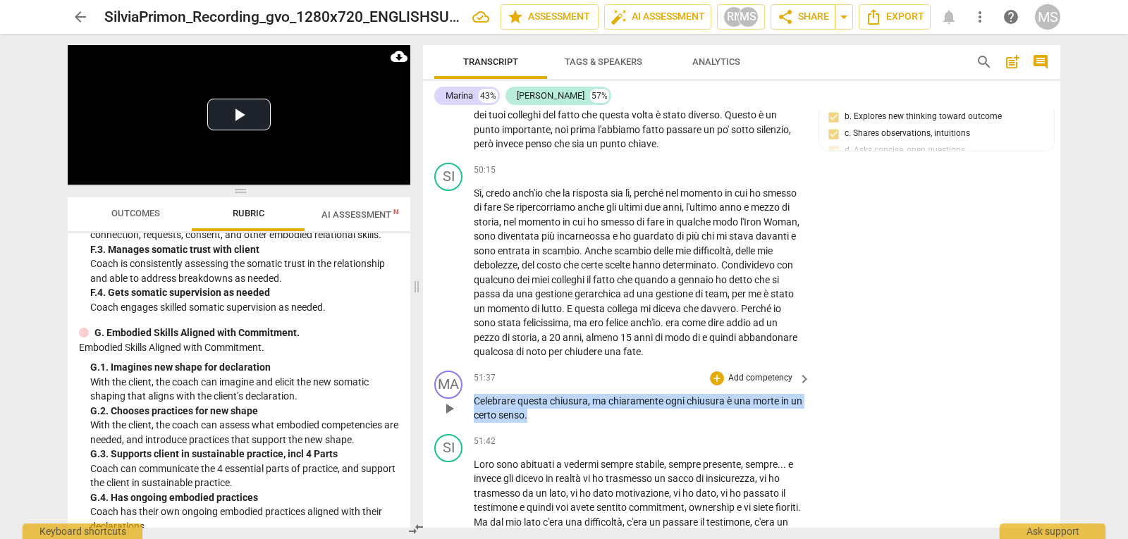
drag, startPoint x: 582, startPoint y: 442, endPoint x: 457, endPoint y: 431, distance: 125.2
click at [457, 429] on div "MA play_arrow pause 51:37 + Add competency keyboard_arrow_right Celebrare quest…" at bounding box center [741, 396] width 637 height 63
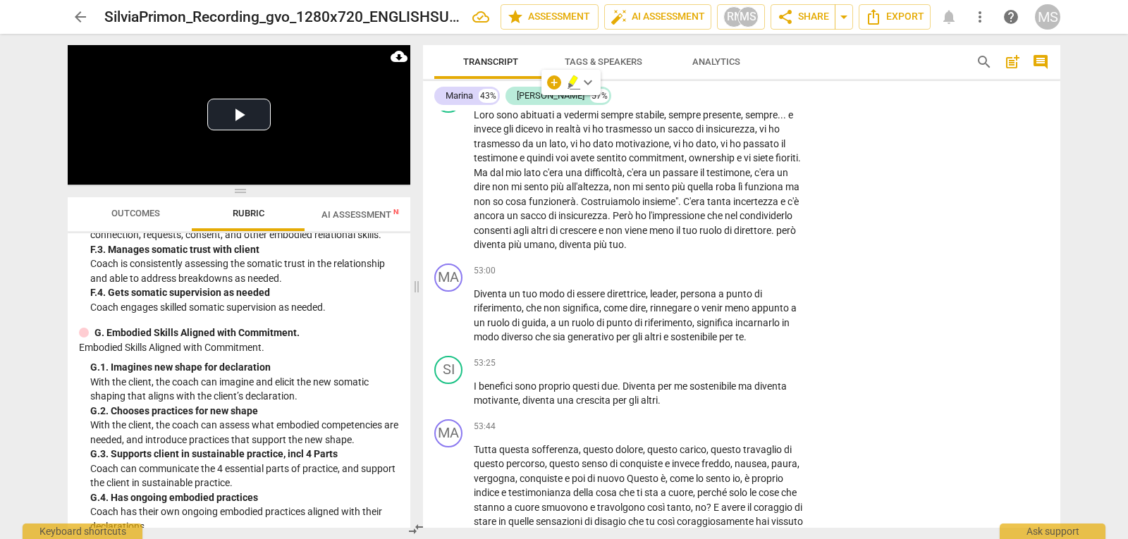
scroll to position [9983, 0]
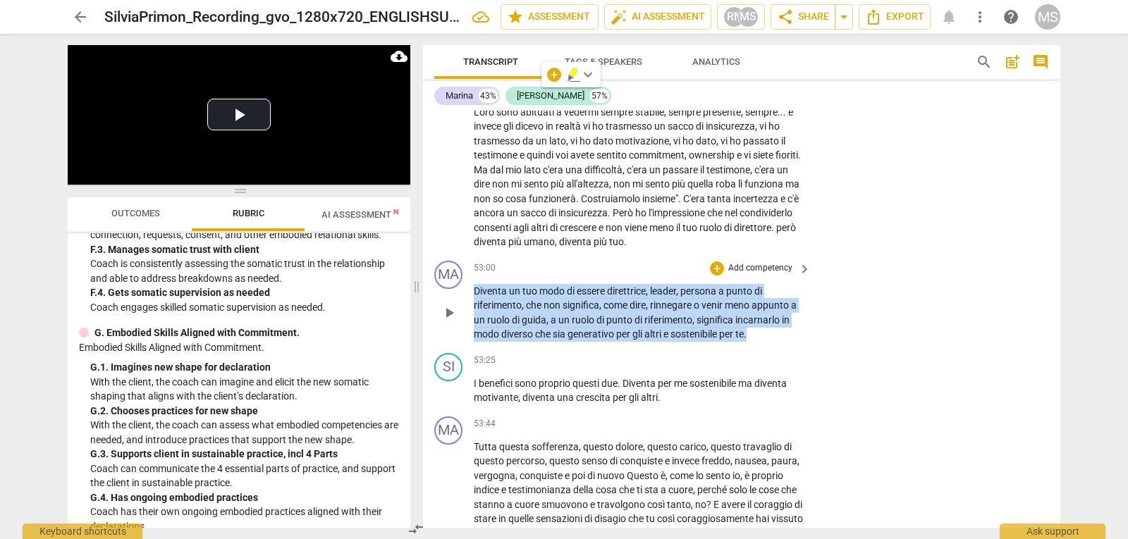
drag, startPoint x: 663, startPoint y: 357, endPoint x: 451, endPoint y: 319, distance: 215.6
click at [451, 319] on div "MA play_arrow pause 53:00 + Add competency keyboard_arrow_right Diventa un tuo …" at bounding box center [741, 301] width 637 height 92
click at [750, 275] on p "Add competency" at bounding box center [760, 268] width 67 height 13
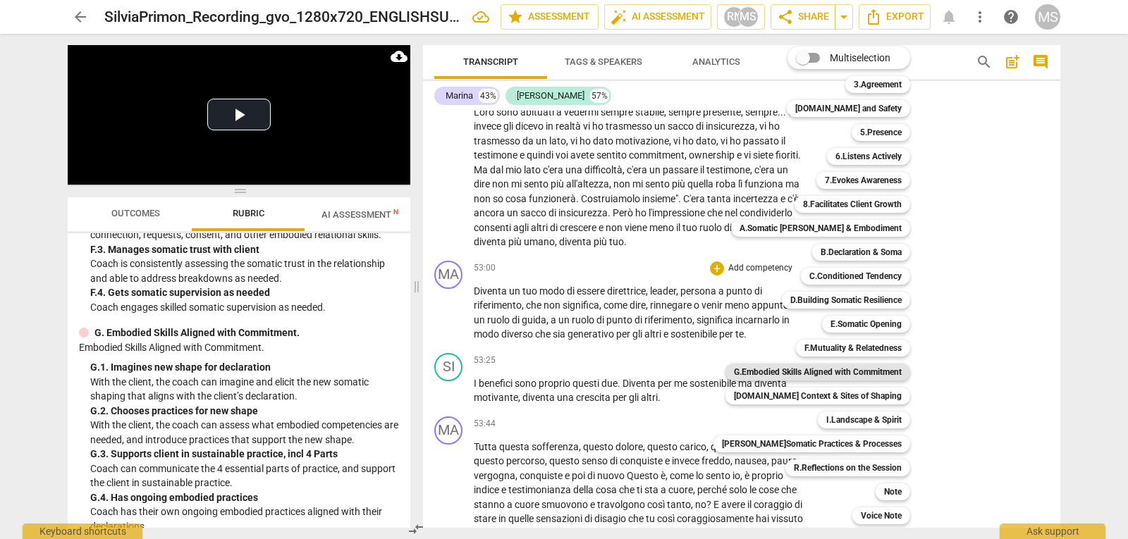
click at [857, 372] on b "G.Embodied Skills Aligned with Commitment" at bounding box center [818, 372] width 168 height 17
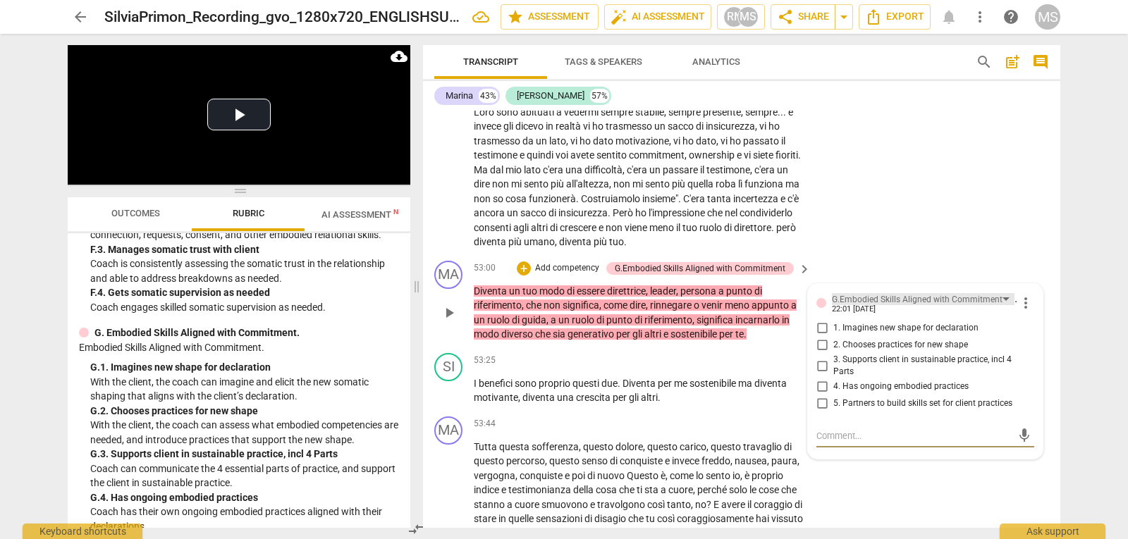
click at [906, 307] on div "G.Embodied Skills Aligned with Commitment" at bounding box center [917, 299] width 171 height 13
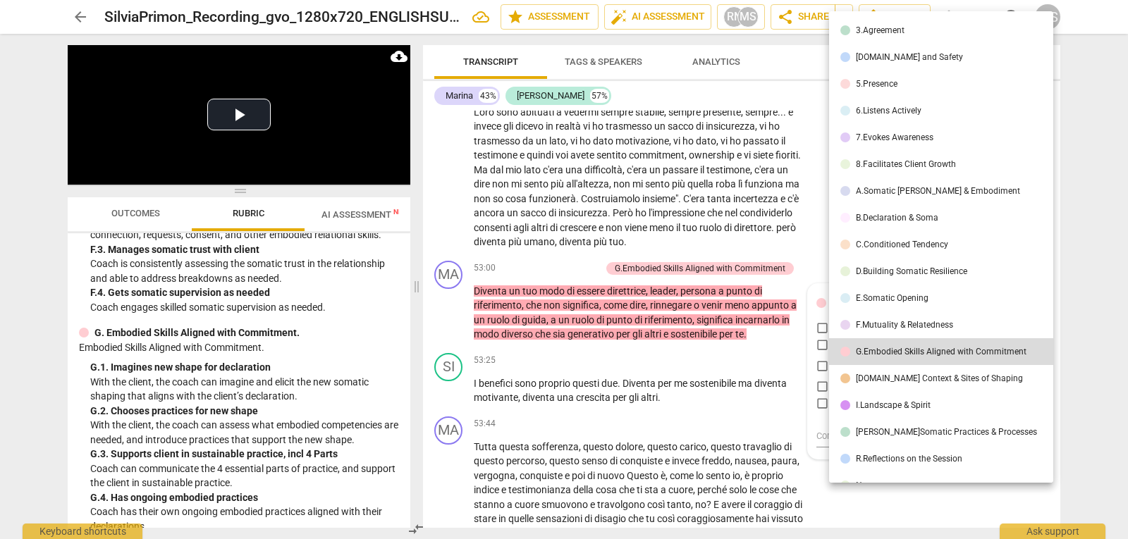
click at [918, 174] on li "8.Facilitates Client Growth" at bounding box center [943, 164] width 229 height 27
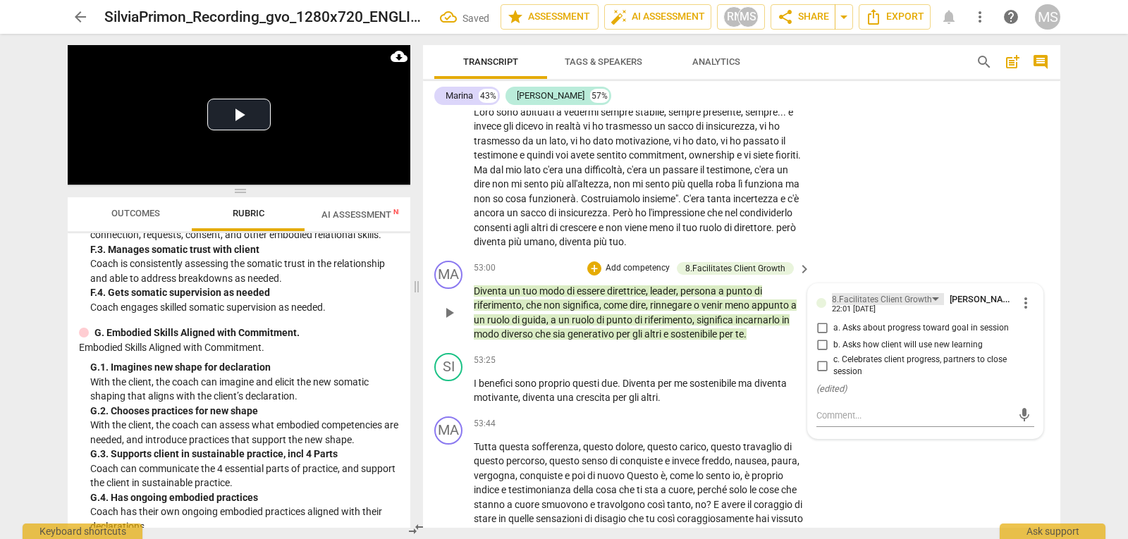
click at [906, 307] on div "8.Facilitates Client Growth" at bounding box center [882, 299] width 100 height 13
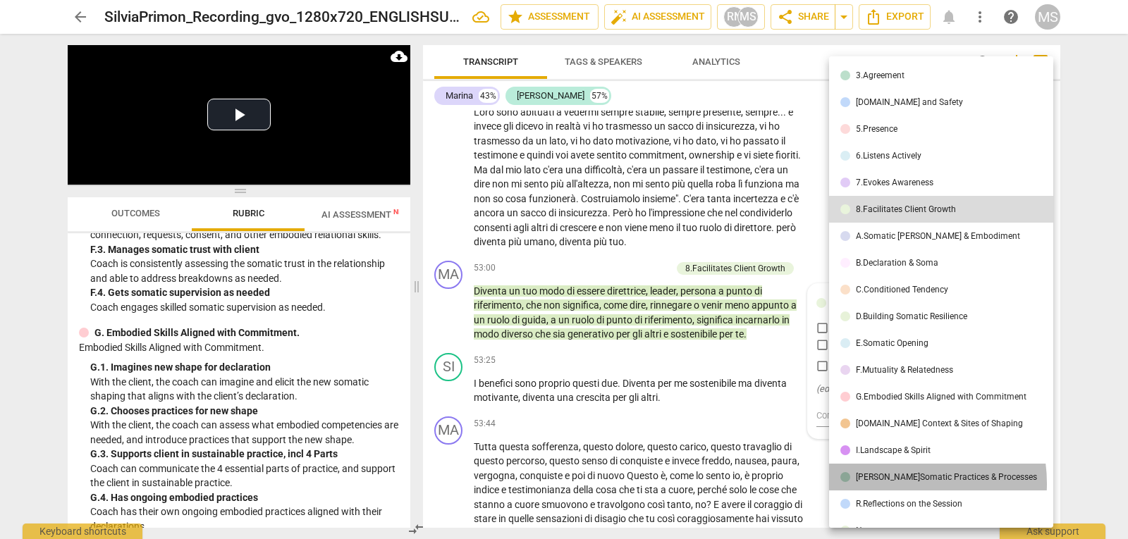
click at [893, 484] on li "[PERSON_NAME]Somatic Practices & Processes" at bounding box center [943, 477] width 229 height 27
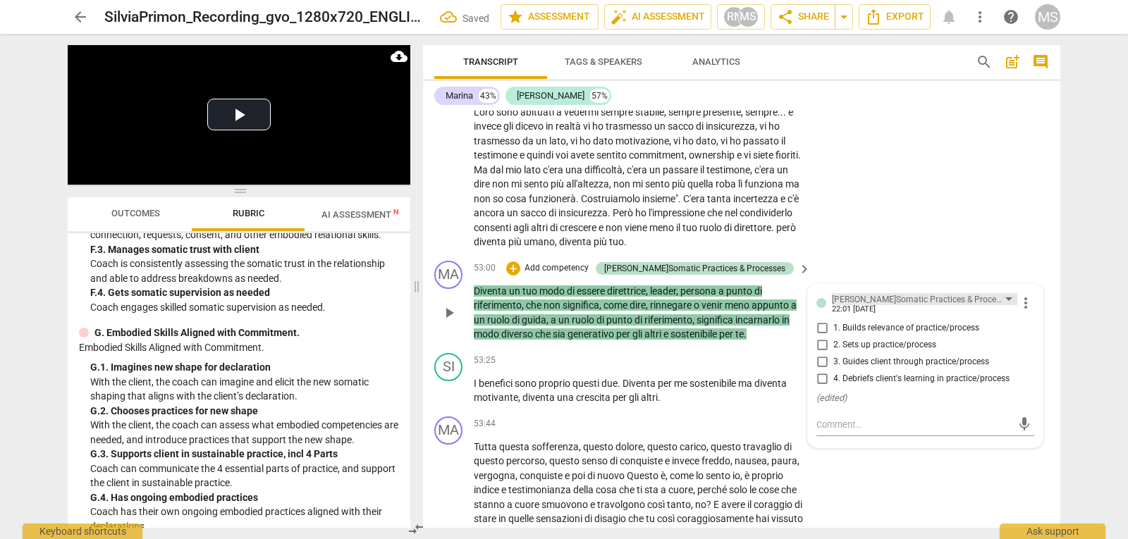
click at [882, 307] on div "[PERSON_NAME]Somatic Practices & Processes" at bounding box center [918, 299] width 173 height 13
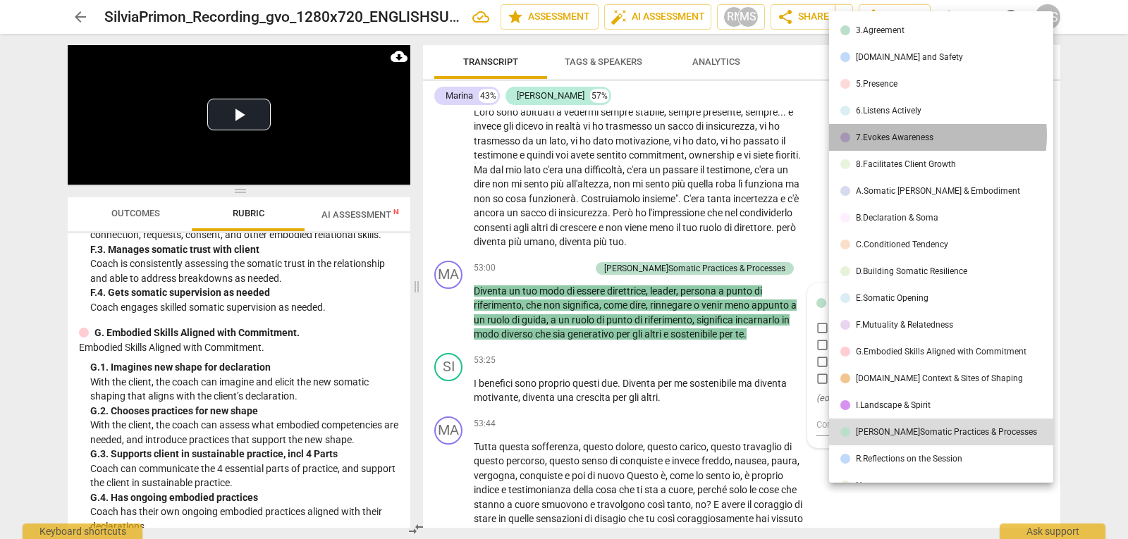
click at [921, 135] on div "7.Evokes Awareness" at bounding box center [895, 137] width 78 height 8
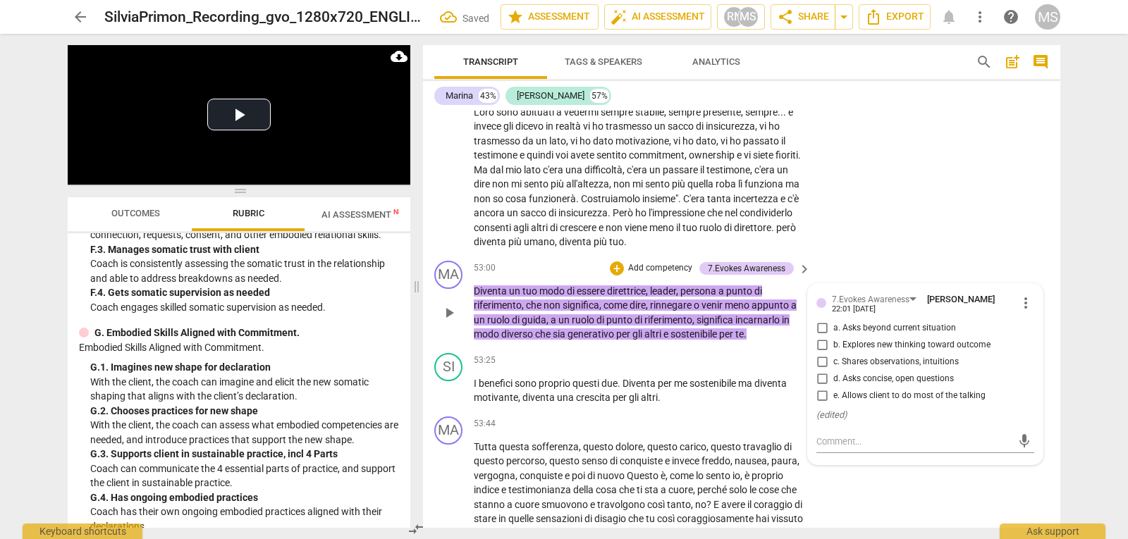
click at [967, 352] on span "b. Explores new thinking toward outcome" at bounding box center [911, 345] width 157 height 13
click at [833, 354] on input "b. Explores new thinking toward outcome" at bounding box center [822, 345] width 23 height 17
checkbox input "true"
click at [942, 369] on span "c. Shares observations, intuitions" at bounding box center [895, 362] width 125 height 13
click at [833, 371] on input "c. Shares observations, intuitions" at bounding box center [822, 362] width 23 height 17
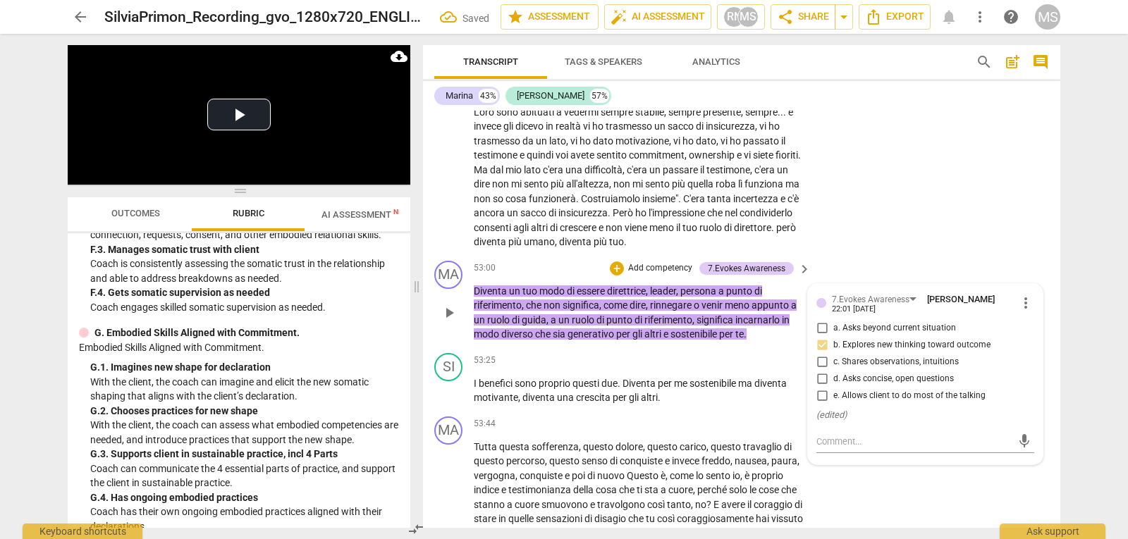
checkbox input "true"
click at [645, 275] on p "Add competency" at bounding box center [660, 268] width 67 height 13
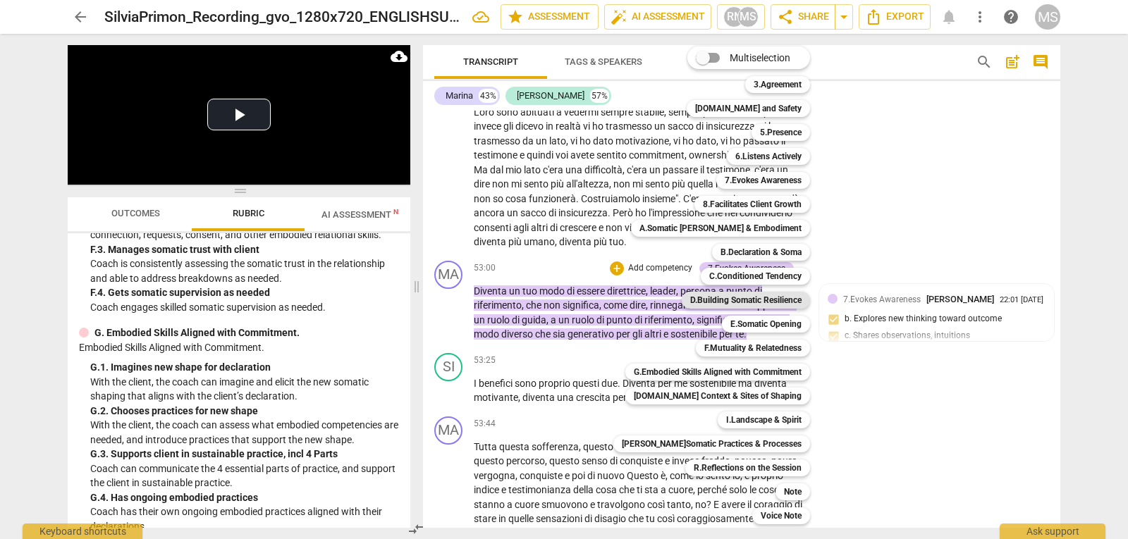
click at [788, 299] on b "D.Building Somatic Resilience" at bounding box center [745, 300] width 111 height 17
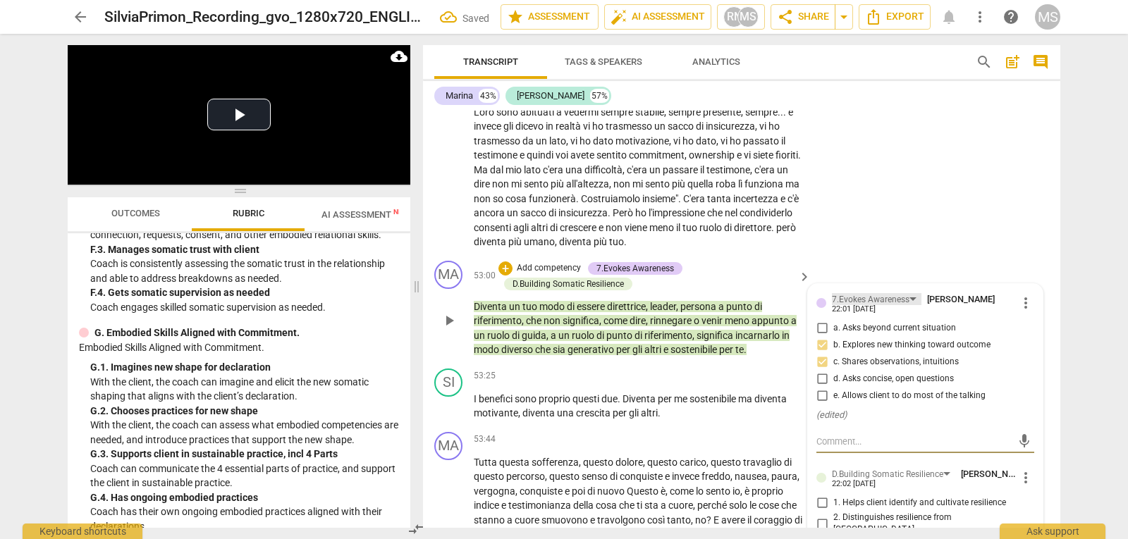
click at [888, 307] on div "7.Evokes Awareness" at bounding box center [871, 299] width 78 height 13
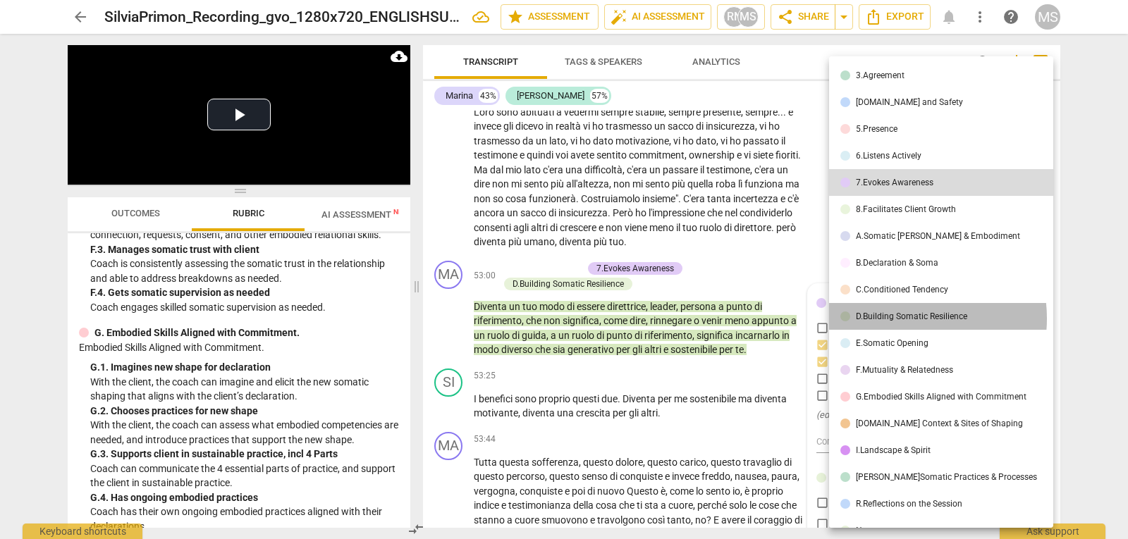
click at [895, 319] on div "D.Building Somatic Resilience" at bounding box center [911, 316] width 111 height 8
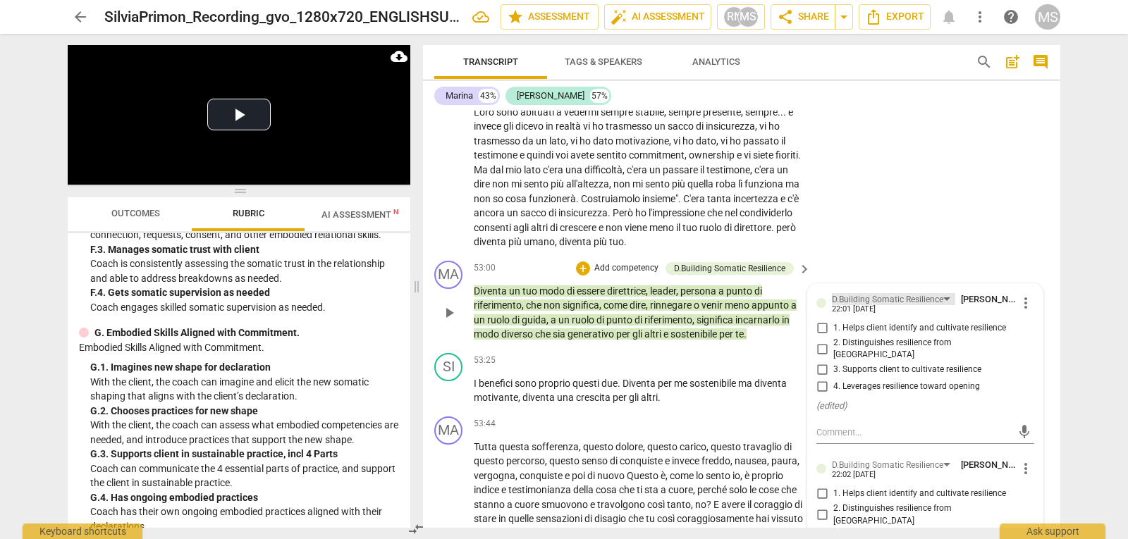
click at [895, 307] on div "D.Building Somatic Resilience" at bounding box center [887, 299] width 111 height 13
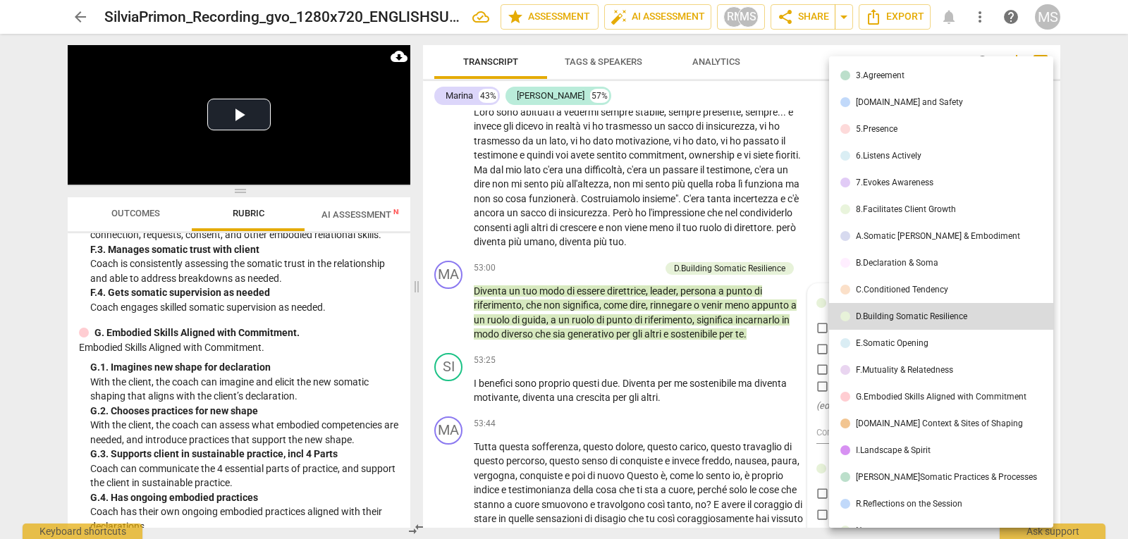
click at [913, 344] on div "E.Somatic Opening" at bounding box center [892, 343] width 73 height 8
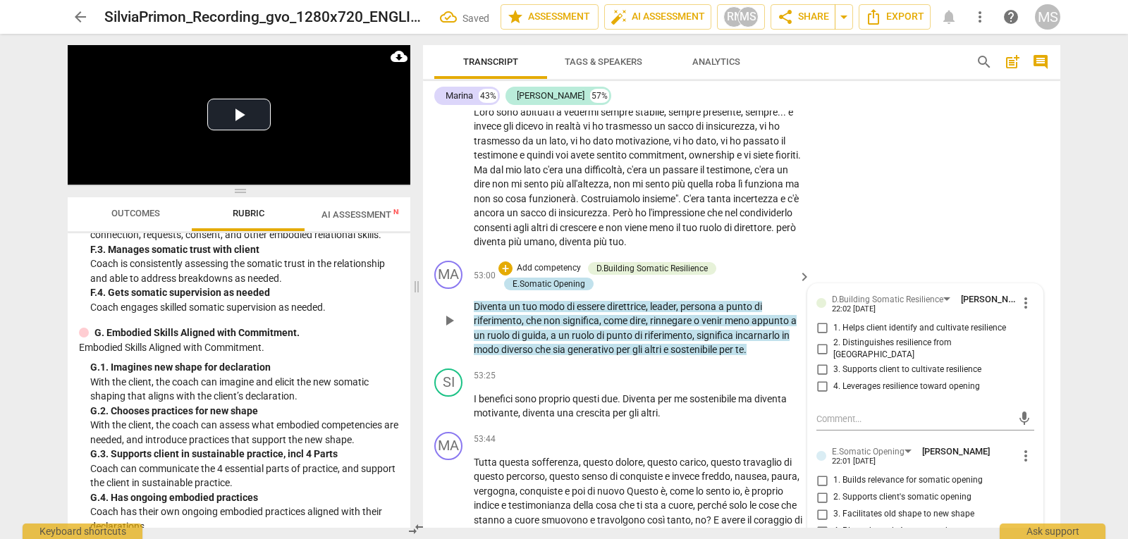
click at [561, 290] on div "E.Somatic Opening" at bounding box center [548, 284] width 73 height 13
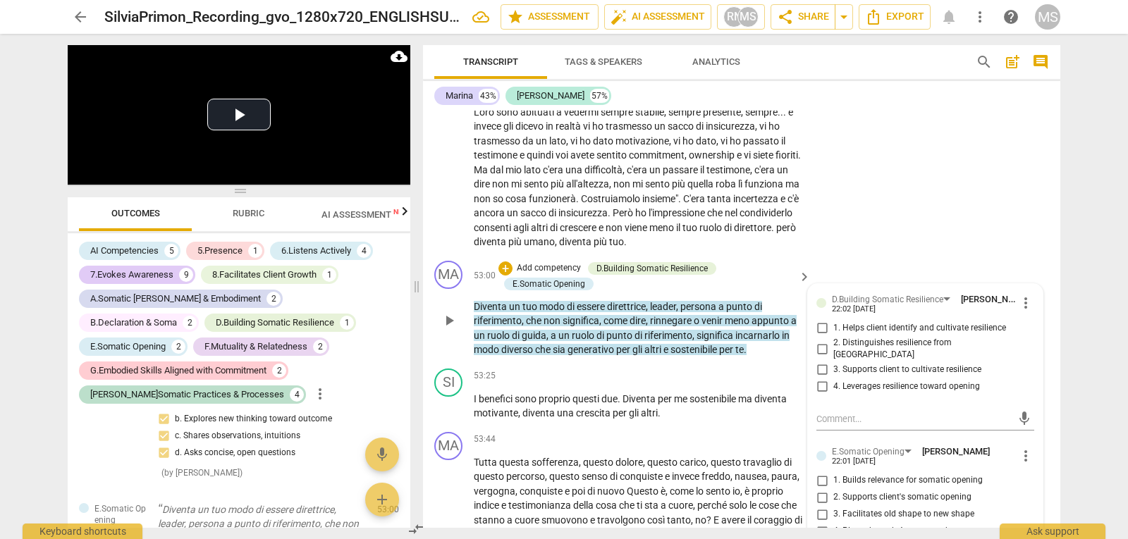
scroll to position [6137, 0]
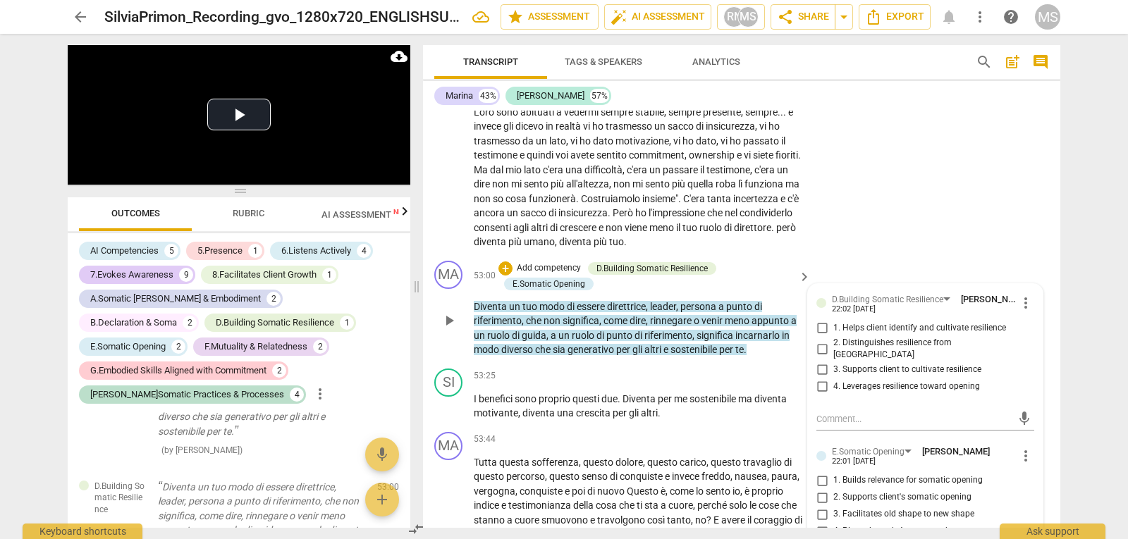
click at [1018, 312] on span "more_vert" at bounding box center [1025, 303] width 17 height 17
click at [1028, 362] on li "Delete" at bounding box center [1036, 360] width 49 height 27
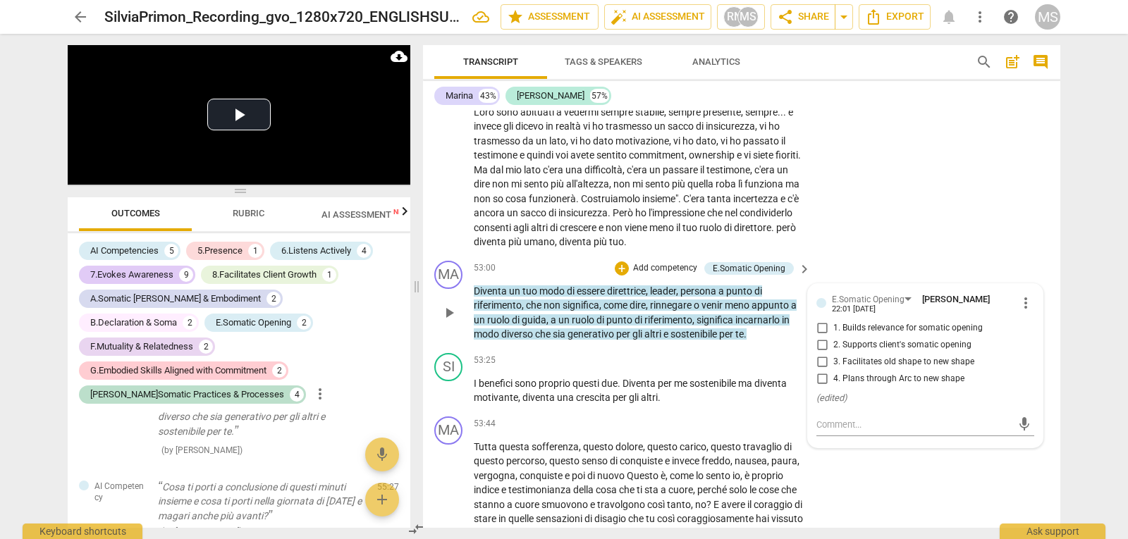
click at [845, 369] on span "3. Facilitates old shape to new shape" at bounding box center [903, 362] width 141 height 13
click at [833, 371] on input "3. Facilitates old shape to new shape" at bounding box center [822, 362] width 23 height 17
checkbox input "true"
click at [820, 408] on div "E.Somatic Opening [PERSON_NAME] 22:01 [DATE] more_vert 1. Builds relevance for …" at bounding box center [925, 351] width 218 height 116
click at [820, 388] on input "4. Plans through Arc to new shape" at bounding box center [822, 379] width 23 height 17
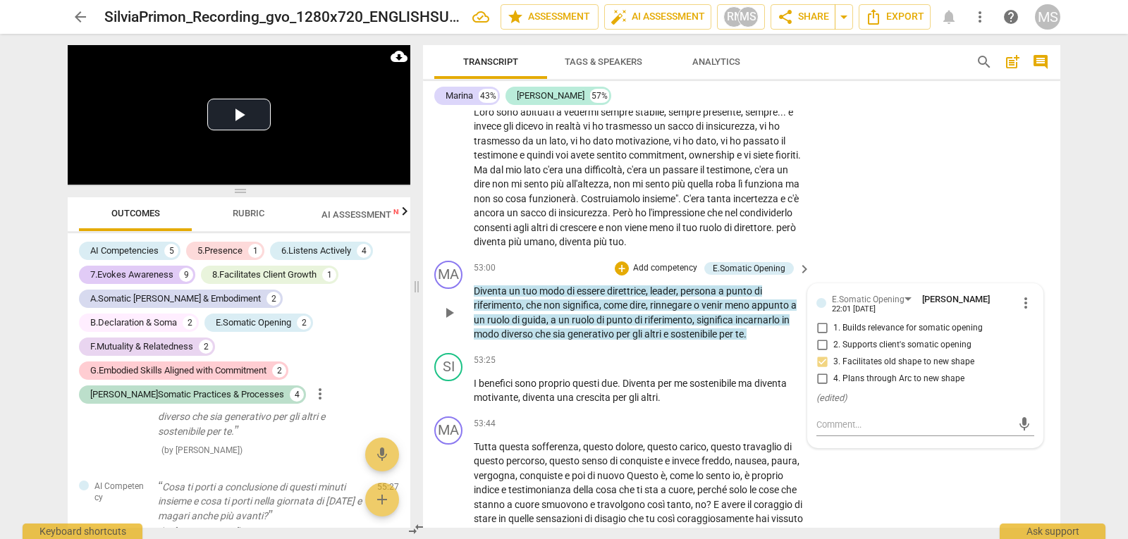
checkbox input "true"
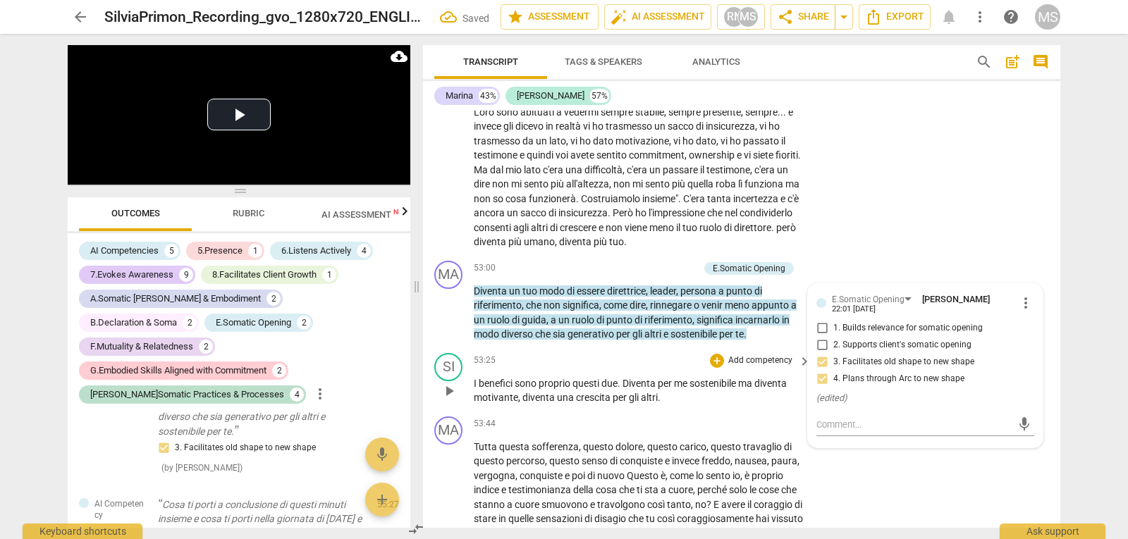
scroll to position [10124, 0]
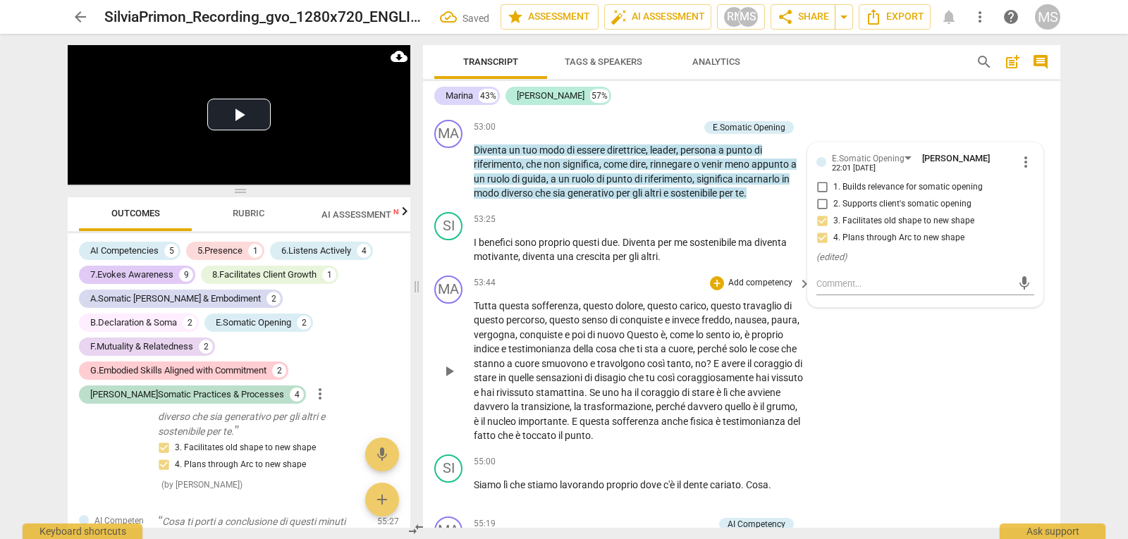
drag, startPoint x: 809, startPoint y: 464, endPoint x: 503, endPoint y: 462, distance: 306.6
click at [503, 449] on div "MA play_arrow pause 53:44 + Add competency keyboard_arrow_right Tutta questa so…" at bounding box center [741, 359] width 637 height 179
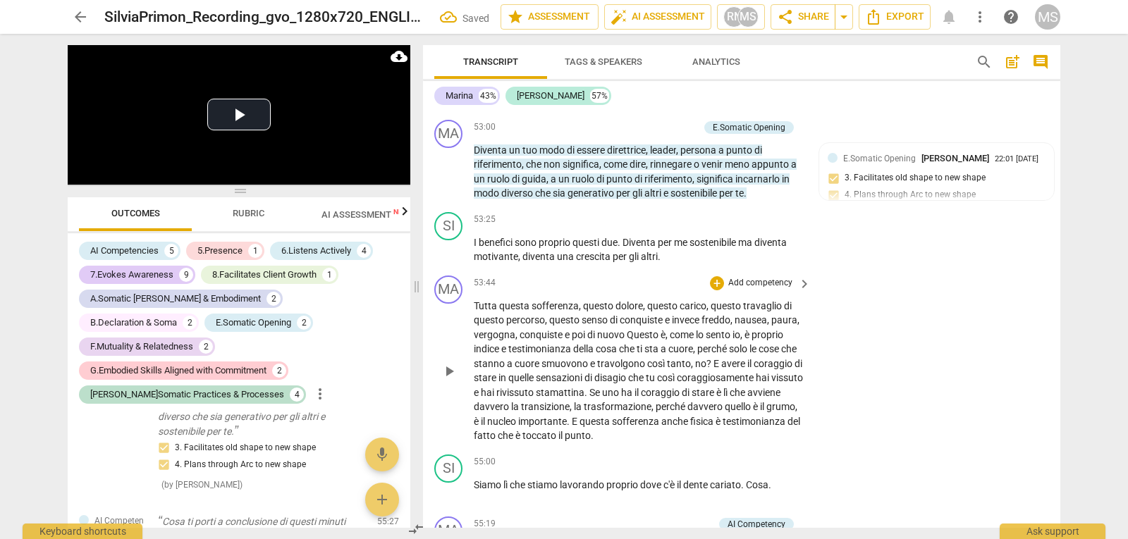
drag, startPoint x: 473, startPoint y: 334, endPoint x: 672, endPoint y: 381, distance: 204.2
click at [670, 380] on div "MA play_arrow pause 53:44 + Add competency keyboard_arrow_right Tutta questa so…" at bounding box center [741, 359] width 637 height 179
click at [751, 290] on p "Add competency" at bounding box center [760, 283] width 67 height 13
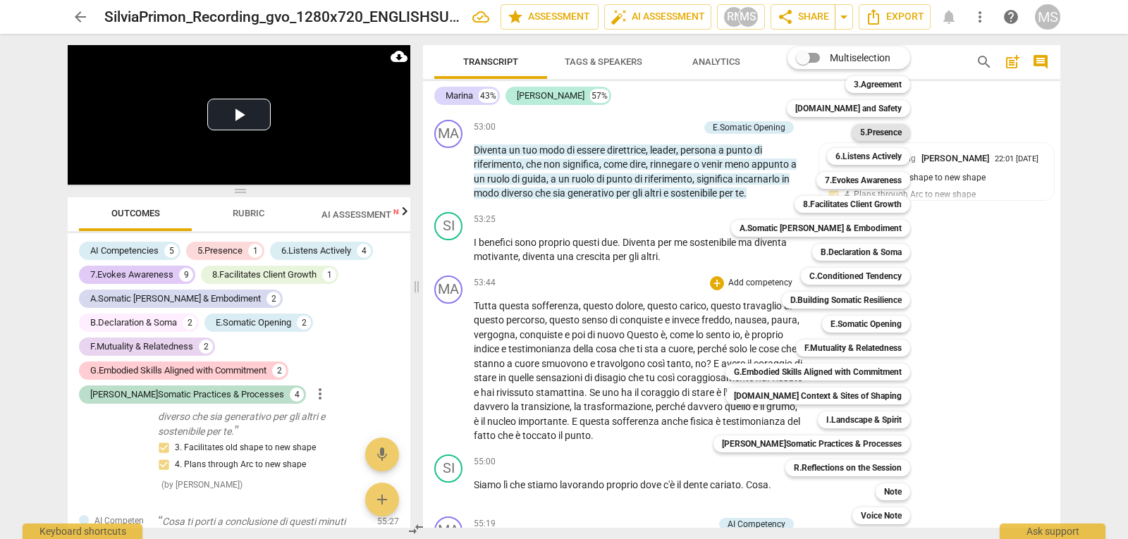
click at [882, 138] on b "5.Presence" at bounding box center [881, 132] width 42 height 17
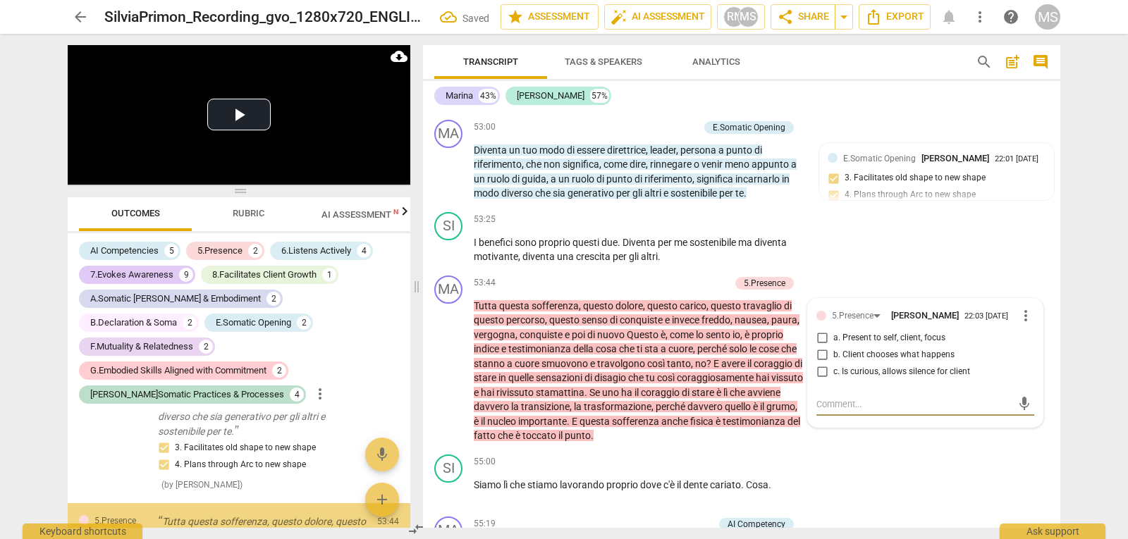
scroll to position [6374, 0]
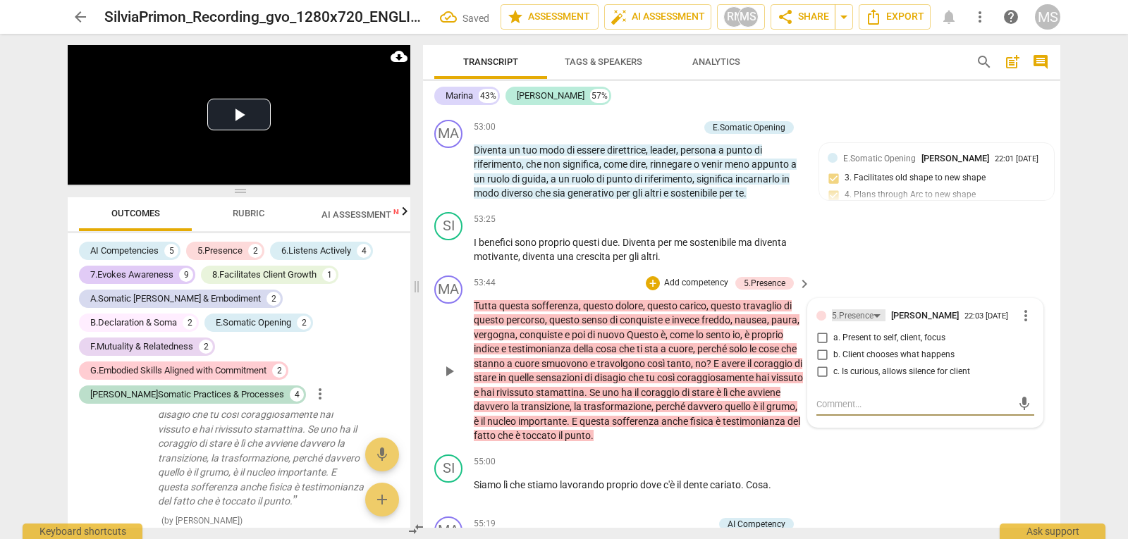
click at [859, 323] on div "5.Presence" at bounding box center [853, 315] width 42 height 13
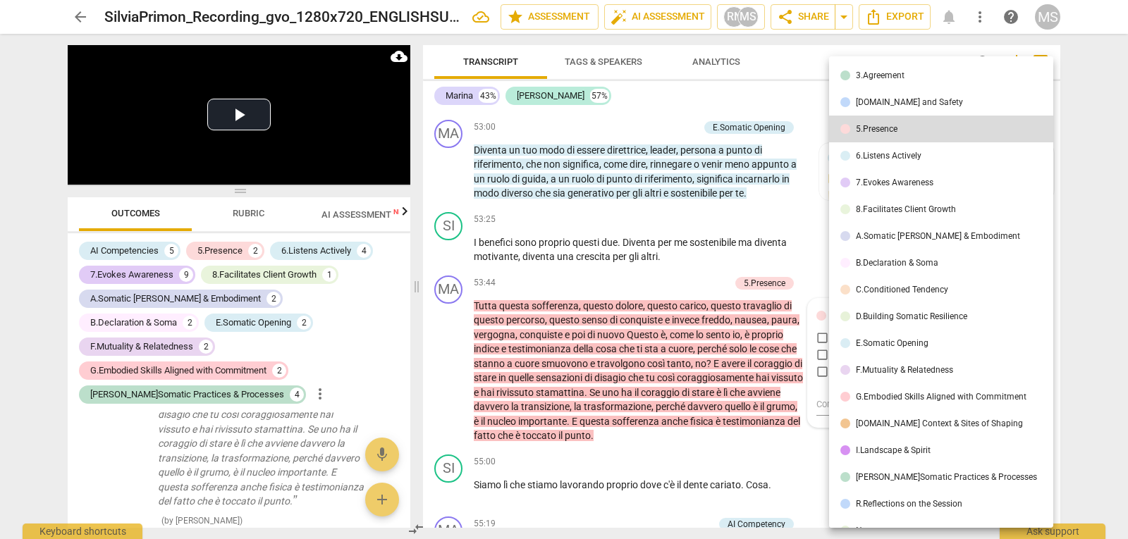
click at [877, 184] on div "7.Evokes Awareness" at bounding box center [895, 182] width 78 height 8
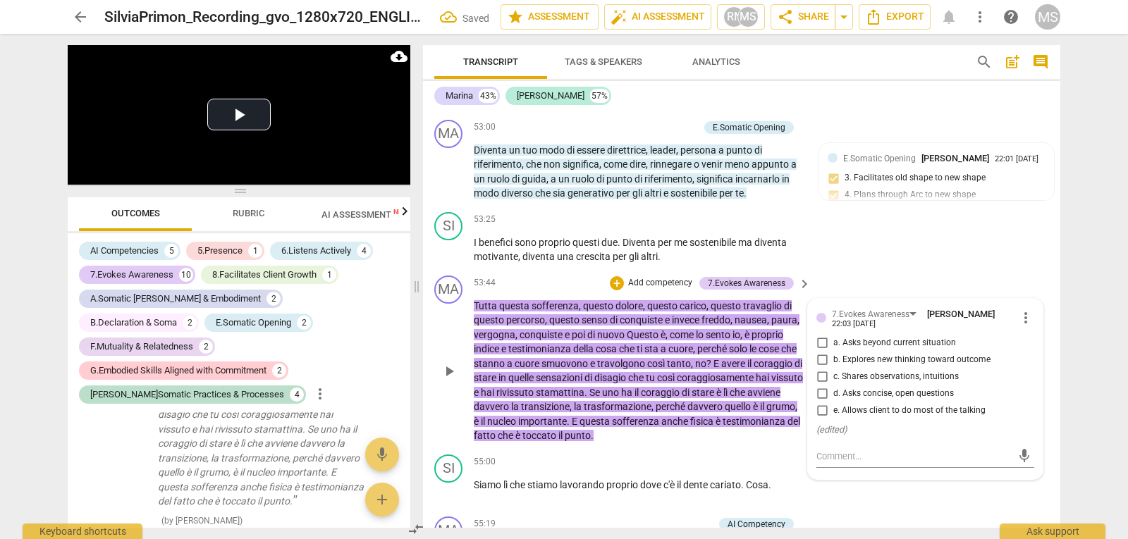
click at [902, 383] on span "c. Shares observations, intuitions" at bounding box center [895, 377] width 125 height 13
click at [833, 386] on input "c. Shares observations, intuitions" at bounding box center [822, 377] width 23 height 17
checkbox input "true"
click at [895, 270] on div "SI play_arrow pause 53:25 + Add competency keyboard_arrow_right I benefici sono…" at bounding box center [741, 238] width 637 height 63
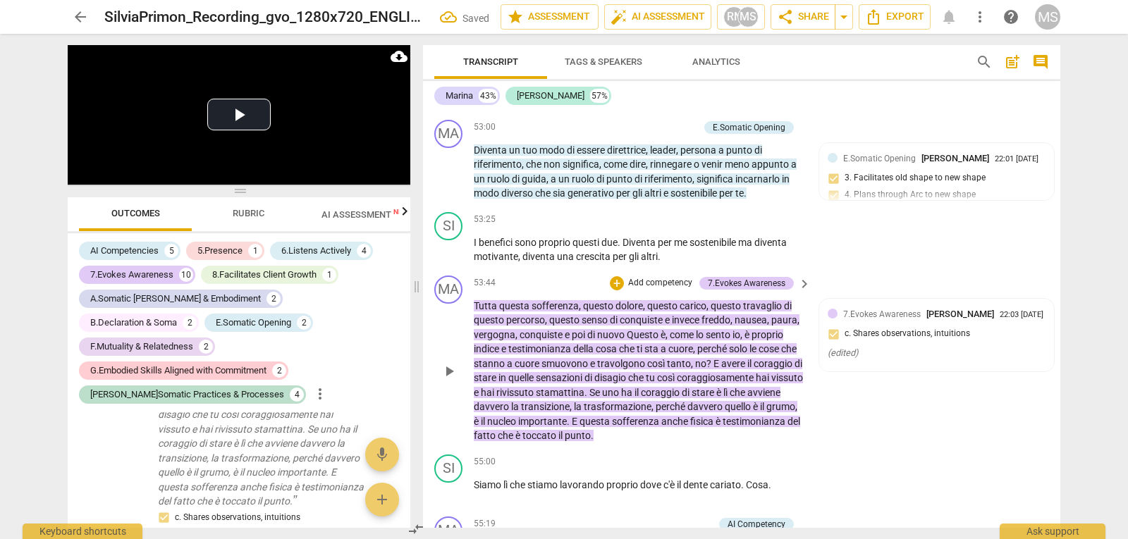
click at [662, 290] on p "Add competency" at bounding box center [660, 283] width 67 height 13
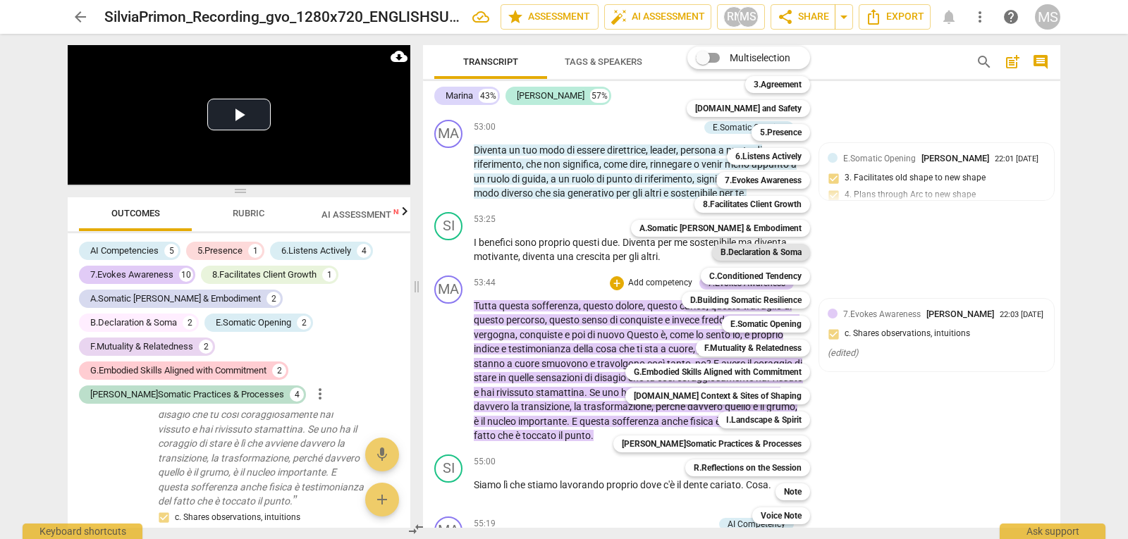
click at [758, 255] on b "B.Declaration & Soma" at bounding box center [760, 252] width 81 height 17
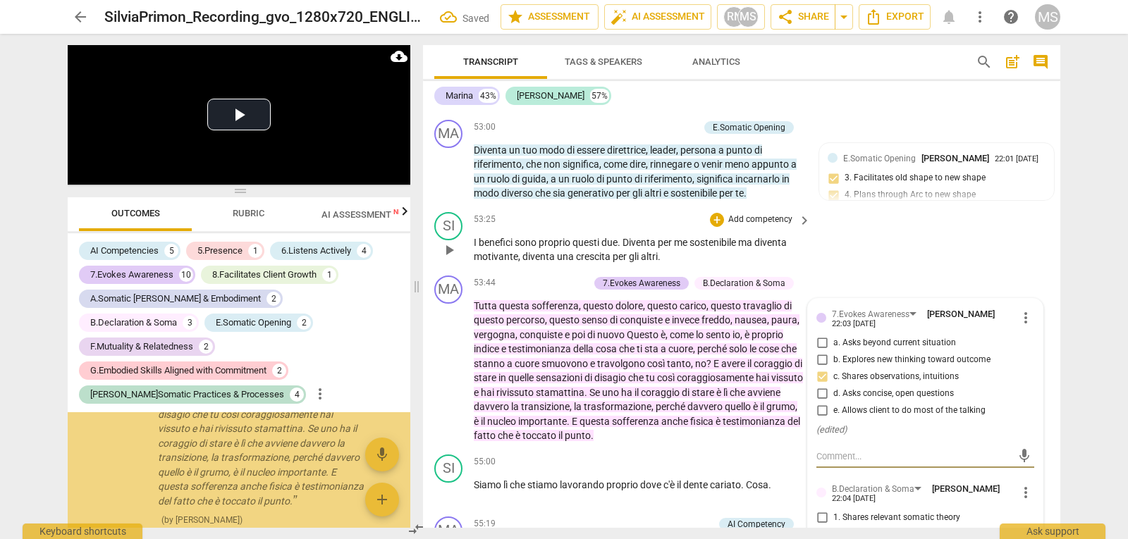
scroll to position [6678, 0]
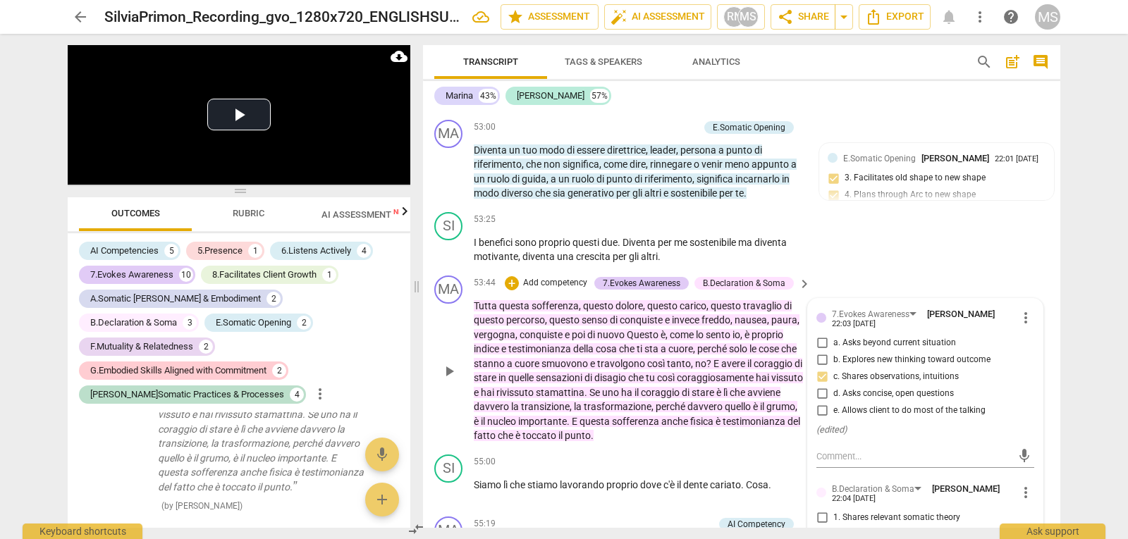
click at [776, 290] on div "B.Declaration & Soma" at bounding box center [744, 283] width 82 height 13
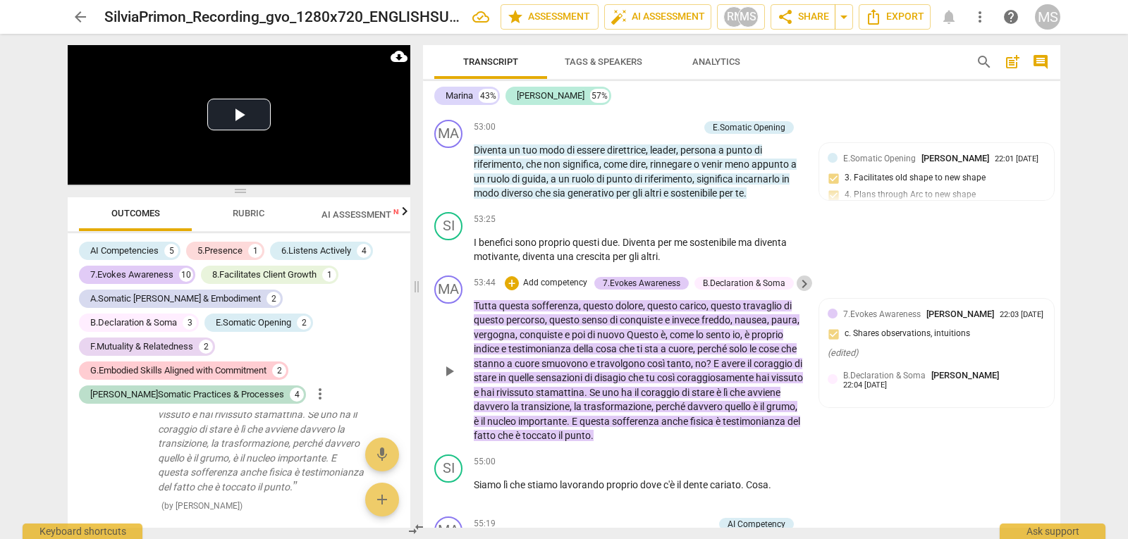
click at [799, 293] on span "keyboard_arrow_right" at bounding box center [804, 284] width 17 height 17
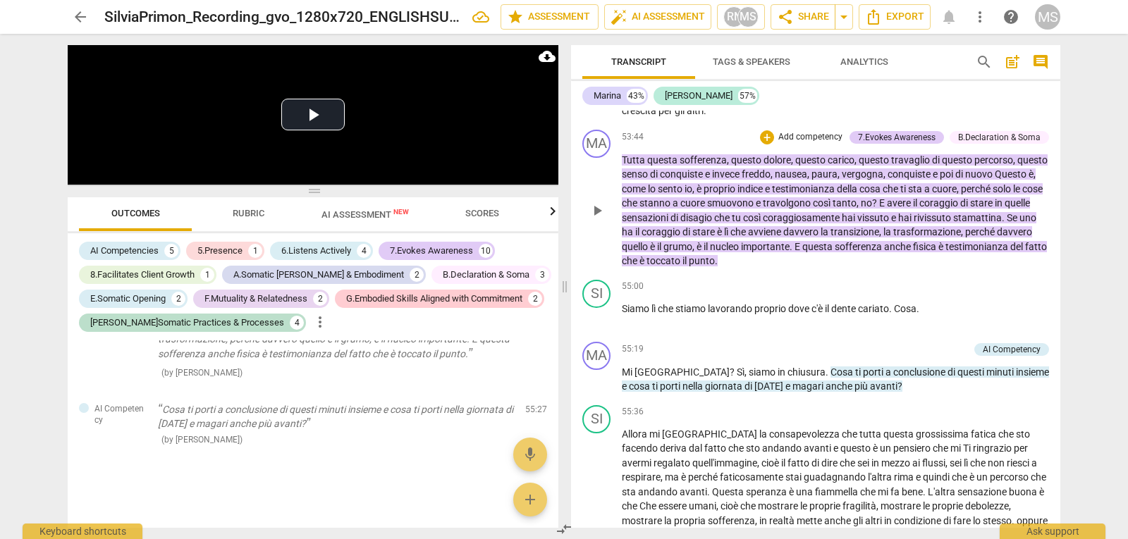
scroll to position [4941, 0]
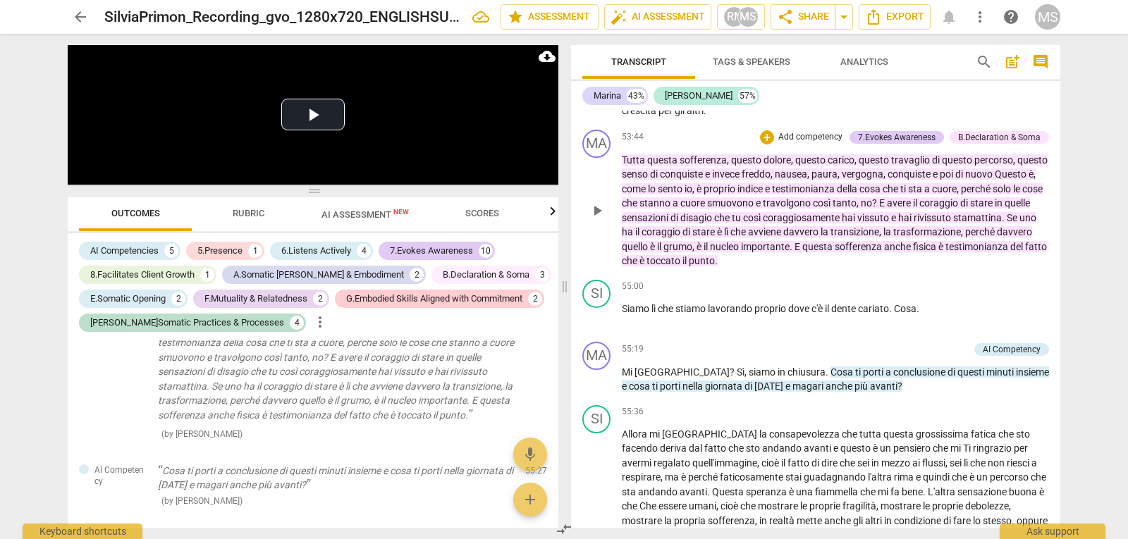
click at [981, 144] on div "B.Declaration & Soma" at bounding box center [999, 137] width 82 height 13
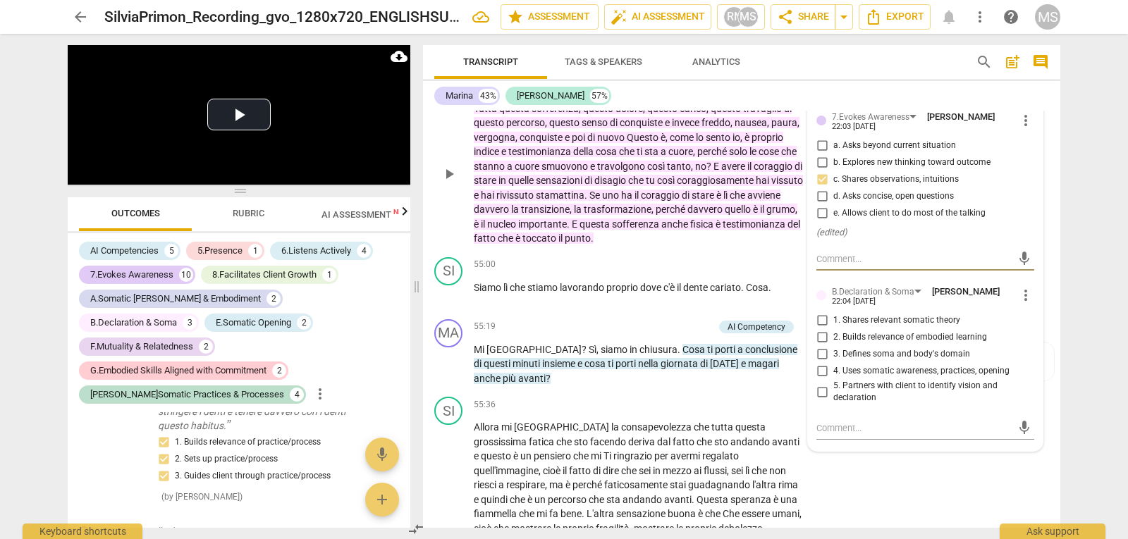
scroll to position [4867, 0]
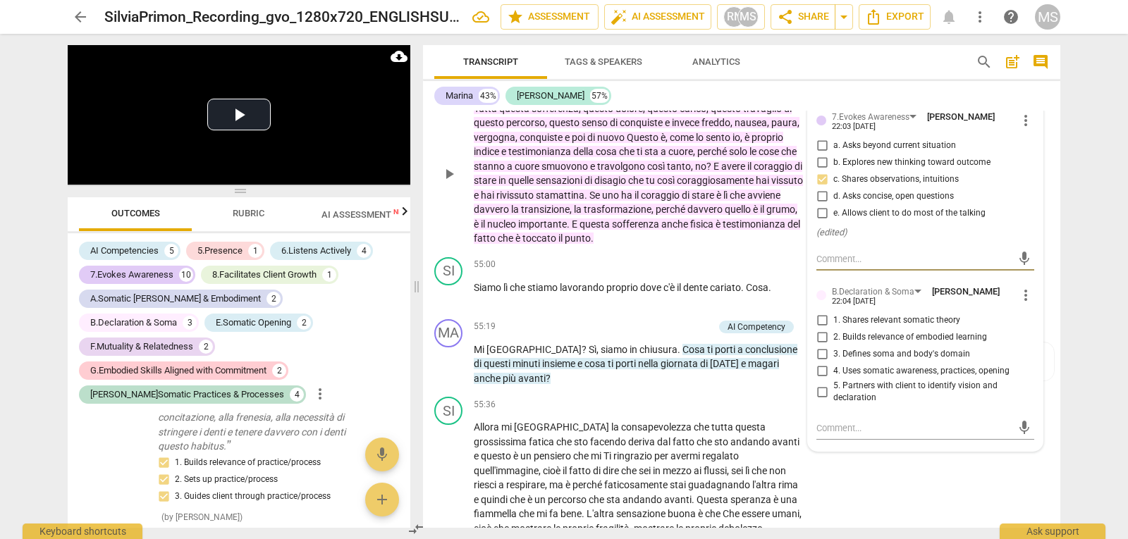
click at [940, 344] on span "2. Builds relevance of embodied learning" at bounding box center [910, 337] width 154 height 13
click at [833, 346] on input "2. Builds relevance of embodied learning" at bounding box center [822, 337] width 23 height 17
checkbox input "true"
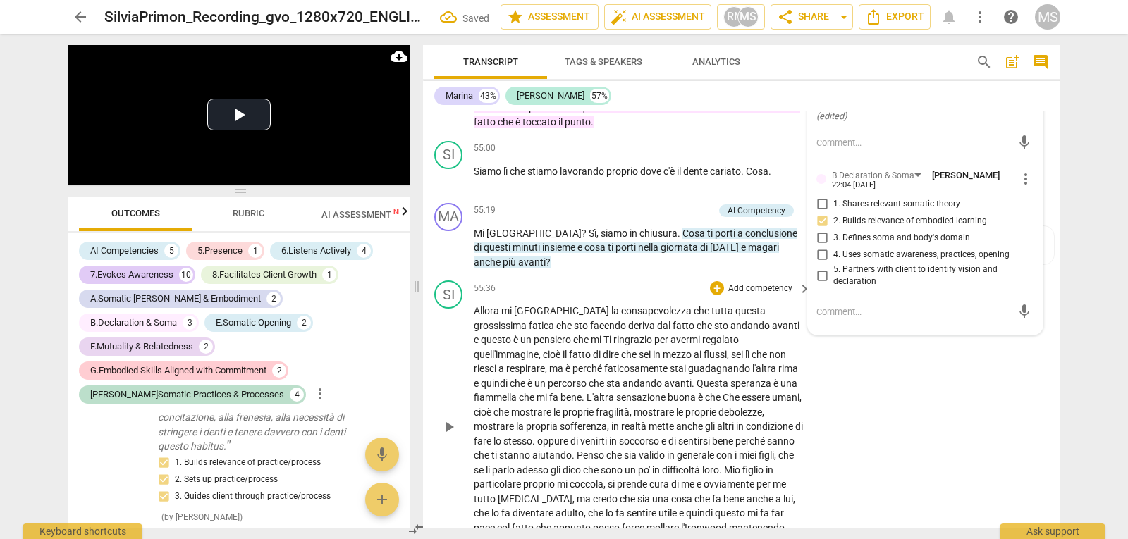
scroll to position [10462, 0]
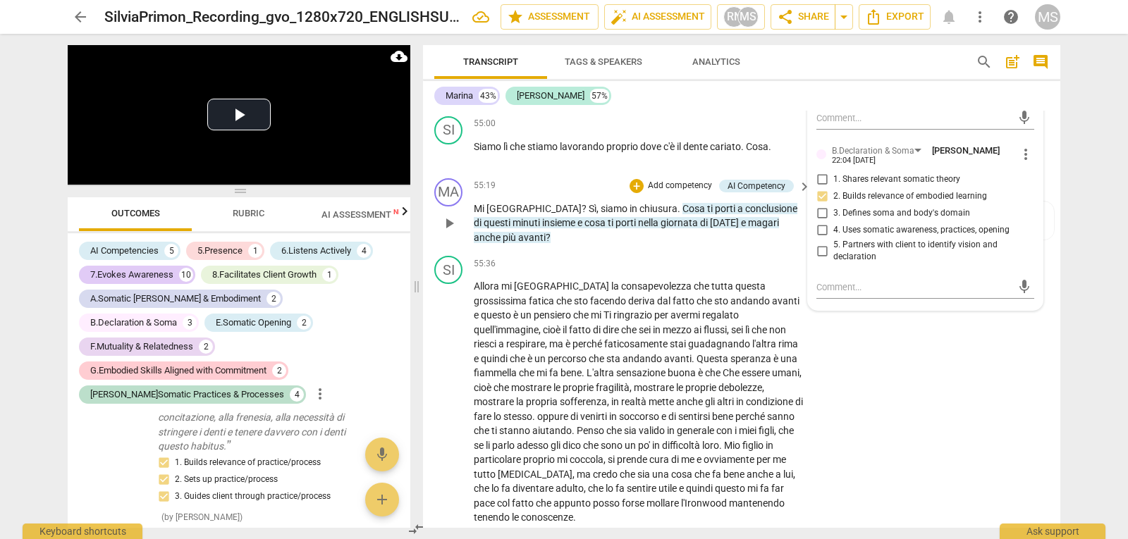
click at [688, 192] on p "Add competency" at bounding box center [679, 186] width 67 height 13
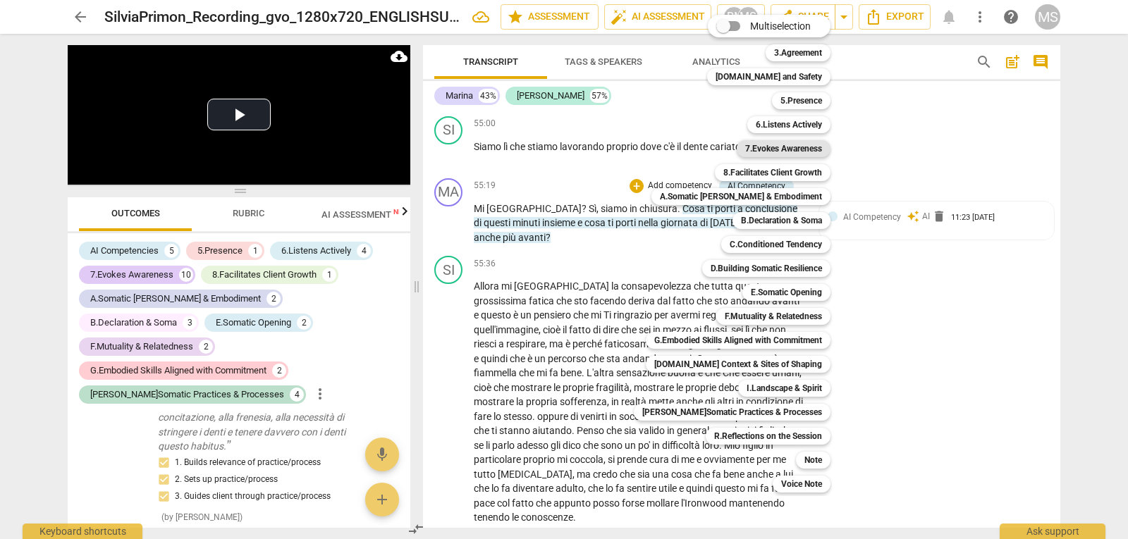
click at [776, 153] on b "7.Evokes Awareness" at bounding box center [783, 148] width 77 height 17
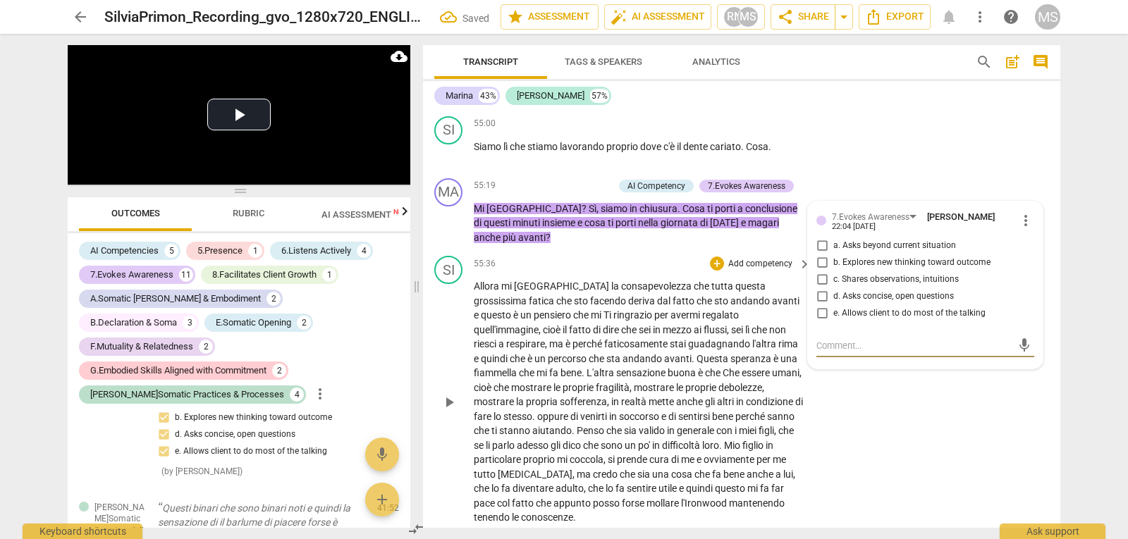
click at [791, 271] on div "+ Add competency keyboard_arrow_right" at bounding box center [759, 264] width 105 height 16
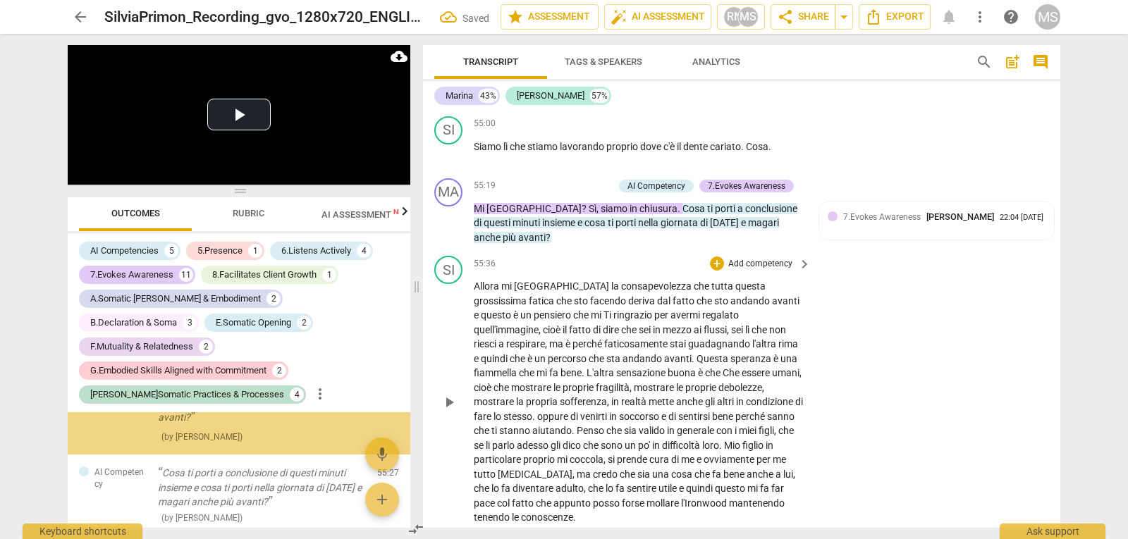
scroll to position [6889, 0]
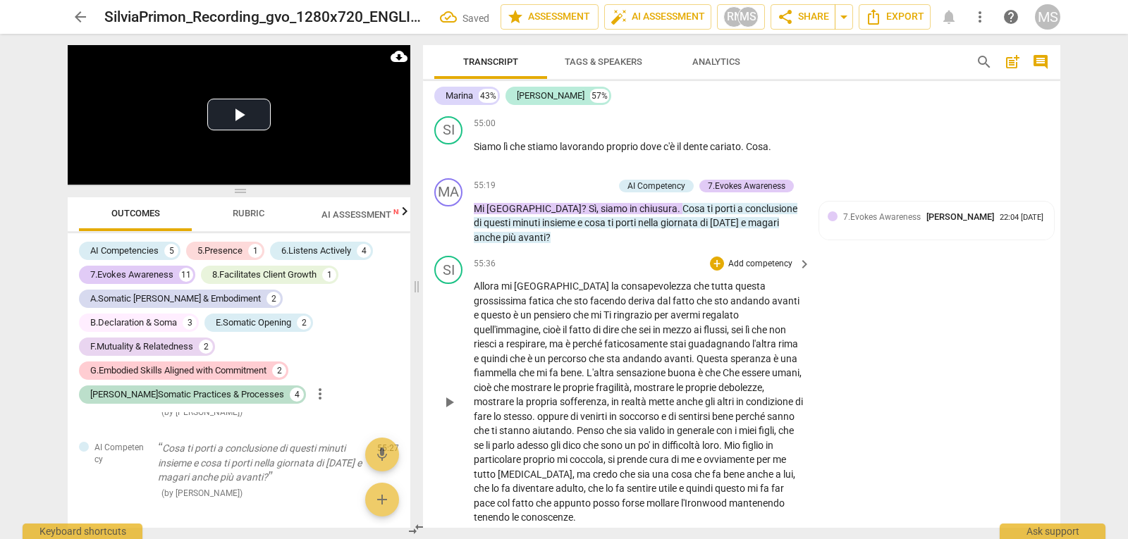
click at [791, 271] on div "+ Add competency keyboard_arrow_right" at bounding box center [759, 264] width 105 height 16
click at [1000, 223] on div "22:04 [DATE]" at bounding box center [1022, 218] width 44 height 9
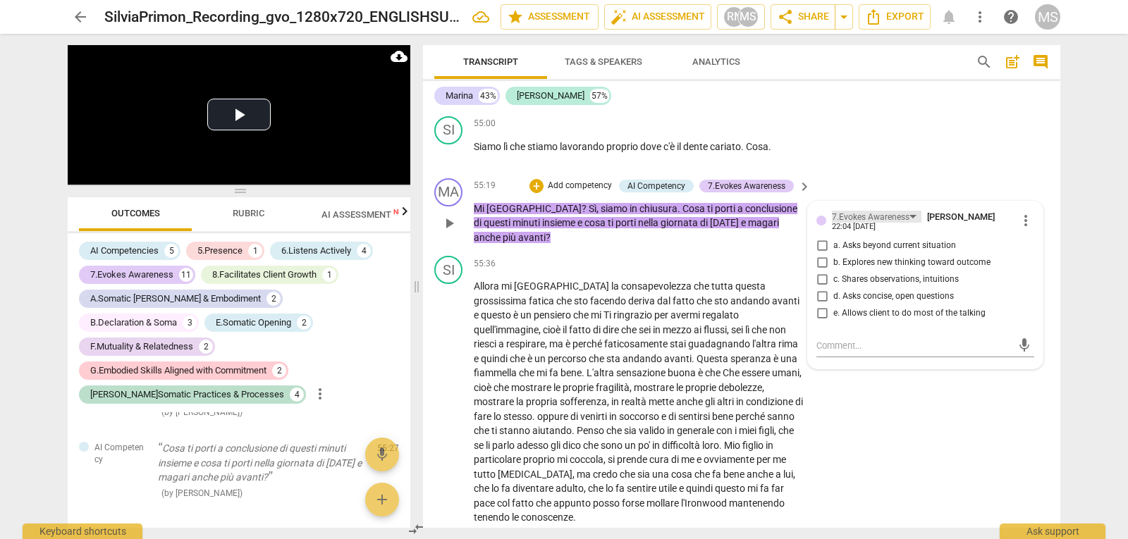
click at [891, 224] on div "7.Evokes Awareness" at bounding box center [871, 217] width 78 height 13
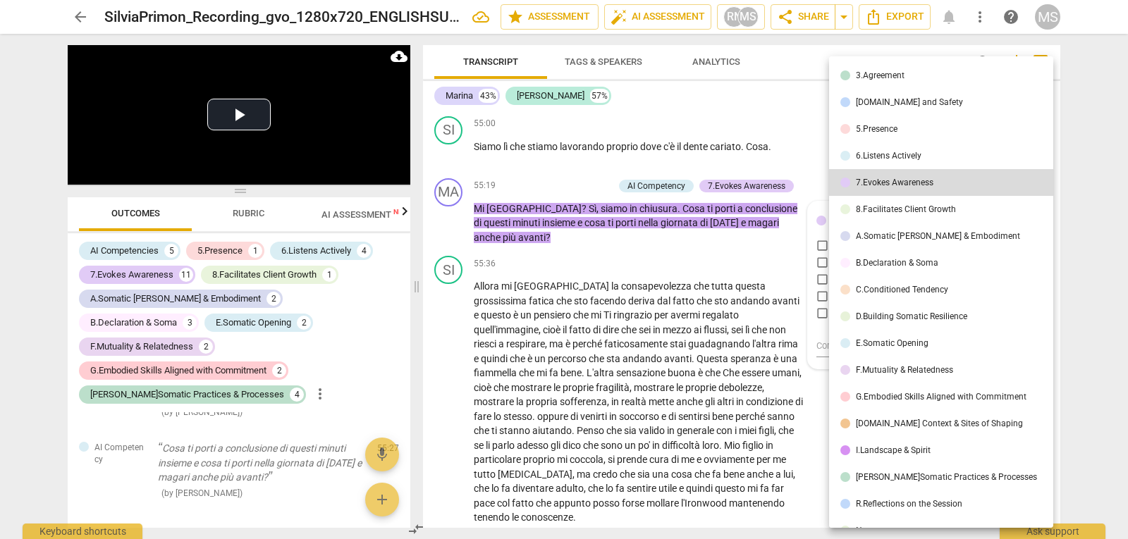
click at [912, 477] on div "[PERSON_NAME]Somatic Practices & Processes" at bounding box center [946, 477] width 181 height 8
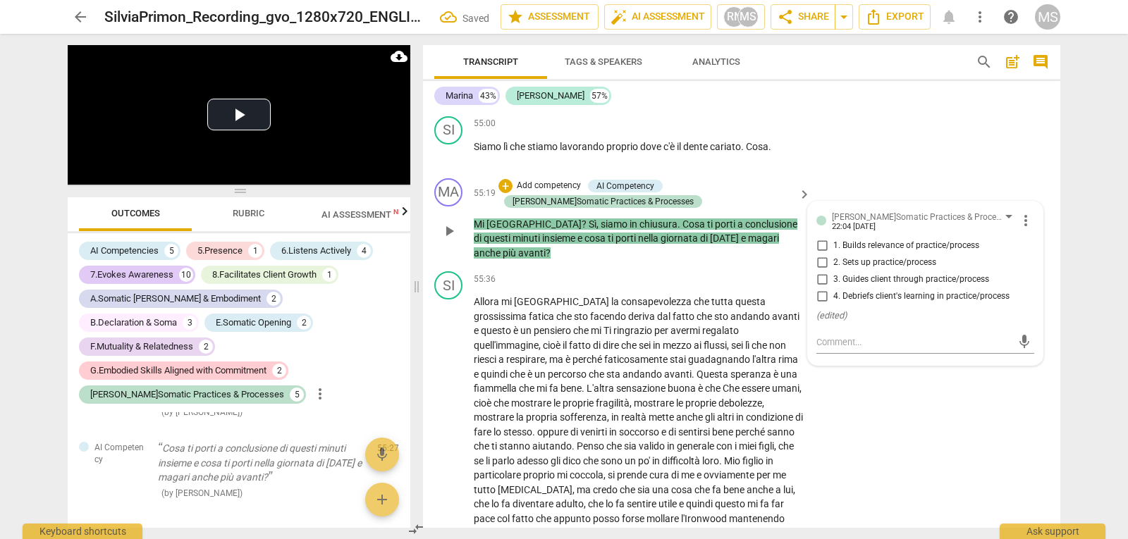
click at [851, 303] on span "4. Debriefs client's learning in practice/process" at bounding box center [921, 296] width 176 height 13
click at [833, 305] on input "4. Debriefs client's learning in practice/process" at bounding box center [822, 296] width 23 height 17
checkbox input "true"
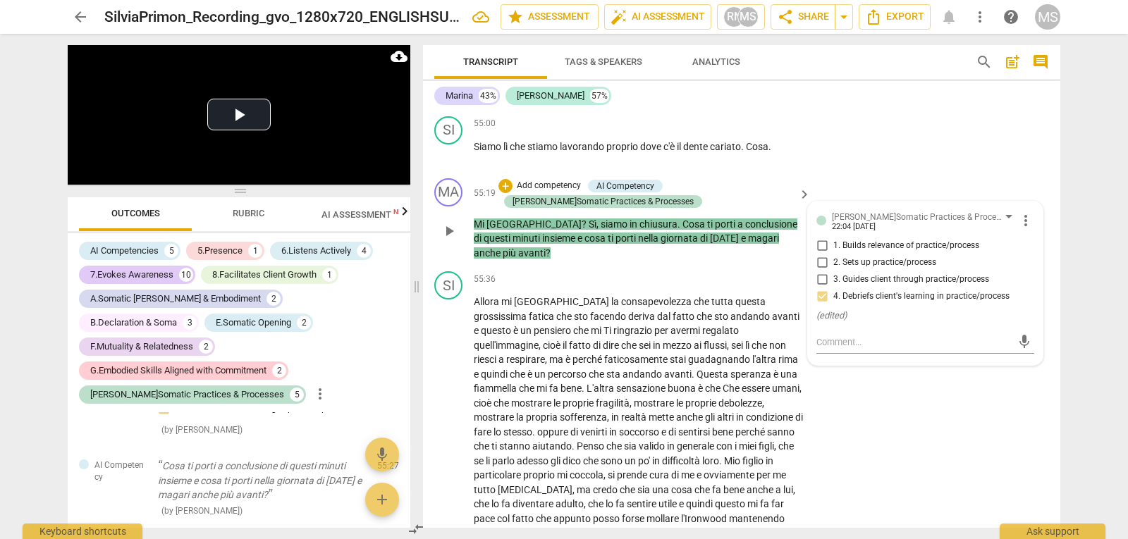
click at [556, 192] on p "Add competency" at bounding box center [548, 186] width 67 height 13
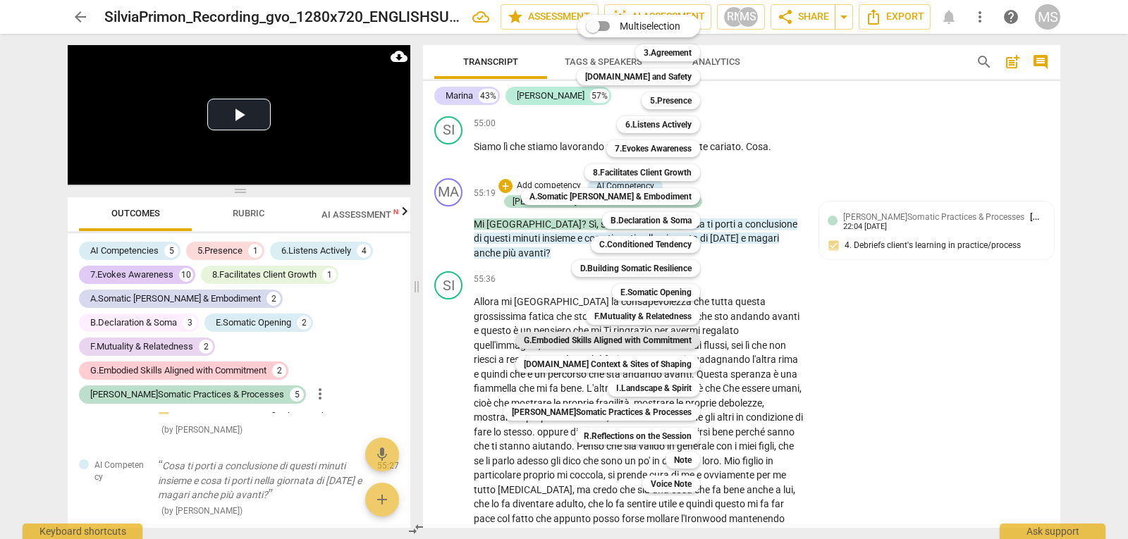
click at [623, 337] on b "G.Embodied Skills Aligned with Commitment" at bounding box center [608, 340] width 168 height 17
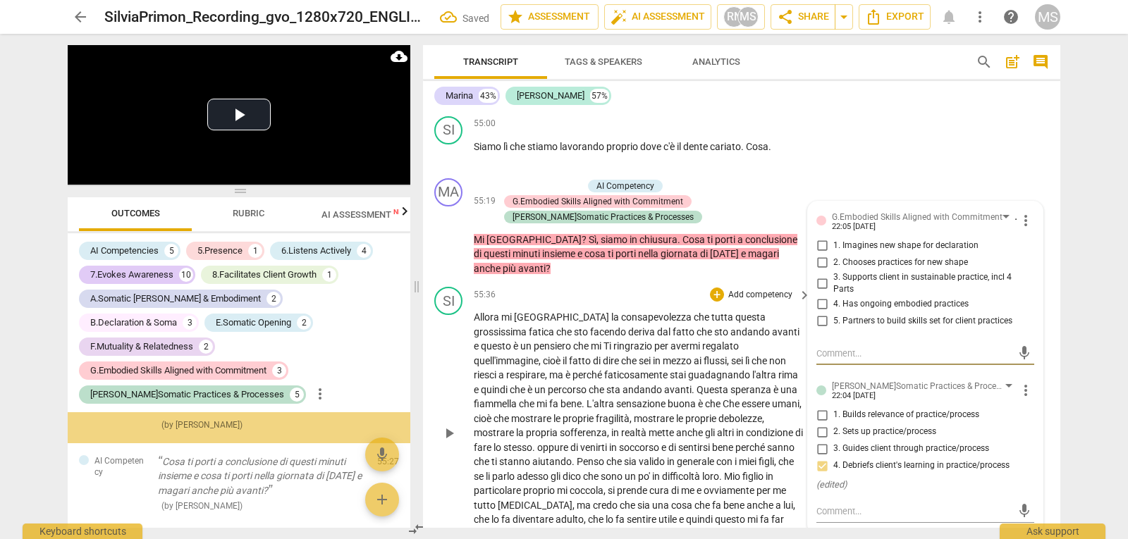
scroll to position [7005, 0]
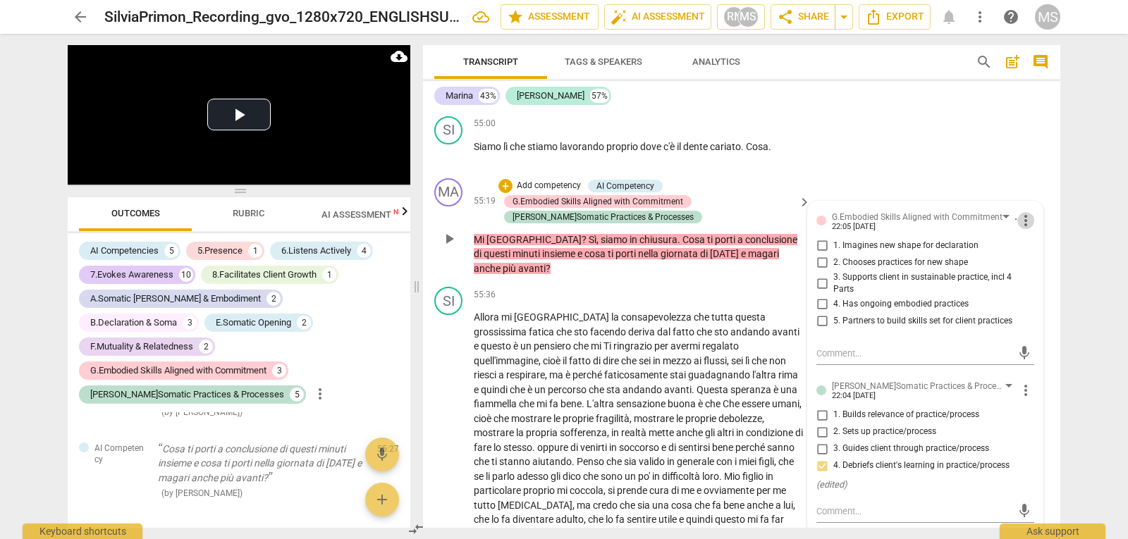
click at [1025, 229] on span "more_vert" at bounding box center [1025, 220] width 17 height 17
click at [1037, 278] on li "Delete" at bounding box center [1036, 277] width 49 height 27
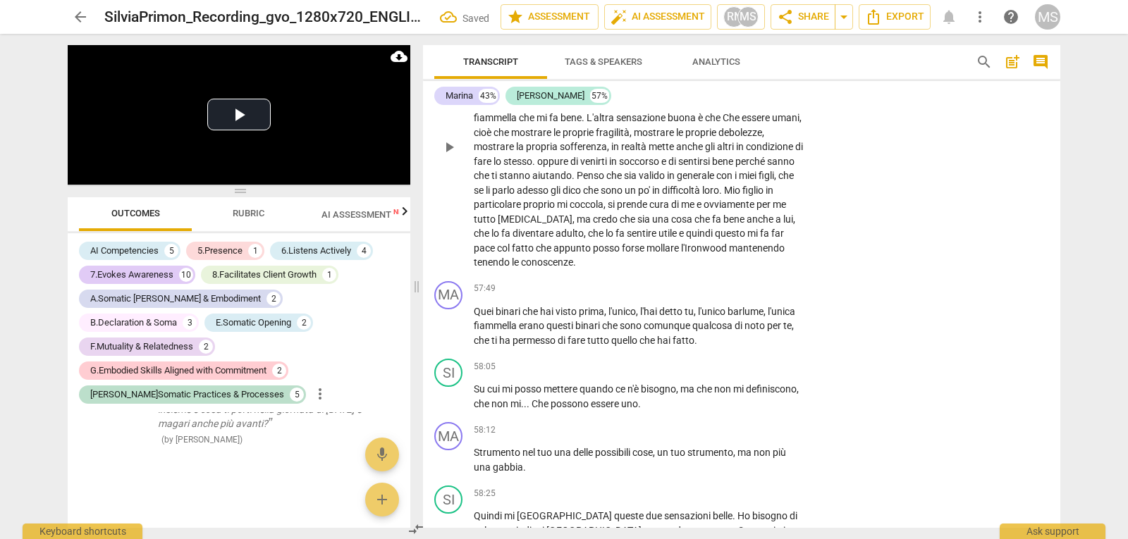
scroll to position [10744, 0]
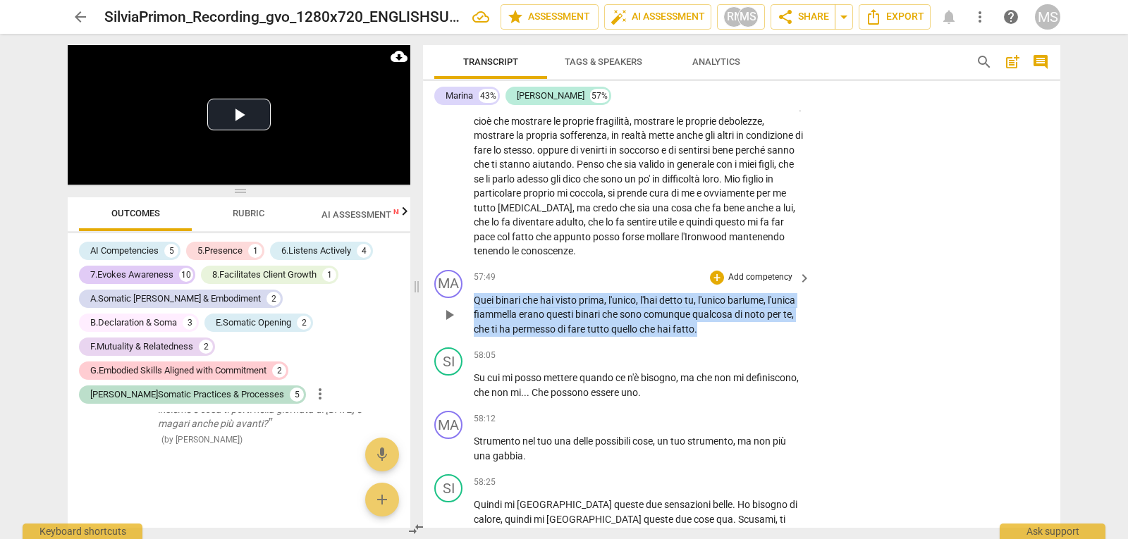
drag, startPoint x: 743, startPoint y: 346, endPoint x: 436, endPoint y: 317, distance: 308.1
click at [436, 317] on div "MA play_arrow pause 57:49 + Add competency keyboard_arrow_right Quei binari che…" at bounding box center [741, 303] width 637 height 78
click at [754, 284] on p "Add competency" at bounding box center [760, 277] width 67 height 13
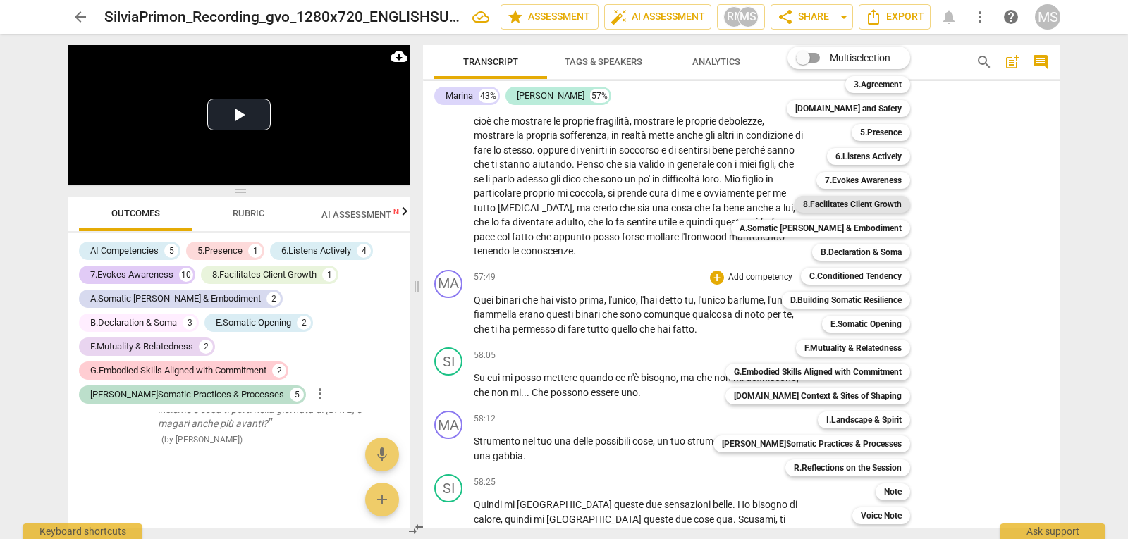
click at [854, 200] on b "8.Facilitates Client Growth" at bounding box center [852, 204] width 99 height 17
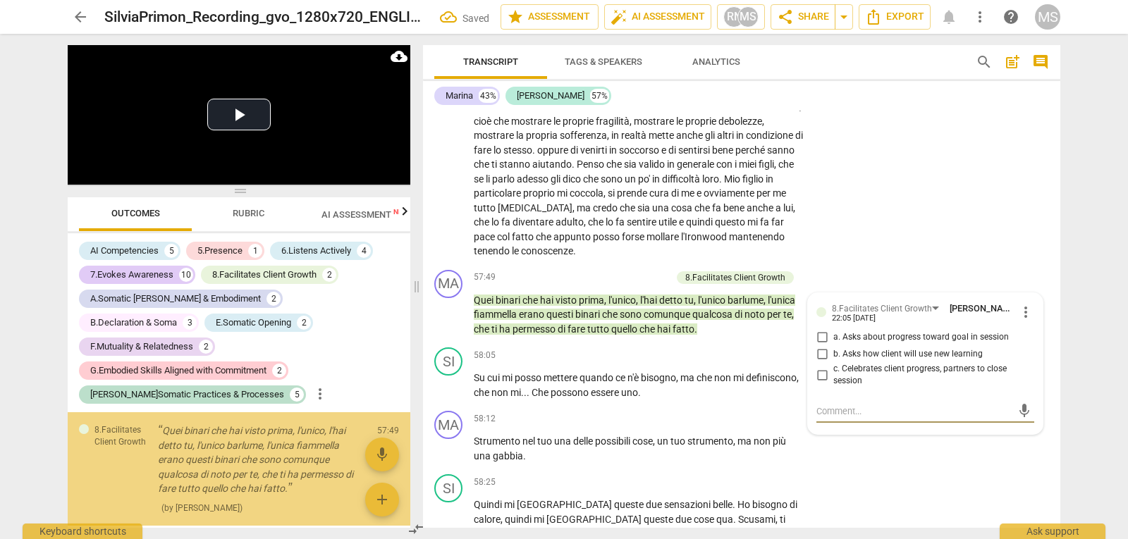
scroll to position [7094, 0]
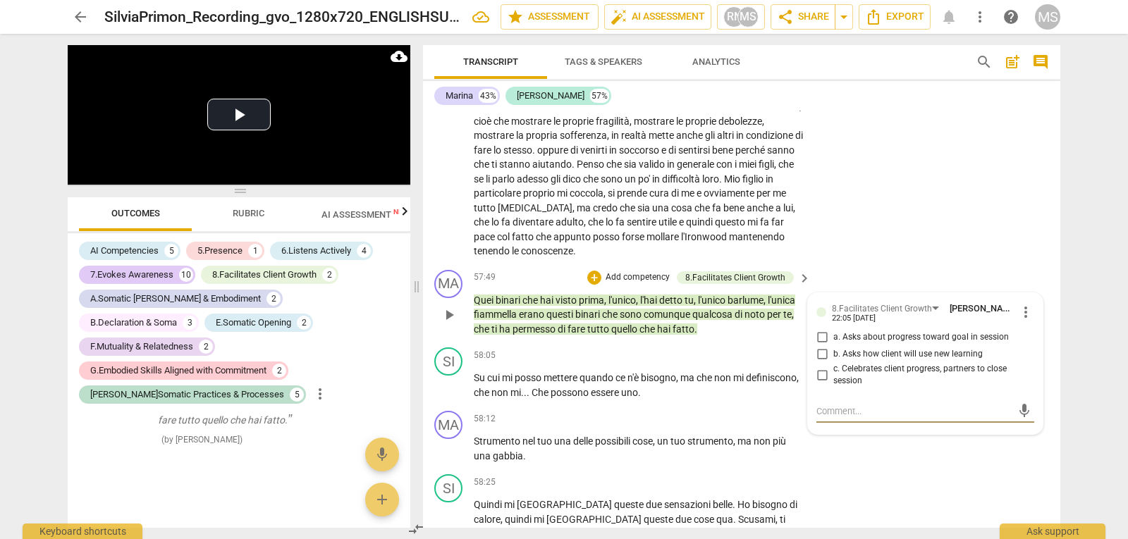
click at [875, 361] on span "b. Asks how client will use new learning" at bounding box center [907, 354] width 149 height 13
click at [833, 363] on input "b. Asks how client will use new learning" at bounding box center [822, 354] width 23 height 17
click at [875, 361] on span "b. Asks how client will use new learning" at bounding box center [907, 354] width 149 height 13
click at [833, 363] on input "b. Asks how client will use new learning" at bounding box center [822, 354] width 23 height 17
click at [822, 363] on input "b. Asks how client will use new learning" at bounding box center [822, 354] width 23 height 17
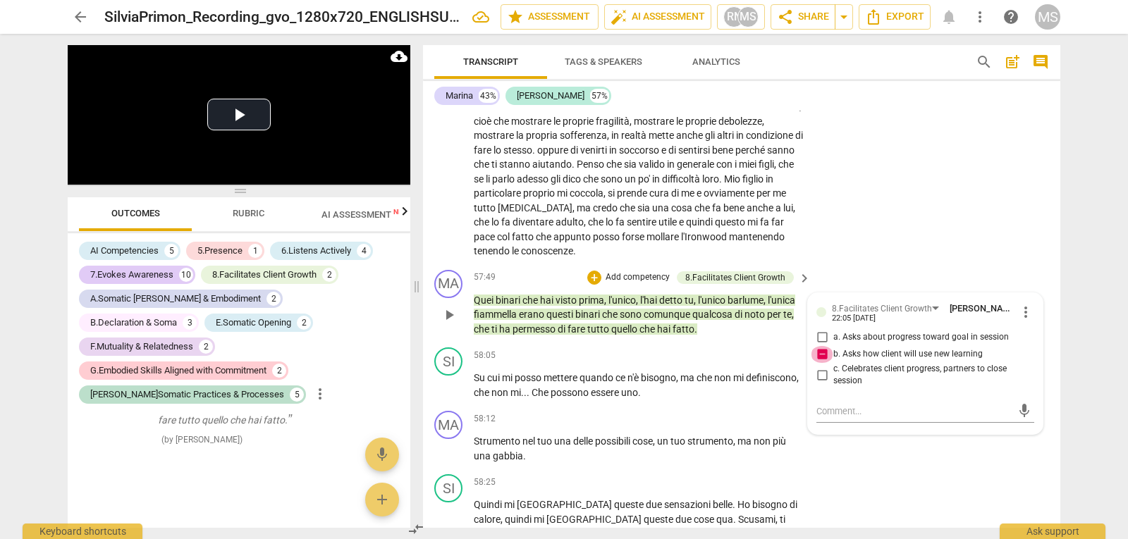
checkbox input "false"
click at [821, 383] on input "c. Celebrates client progress, partners to close session" at bounding box center [822, 375] width 23 height 17
checkbox input "true"
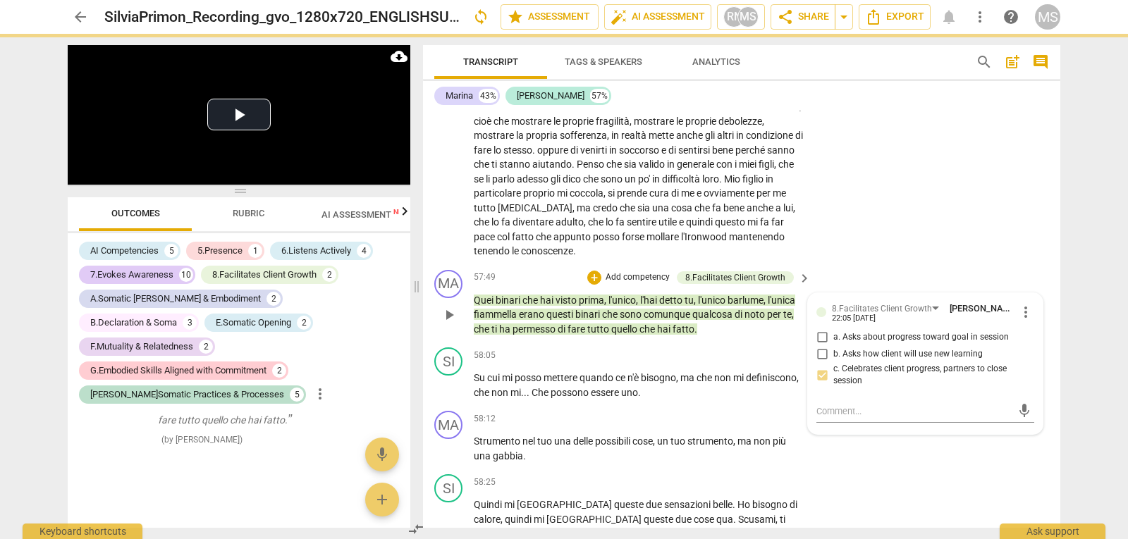
click at [821, 363] on input "b. Asks how client will use new learning" at bounding box center [822, 354] width 23 height 17
checkbox input "true"
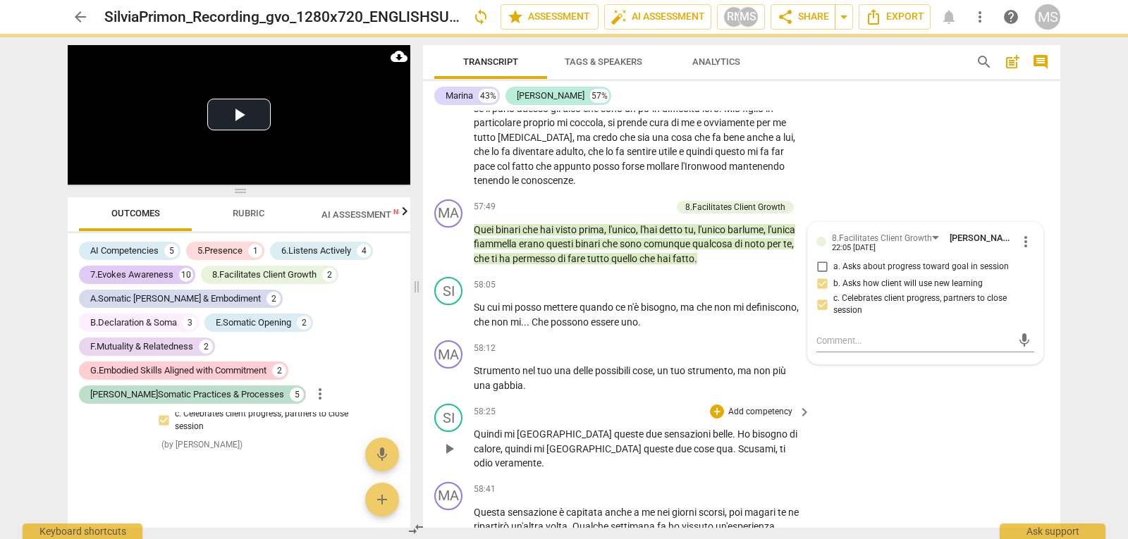
click at [430, 380] on div "MA play_arrow pause 58:12 + Add competency keyboard_arrow_right Strumento nel t…" at bounding box center [741, 366] width 637 height 63
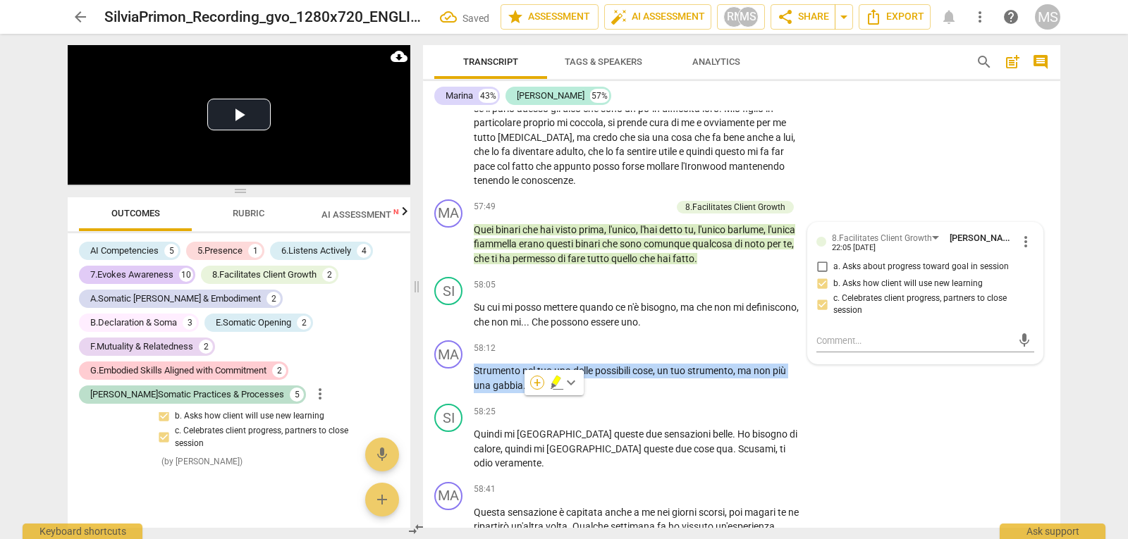
click at [536, 383] on div "+" at bounding box center [537, 383] width 14 height 14
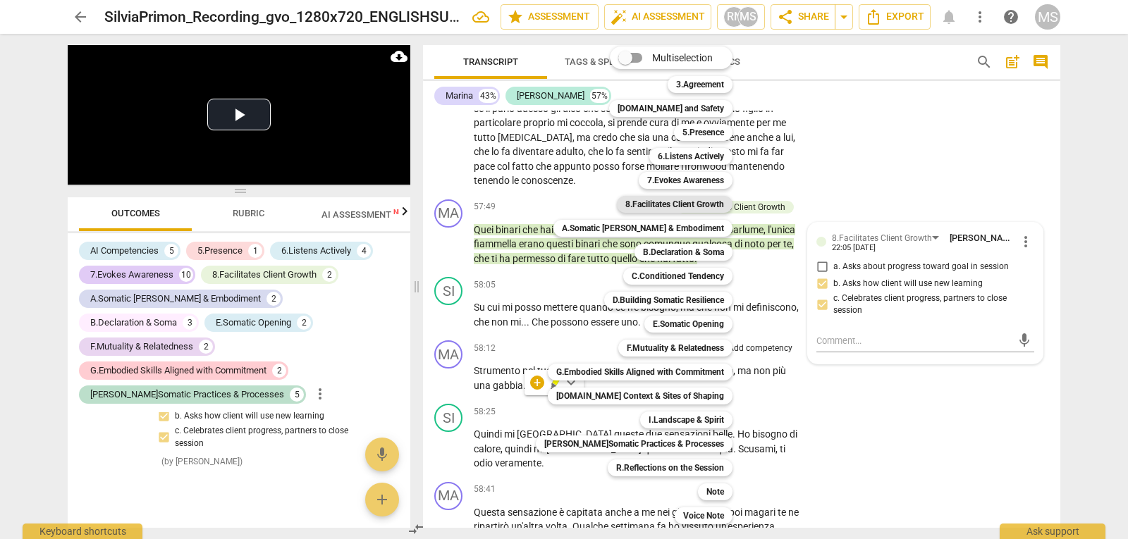
click at [646, 208] on b "8.Facilitates Client Growth" at bounding box center [674, 204] width 99 height 17
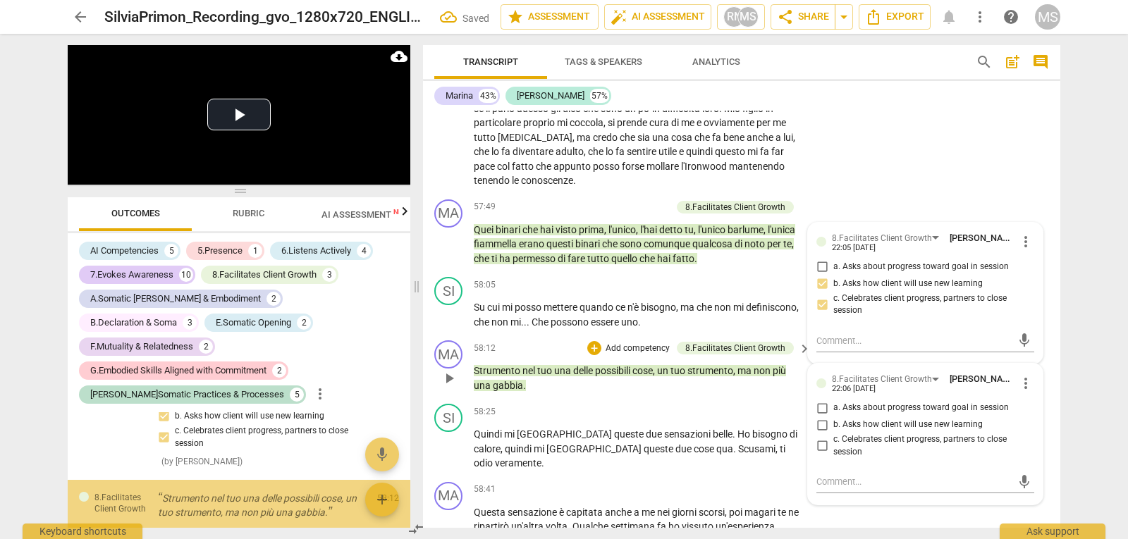
scroll to position [7228, 0]
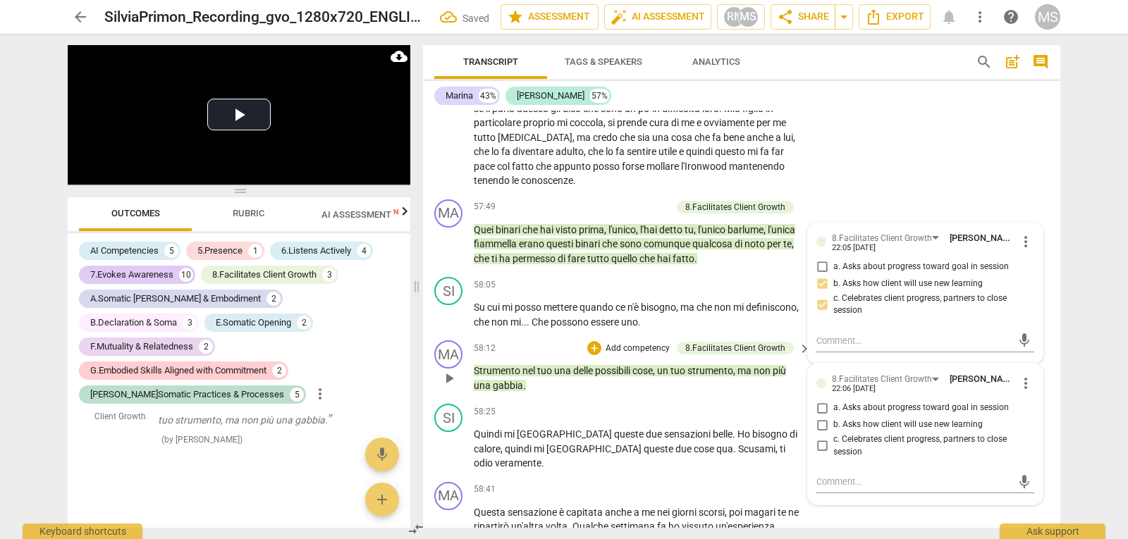
click at [885, 431] on span "b. Asks how client will use new learning" at bounding box center [907, 425] width 149 height 13
click at [833, 434] on input "b. Asks how client will use new learning" at bounding box center [822, 425] width 23 height 17
checkbox input "true"
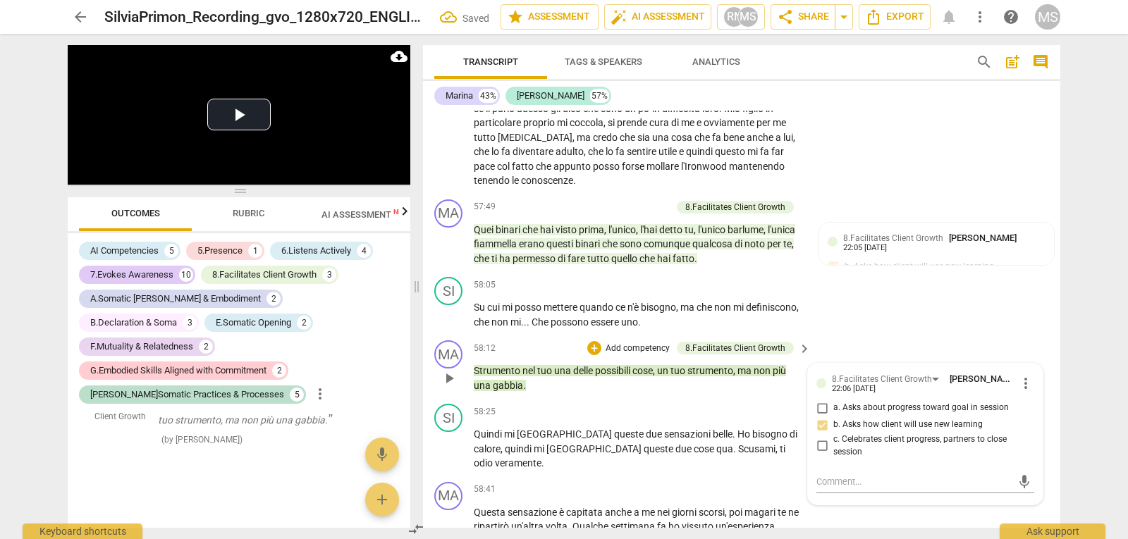
click at [878, 453] on span "c. Celebrates client progress, partners to close session" at bounding box center [930, 446] width 195 height 25
click at [833, 453] on input "c. Celebrates client progress, partners to close session" at bounding box center [822, 446] width 23 height 17
checkbox input "true"
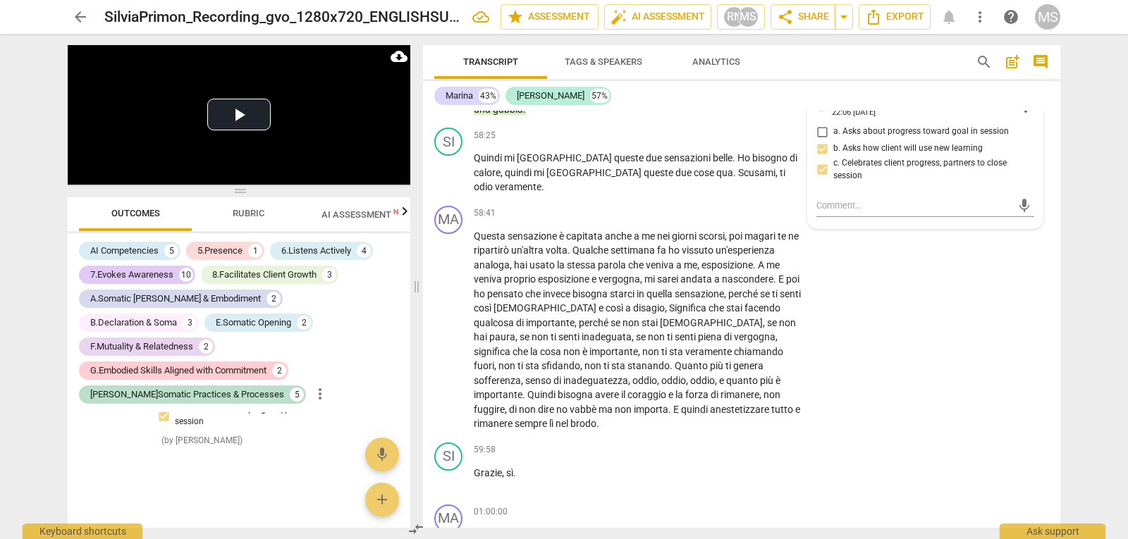
scroll to position [11006, 0]
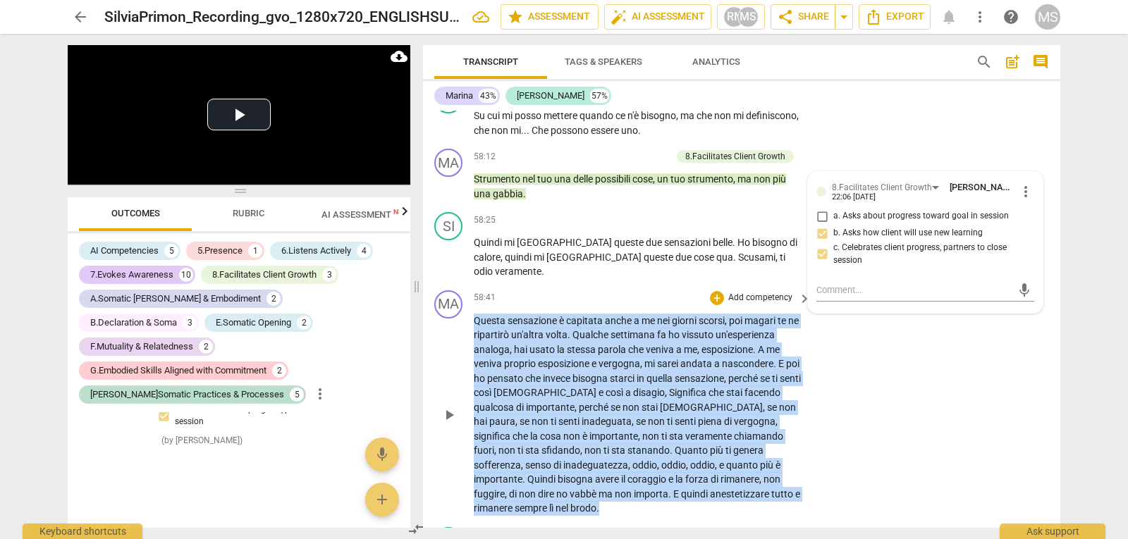
drag, startPoint x: 476, startPoint y: 321, endPoint x: 856, endPoint y: 502, distance: 420.6
click at [856, 502] on div "MA play_arrow pause 58:41 + Add competency keyboard_arrow_right Questa sensazio…" at bounding box center [741, 403] width 637 height 237
click at [758, 297] on p "Add competency" at bounding box center [760, 298] width 67 height 13
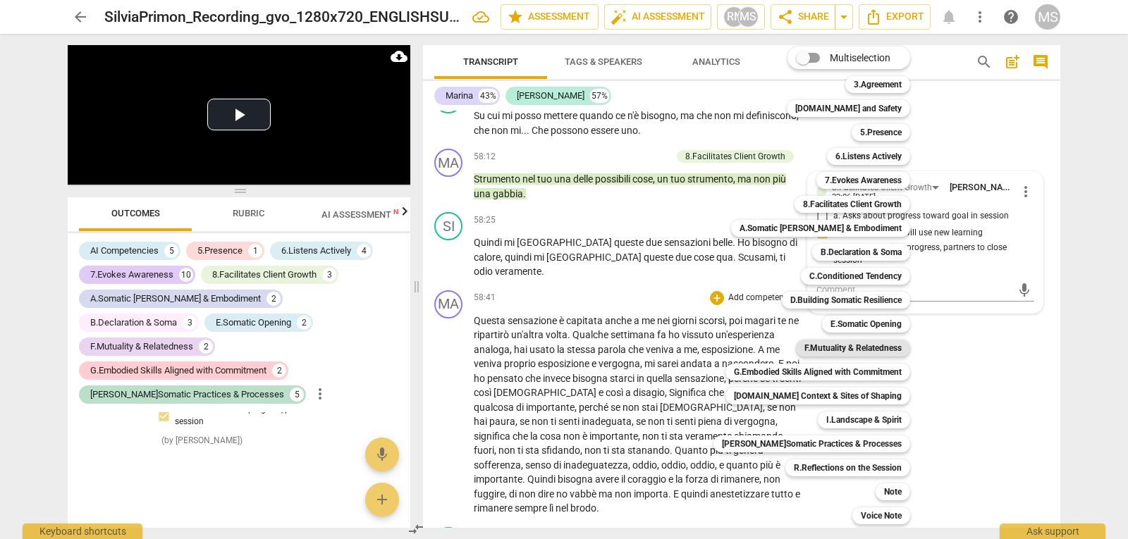
click at [849, 351] on b "F.Mutuality & Relatedness" at bounding box center [852, 348] width 97 height 17
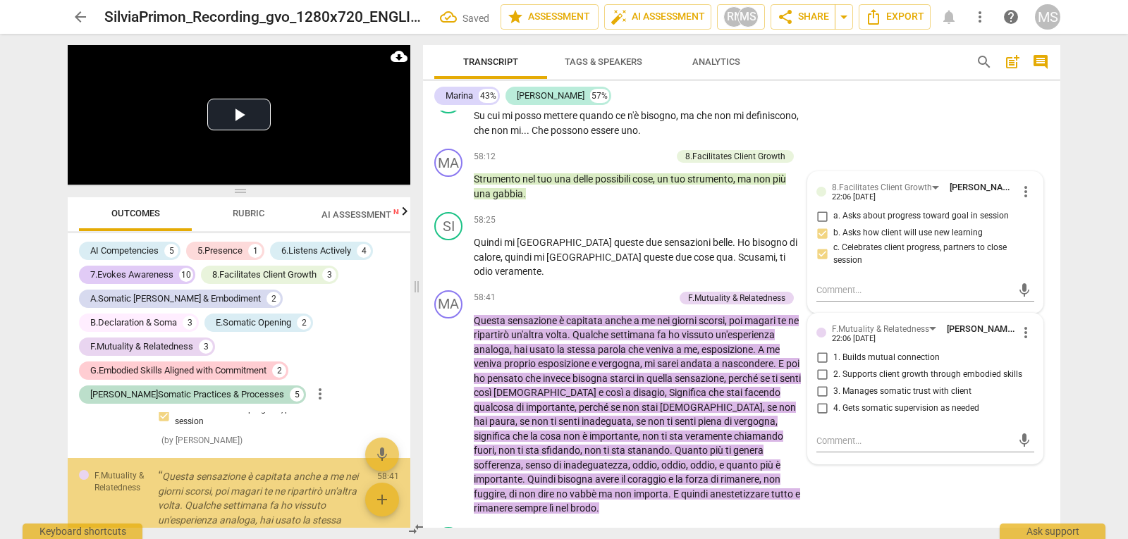
scroll to position [7485, 0]
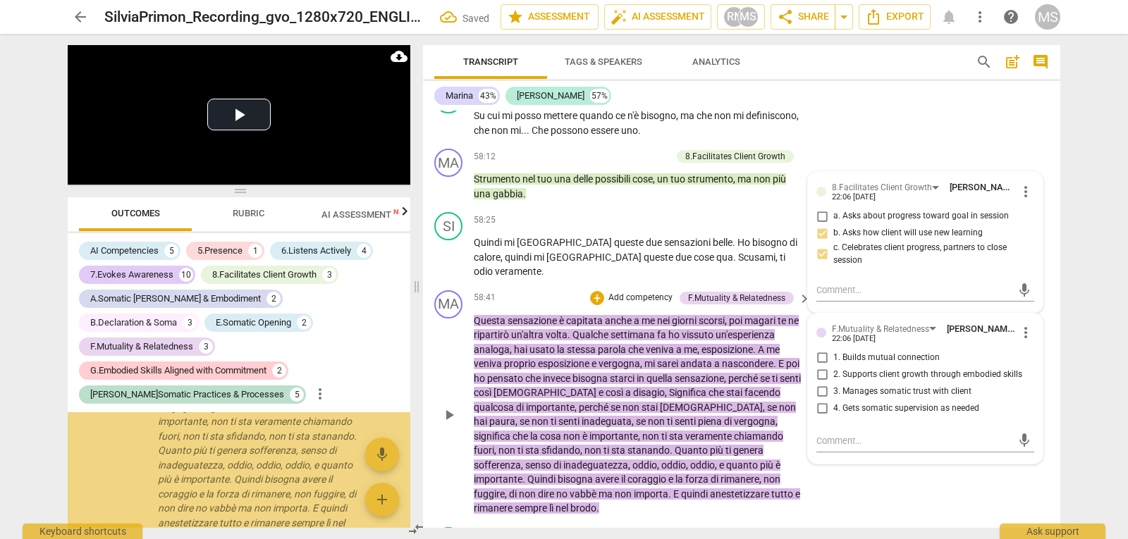
click at [905, 353] on span "1. Builds mutual connection" at bounding box center [886, 358] width 106 height 13
click at [833, 353] on input "1. Builds mutual connection" at bounding box center [822, 358] width 23 height 17
checkbox input "true"
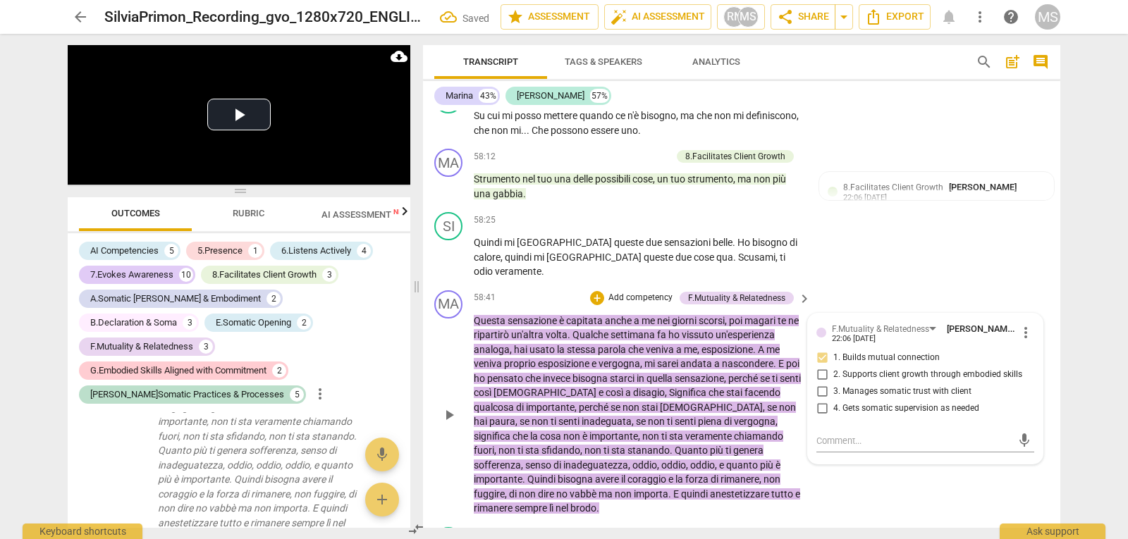
click at [651, 300] on p "Add competency" at bounding box center [640, 298] width 67 height 13
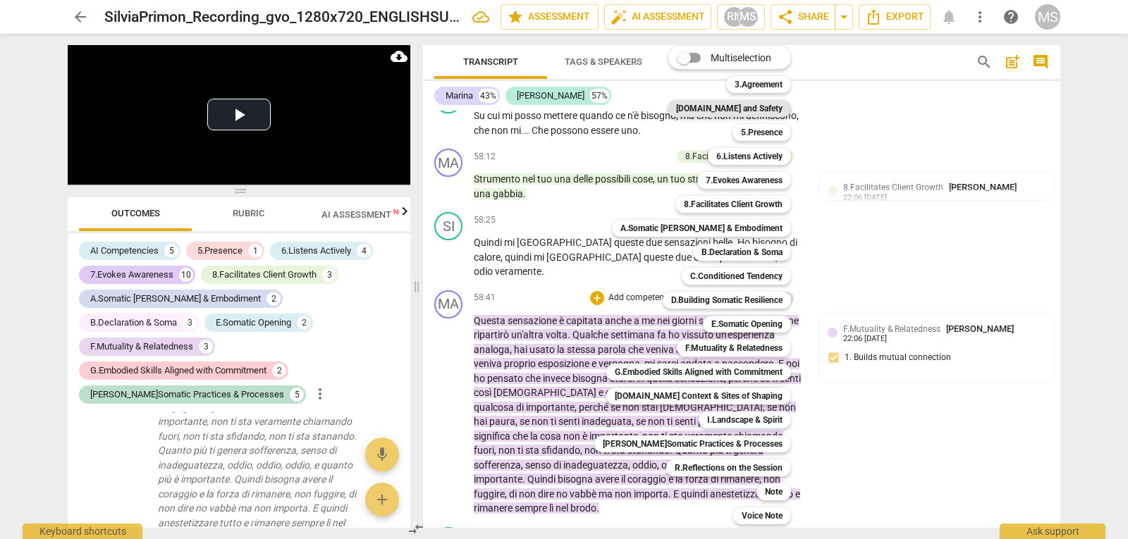
click at [754, 105] on b "[DOMAIN_NAME] and Safety" at bounding box center [729, 108] width 106 height 17
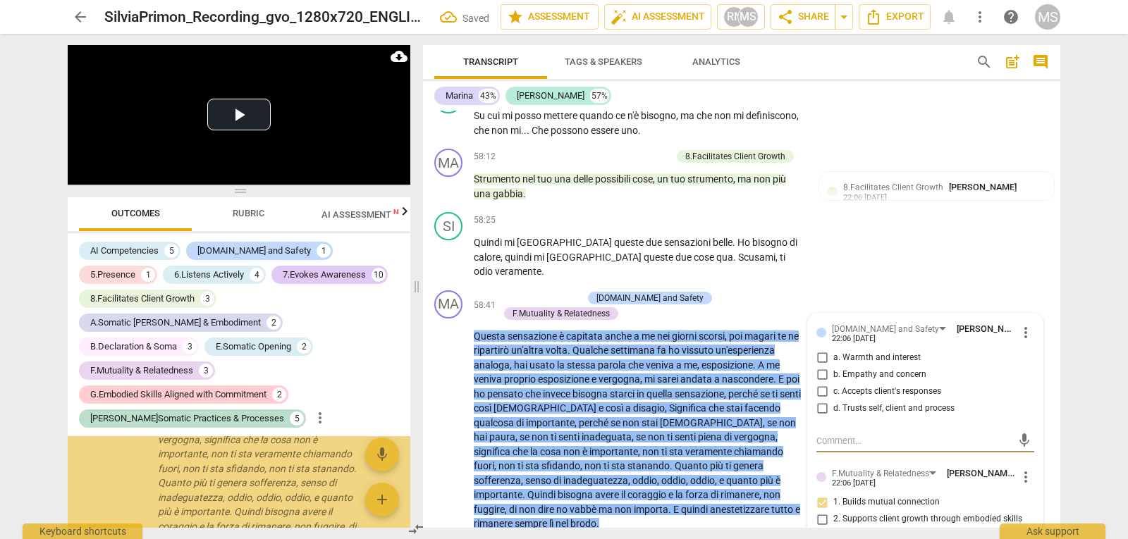
scroll to position [7874, 0]
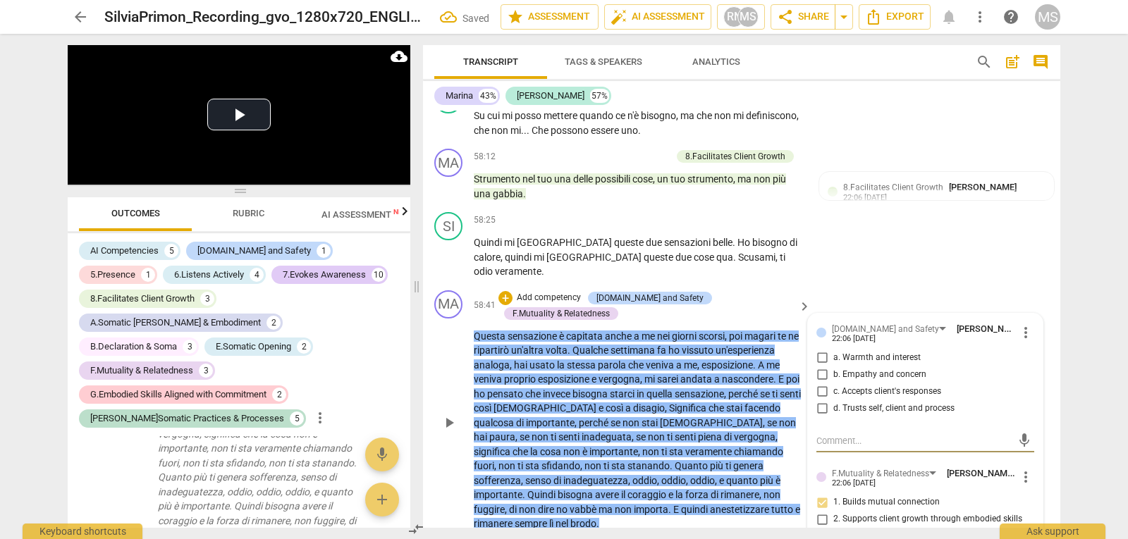
click at [910, 357] on span "a. Warmth and interest" at bounding box center [876, 358] width 87 height 13
click at [833, 357] on input "a. Warmth and interest" at bounding box center [822, 358] width 23 height 17
checkbox input "true"
click at [895, 376] on span "b. Empathy and concern" at bounding box center [879, 375] width 93 height 13
click at [833, 376] on input "b. Empathy and concern" at bounding box center [822, 375] width 23 height 17
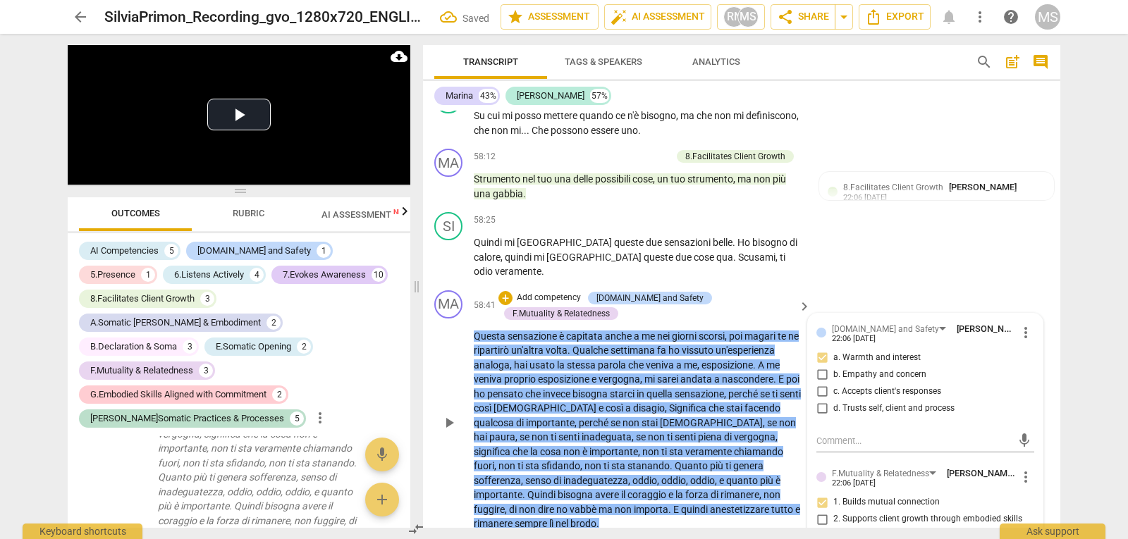
checkbox input "true"
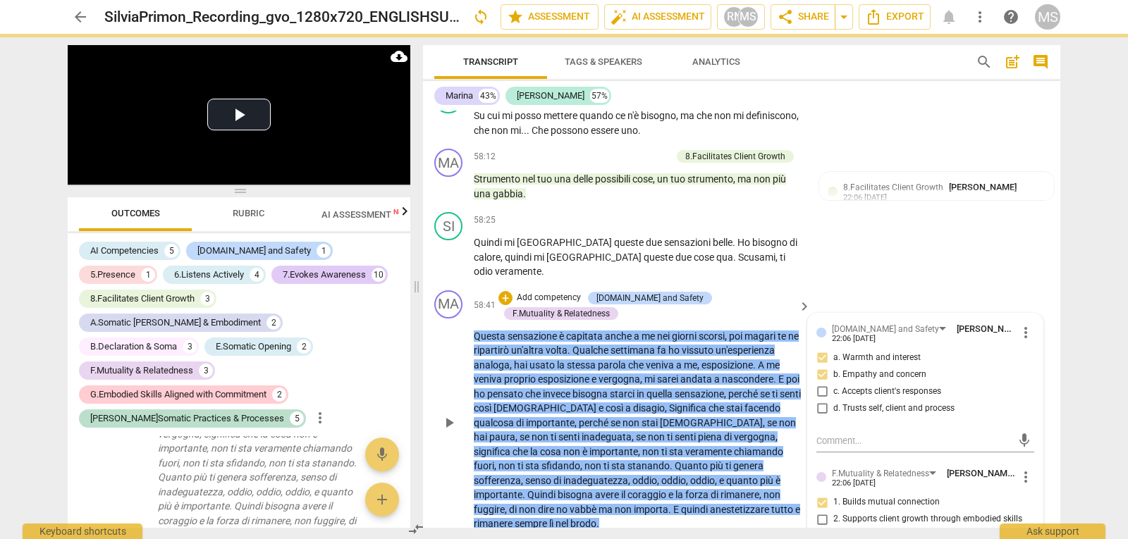
drag, startPoint x: 895, startPoint y: 409, endPoint x: 911, endPoint y: 302, distance: 107.7
click at [895, 409] on span "d. Trusts self, client and process" at bounding box center [893, 409] width 121 height 13
click at [833, 409] on input "d. Trusts self, client and process" at bounding box center [822, 408] width 23 height 17
checkbox input "true"
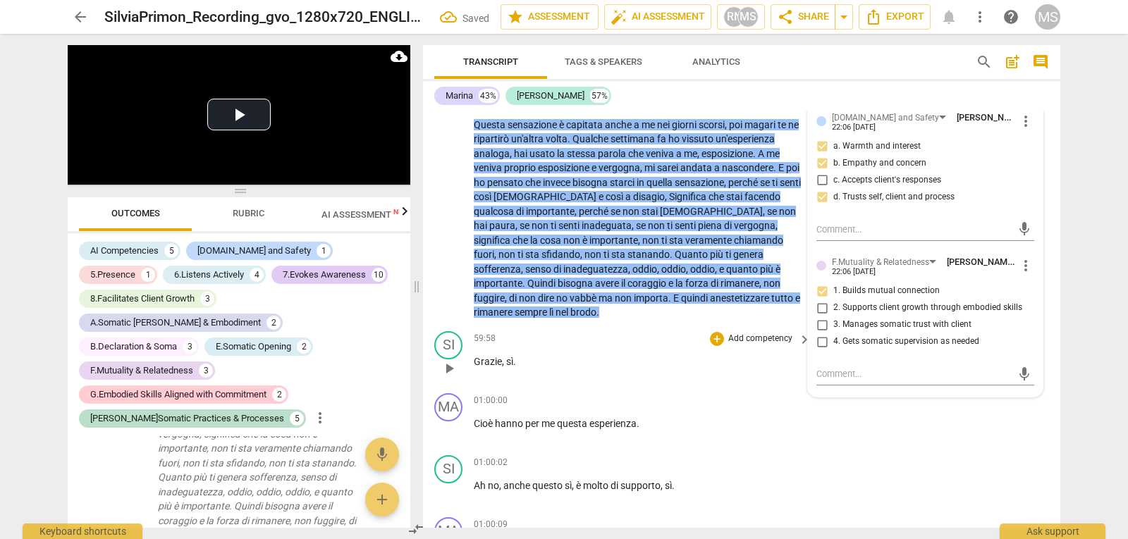
click at [633, 355] on p "Grazie , sì ." at bounding box center [639, 362] width 330 height 15
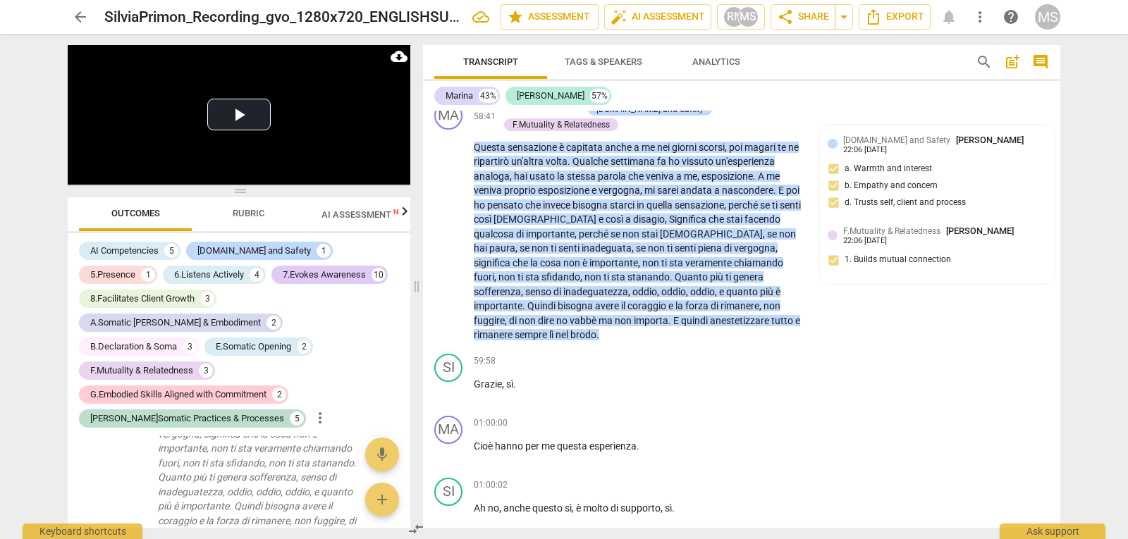
scroll to position [11304, 0]
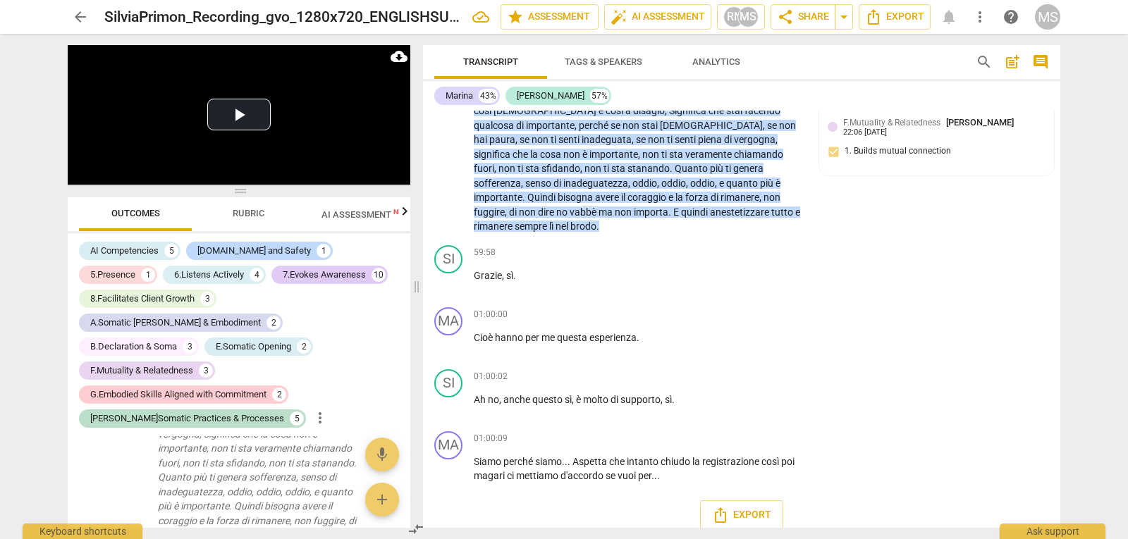
click at [350, 217] on span "AI Assessment New" at bounding box center [364, 214] width 87 height 11
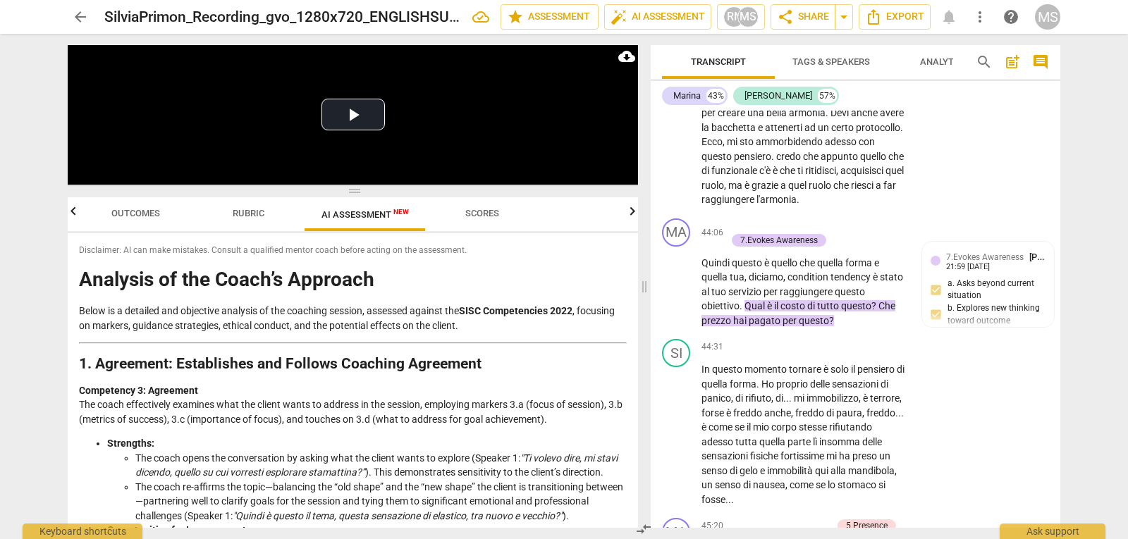
scroll to position [0, 0]
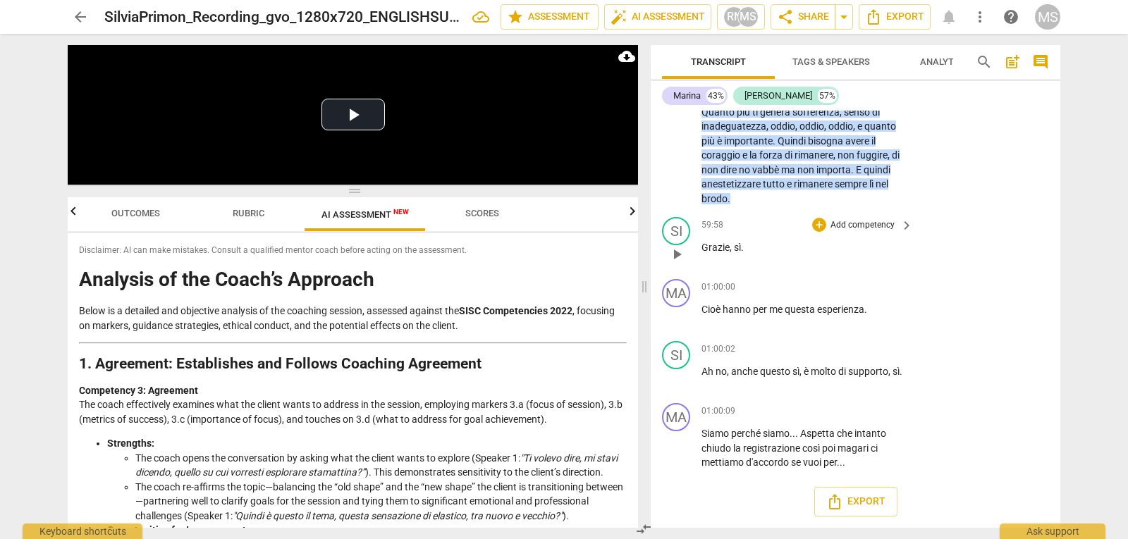
drag, startPoint x: 415, startPoint y: 285, endPoint x: 643, endPoint y: 269, distance: 228.2
click at [643, 269] on span at bounding box center [644, 286] width 8 height 505
click at [489, 220] on span "Scores" at bounding box center [482, 213] width 68 height 19
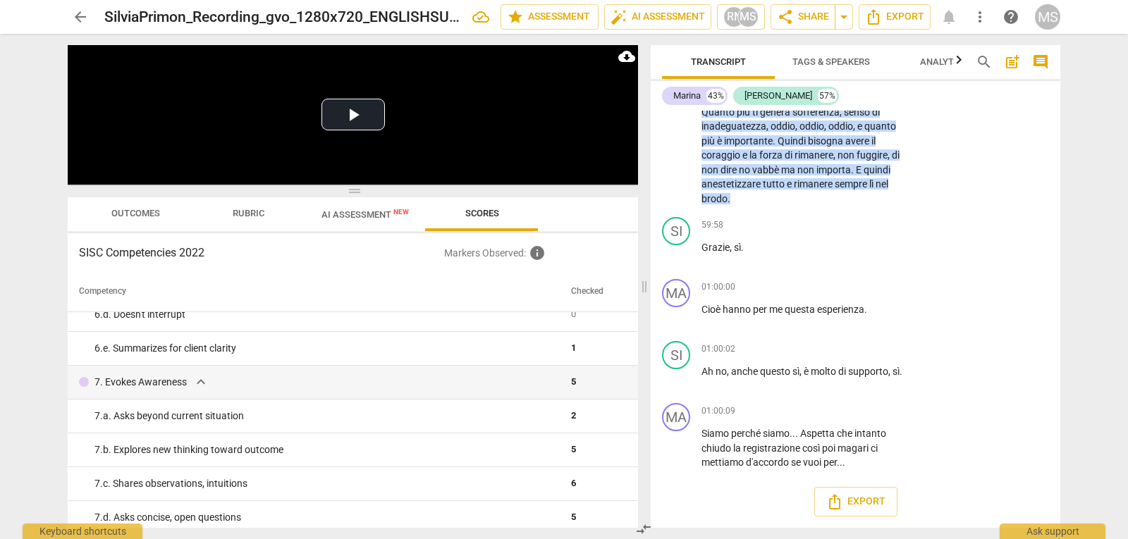
scroll to position [489, 0]
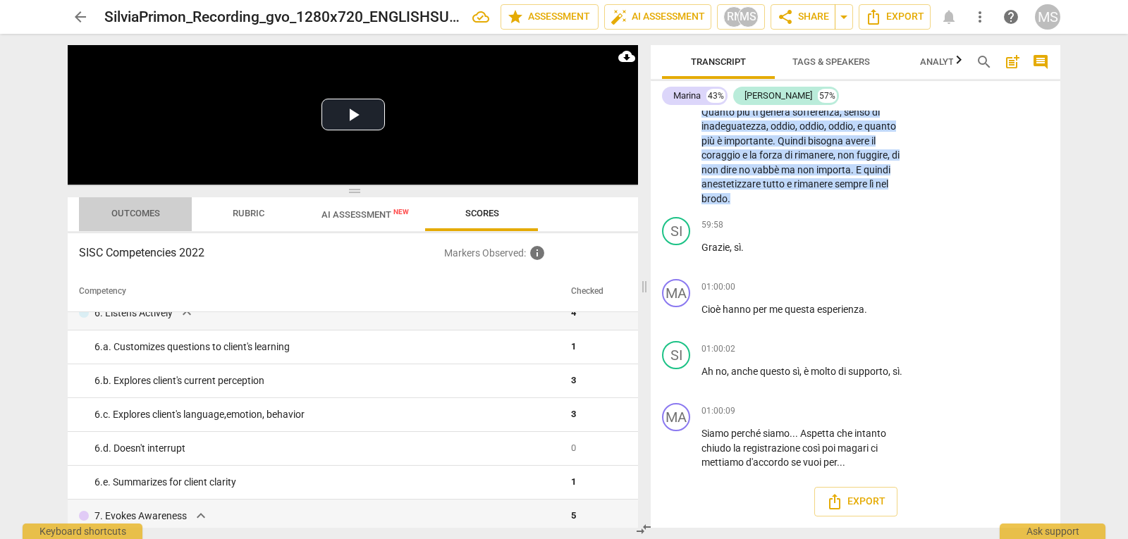
click at [130, 214] on span "Outcomes" at bounding box center [135, 213] width 49 height 11
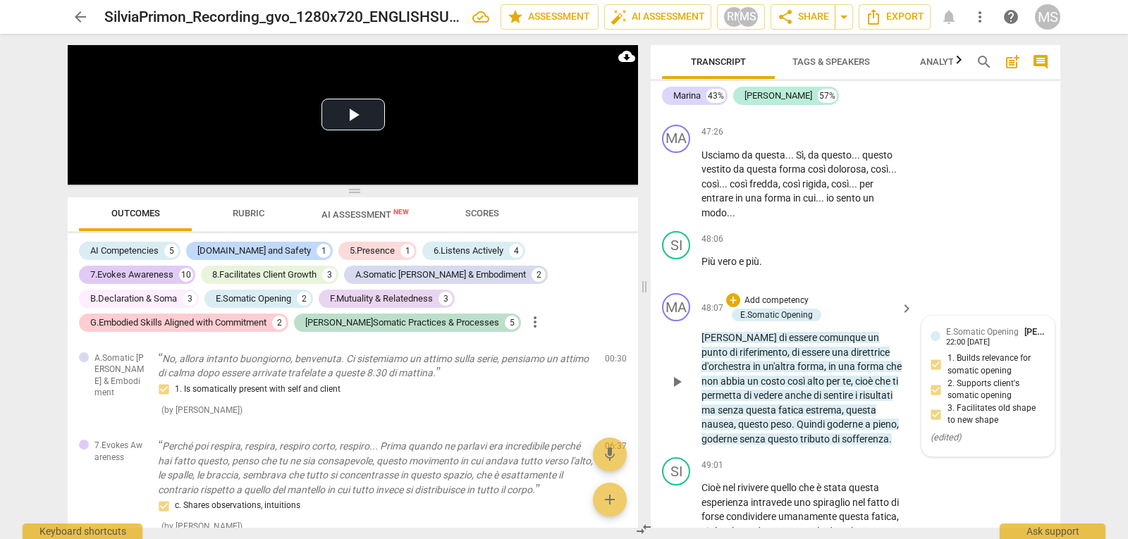
scroll to position [12326, 0]
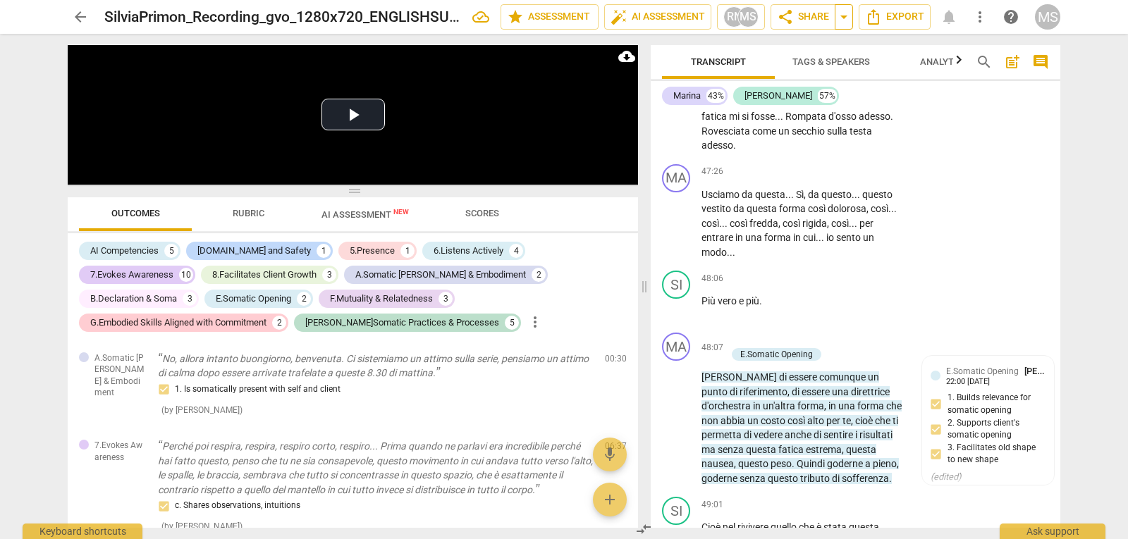
click at [843, 23] on span "arrow_drop_down" at bounding box center [843, 16] width 17 height 17
click at [803, 23] on span "share Share" at bounding box center [803, 16] width 52 height 17
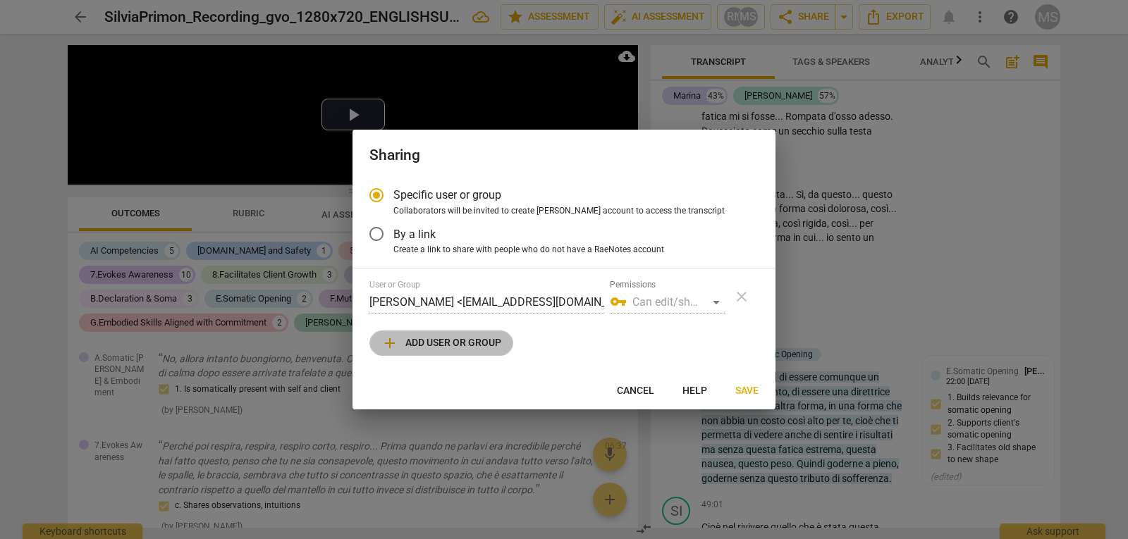
click at [448, 346] on span "add Add user or group" at bounding box center [441, 343] width 120 height 17
radio input "false"
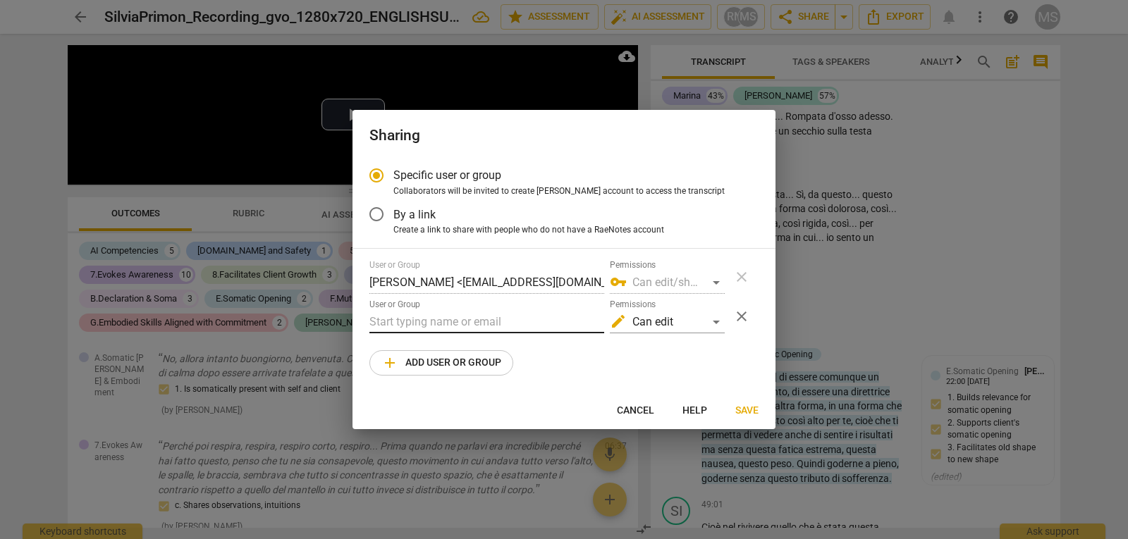
click at [446, 325] on input "text" at bounding box center [486, 322] width 235 height 23
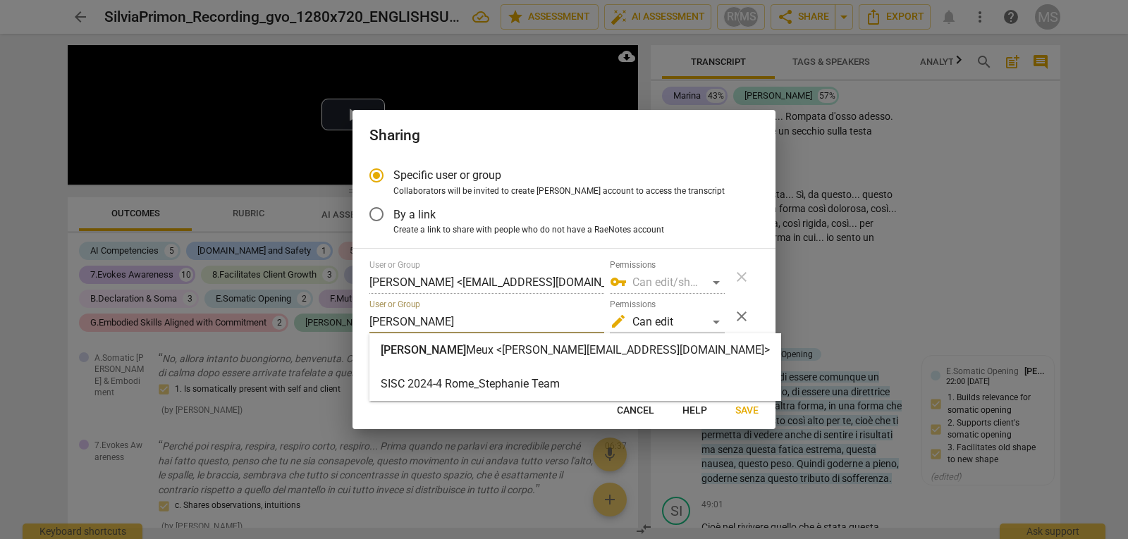
type input "[PERSON_NAME]"
click at [472, 348] on strong "Meux <[PERSON_NAME][EMAIL_ADDRESS][DOMAIN_NAME]>" at bounding box center [618, 349] width 304 height 13
radio input "false"
type input "[PERSON_NAME] <[PERSON_NAME][EMAIL_ADDRESS][DOMAIN_NAME]>"
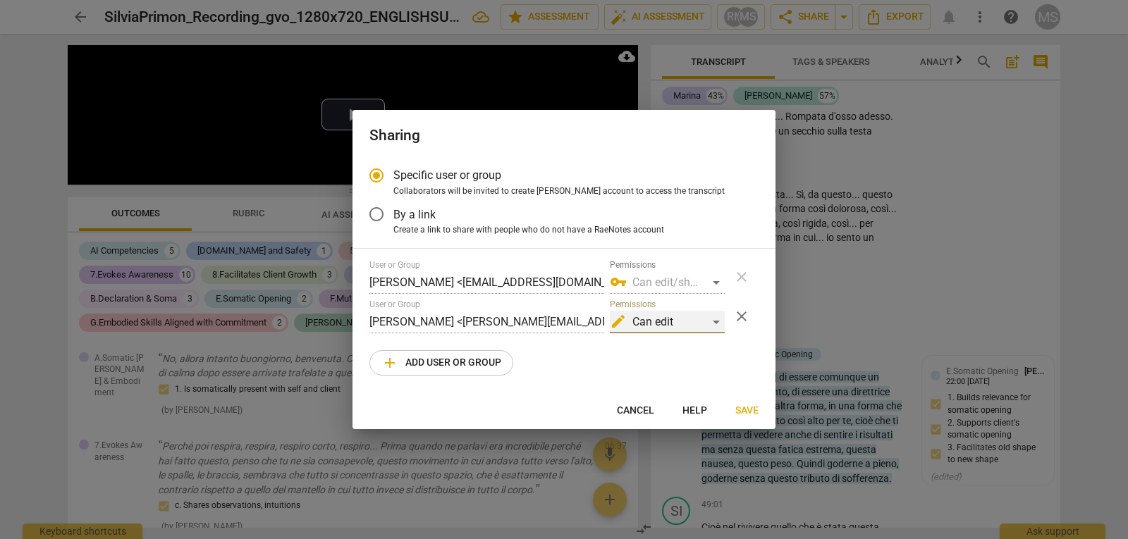
click at [710, 319] on div "edit Can edit" at bounding box center [667, 322] width 115 height 23
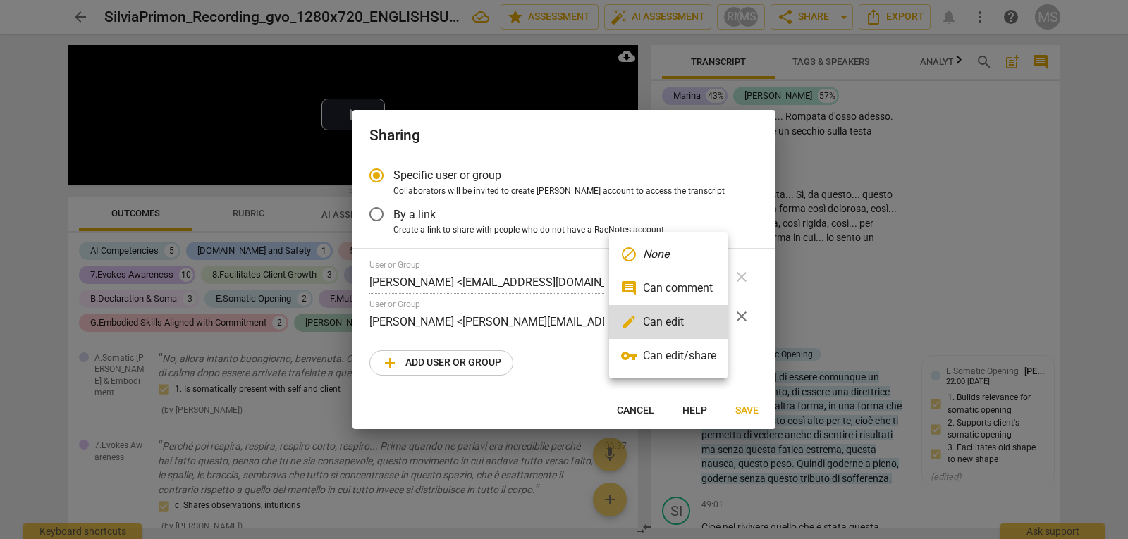
click at [710, 319] on li "edit Can edit" at bounding box center [668, 322] width 118 height 34
radio input "false"
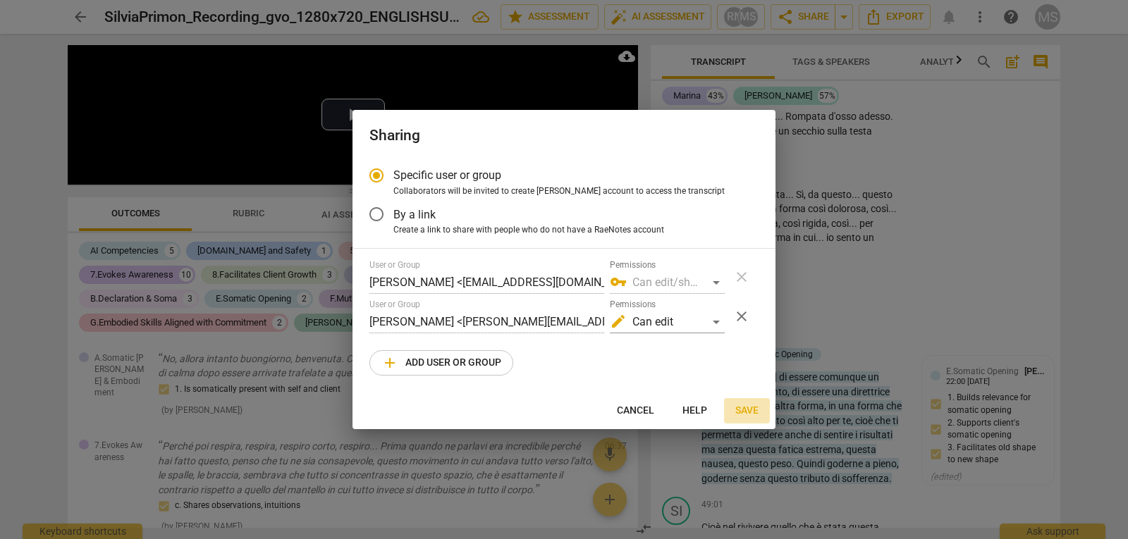
click at [754, 407] on span "Save" at bounding box center [746, 411] width 23 height 14
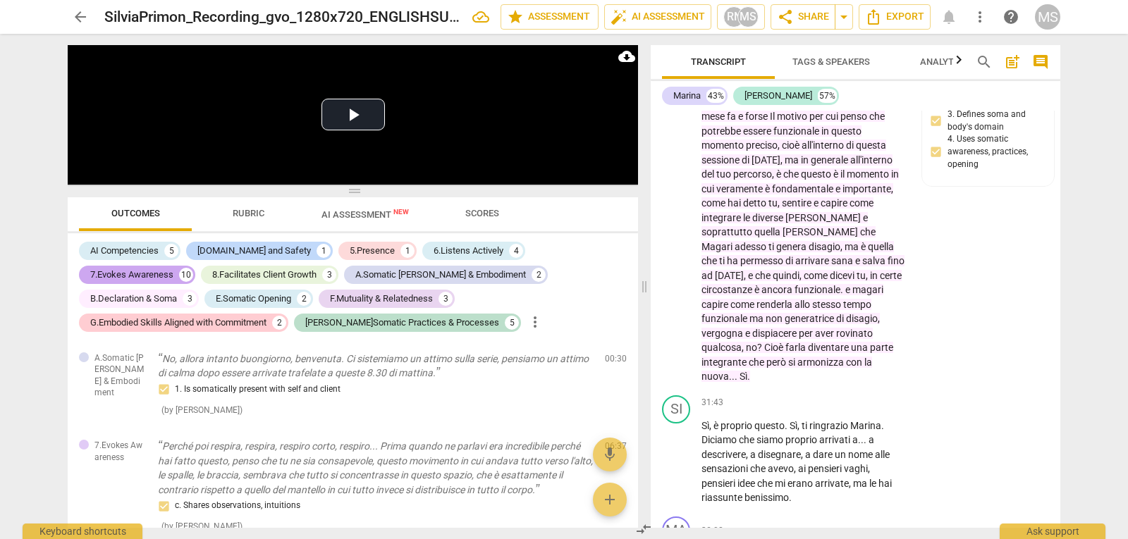
scroll to position [8801, 0]
